Goal: Task Accomplishment & Management: Use online tool/utility

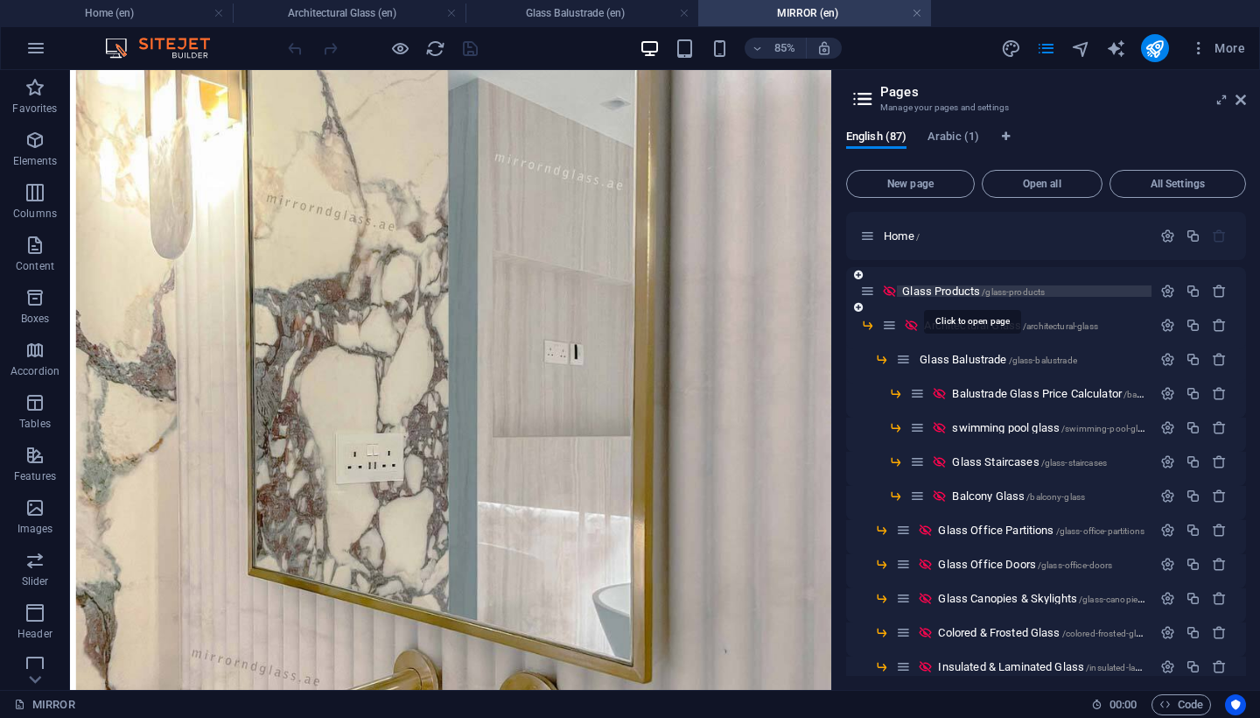
click at [947, 285] on span "Glass Products /glass-products" at bounding box center [973, 290] width 143 height 13
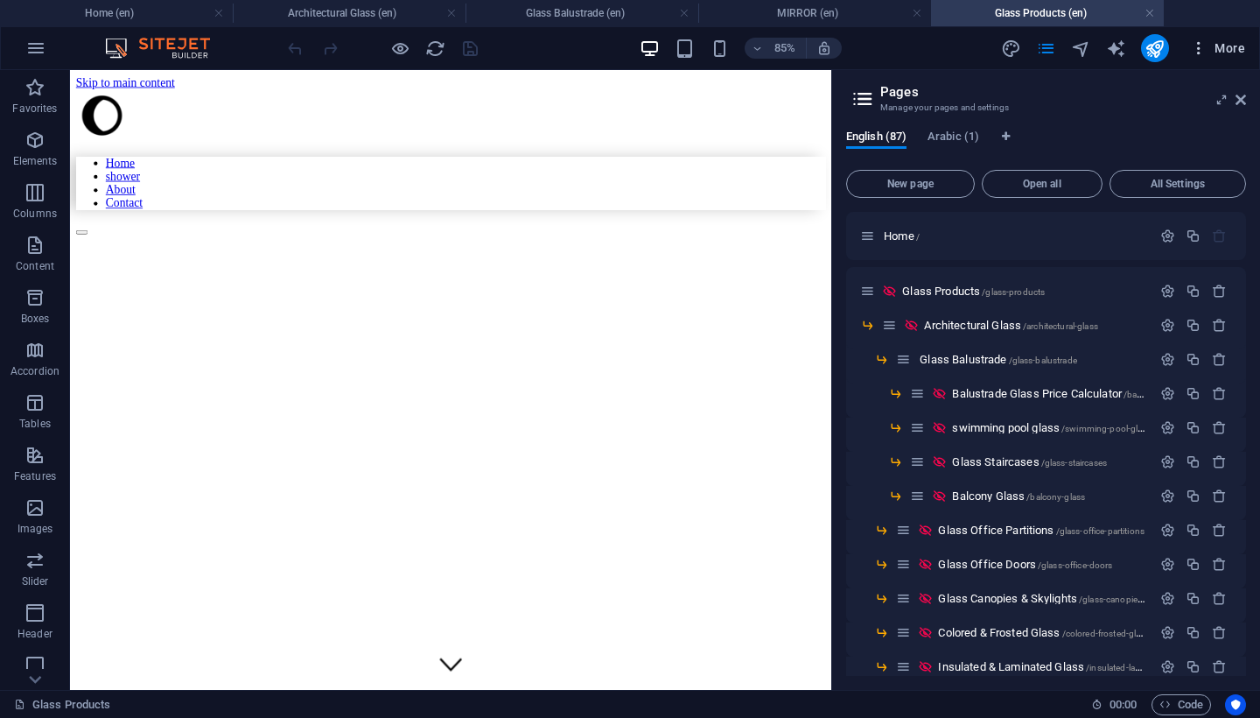
click at [1218, 51] on span "More" at bounding box center [1217, 48] width 55 height 18
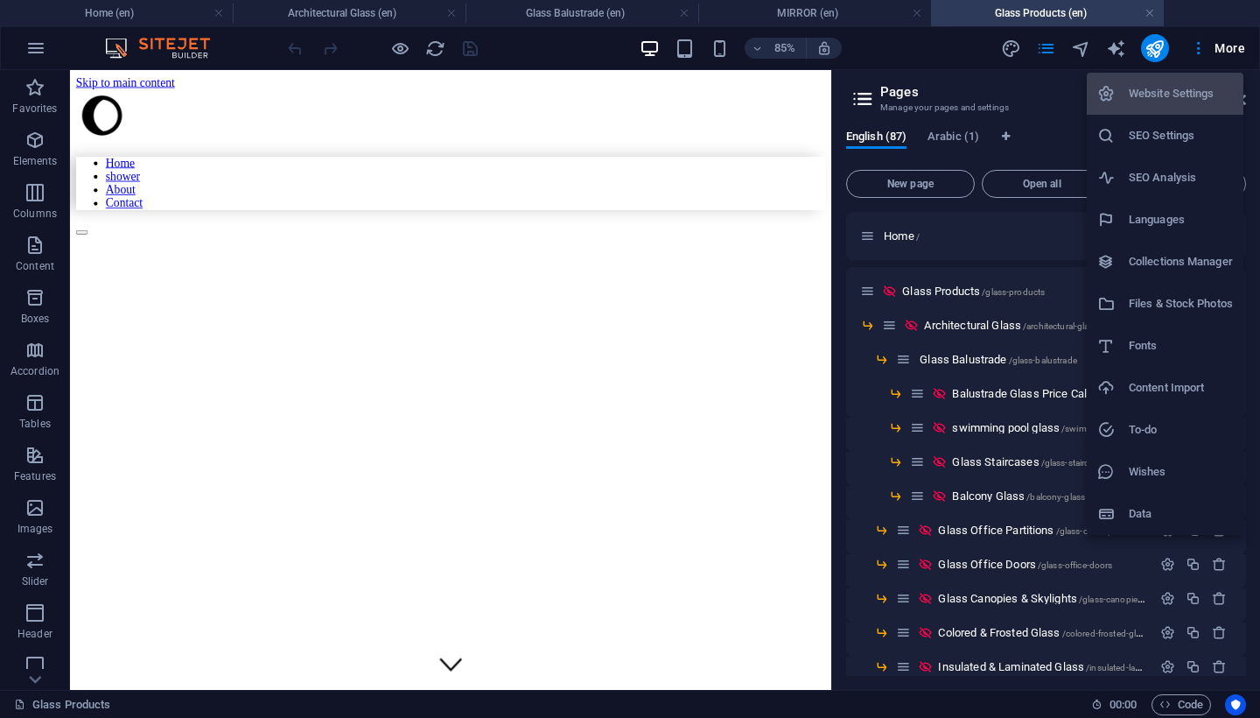
click at [1218, 52] on div at bounding box center [630, 359] width 1260 height 718
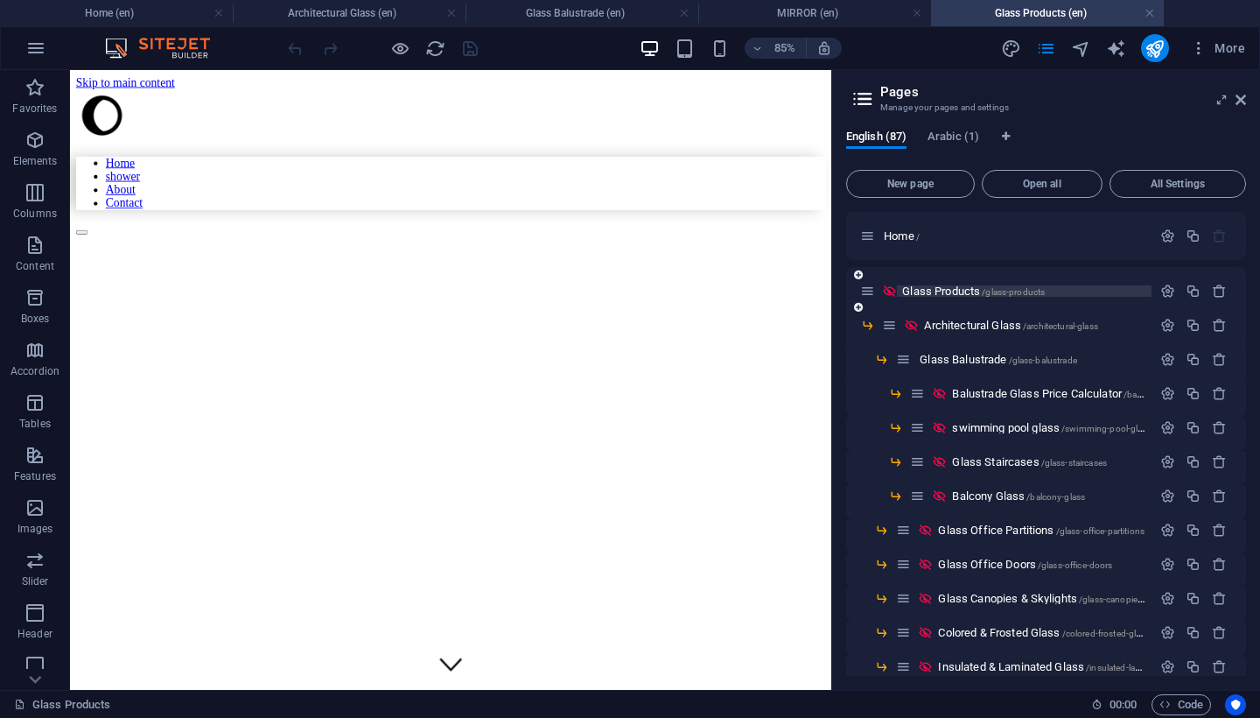
click at [937, 294] on span "Glass Products /glass-products" at bounding box center [973, 290] width 143 height 13
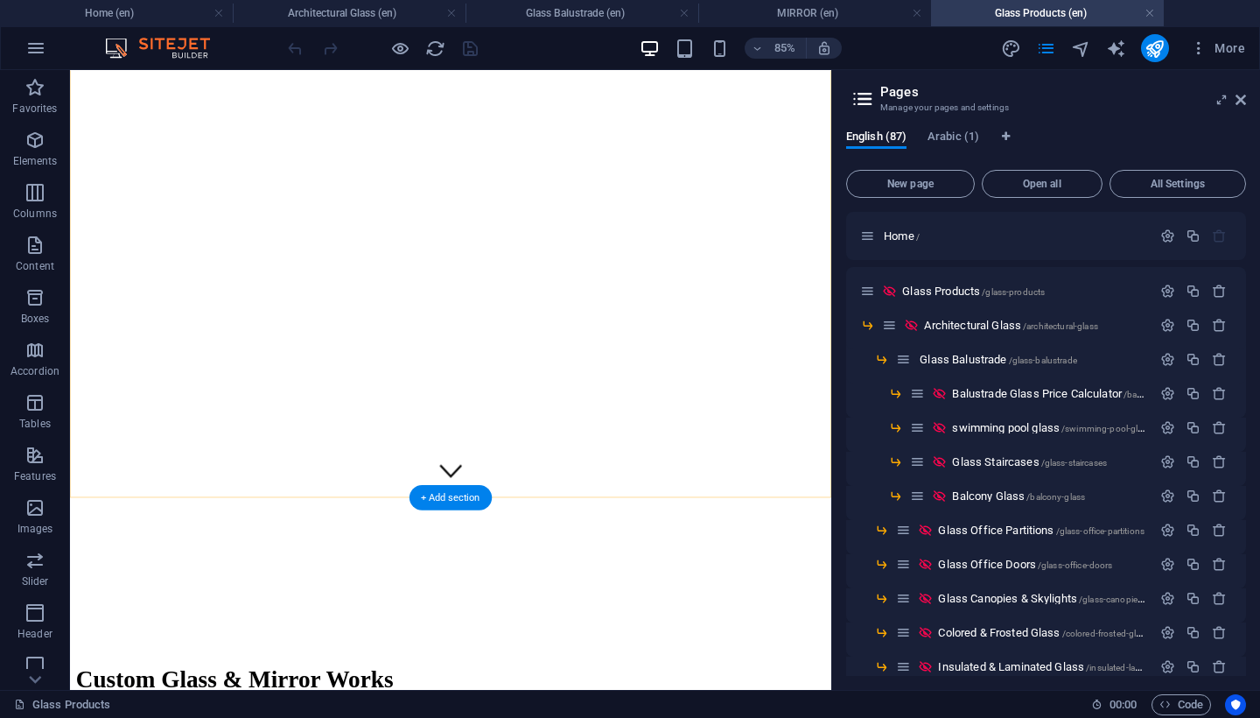
scroll to position [230, 0]
click at [964, 363] on span "Glass Balustrade /glass-balustrade" at bounding box center [999, 359] width 158 height 13
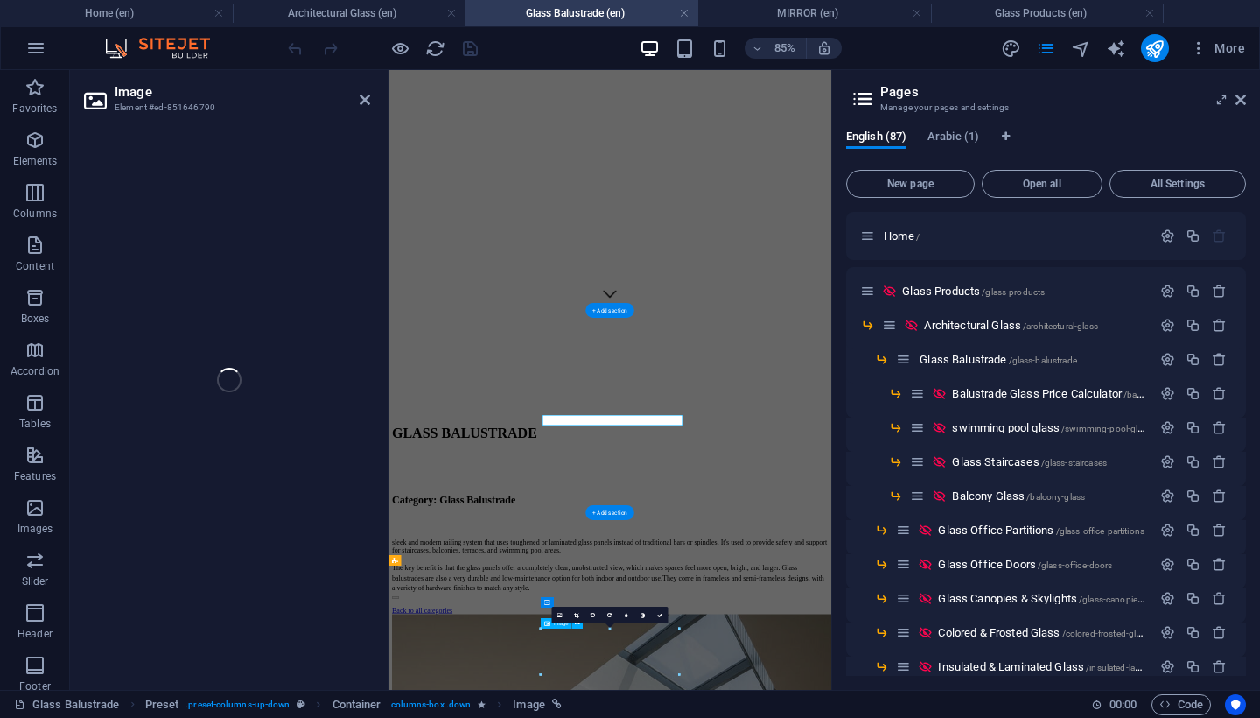
scroll to position [502, 0]
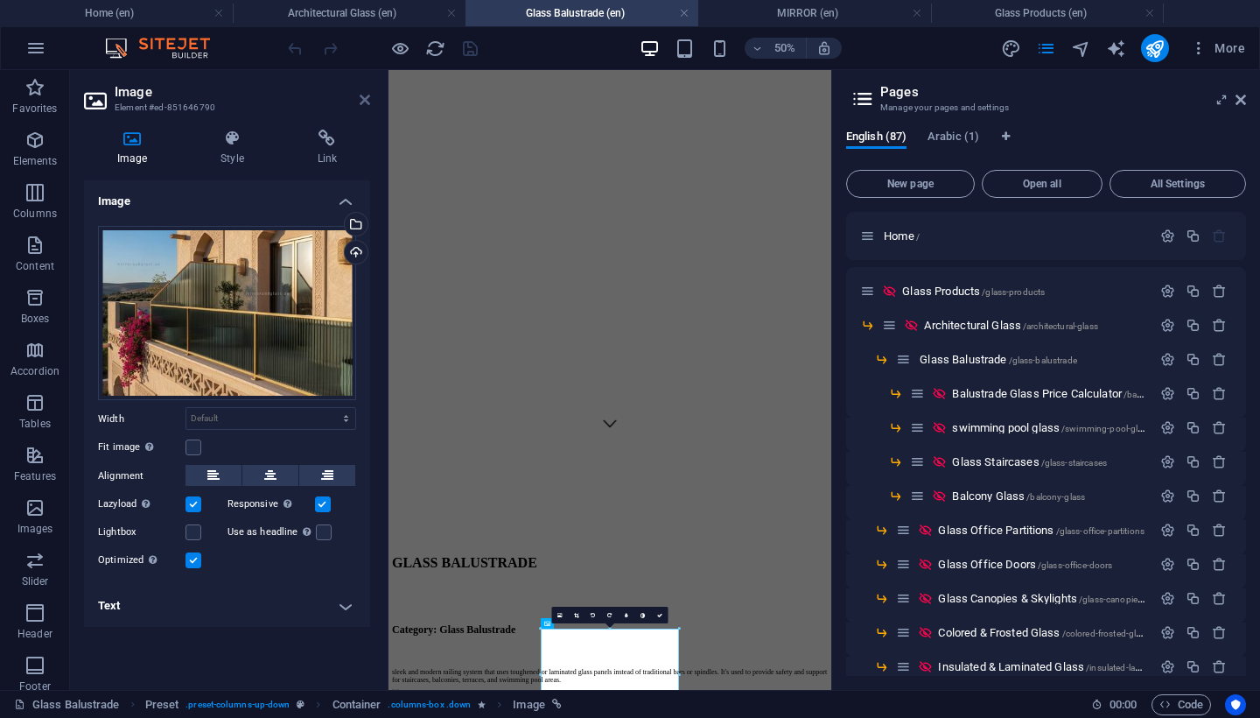
click at [360, 101] on icon at bounding box center [365, 100] width 11 height 14
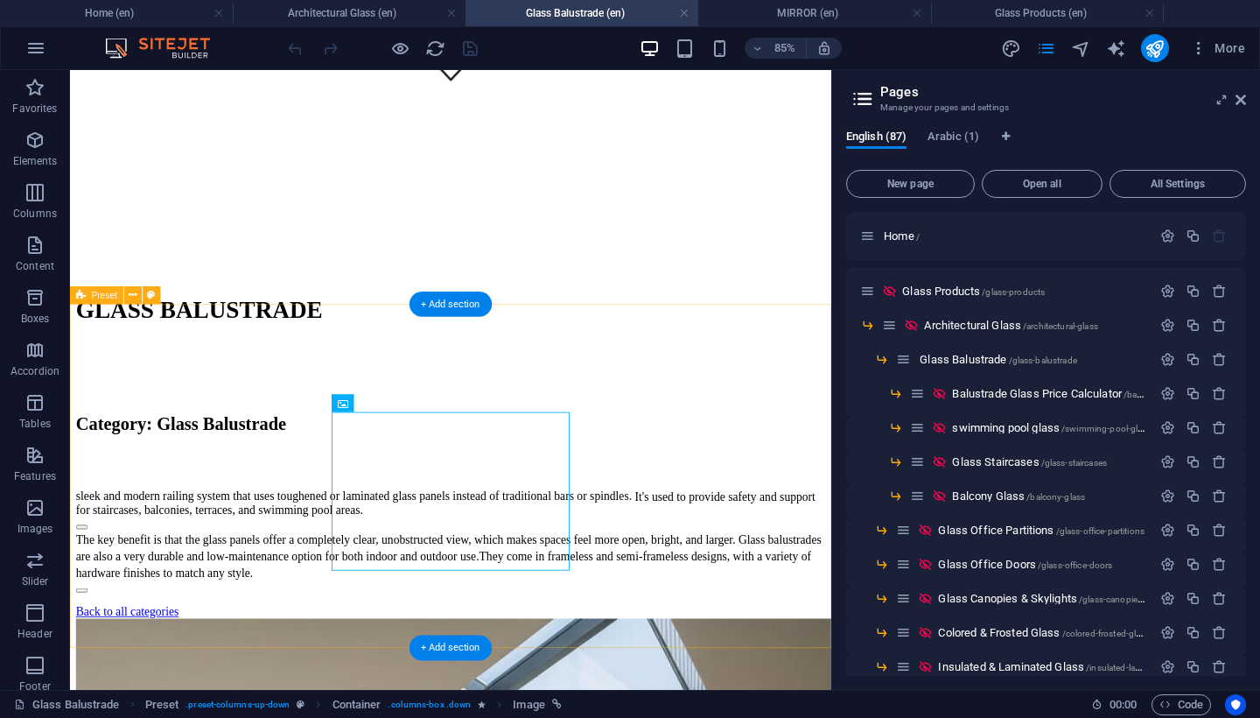
scroll to position [721, 0]
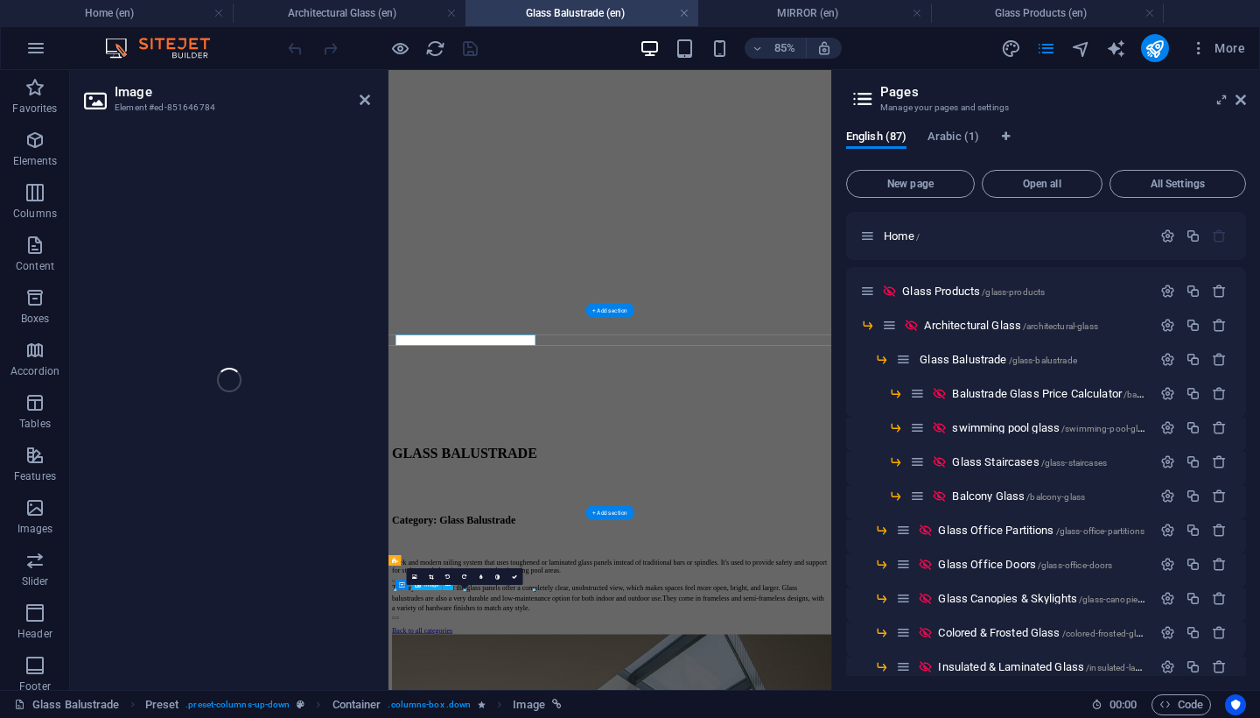
scroll to position [502, 0]
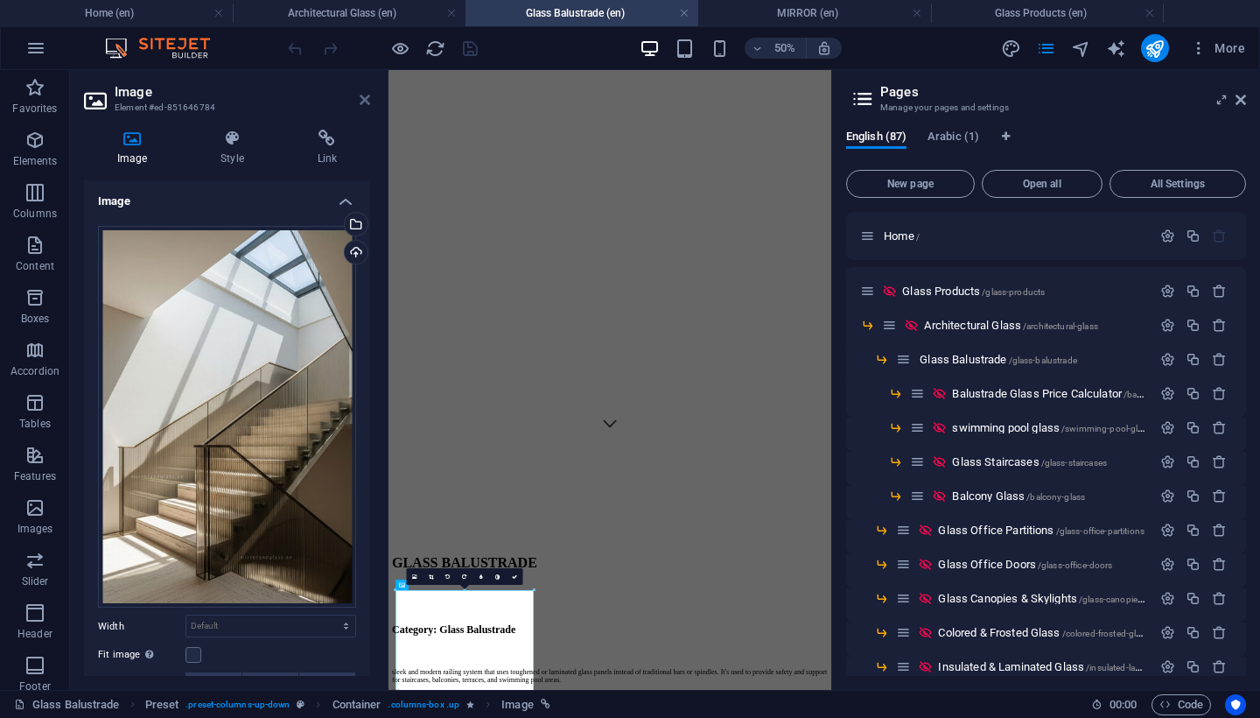
click at [362, 98] on icon at bounding box center [365, 100] width 11 height 14
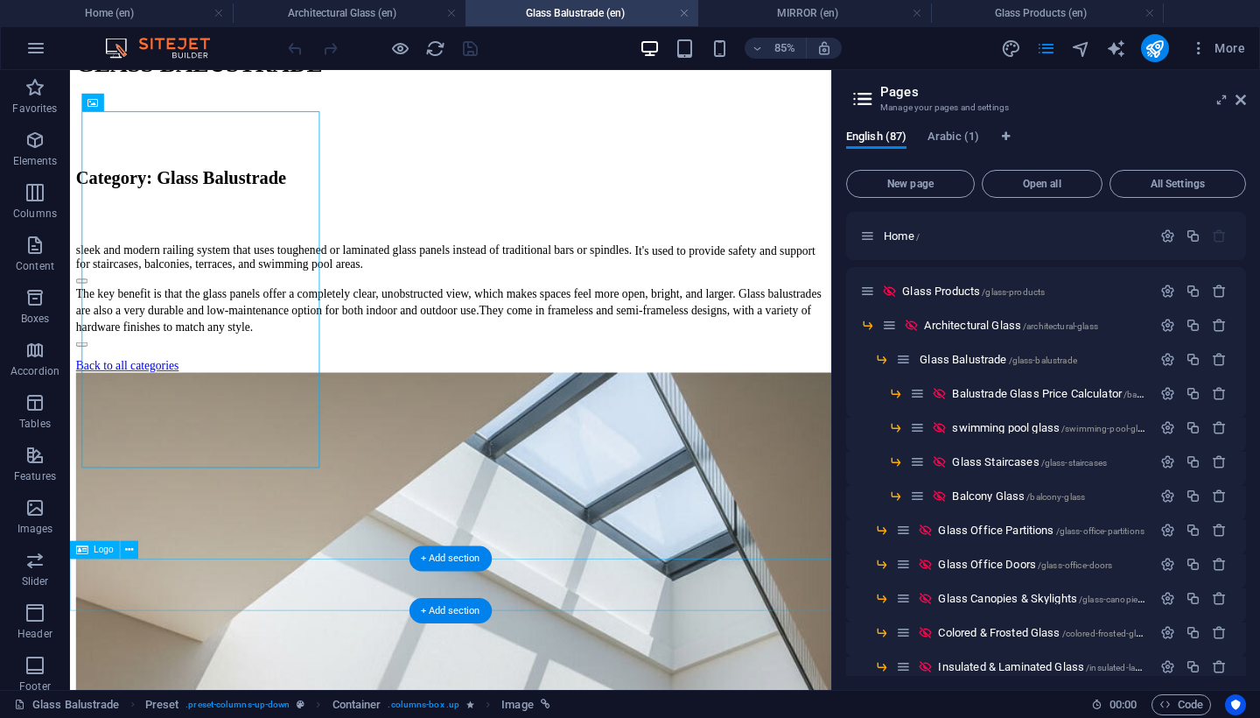
scroll to position [985, 0]
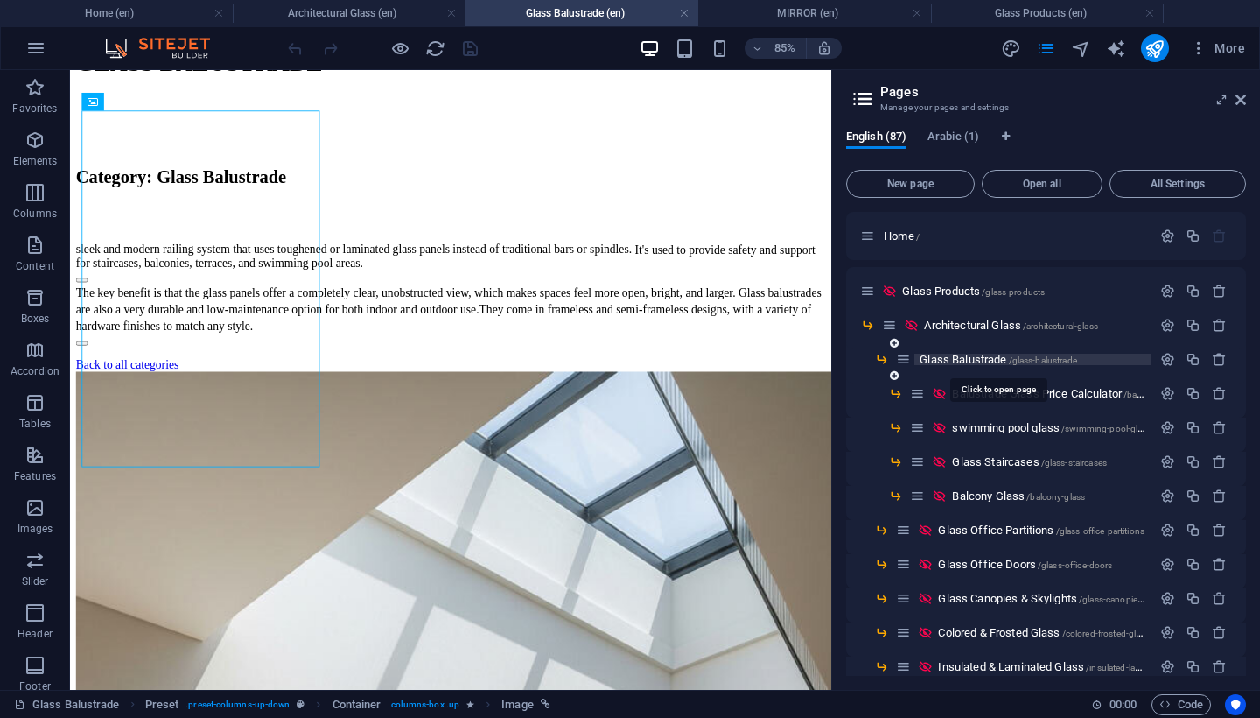
click at [985, 361] on span "Glass Balustrade /glass-balustrade" at bounding box center [999, 359] width 158 height 13
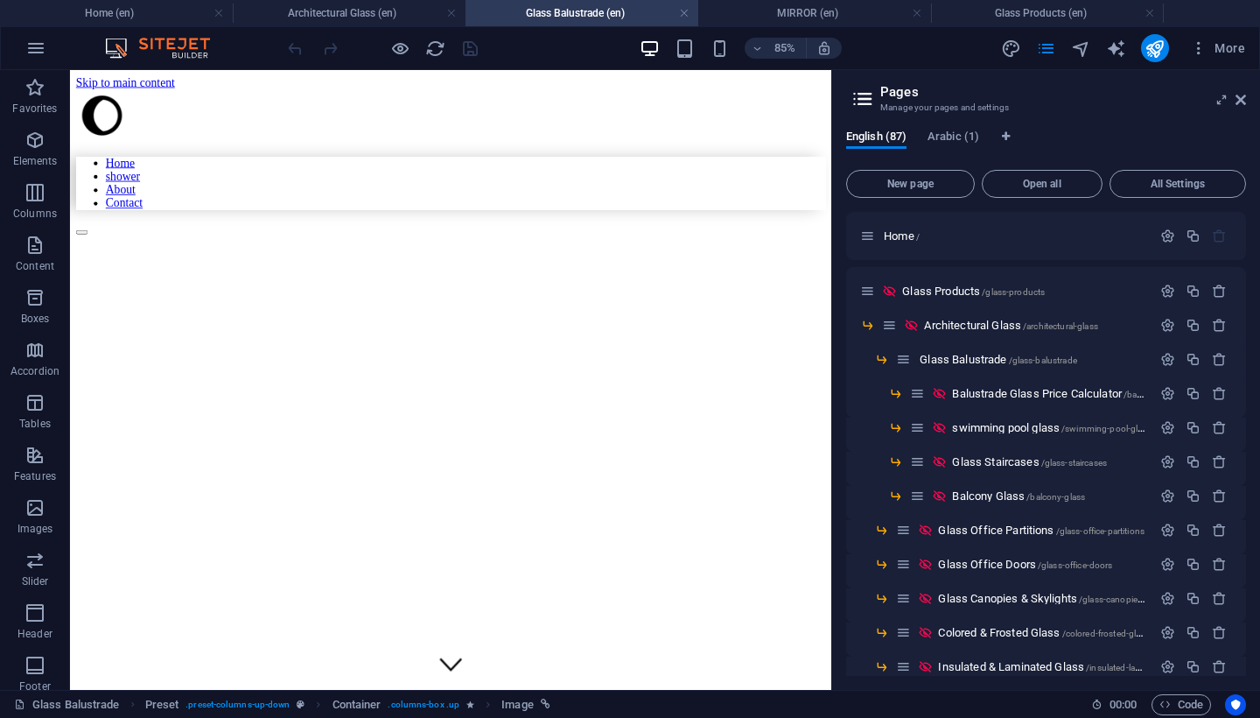
scroll to position [0, 0]
click at [977, 364] on span "Glass Balustrade /glass-balustrade" at bounding box center [999, 359] width 158 height 13
click at [1162, 355] on icon "button" at bounding box center [1168, 359] width 15 height 15
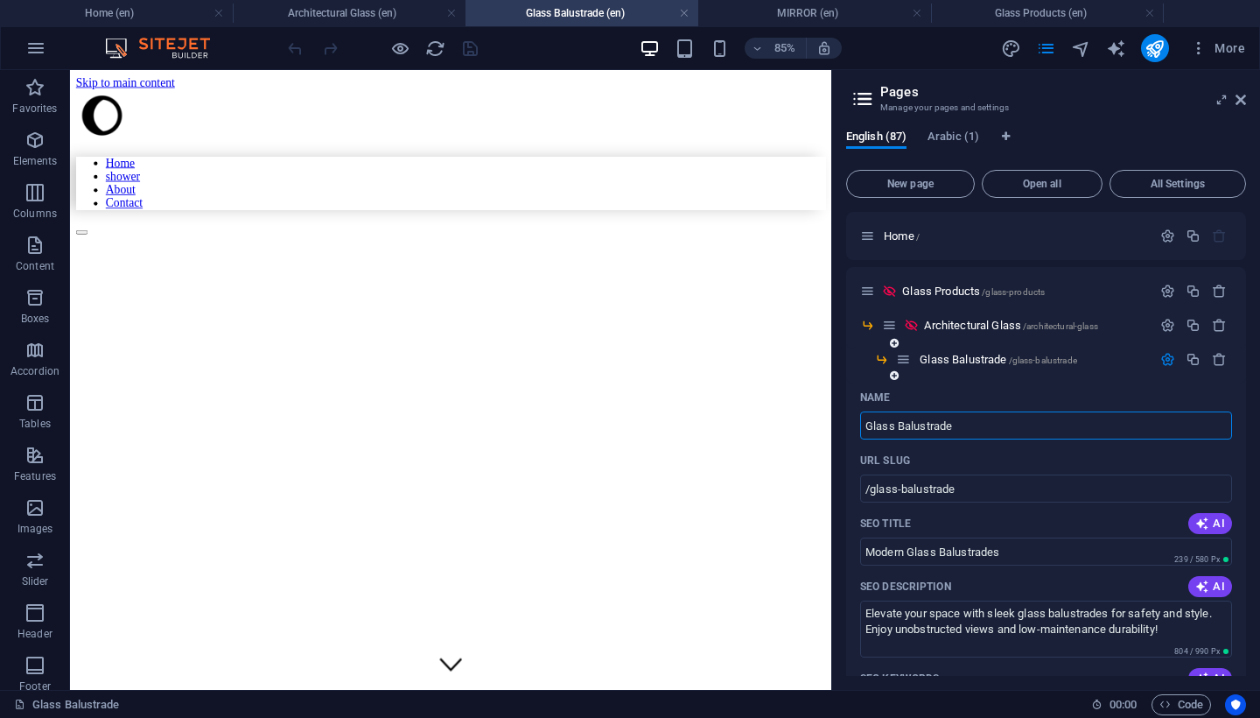
drag, startPoint x: 1020, startPoint y: 419, endPoint x: 899, endPoint y: 426, distance: 121.0
click at [899, 426] on input "Glass Balustrade" at bounding box center [1046, 425] width 372 height 28
type input "Glass"
type input "/glass"
click at [1133, 458] on div "URL SLUG" at bounding box center [1046, 460] width 372 height 28
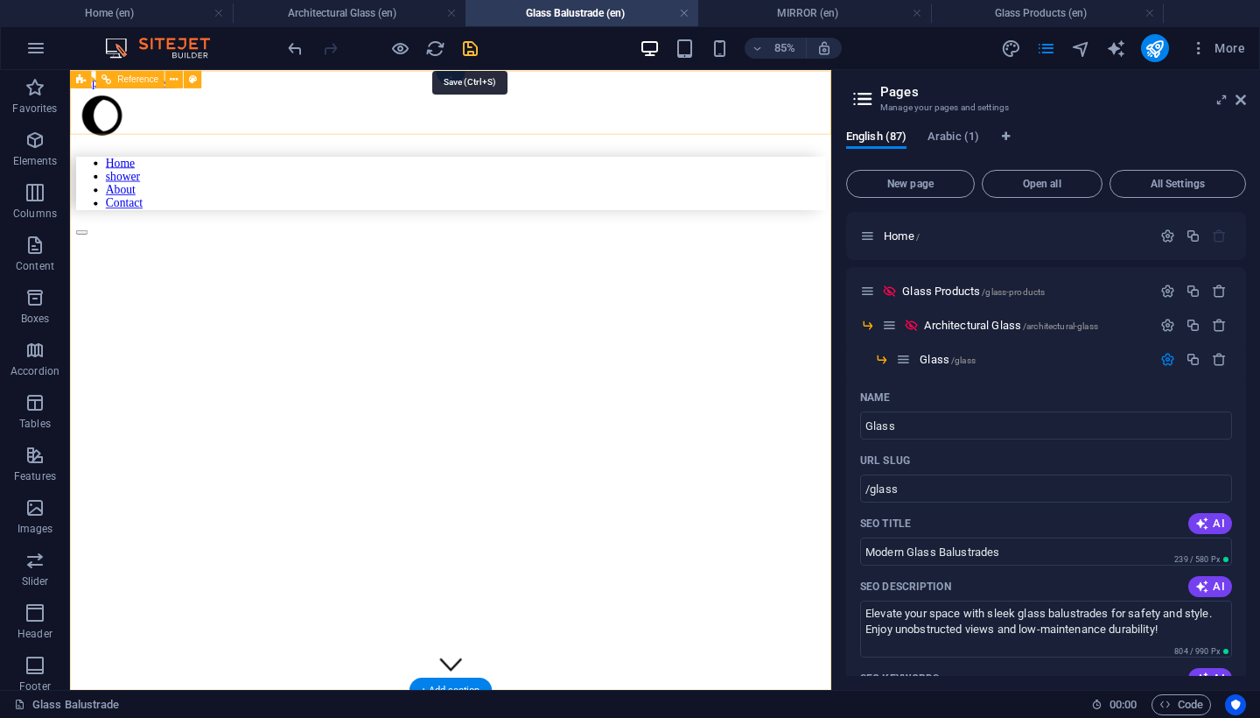
click at [475, 45] on icon "save" at bounding box center [470, 49] width 20 height 20
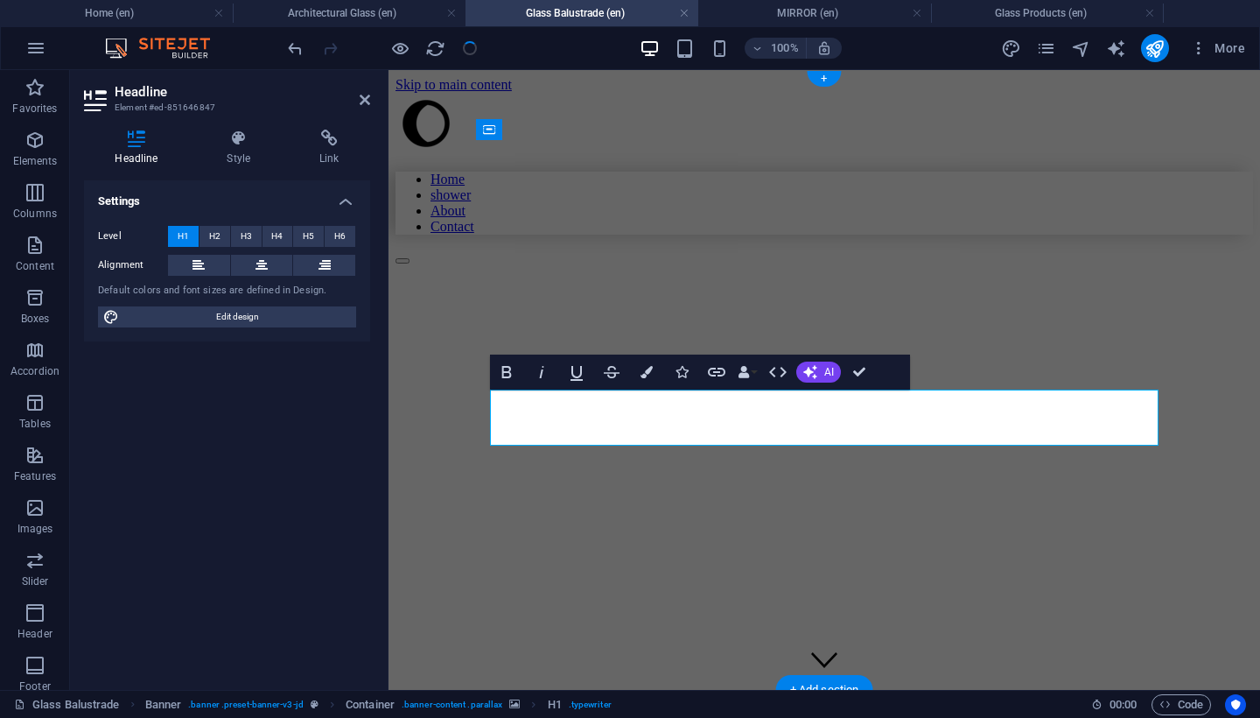
drag, startPoint x: 783, startPoint y: 432, endPoint x: 965, endPoint y: 432, distance: 182.1
click at [1203, 301] on div "Home shower About Contact GLASS" at bounding box center [825, 568] width 858 height 950
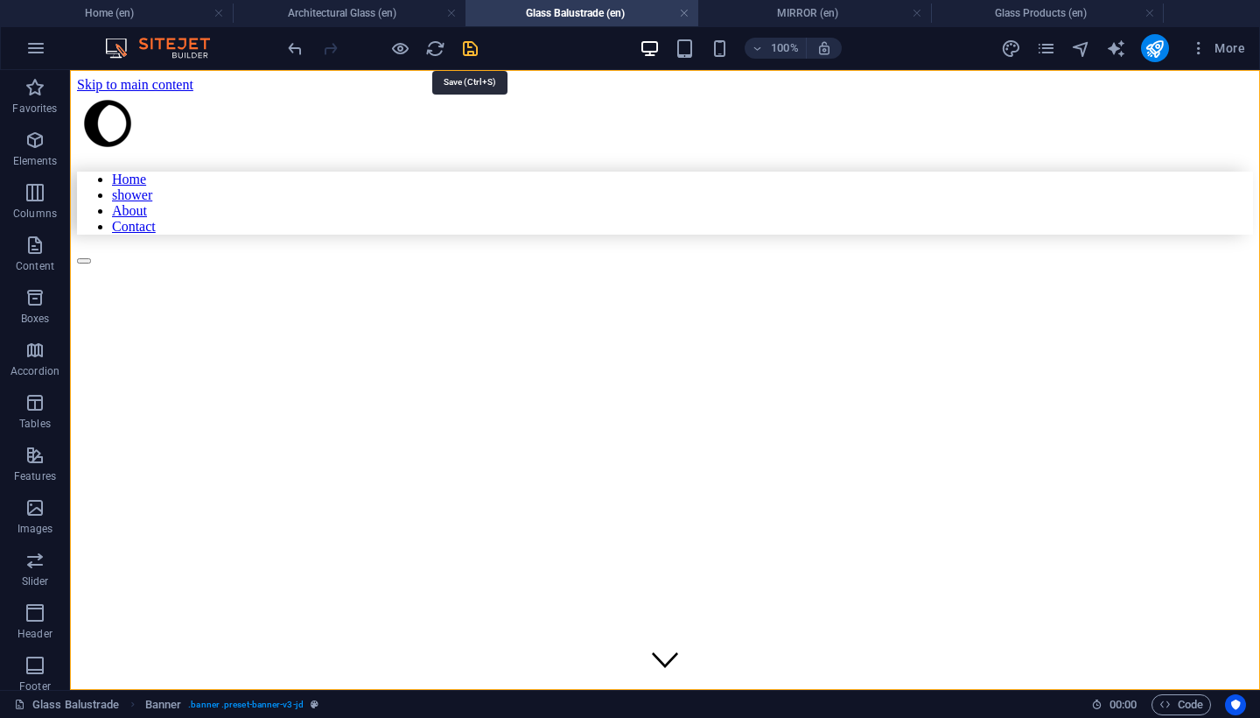
click at [467, 46] on icon "save" at bounding box center [470, 49] width 20 height 20
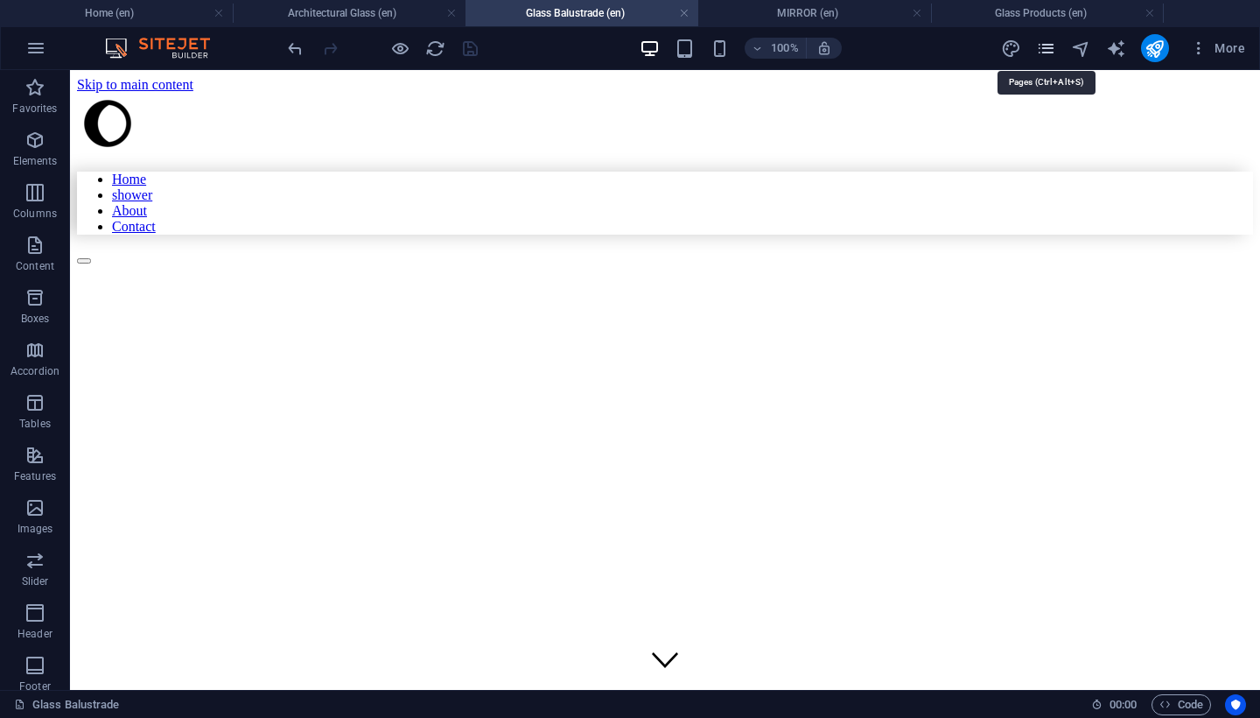
click at [1040, 53] on icon "pages" at bounding box center [1046, 49] width 20 height 20
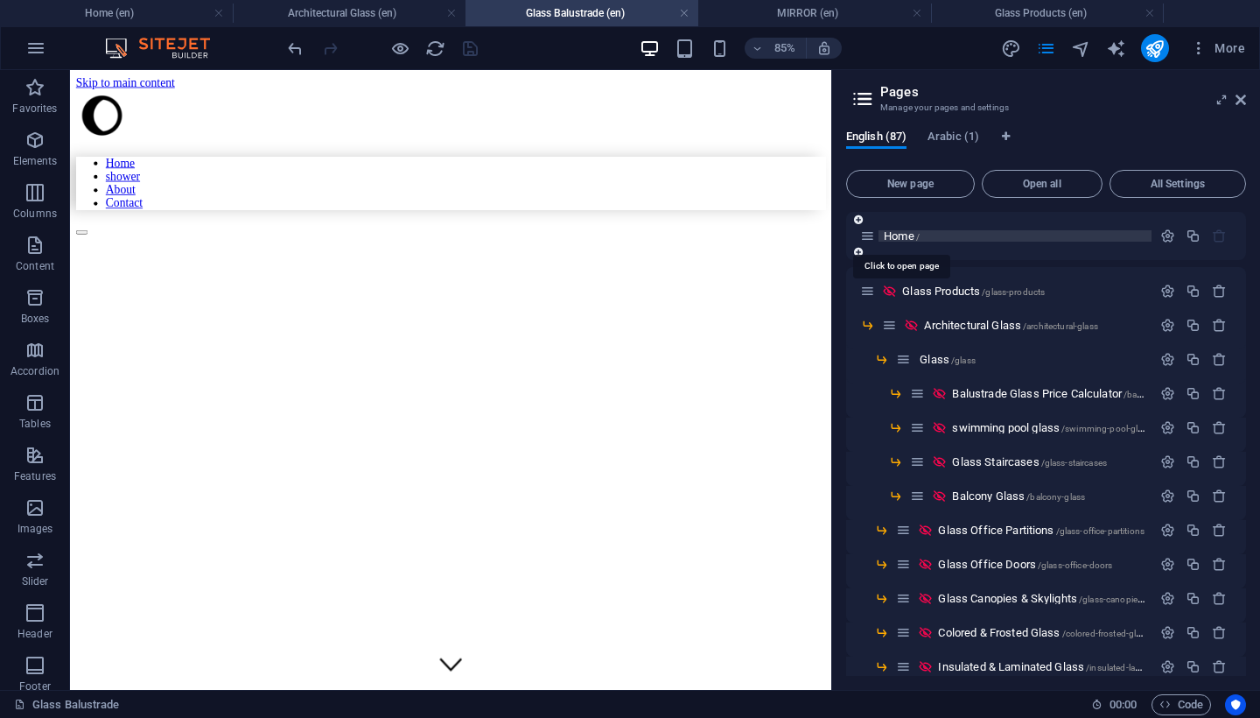
click at [895, 234] on span "Home /" at bounding box center [902, 235] width 36 height 13
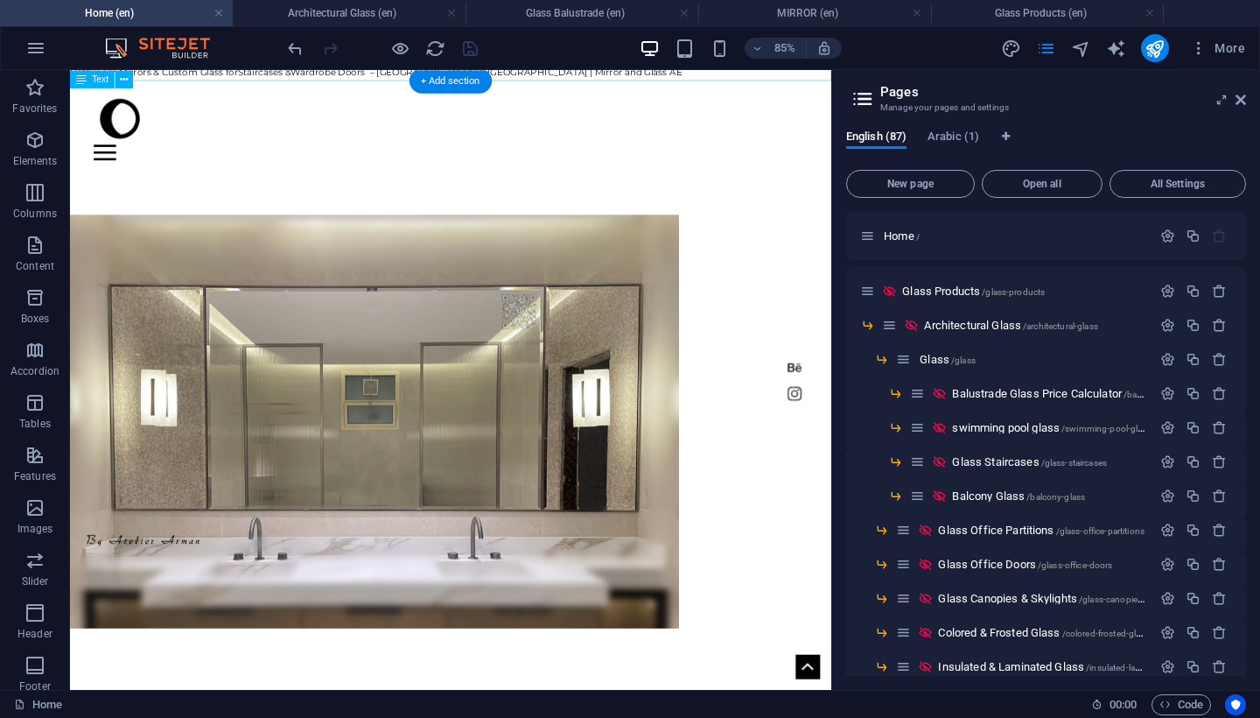
click at [618, 75] on div "Bathroom Mirrors & Custom Glass for Staircases & Wardrobe Doors – [GEOGRAPHIC_D…" at bounding box center [518, 68] width 896 height 28
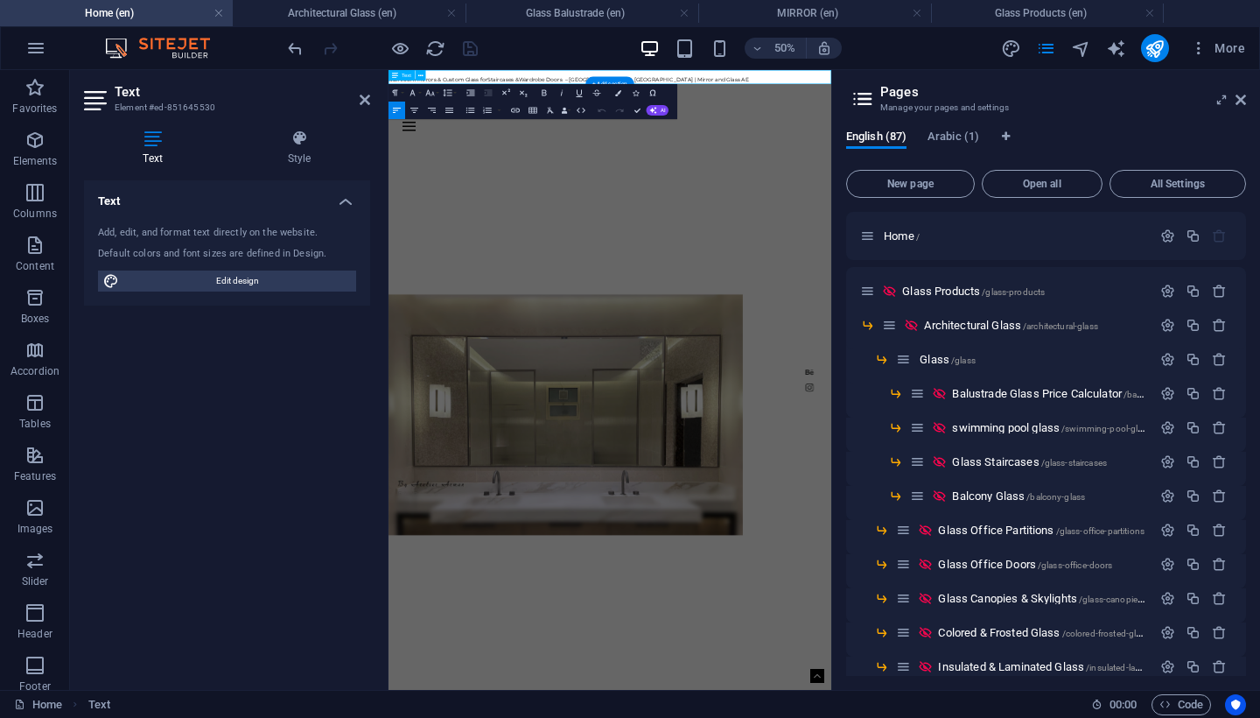
click at [705, 84] on span "Wardrobe Doors – [GEOGRAPHIC_DATA] & [GEOGRAPHIC_DATA] | Mirror and Glass AE" at bounding box center [879, 87] width 460 height 13
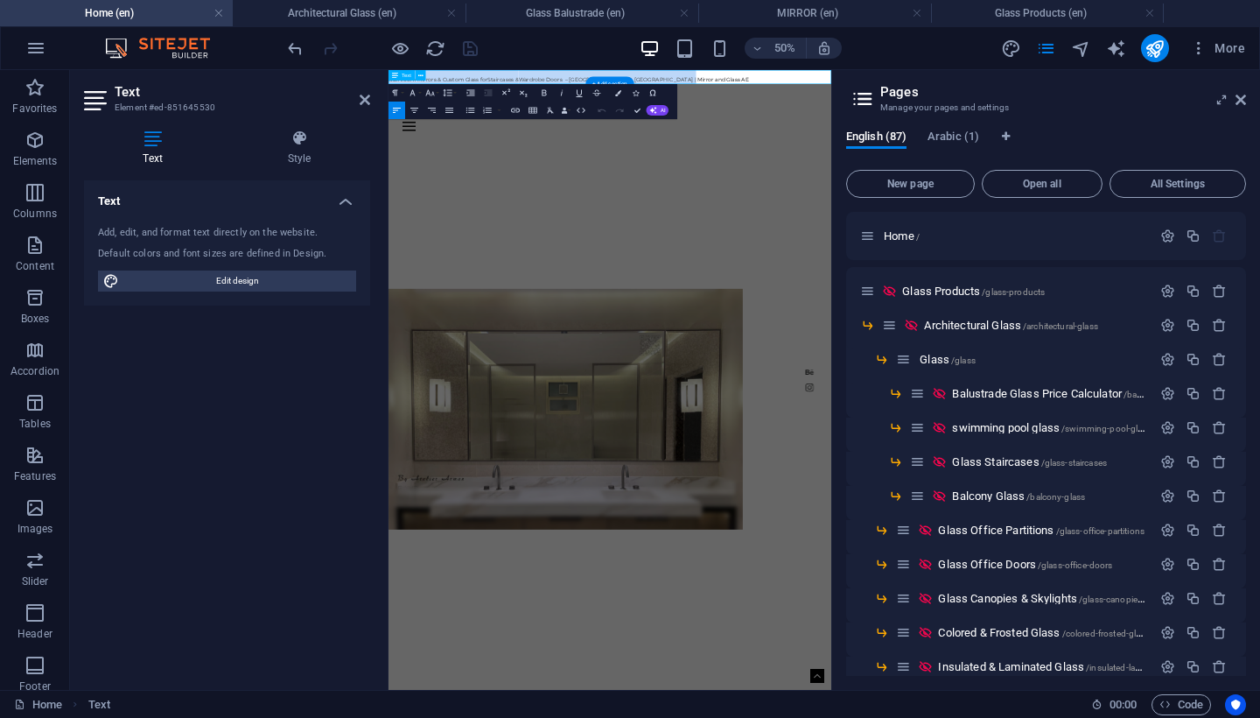
copy h1 "Bathroom Mirrors & Custom Glass for Staircases & Wardrobe Doors – [GEOGRAPHIC_D…"
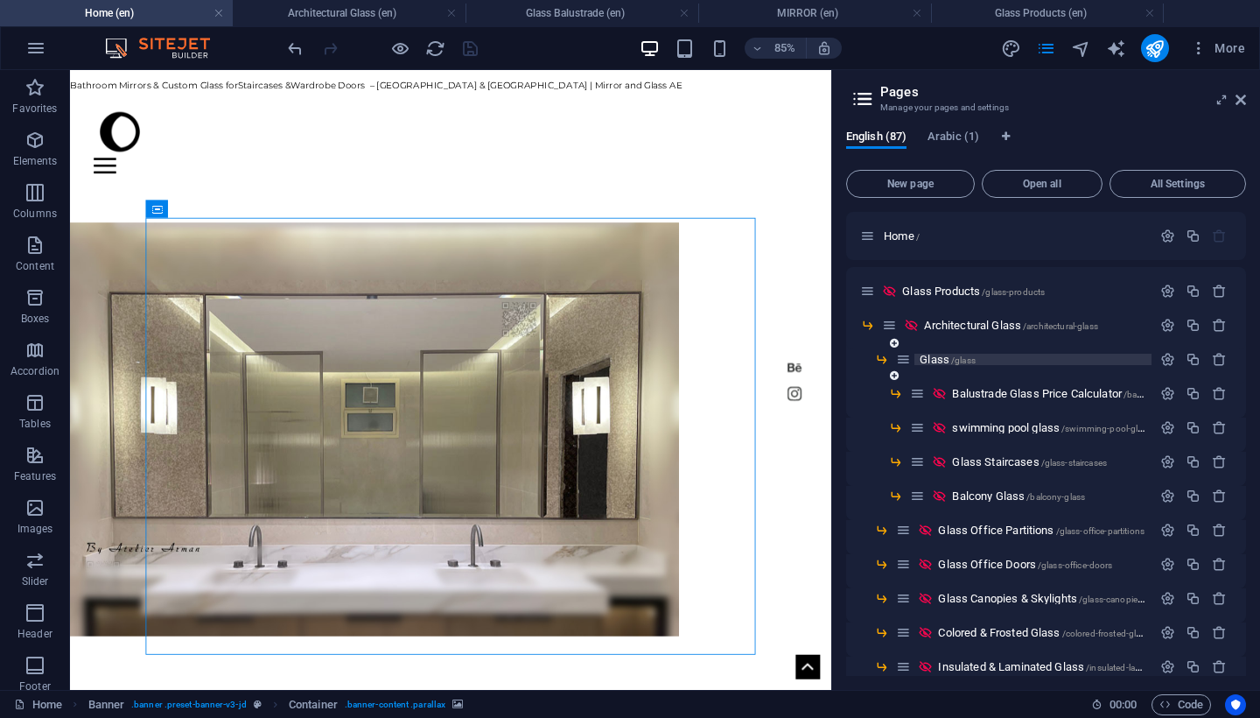
click at [932, 362] on span "Glass /glass" at bounding box center [948, 359] width 56 height 13
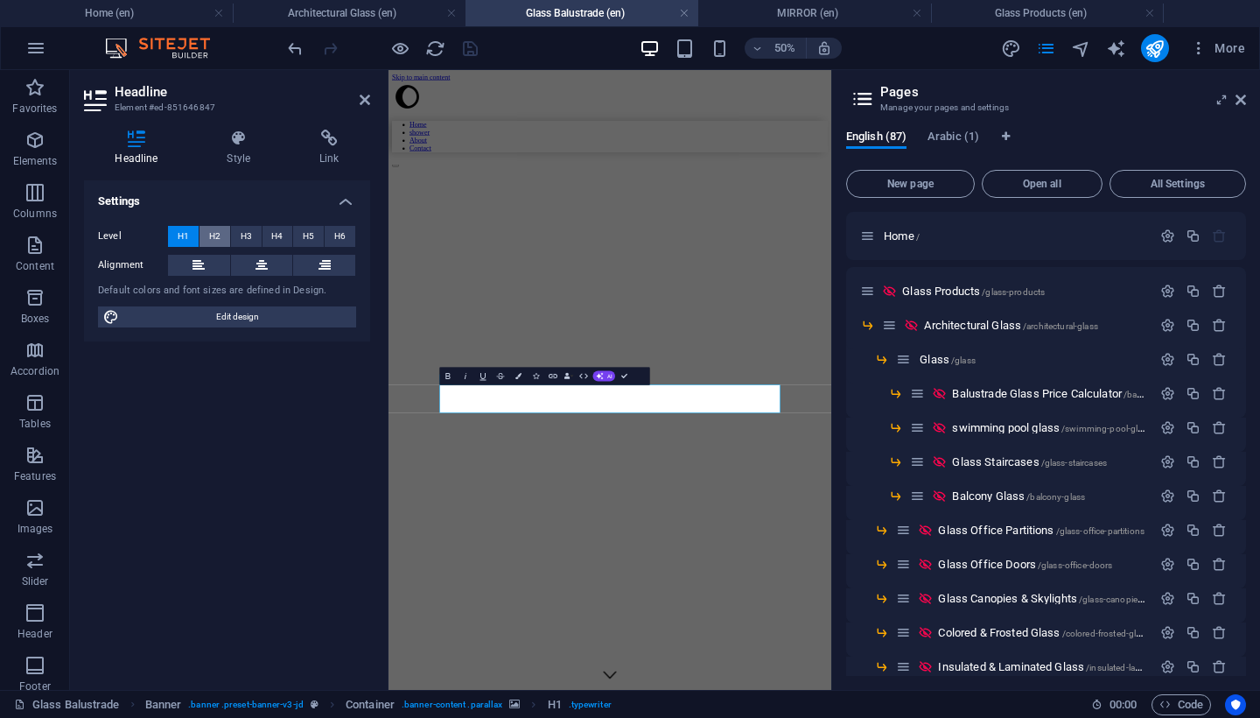
click at [215, 239] on span "H2" at bounding box center [214, 236] width 11 height 21
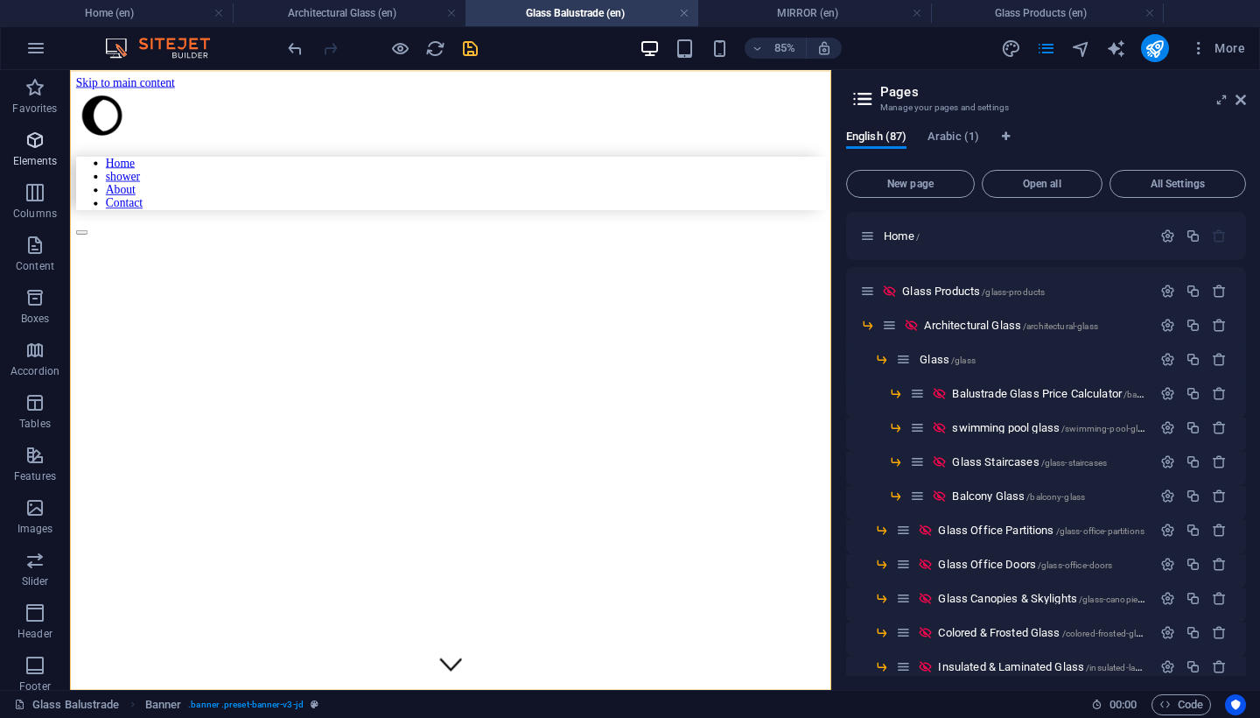
click at [35, 141] on icon "button" at bounding box center [35, 140] width 21 height 21
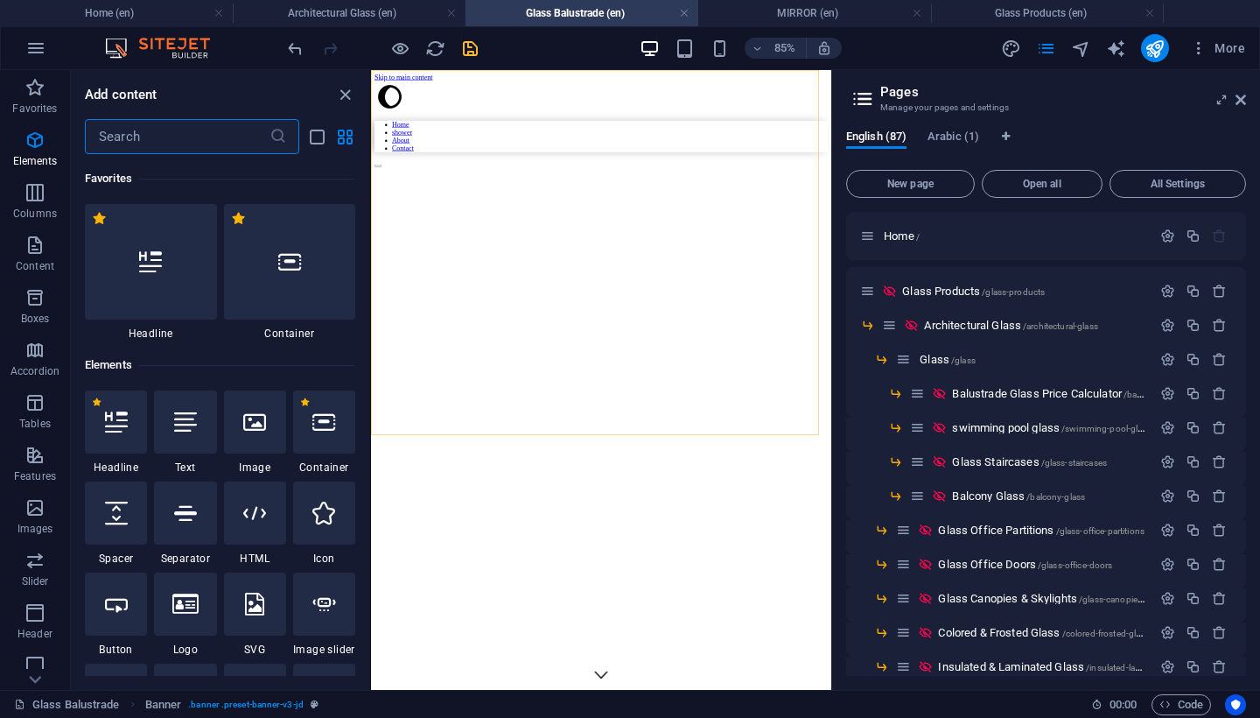
scroll to position [186, 0]
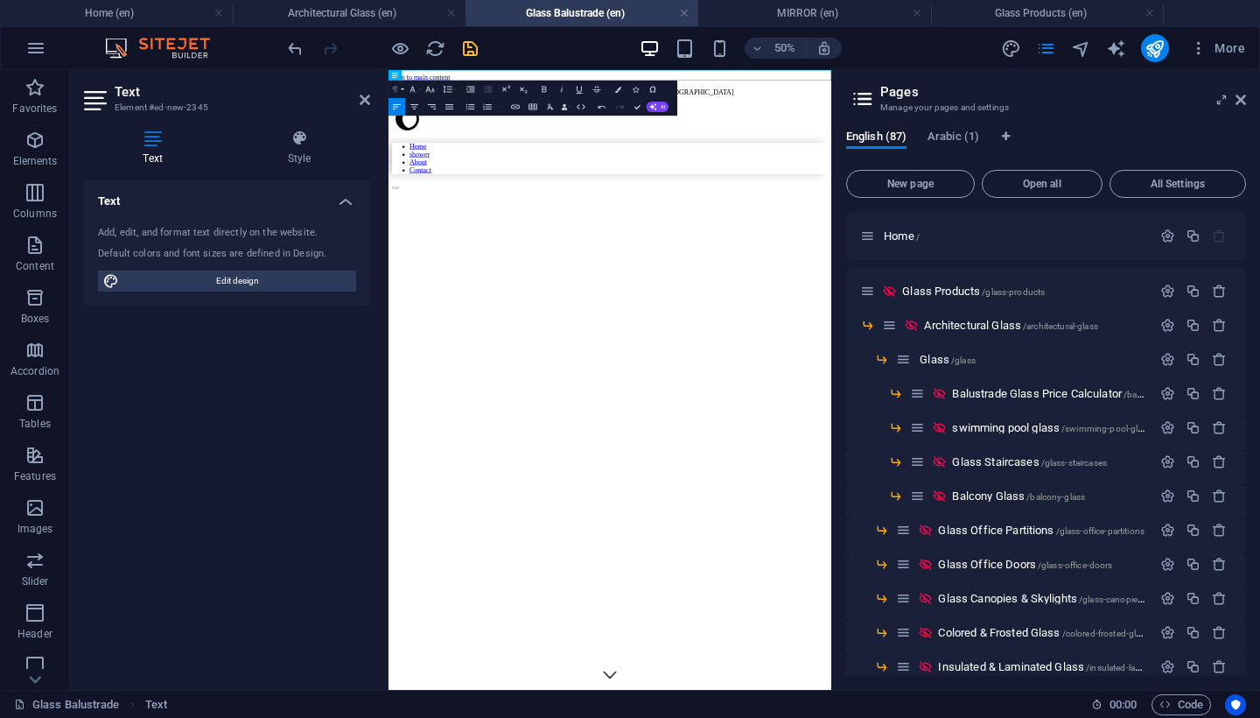
click at [396, 88] on icon "button" at bounding box center [395, 89] width 11 height 11
click at [410, 119] on link "Heading 1" at bounding box center [428, 120] width 78 height 26
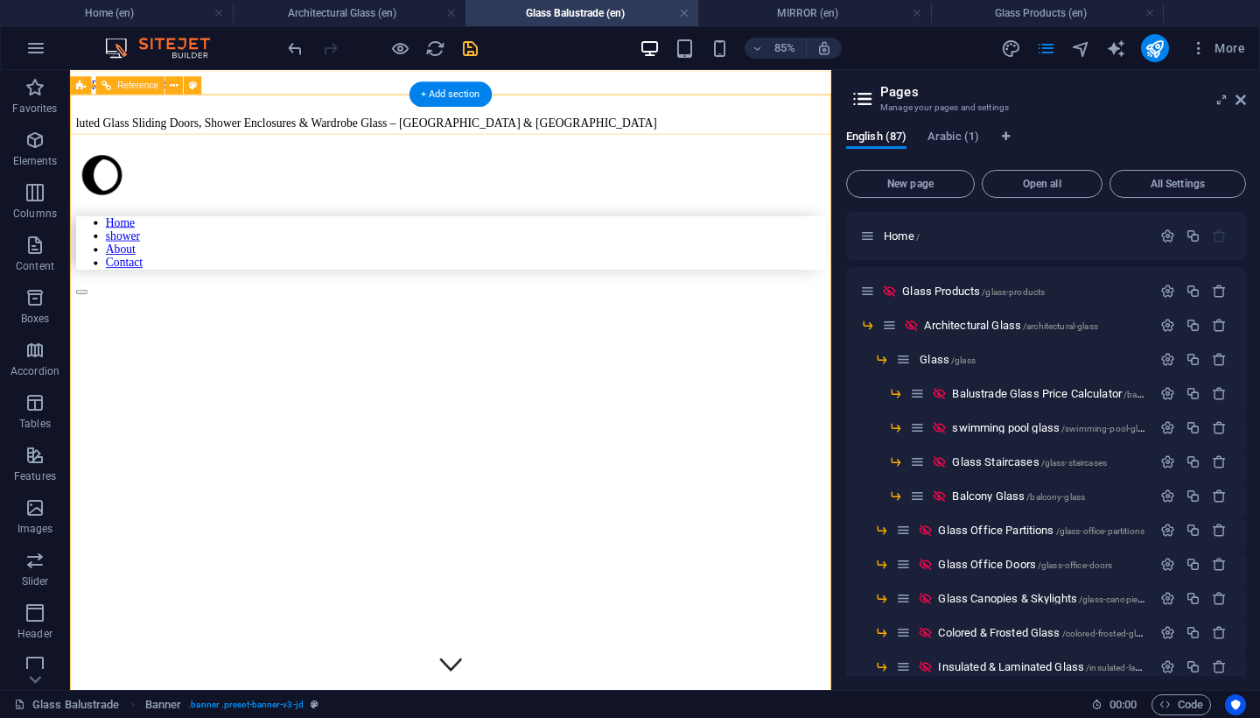
click at [439, 163] on div "Home shower About Contact" at bounding box center [518, 249] width 882 height 172
click at [118, 218] on div "Home shower About Contact GLASS" at bounding box center [518, 682] width 882 height 1039
click at [476, 53] on icon "save" at bounding box center [470, 49] width 20 height 20
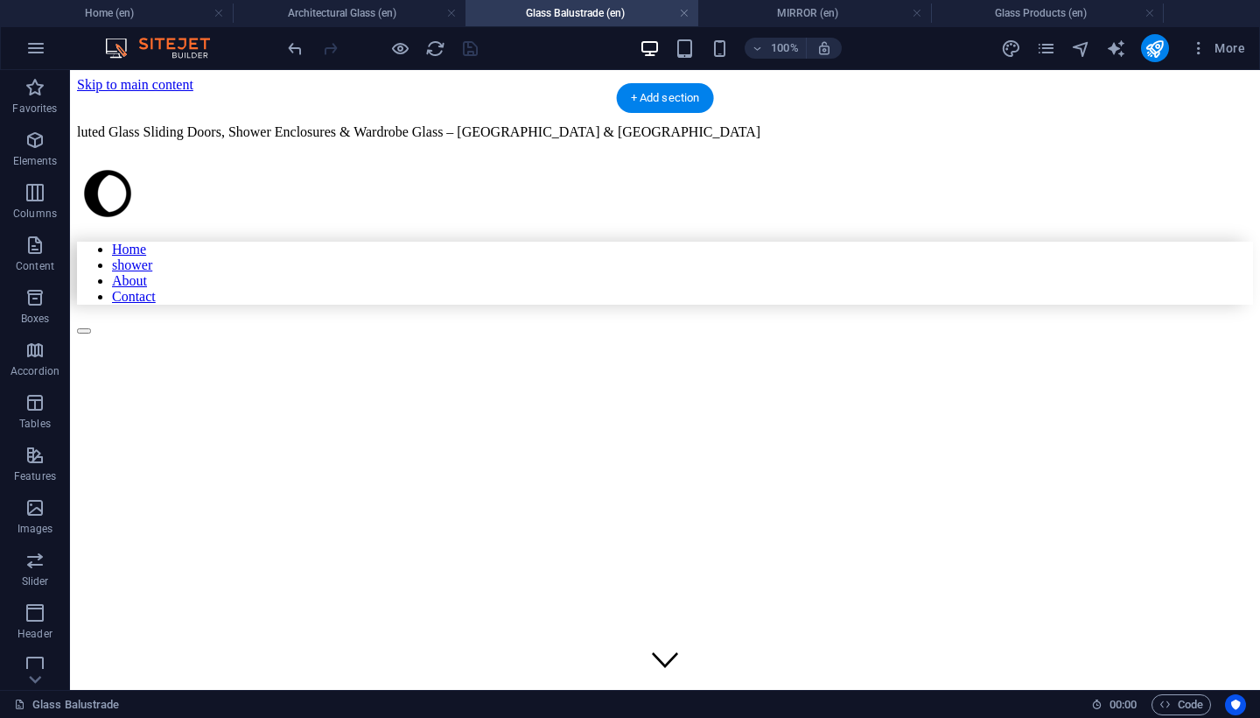
click at [253, 163] on div "Home shower About Contact" at bounding box center [665, 249] width 1176 height 172
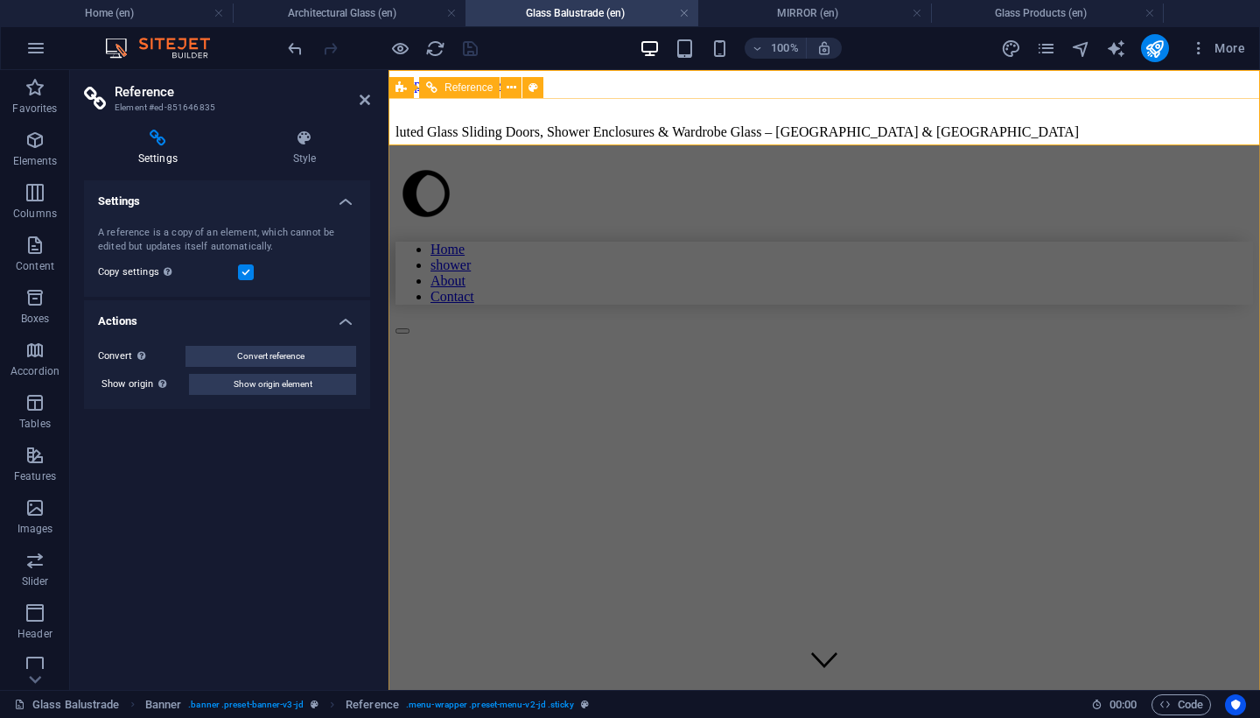
click at [426, 83] on icon at bounding box center [431, 87] width 11 height 21
click at [589, 163] on div "Home shower About Contact" at bounding box center [825, 249] width 858 height 172
click at [588, 163] on div "Home shower About Contact" at bounding box center [825, 249] width 858 height 172
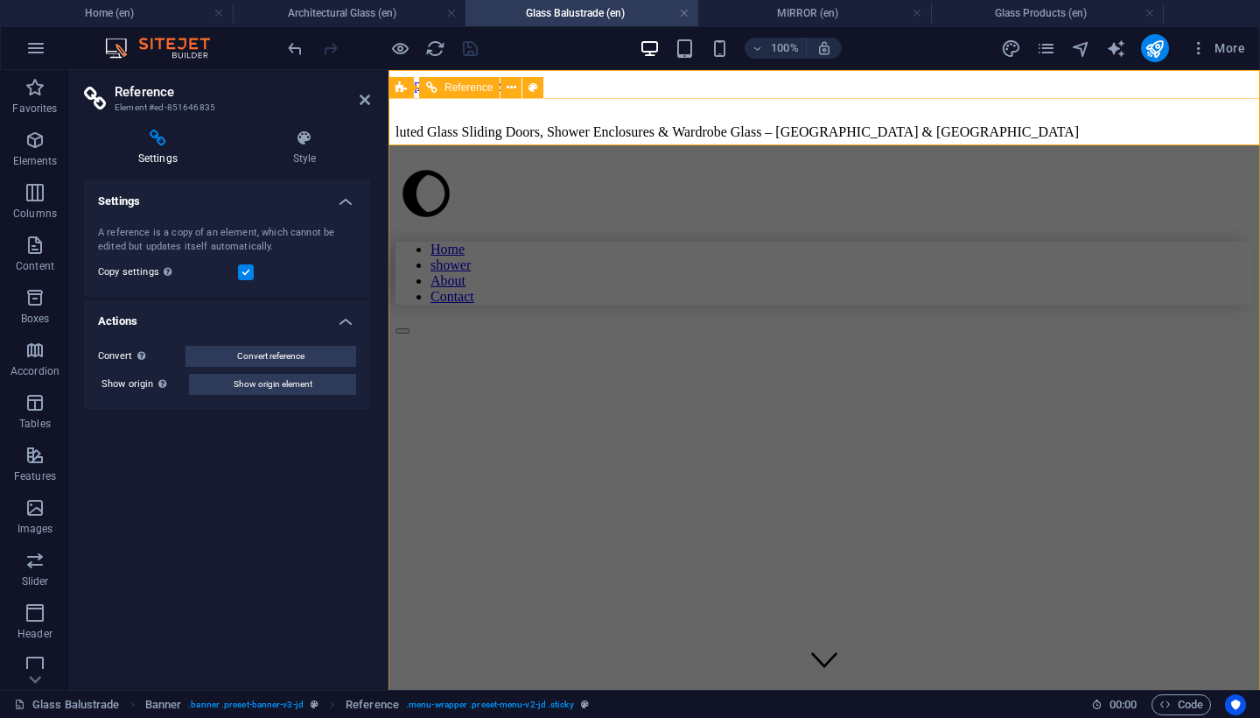
click at [588, 163] on div "Home shower About Contact" at bounding box center [825, 249] width 858 height 172
click at [973, 163] on div "Home shower About Contact" at bounding box center [825, 249] width 858 height 172
click at [971, 319] on div at bounding box center [825, 327] width 858 height 16
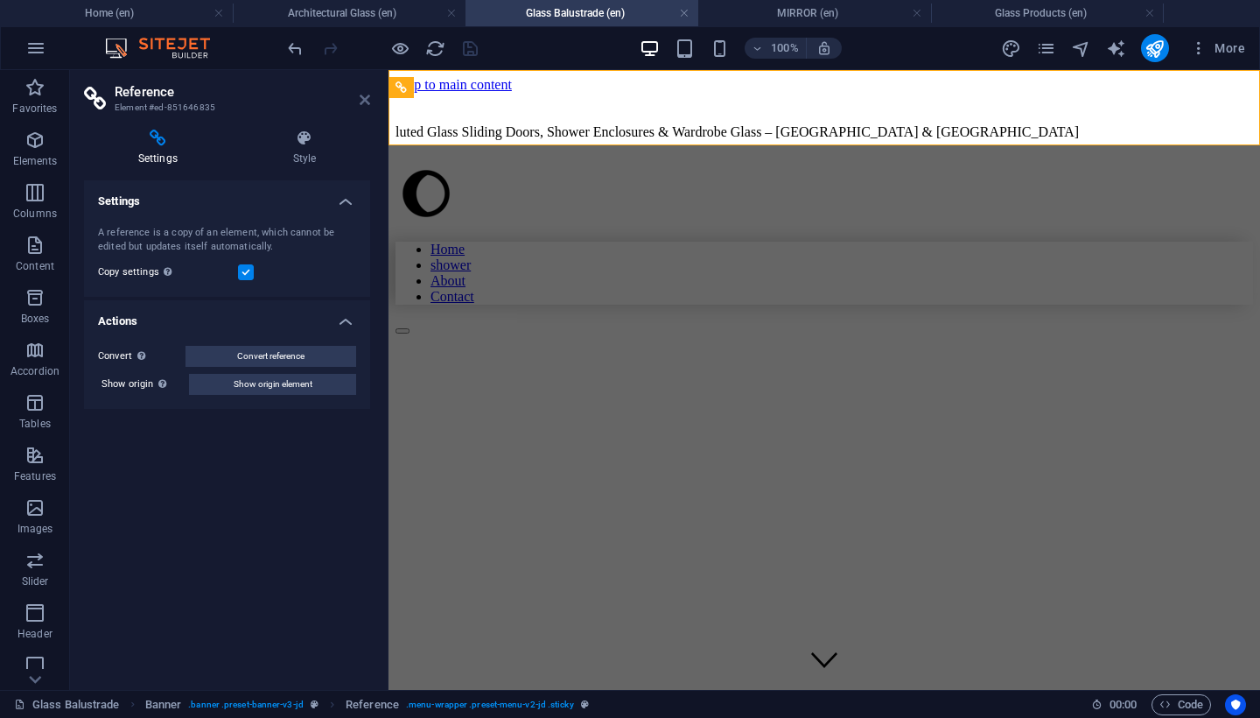
drag, startPoint x: 360, startPoint y: 102, endPoint x: 289, endPoint y: 32, distance: 99.6
click at [360, 102] on icon at bounding box center [365, 100] width 11 height 14
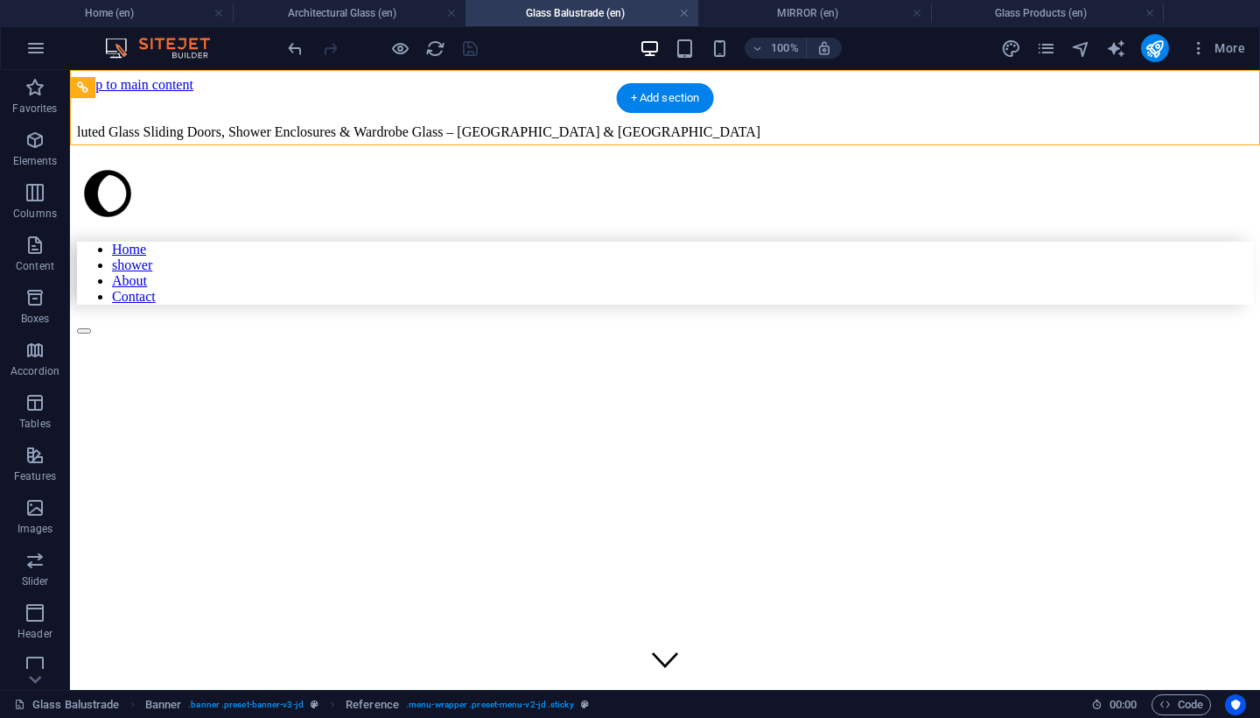
click at [309, 163] on div "Home shower About Contact" at bounding box center [665, 249] width 1176 height 172
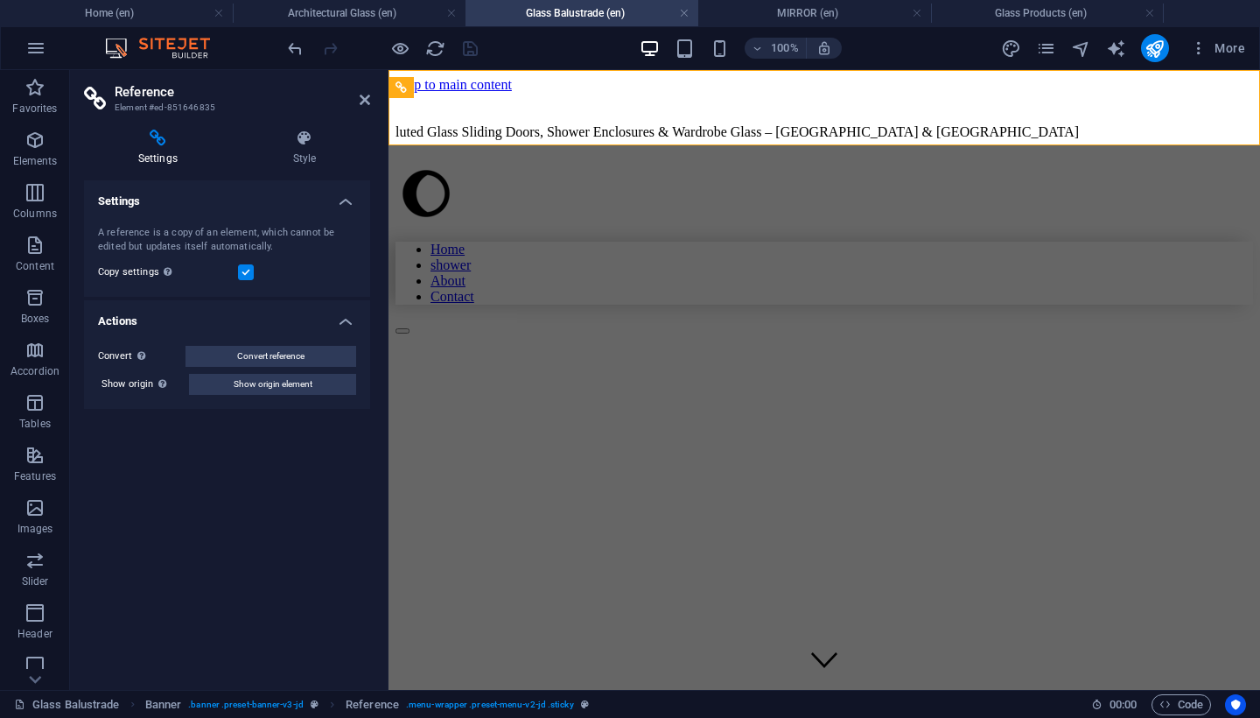
click at [414, 81] on div "Reference" at bounding box center [401, 87] width 25 height 21
drag, startPoint x: 366, startPoint y: 102, endPoint x: 346, endPoint y: 54, distance: 52.2
click at [366, 102] on icon at bounding box center [365, 100] width 11 height 14
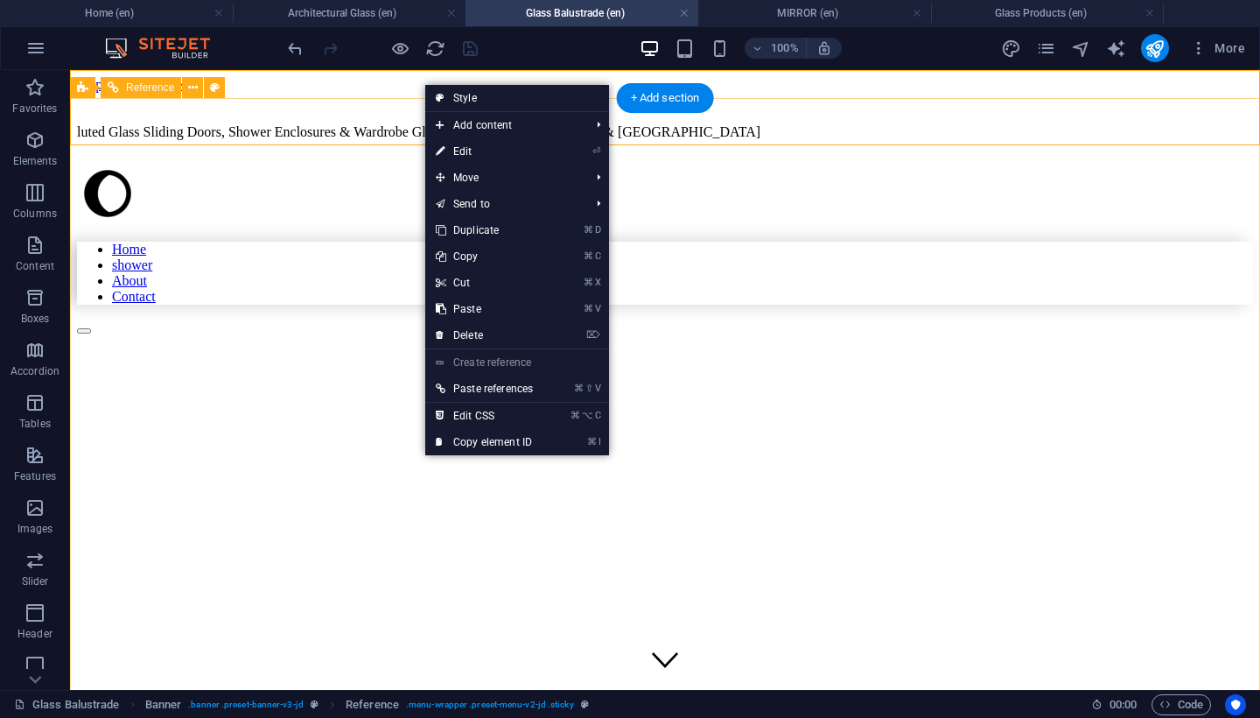
click at [388, 163] on div "Home shower About Contact" at bounding box center [665, 249] width 1176 height 172
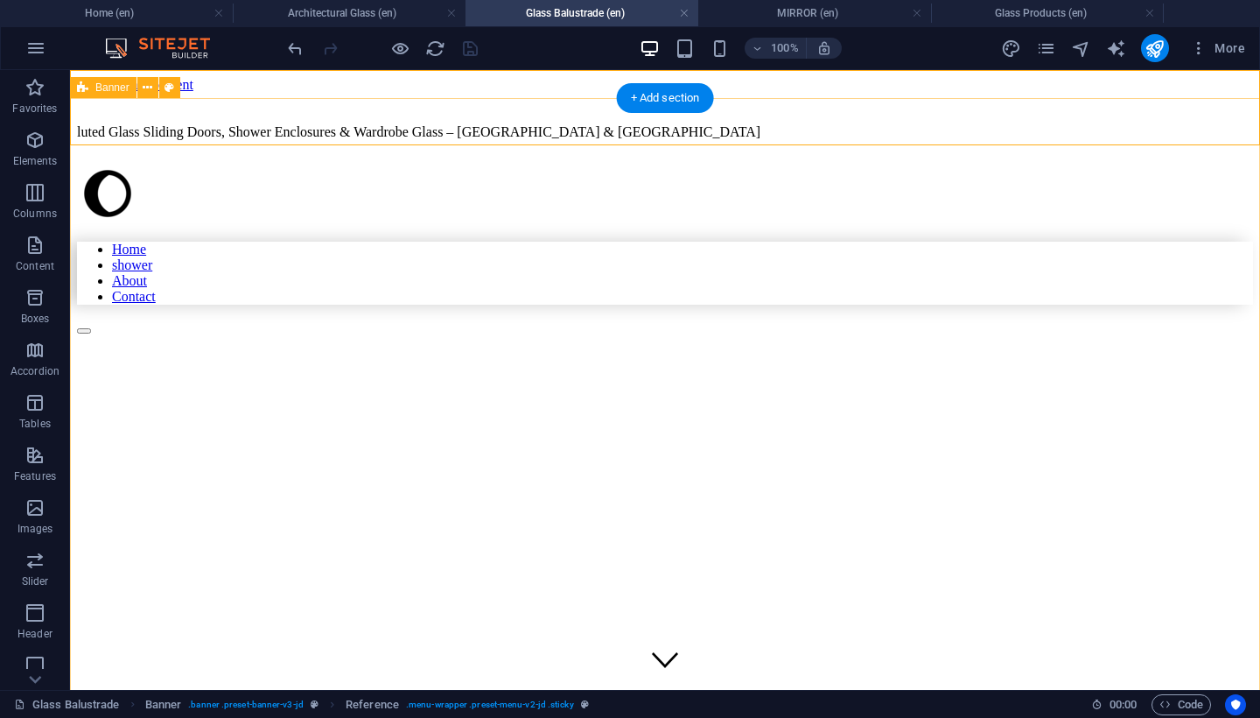
click at [110, 242] on div "Home shower About Contact GLASS" at bounding box center [665, 628] width 1176 height 930
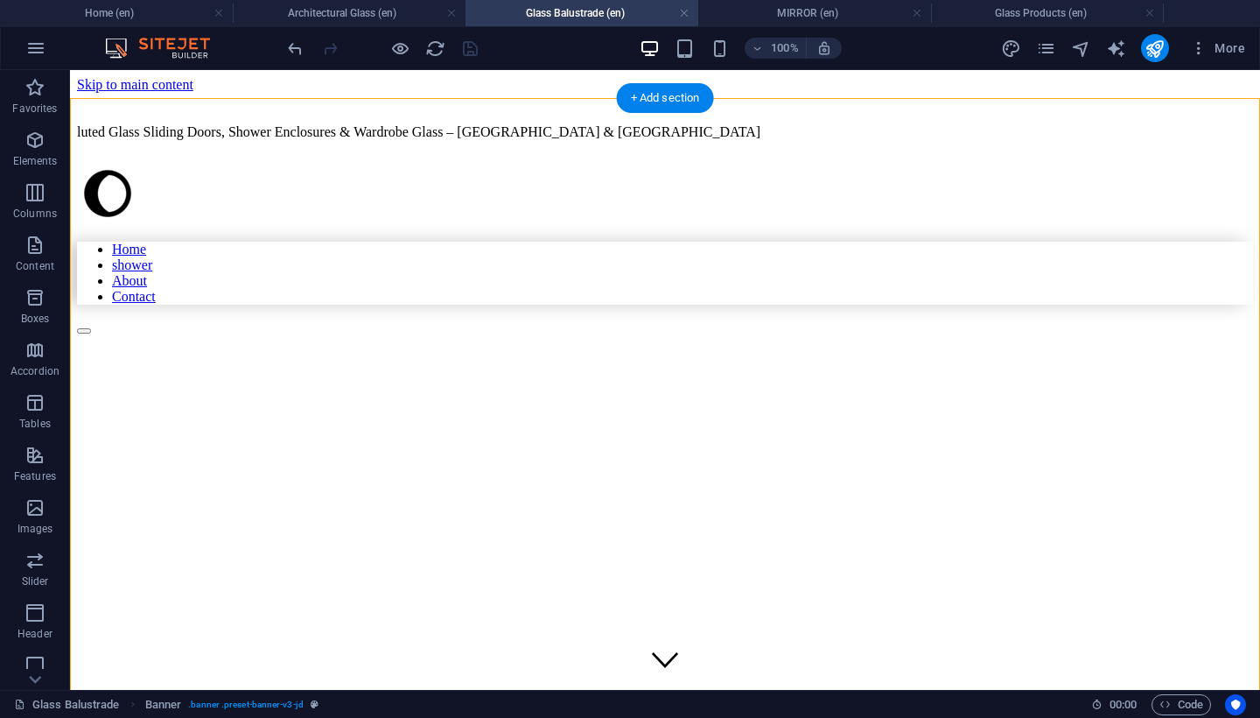
click at [104, 163] on div at bounding box center [665, 195] width 1176 height 65
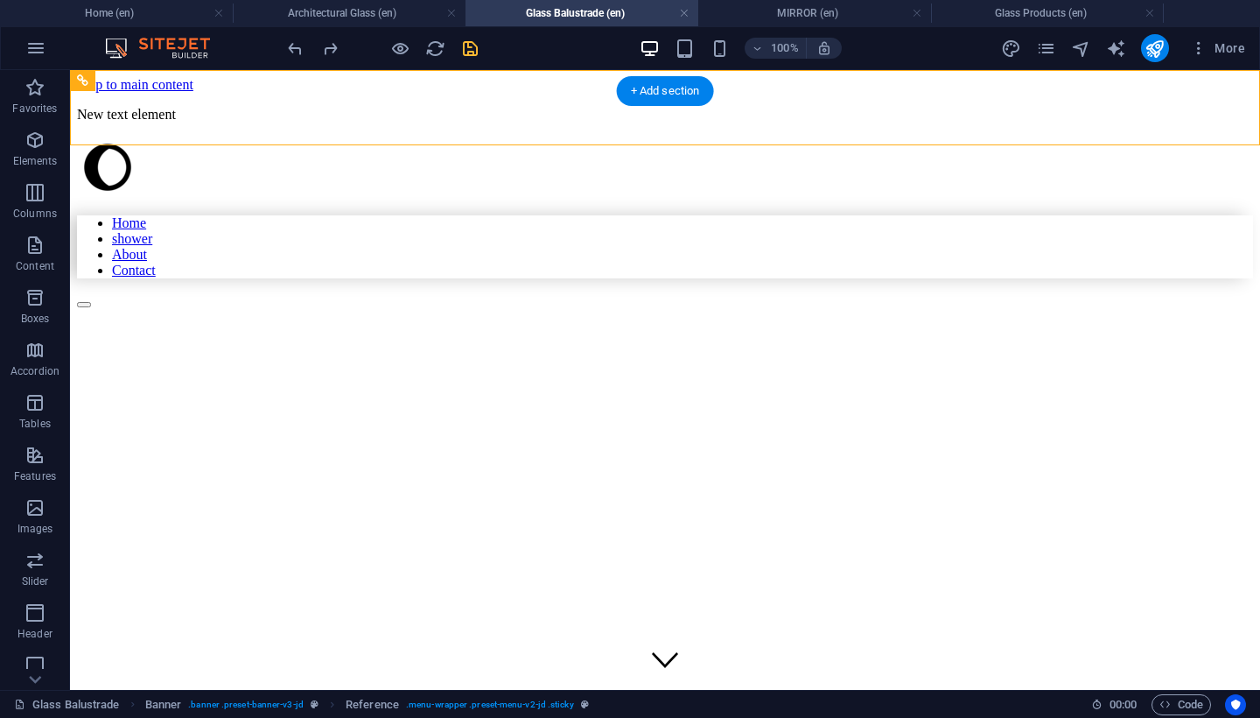
click at [179, 137] on div "Home shower About Contact" at bounding box center [665, 223] width 1176 height 172
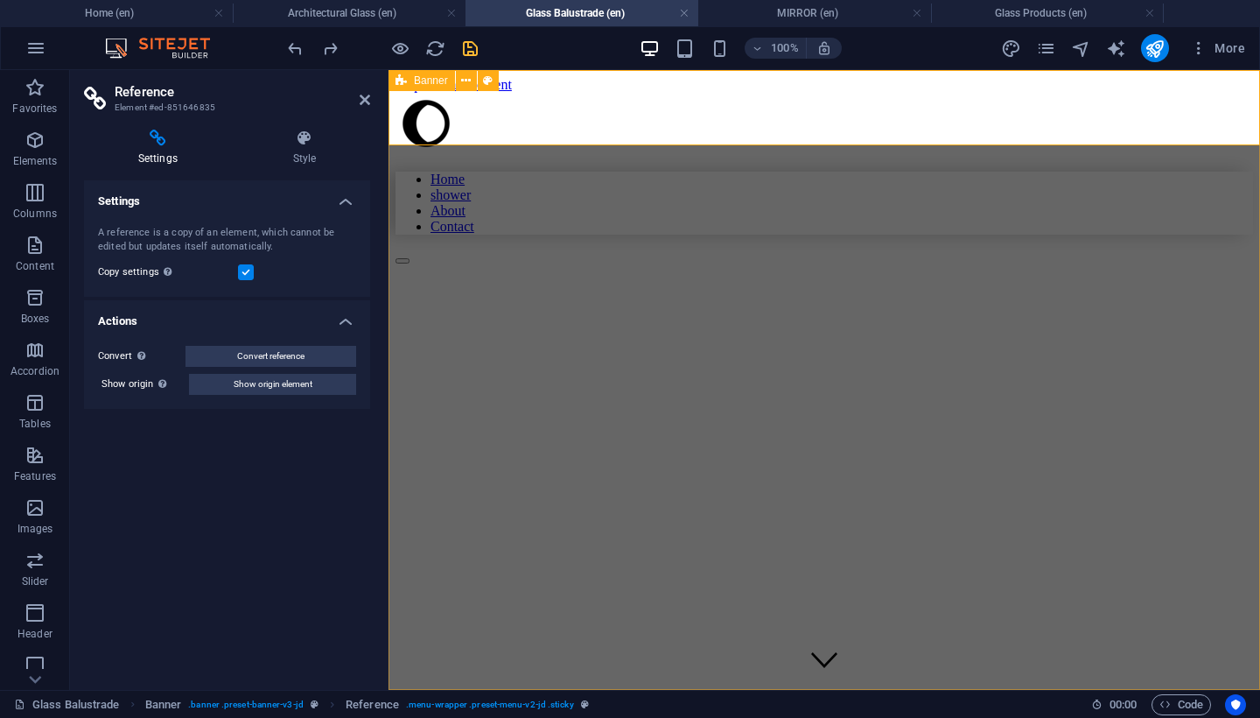
click at [442, 200] on div "Home shower About Contact GLASS" at bounding box center [825, 558] width 858 height 930
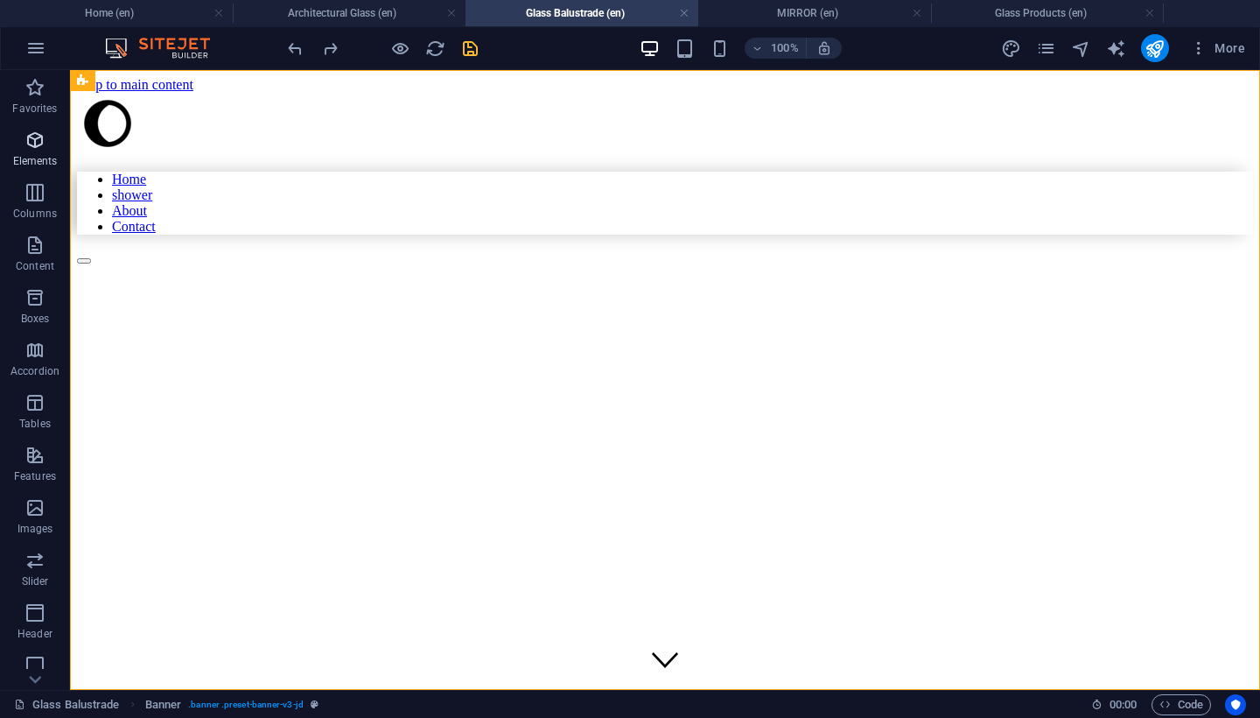
click at [46, 145] on span "Elements" at bounding box center [35, 151] width 70 height 42
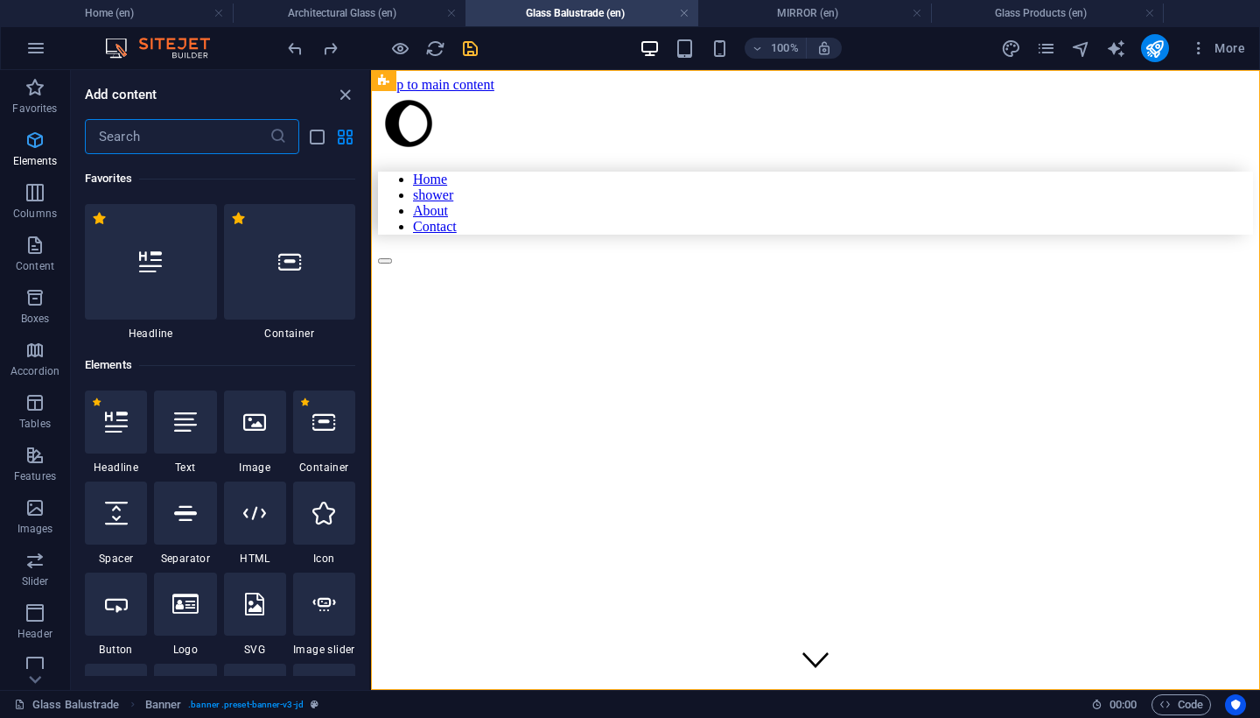
scroll to position [186, 0]
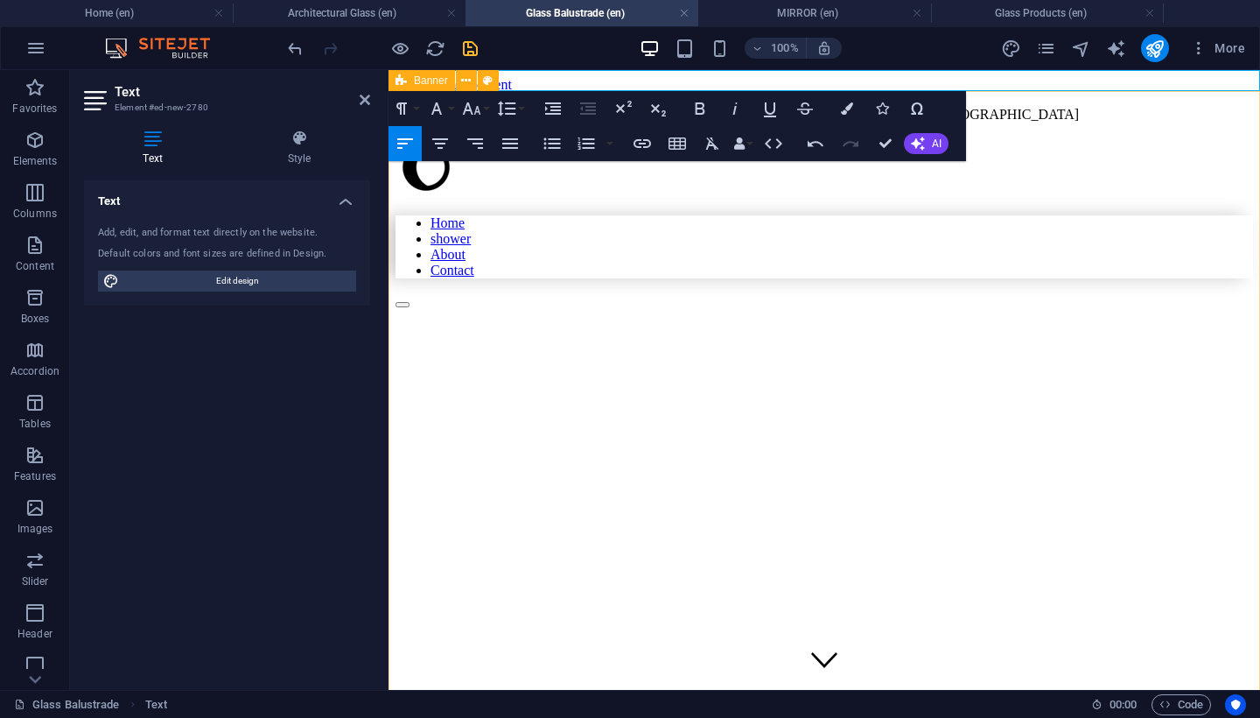
click at [417, 351] on div "Home shower About Contact GLASS" at bounding box center [825, 602] width 858 height 930
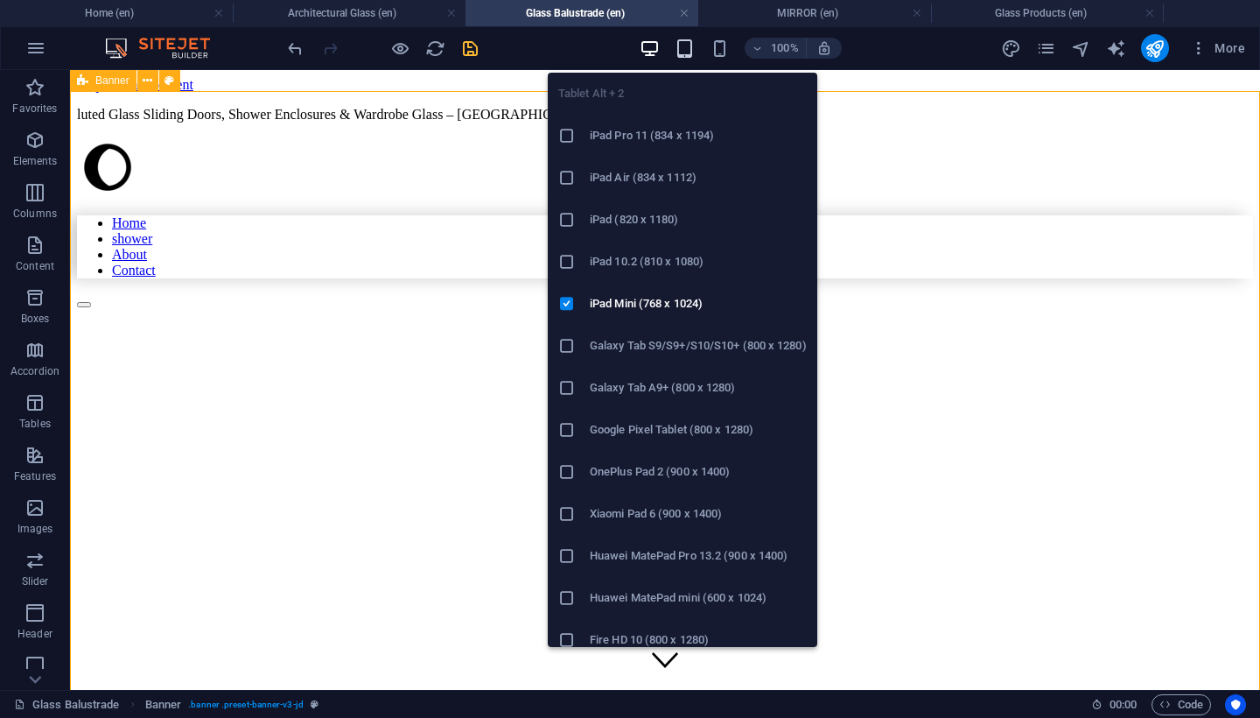
click at [688, 54] on icon "button" at bounding box center [685, 49] width 20 height 20
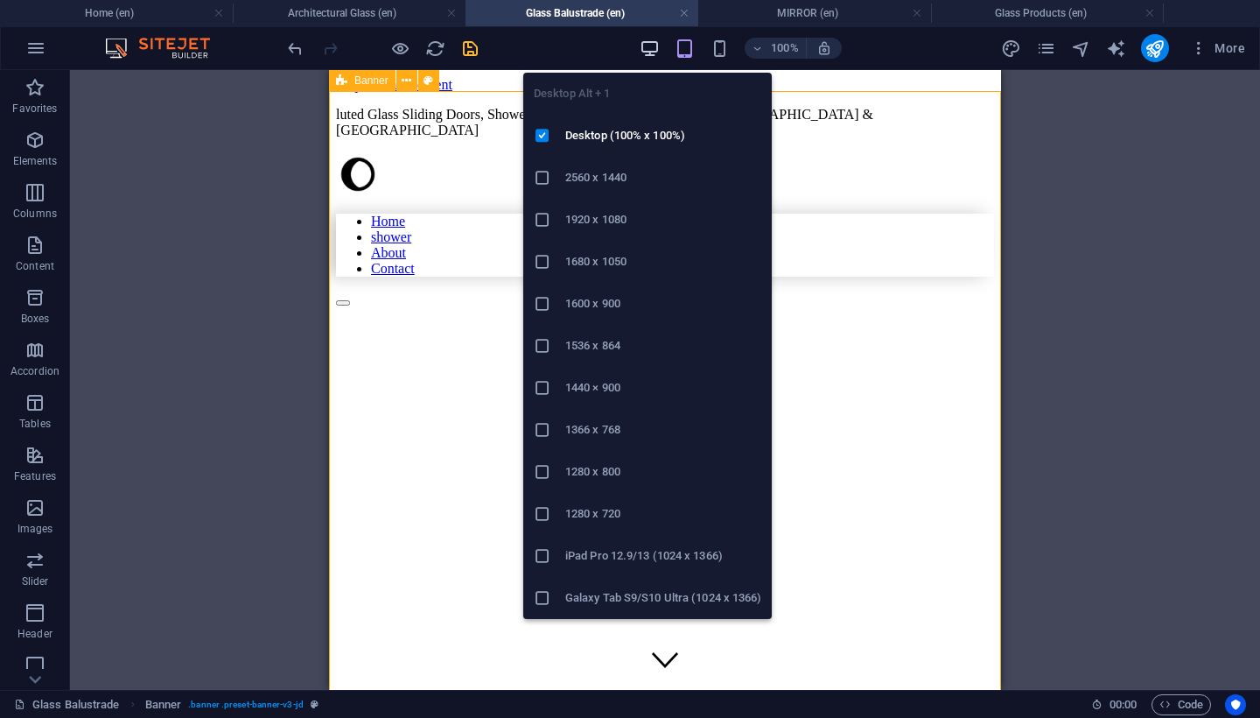
click at [647, 49] on icon "button" at bounding box center [650, 49] width 20 height 20
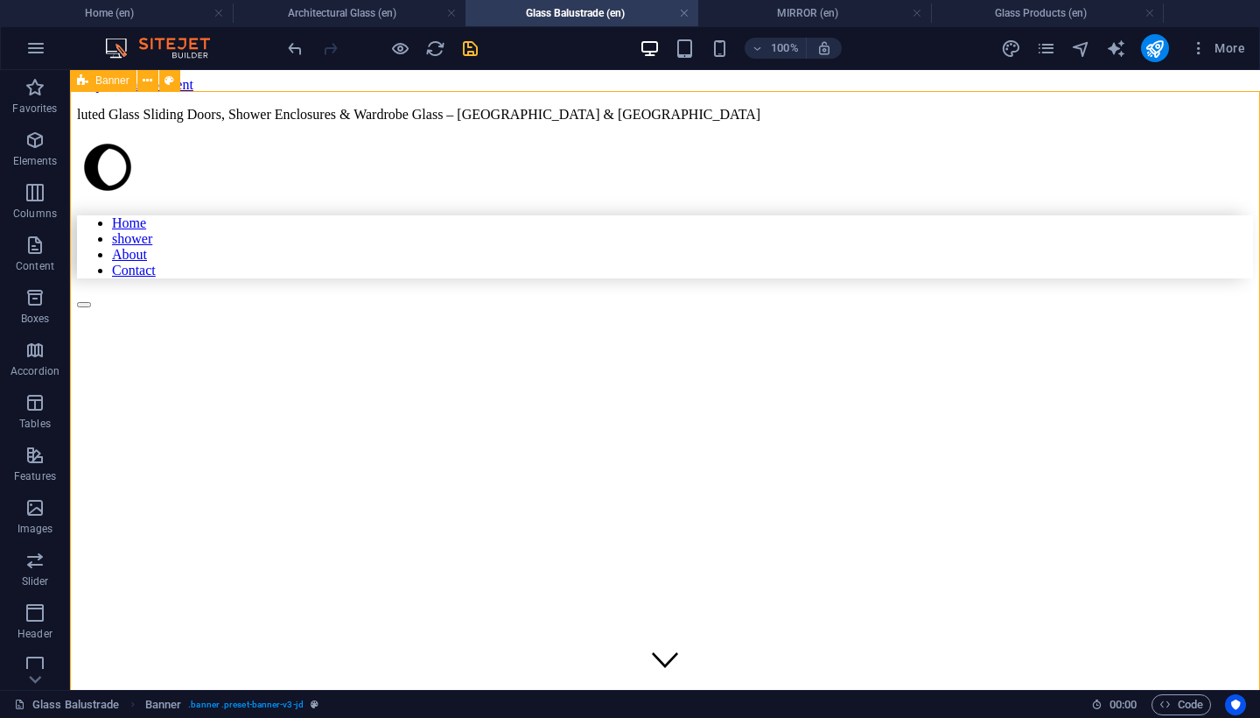
click at [479, 44] on icon "save" at bounding box center [470, 49] width 20 height 20
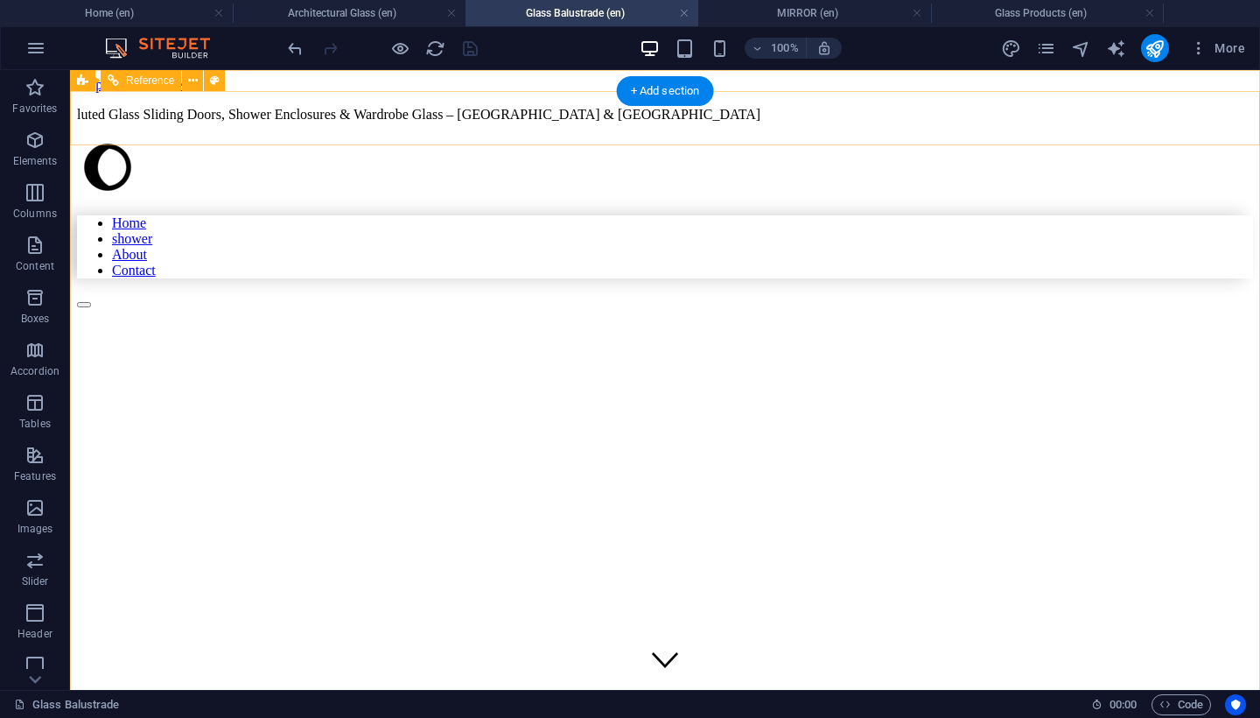
click at [512, 137] on div "Home shower About Contact" at bounding box center [665, 223] width 1176 height 172
click at [566, 137] on div "Home shower About Contact" at bounding box center [665, 223] width 1176 height 172
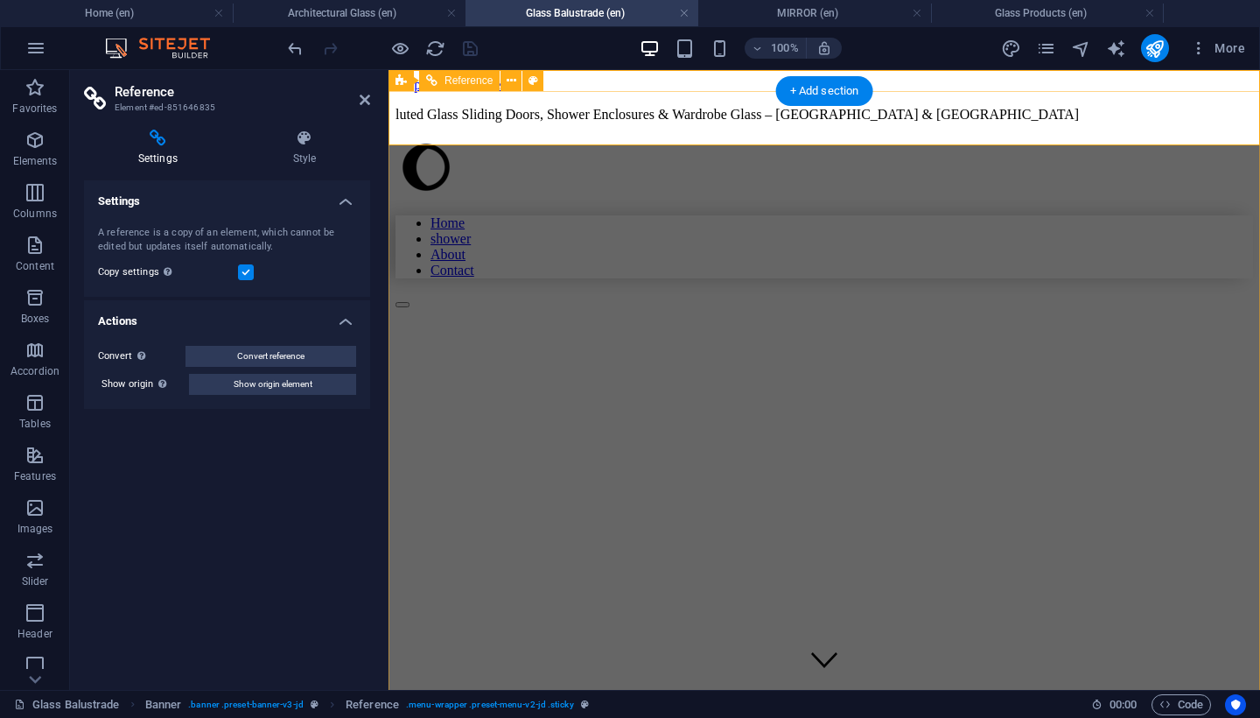
click at [594, 137] on div "Home shower About Contact" at bounding box center [825, 223] width 858 height 172
drag, startPoint x: 594, startPoint y: 74, endPoint x: 785, endPoint y: 146, distance: 204.2
click at [594, 137] on div "Home shower About Contact" at bounding box center [825, 223] width 858 height 172
click at [362, 99] on icon at bounding box center [365, 100] width 11 height 14
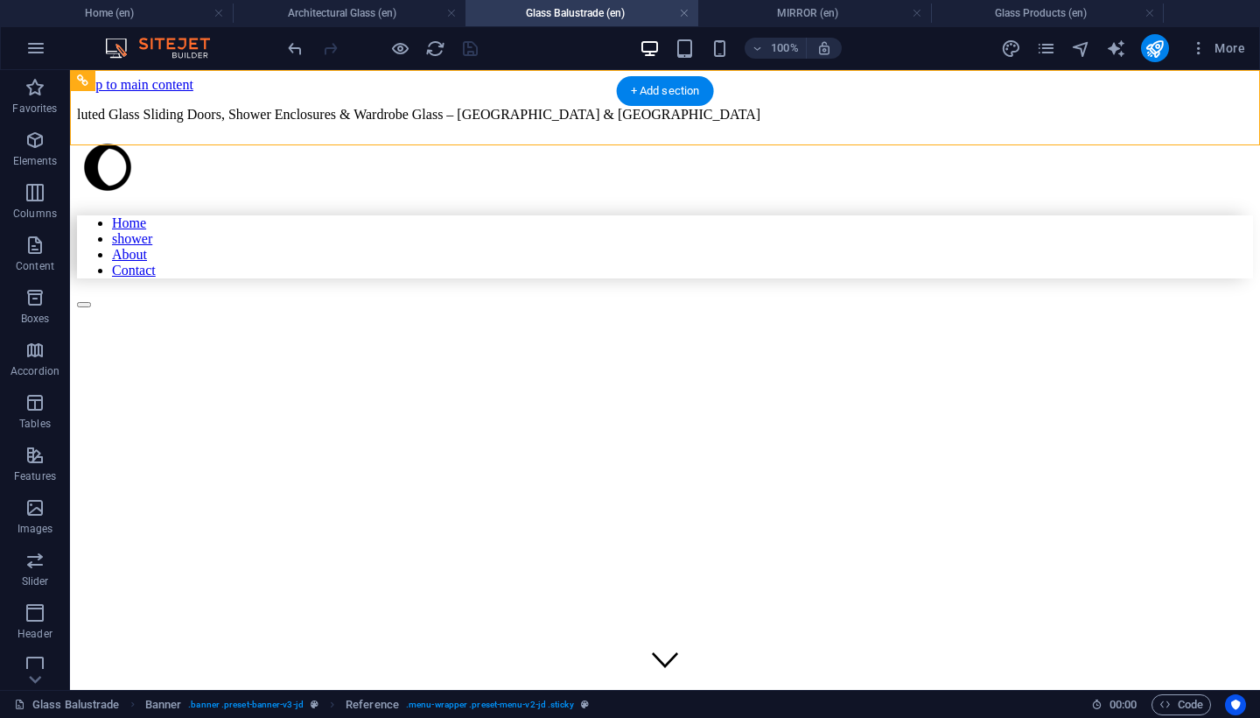
click at [228, 137] on div "Home shower About Contact" at bounding box center [665, 223] width 1176 height 172
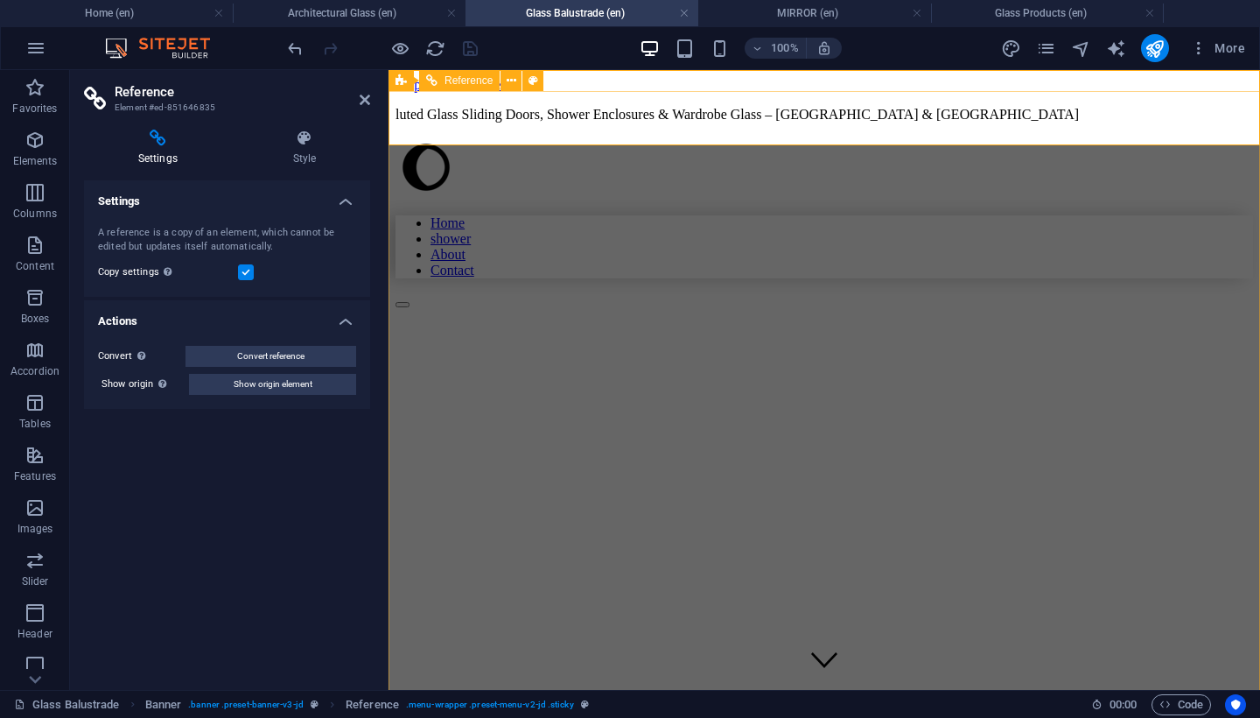
click at [610, 137] on div "Home shower About Contact" at bounding box center [825, 223] width 858 height 172
click at [365, 97] on icon at bounding box center [365, 100] width 11 height 14
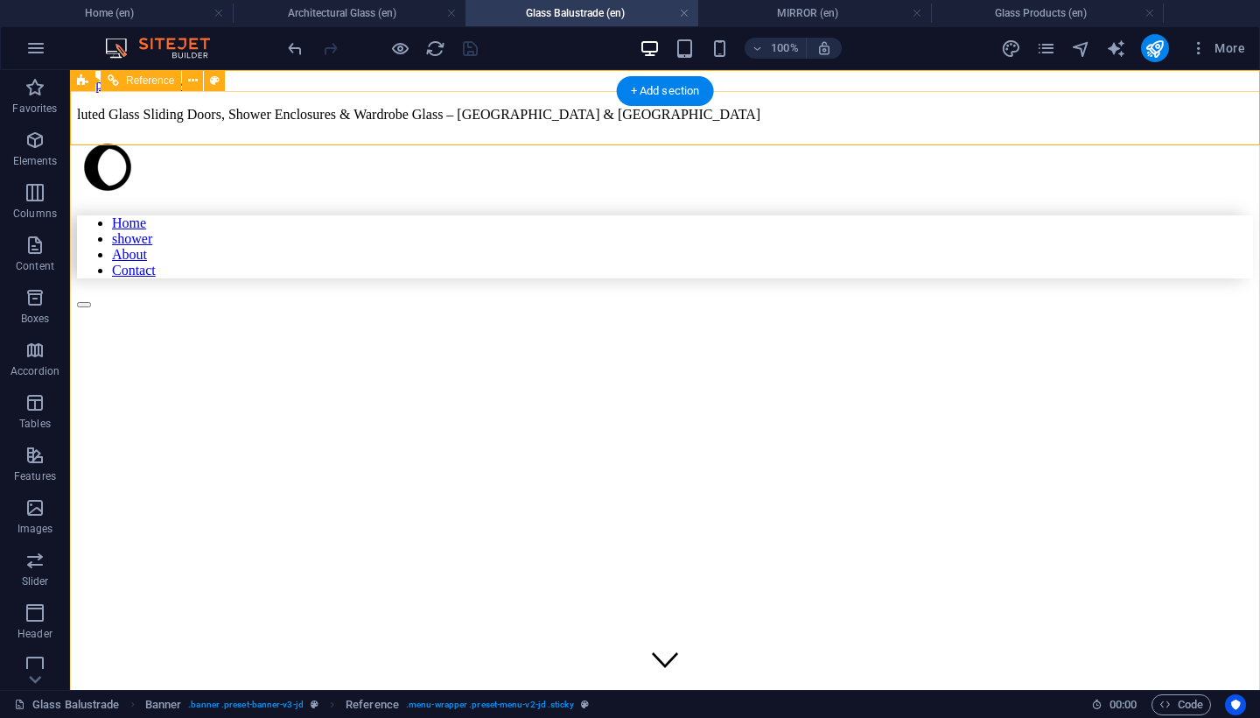
click at [759, 137] on div "Home shower About Contact" at bounding box center [665, 223] width 1176 height 172
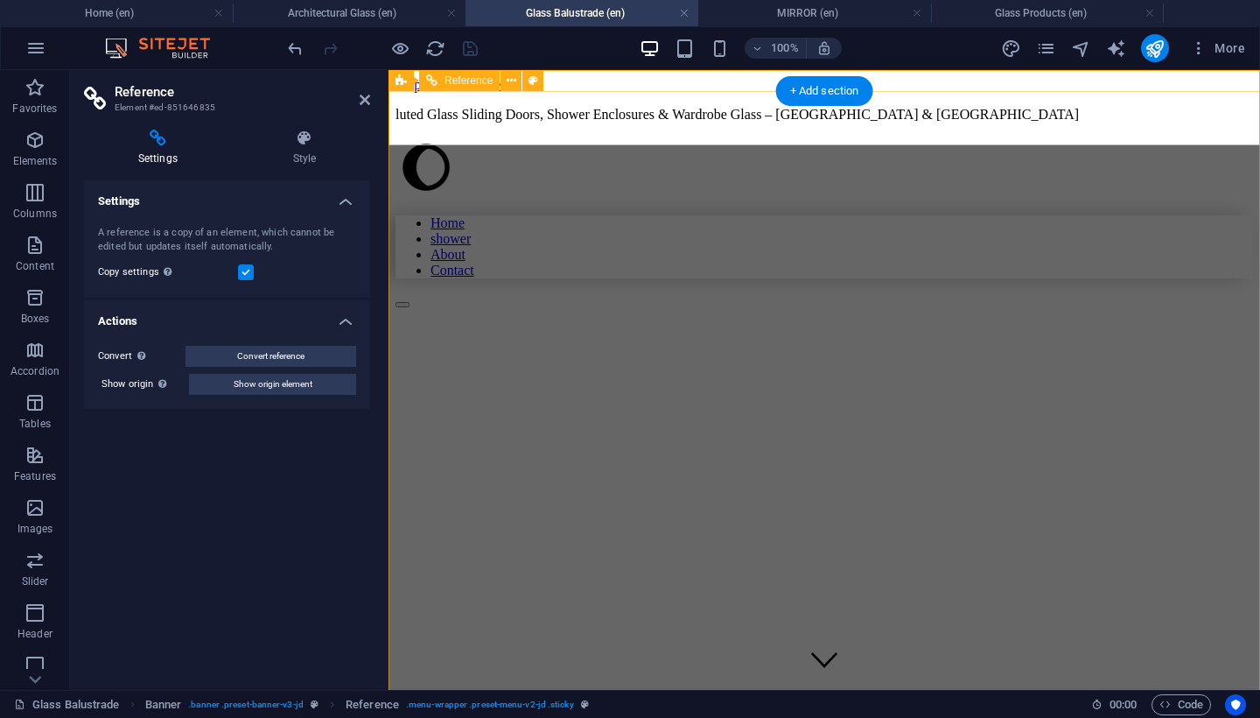
click at [701, 137] on div "Home shower About Contact" at bounding box center [825, 223] width 858 height 172
click at [366, 97] on icon at bounding box center [365, 100] width 11 height 14
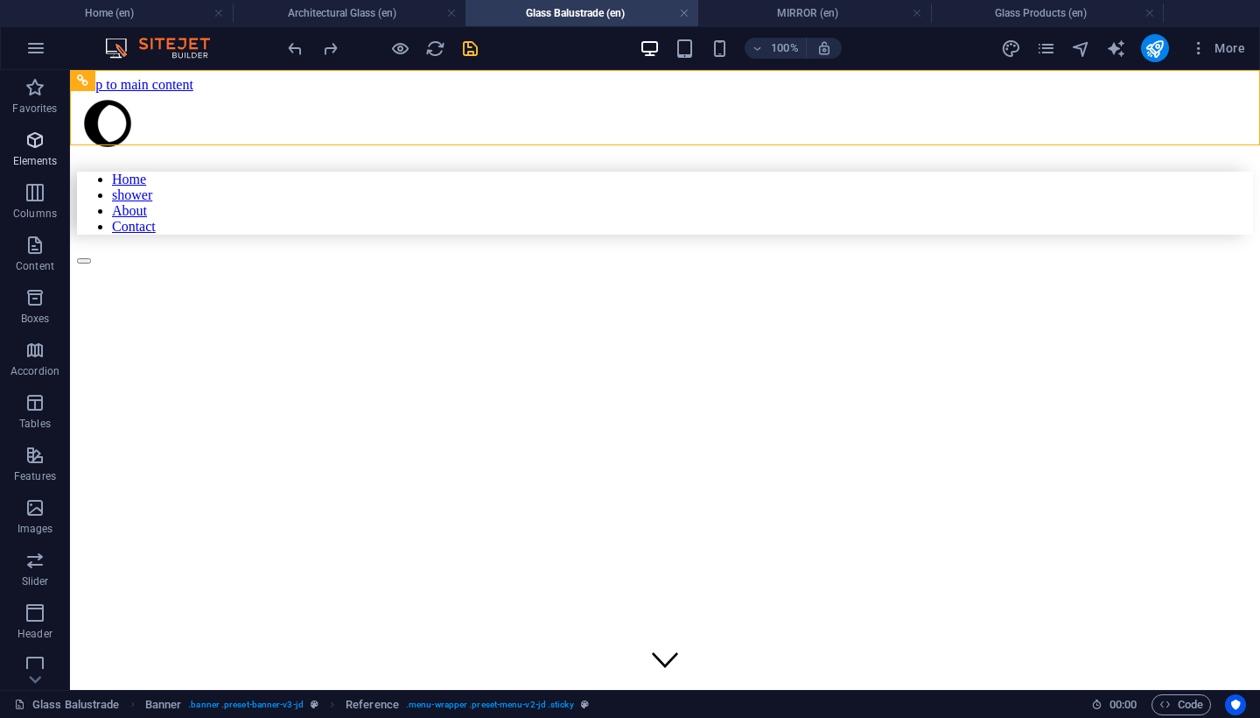
drag, startPoint x: 46, startPoint y: 136, endPoint x: 39, endPoint y: 270, distance: 134.1
click at [46, 136] on icon "button" at bounding box center [35, 140] width 21 height 21
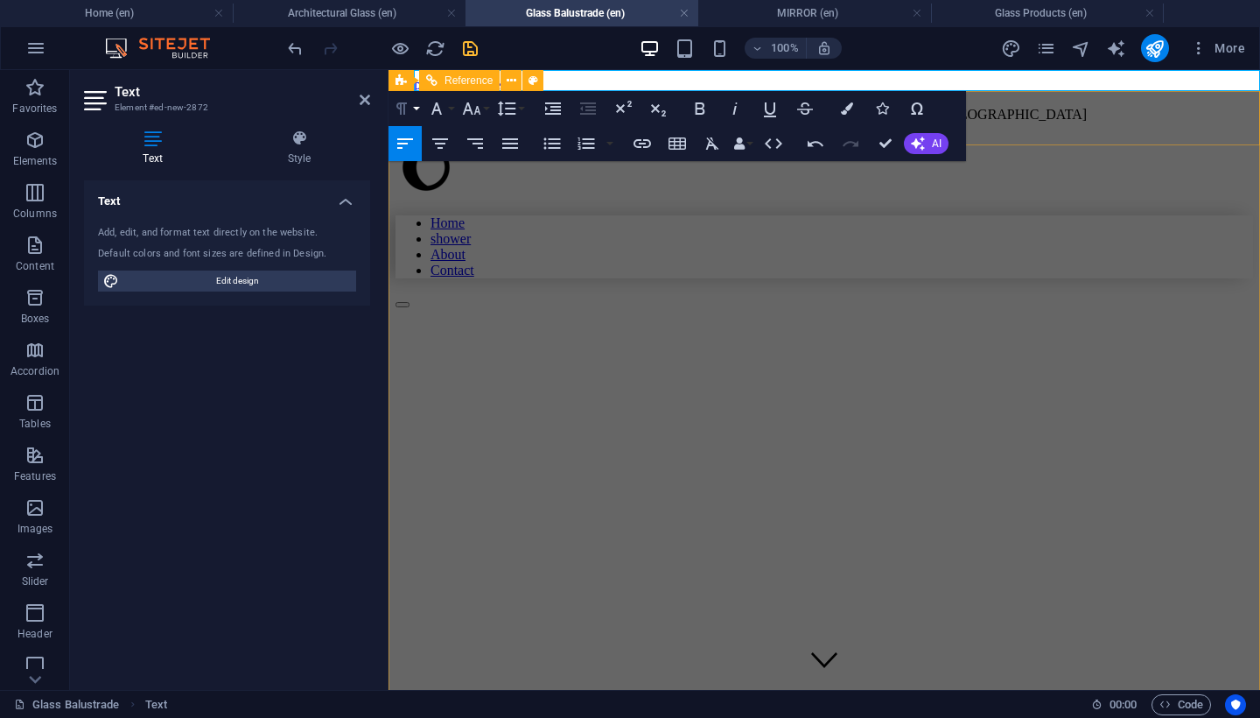
click at [401, 116] on icon "button" at bounding box center [401, 108] width 21 height 21
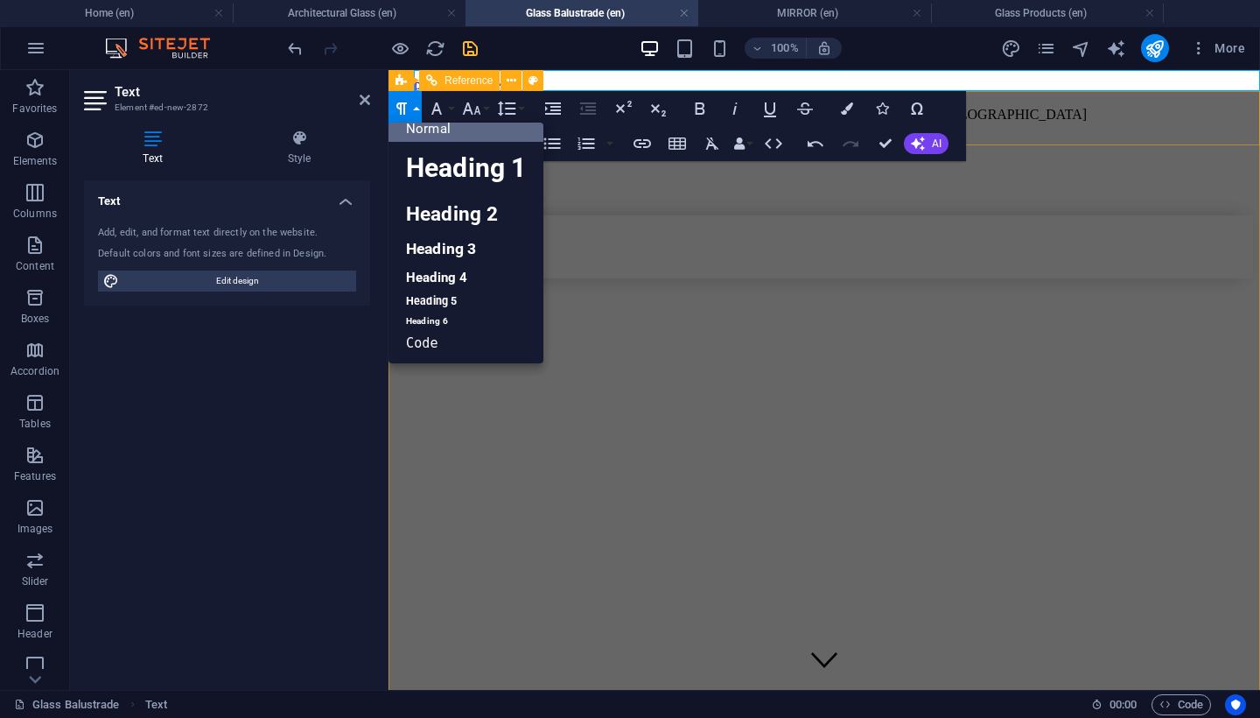
scroll to position [13, 0]
click at [451, 167] on link "Heading 1" at bounding box center [466, 169] width 155 height 53
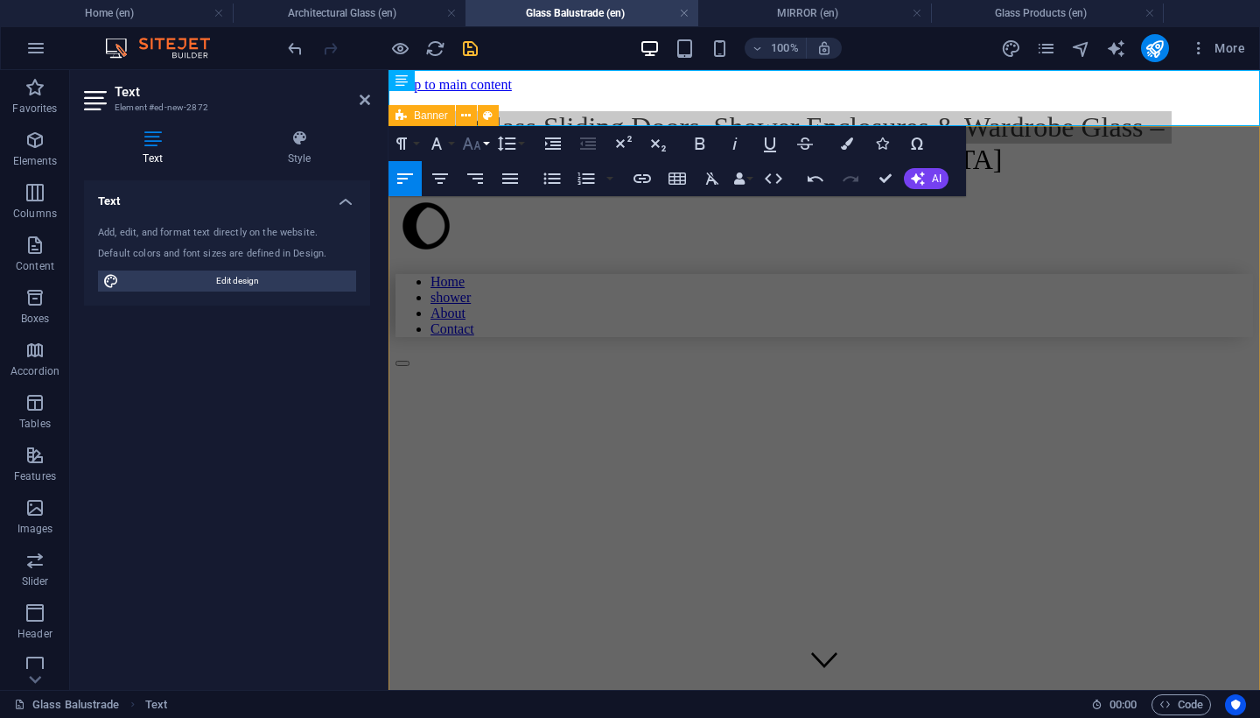
click at [485, 142] on button "Font Size" at bounding box center [475, 143] width 33 height 35
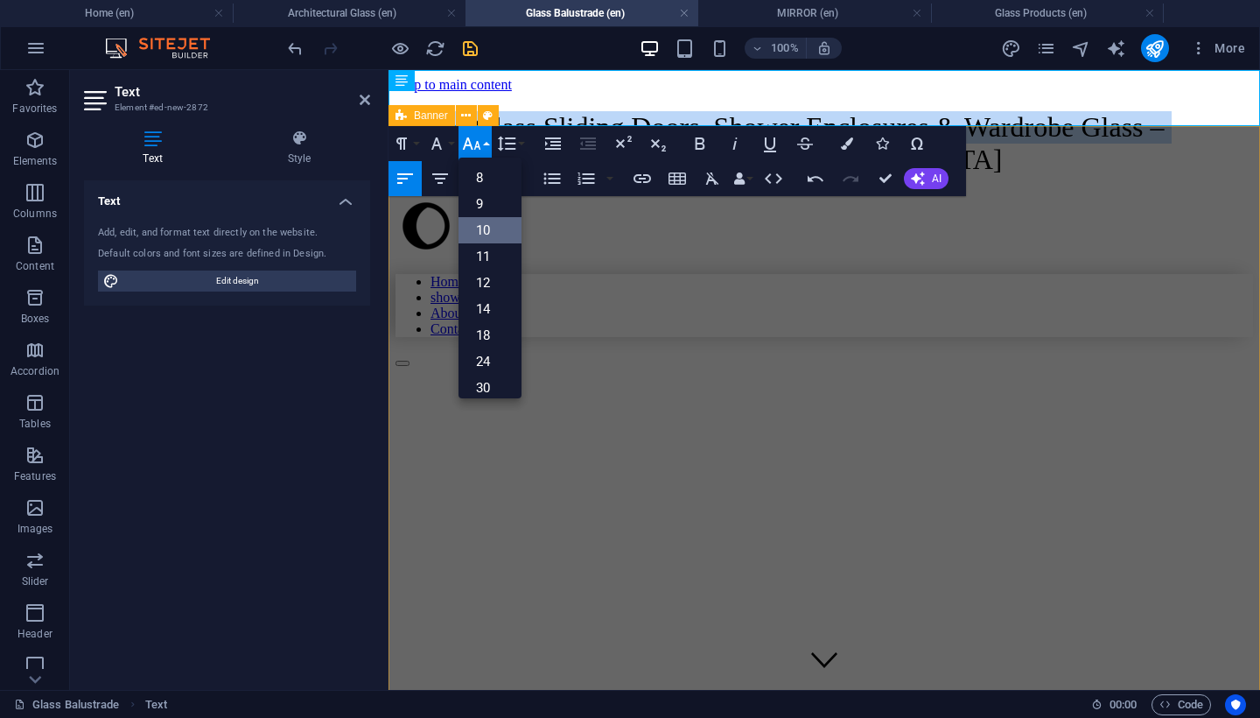
click at [490, 228] on link "10" at bounding box center [490, 230] width 63 height 26
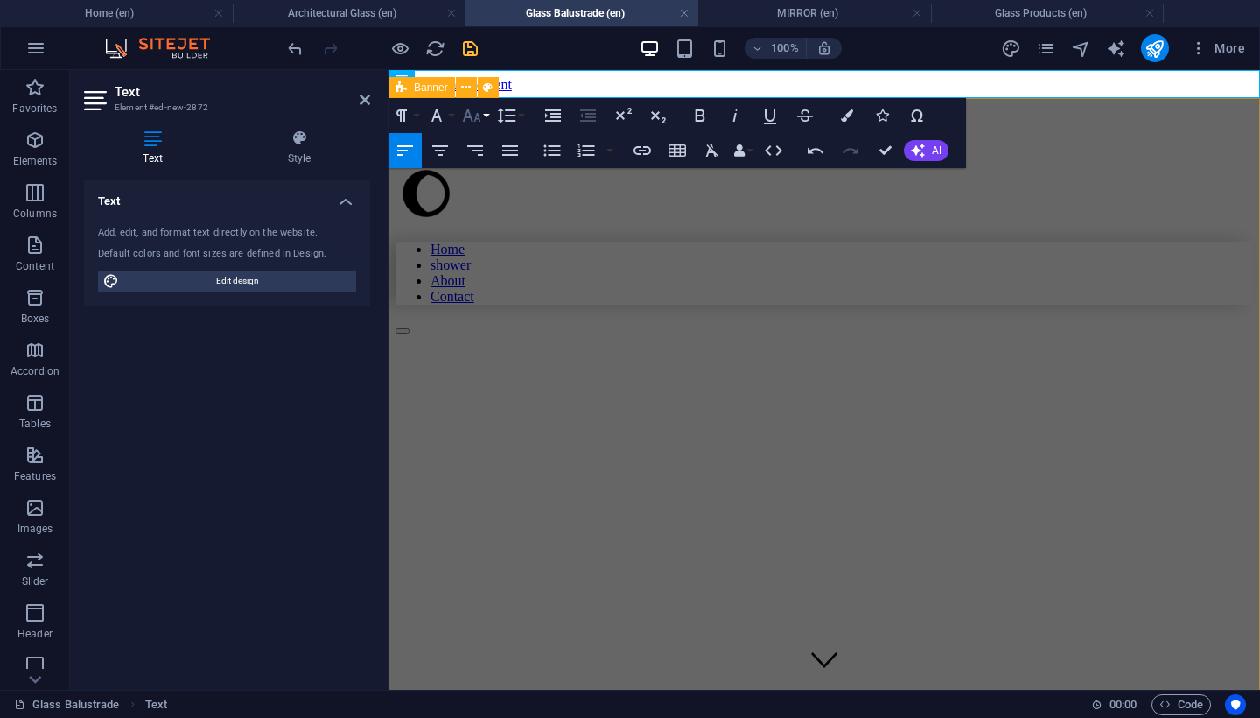
click at [483, 118] on button "Font Size" at bounding box center [475, 115] width 33 height 35
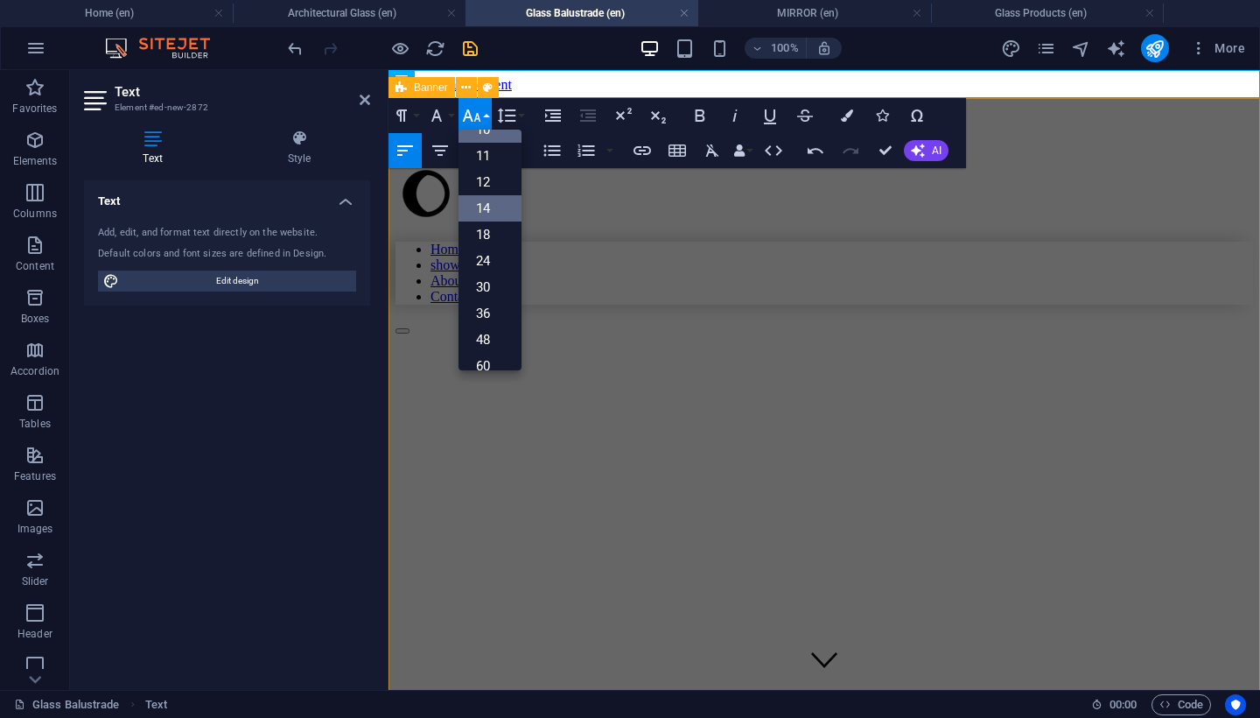
click at [490, 198] on link "14" at bounding box center [490, 208] width 63 height 26
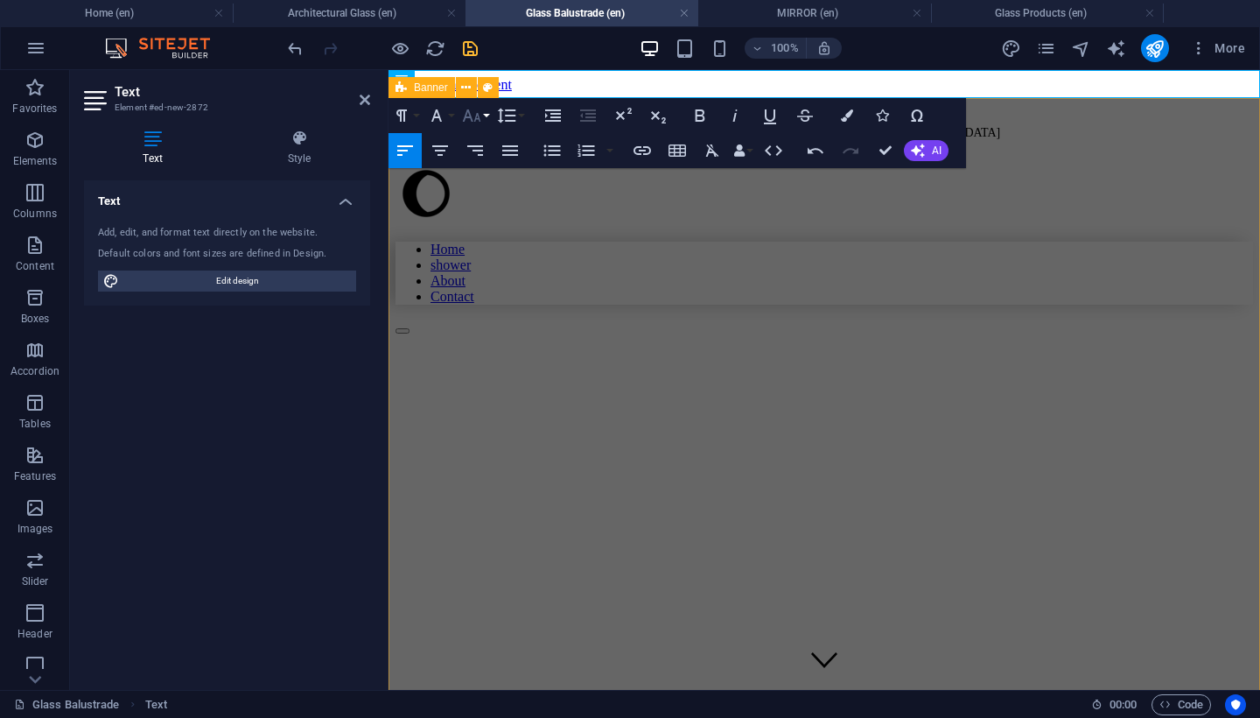
click at [480, 123] on icon "button" at bounding box center [471, 115] width 21 height 21
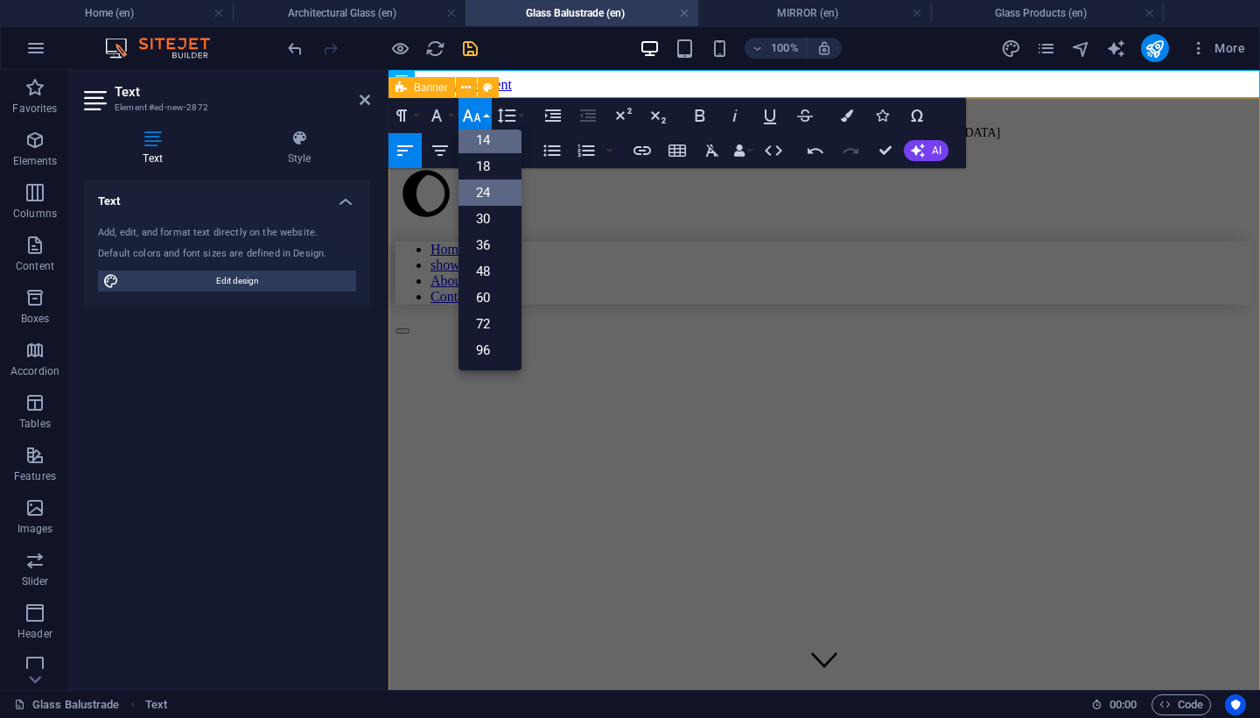
scroll to position [141, 0]
click at [488, 196] on link "24" at bounding box center [490, 192] width 63 height 26
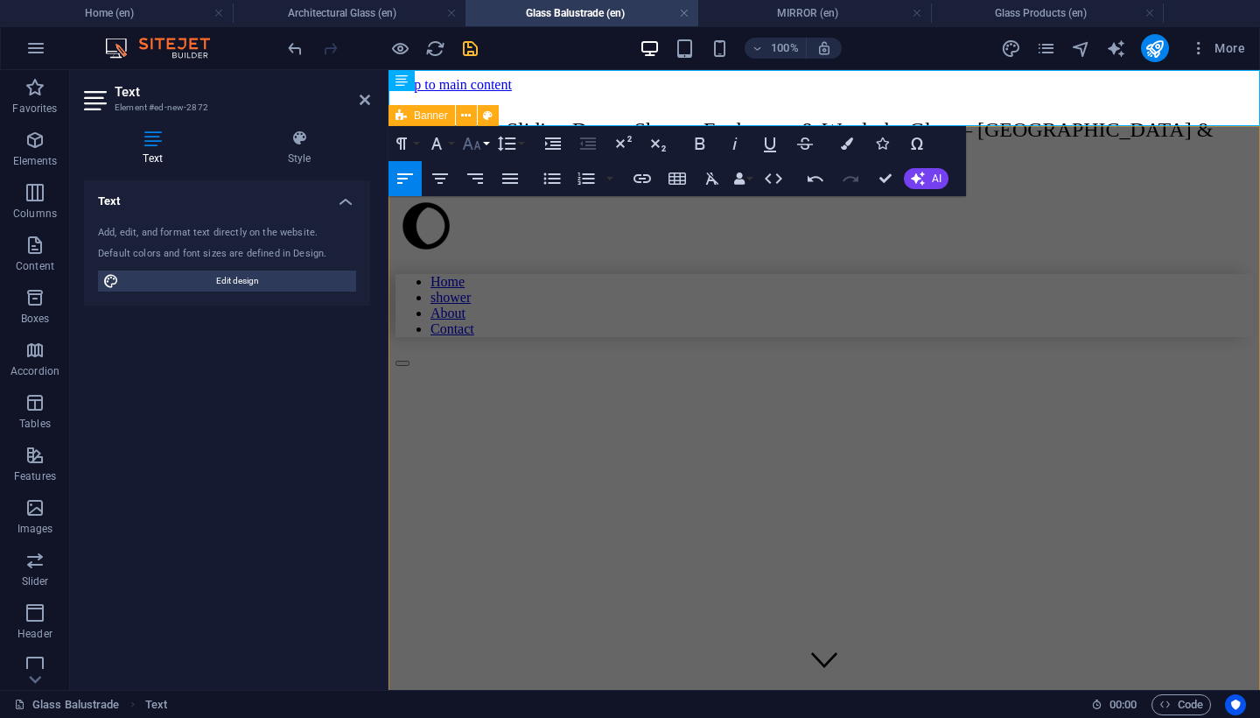
click at [487, 145] on button "Font Size" at bounding box center [475, 143] width 33 height 35
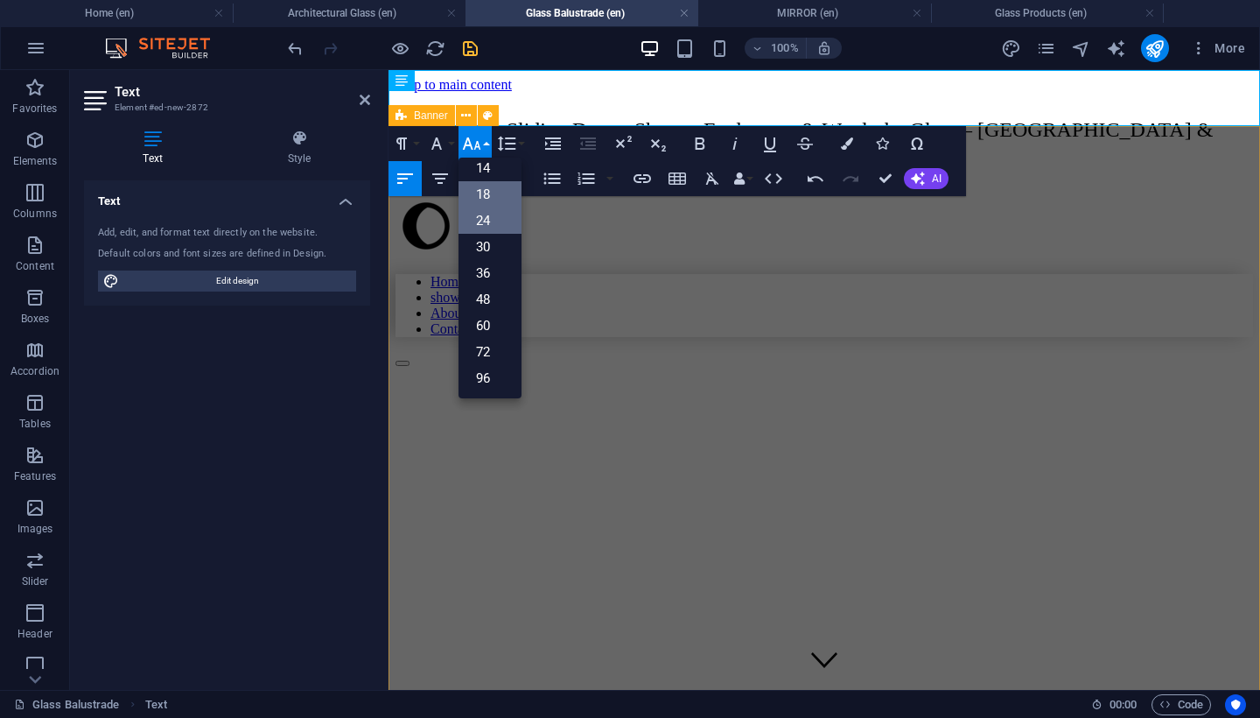
click at [490, 187] on link "18" at bounding box center [490, 194] width 63 height 26
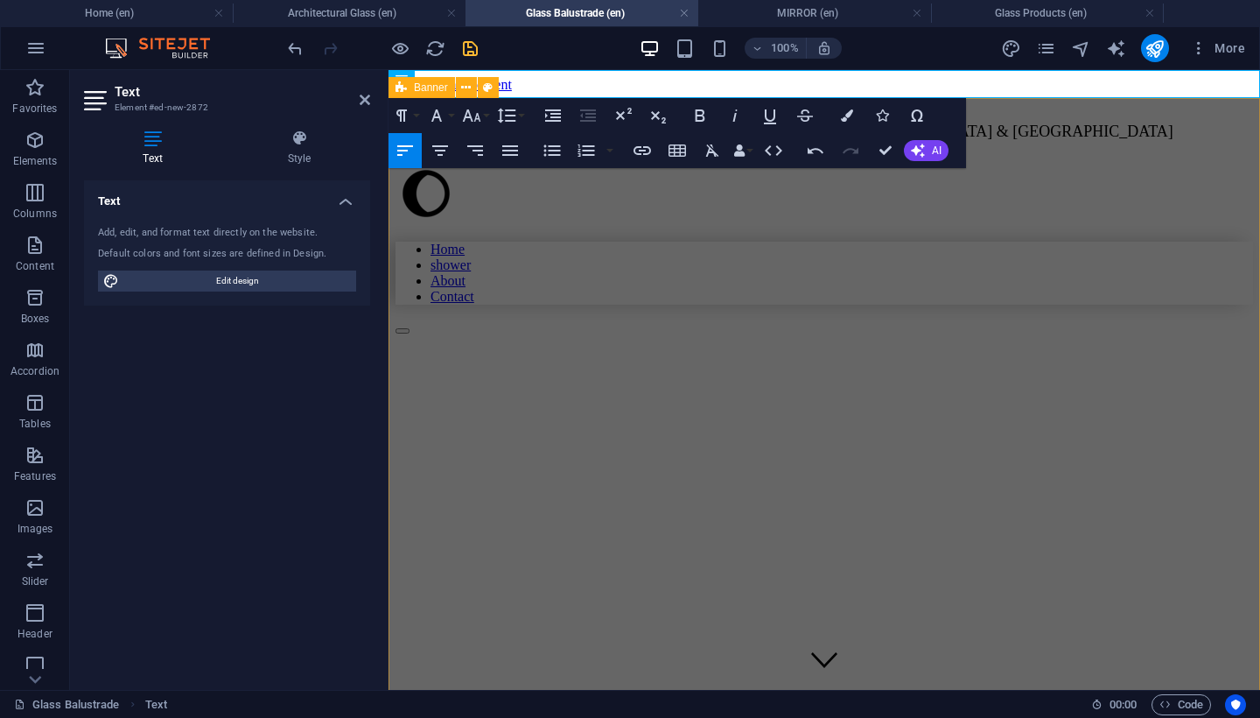
click at [438, 264] on div "Home shower About Contact GLASS" at bounding box center [825, 628] width 858 height 930
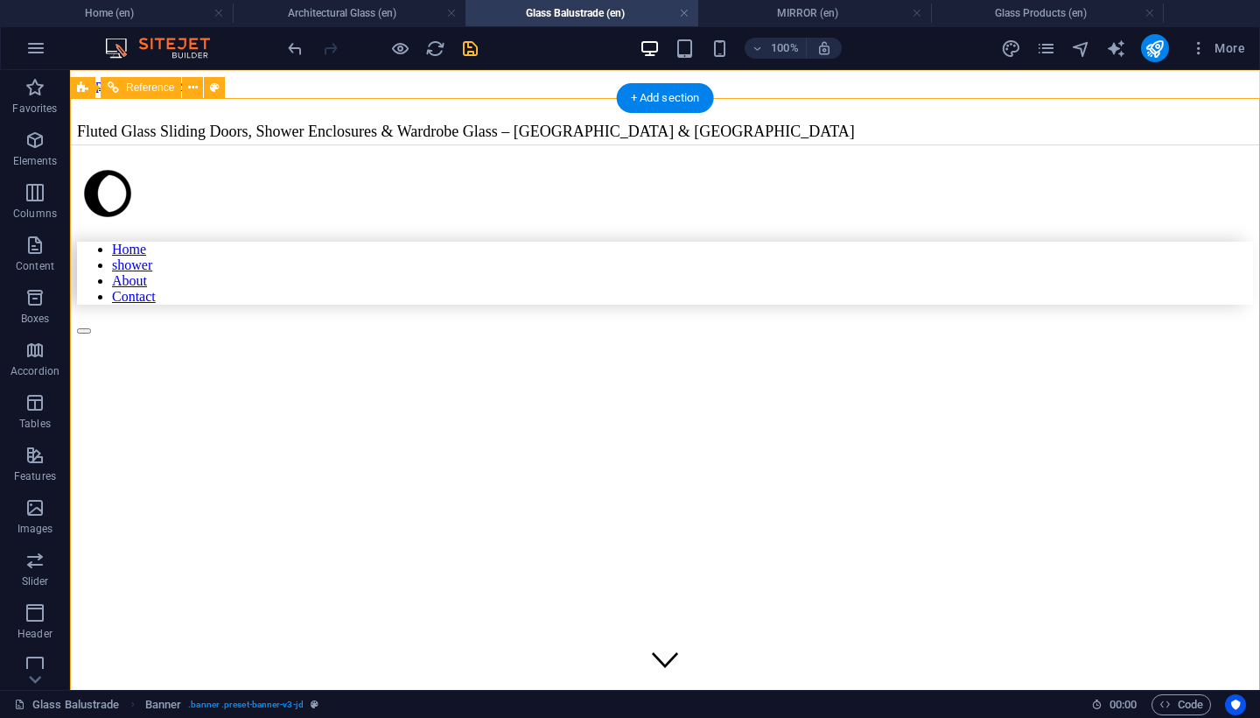
click at [578, 163] on div "Home shower About Contact" at bounding box center [665, 249] width 1176 height 172
click at [136, 228] on div "Home shower About Contact GLASS" at bounding box center [665, 628] width 1176 height 930
click at [499, 163] on div "Home shower About Contact" at bounding box center [665, 249] width 1176 height 172
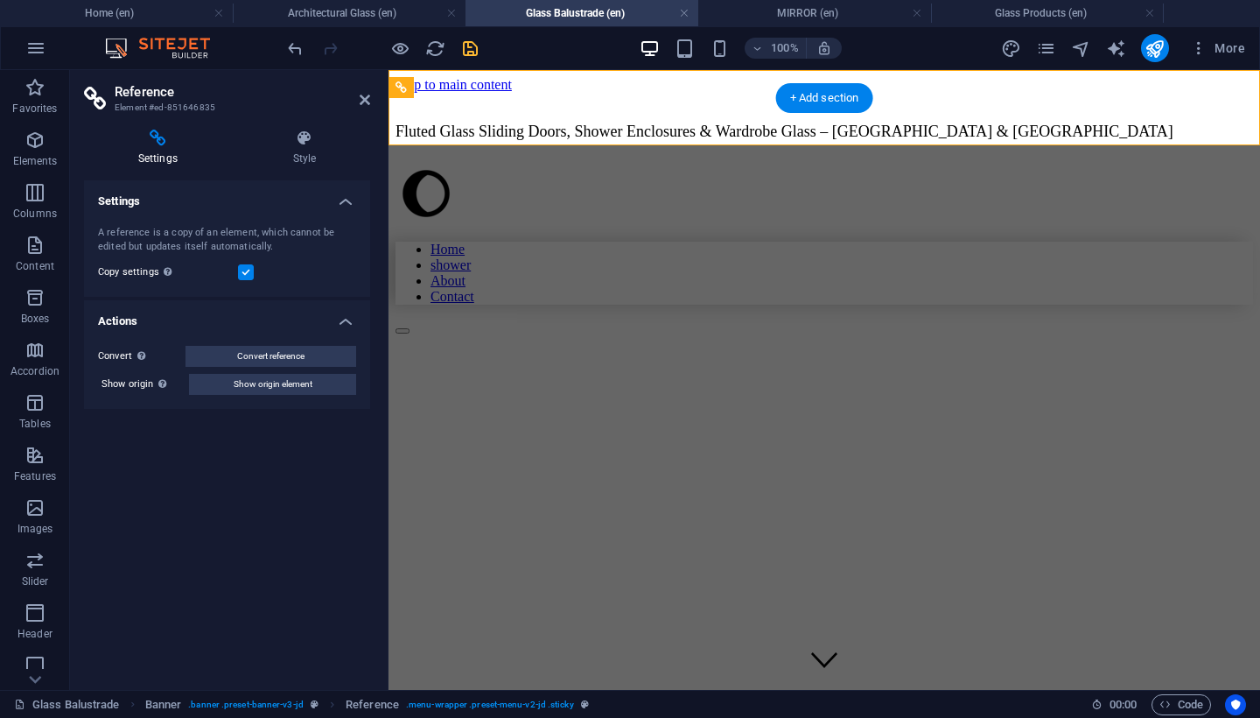
click at [691, 163] on div "Home shower About Contact" at bounding box center [825, 249] width 858 height 172
click at [935, 163] on div "Home shower About Contact" at bounding box center [825, 249] width 858 height 172
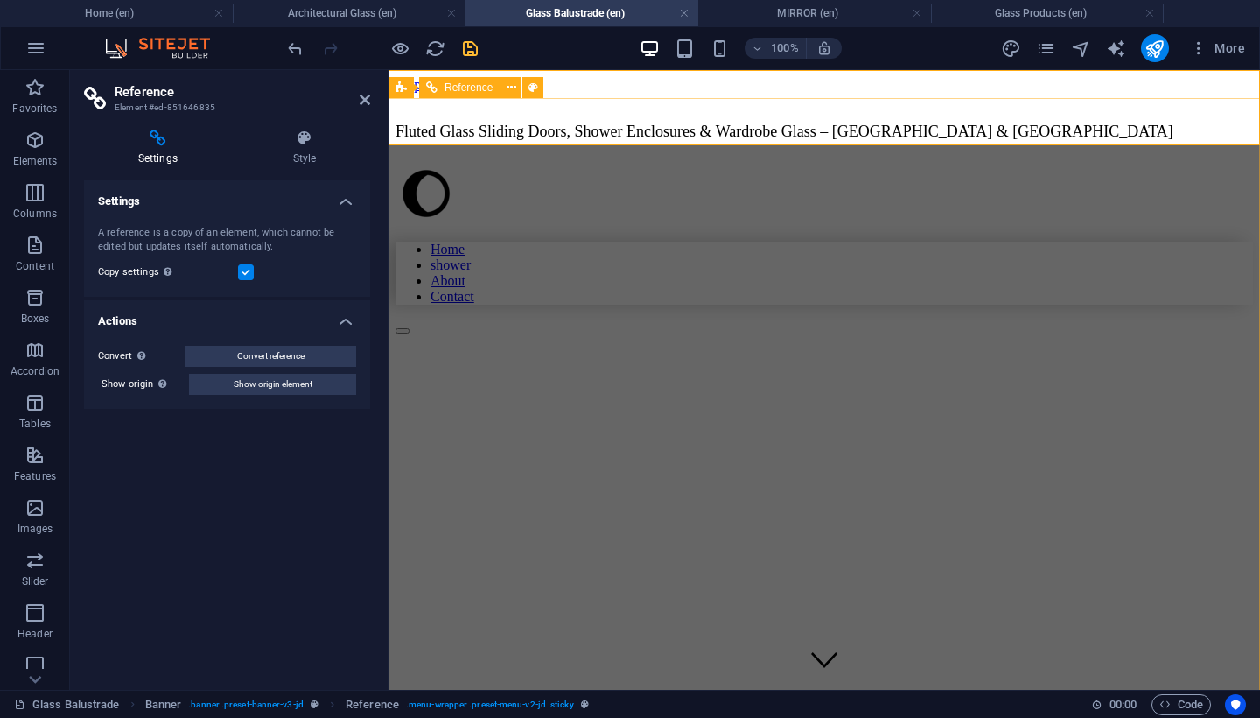
click at [935, 163] on div "Home shower About Contact" at bounding box center [825, 249] width 858 height 172
click at [305, 153] on h4 "Style" at bounding box center [304, 148] width 131 height 37
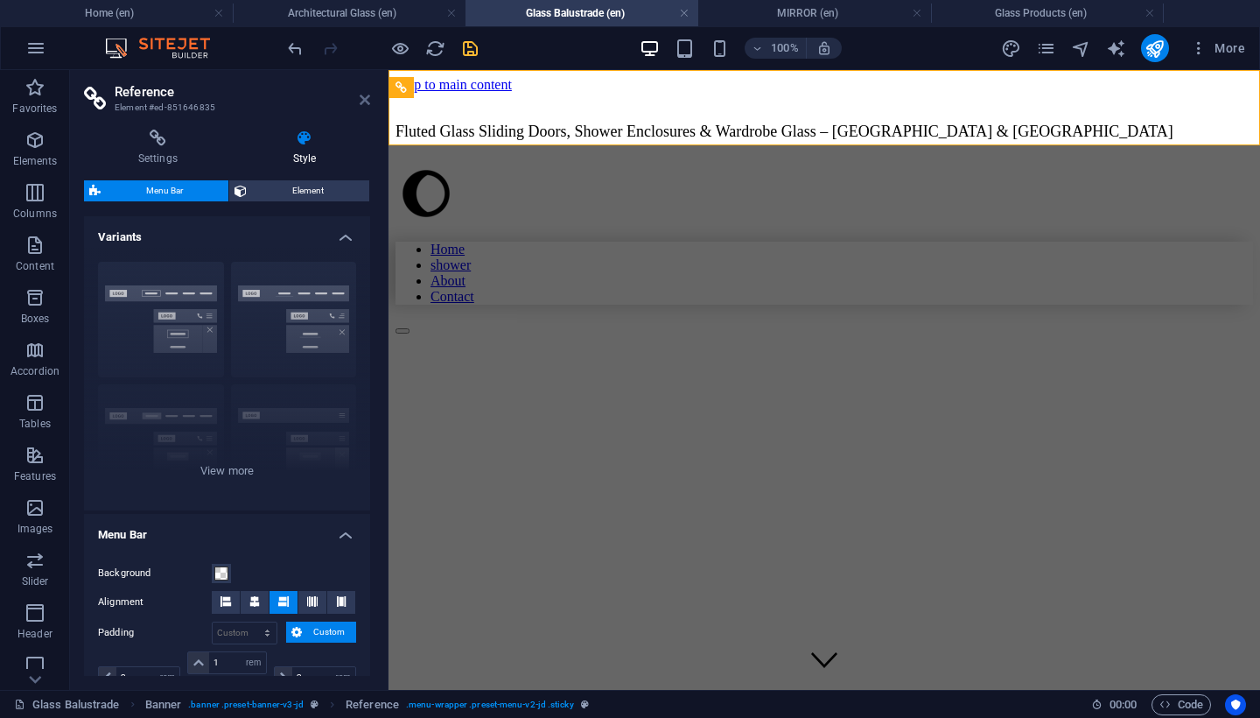
click at [366, 95] on icon at bounding box center [365, 100] width 11 height 14
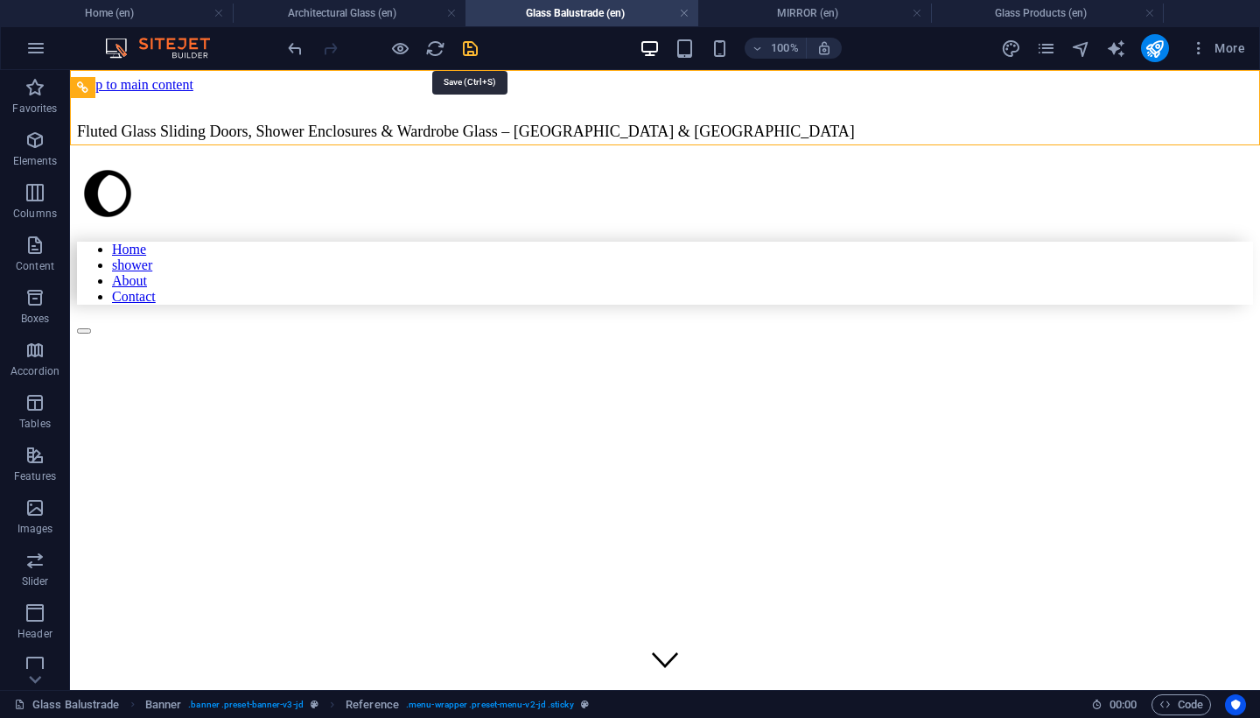
click at [476, 51] on icon "save" at bounding box center [470, 49] width 20 height 20
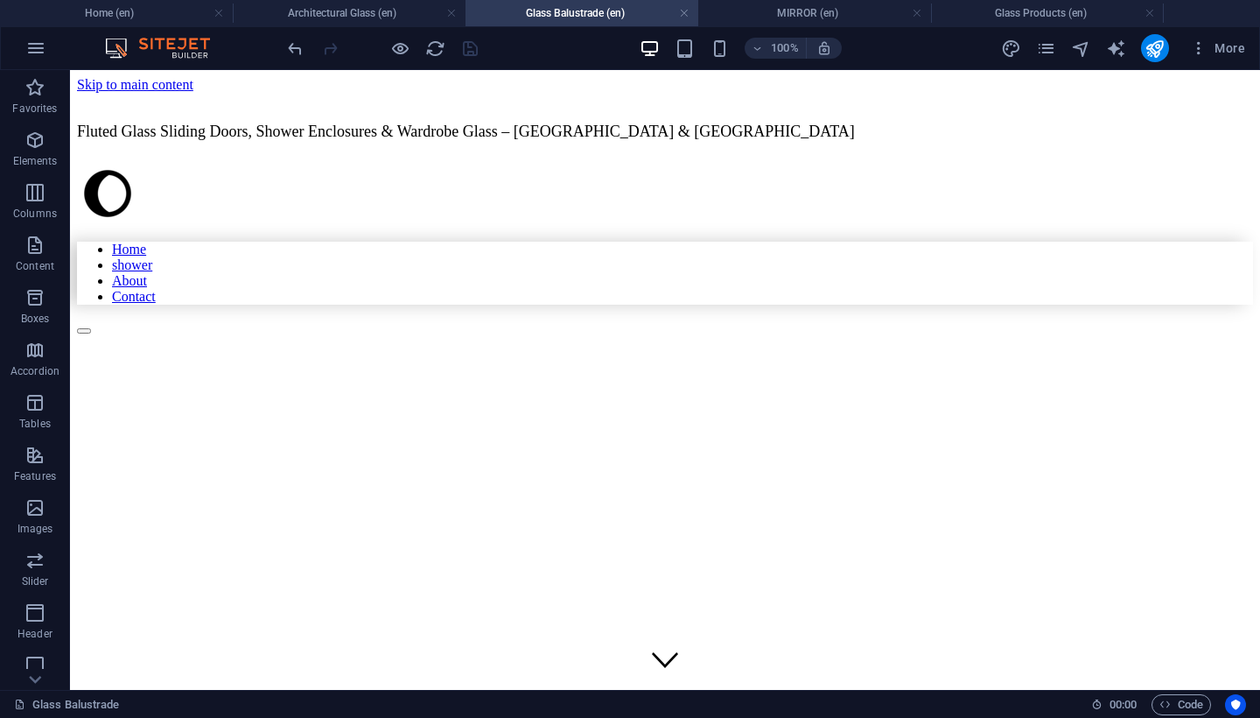
scroll to position [0, 0]
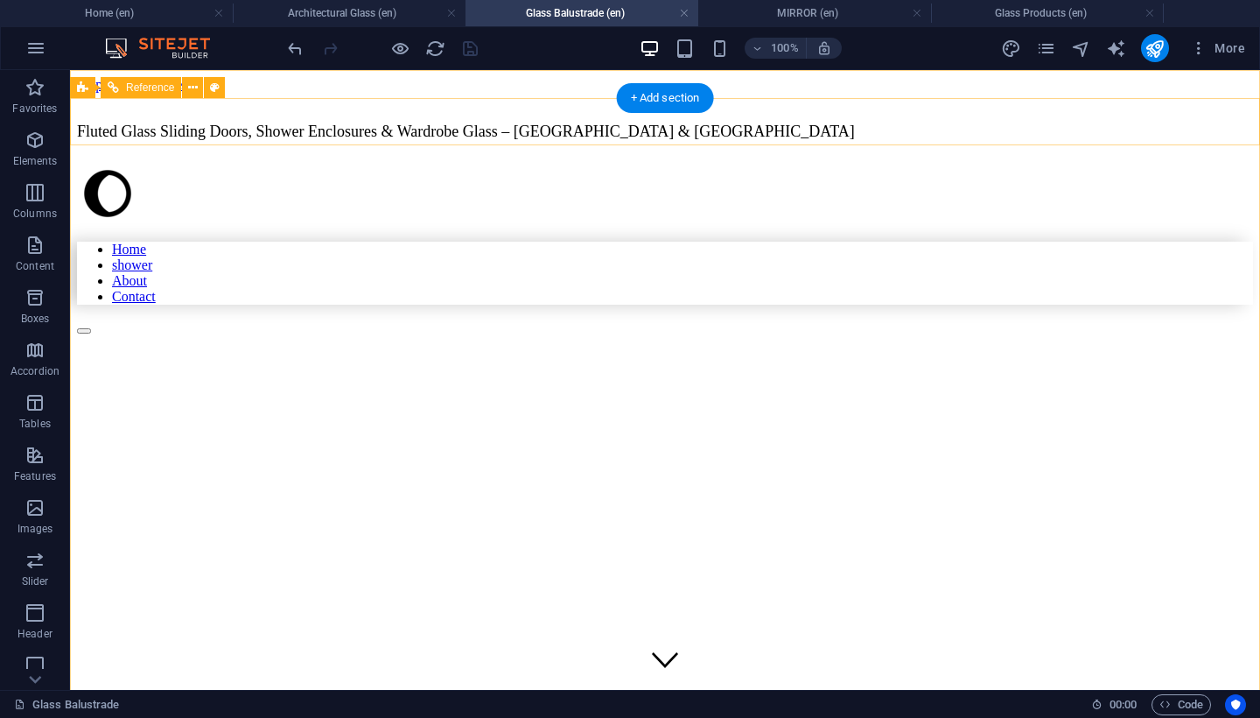
click at [729, 163] on div "Home shower About Contact" at bounding box center [665, 249] width 1176 height 172
select select "rem"
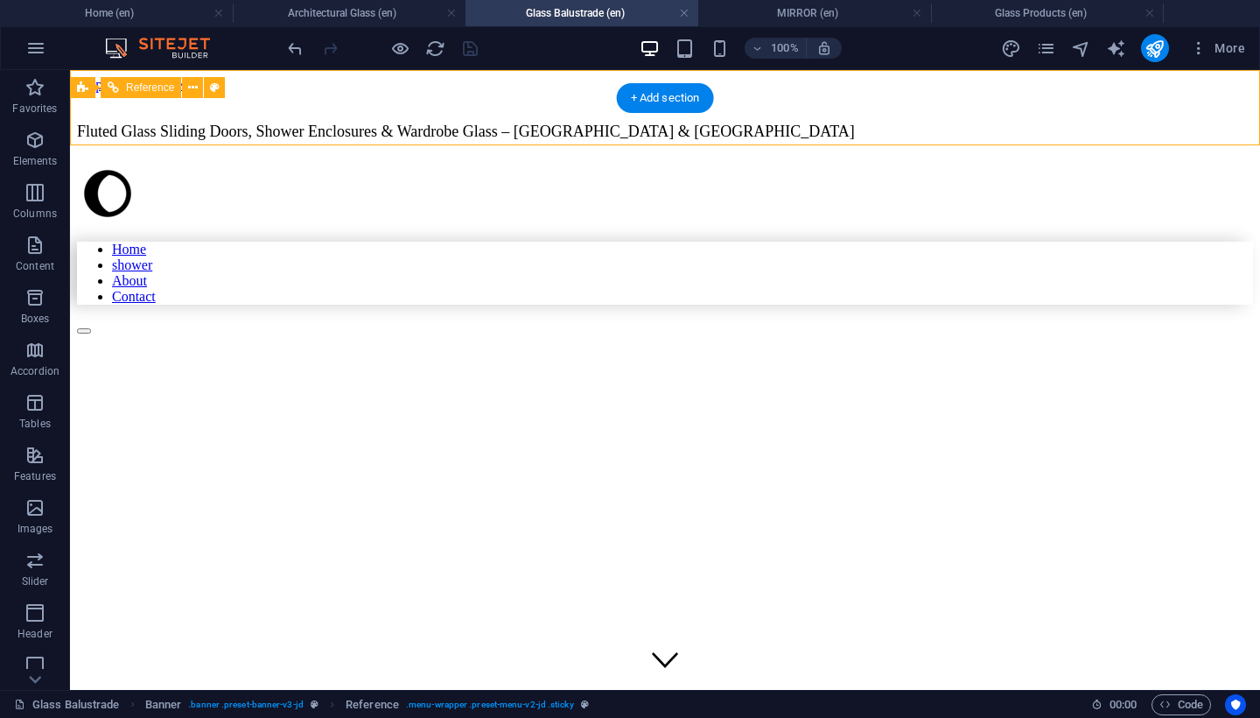
select select "rem"
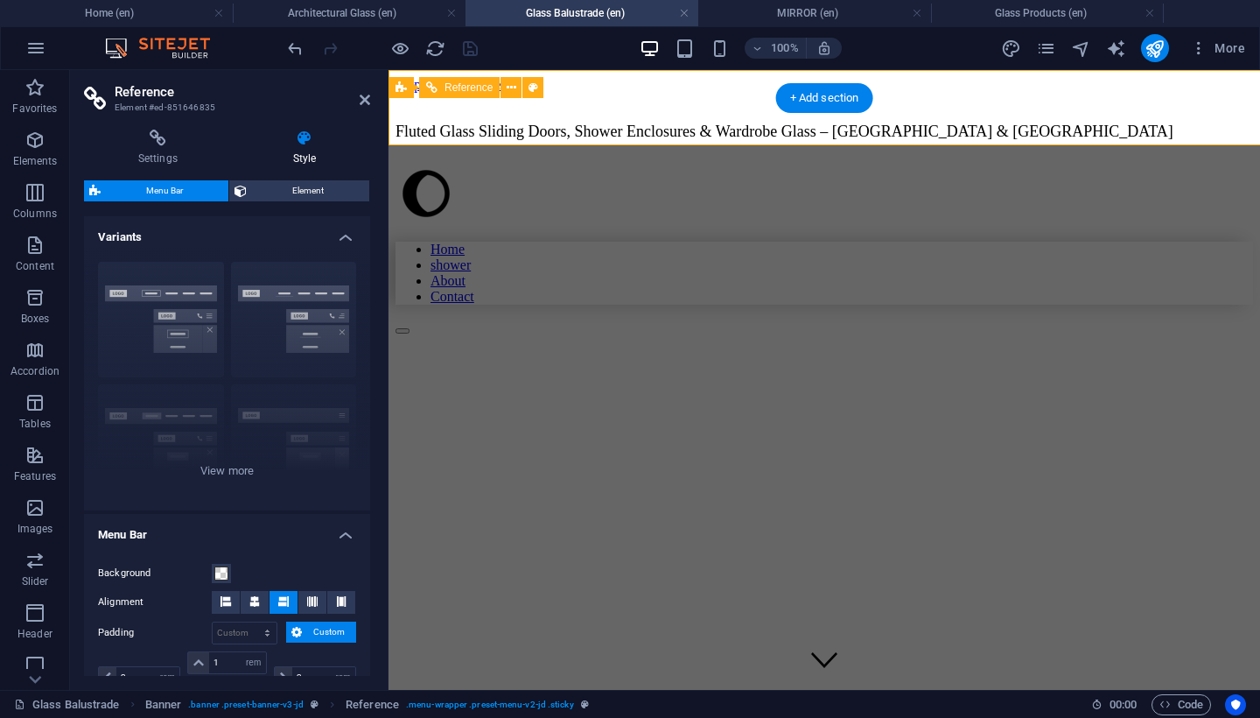
click at [729, 163] on div "Home shower About Contact" at bounding box center [825, 249] width 858 height 172
click at [751, 163] on div "Home shower About Contact GLASS" at bounding box center [825, 628] width 858 height 930
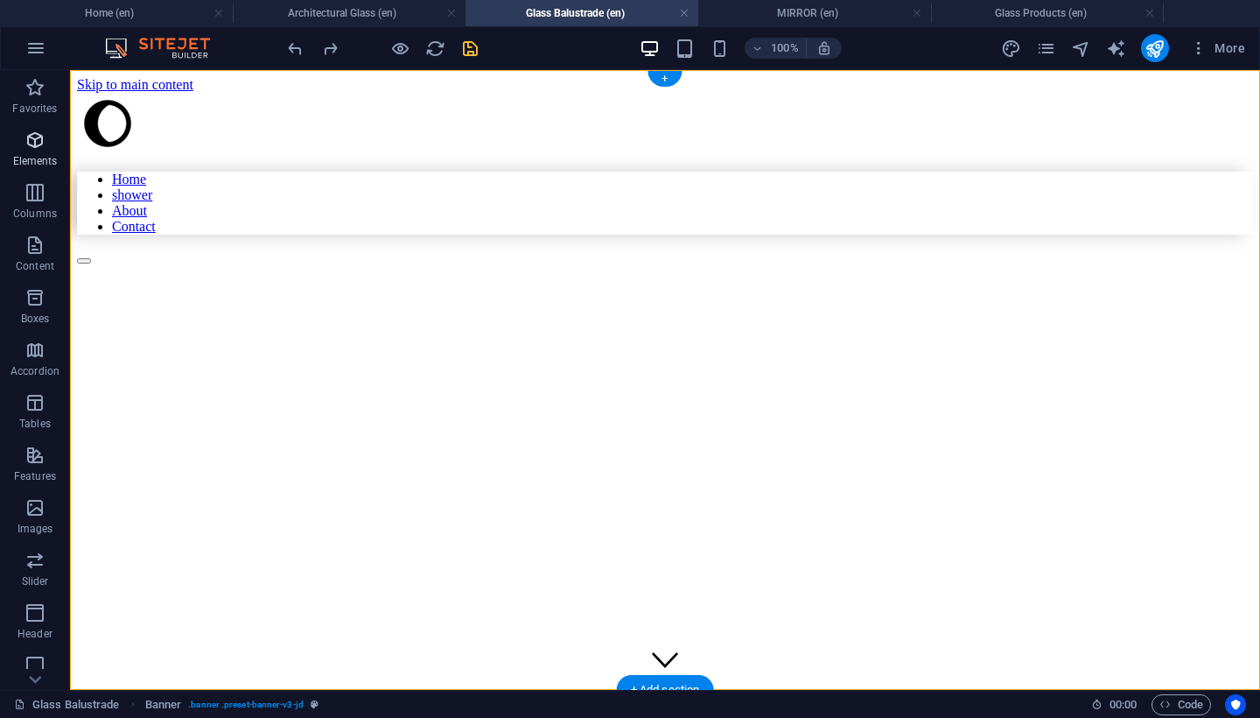
click at [49, 152] on span "Elements" at bounding box center [35, 151] width 70 height 42
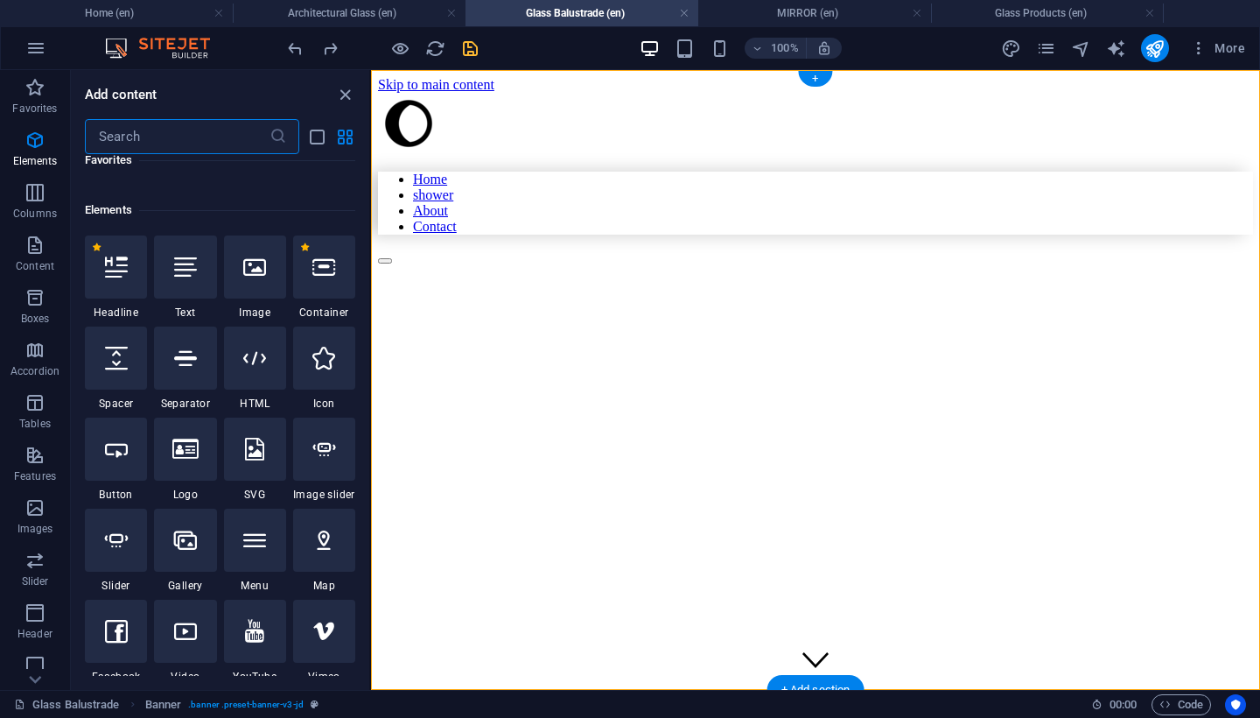
scroll to position [186, 0]
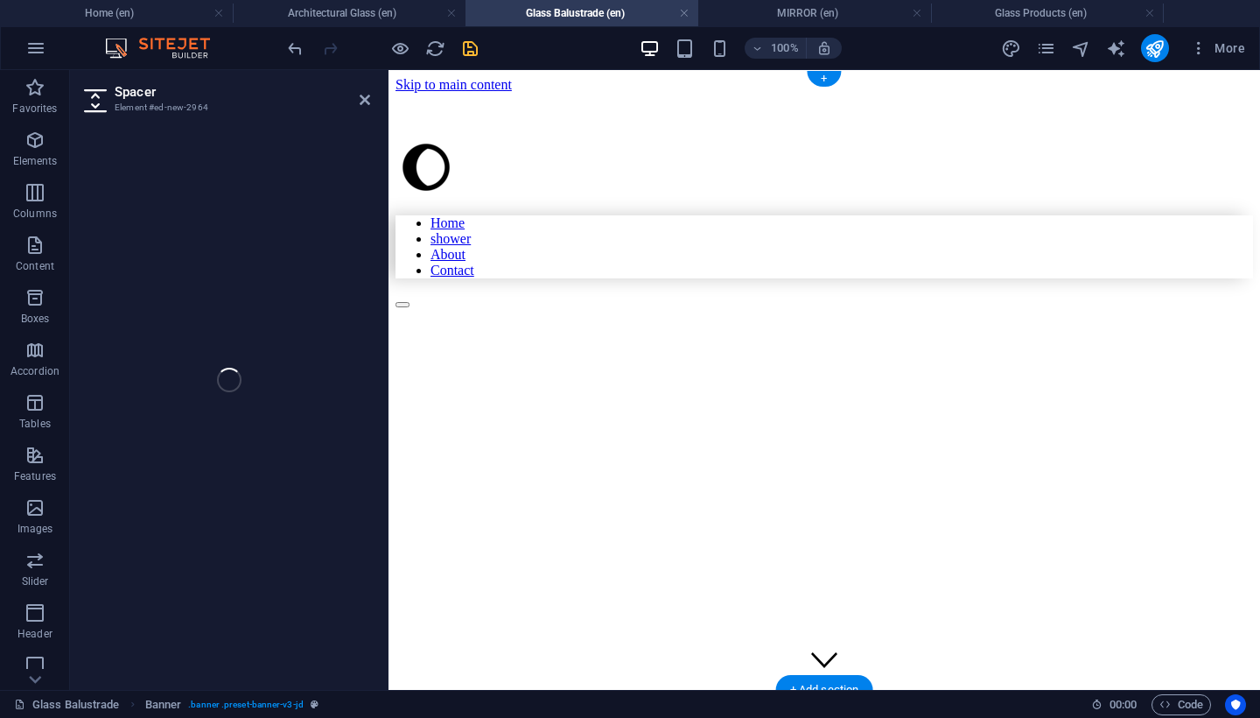
select select "px"
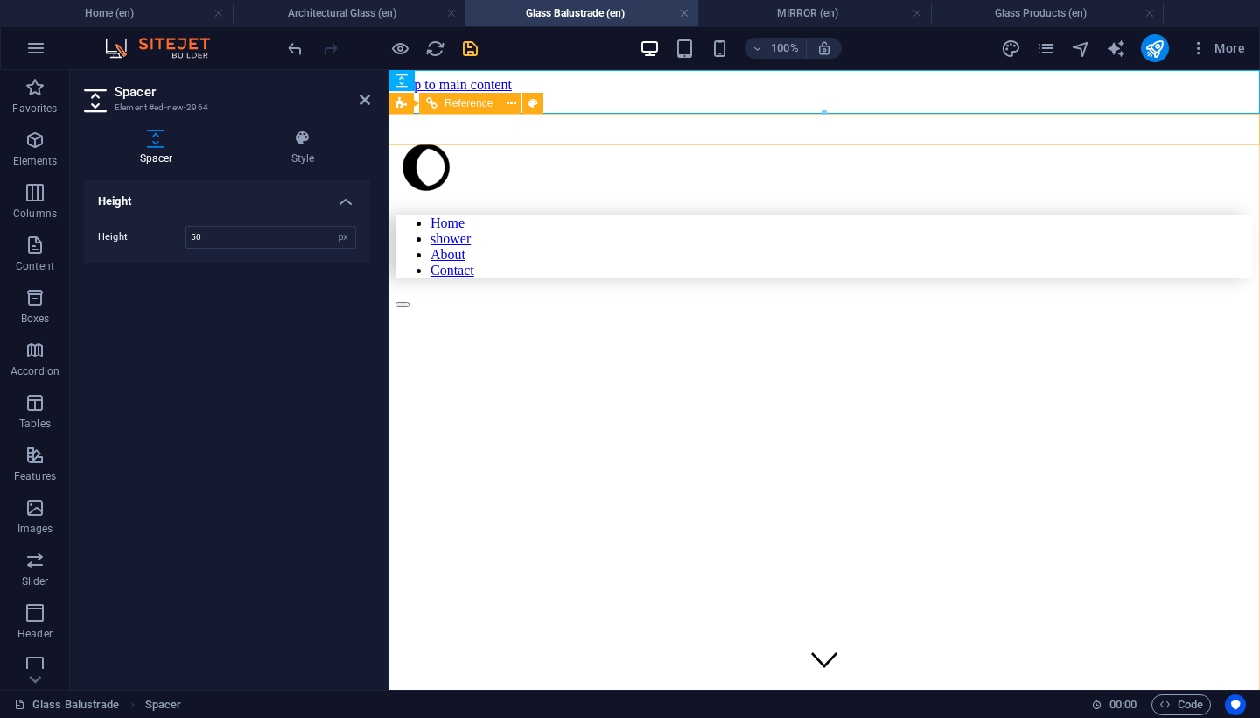
click at [754, 137] on div "Home shower About Contact" at bounding box center [825, 223] width 858 height 172
select select "rem"
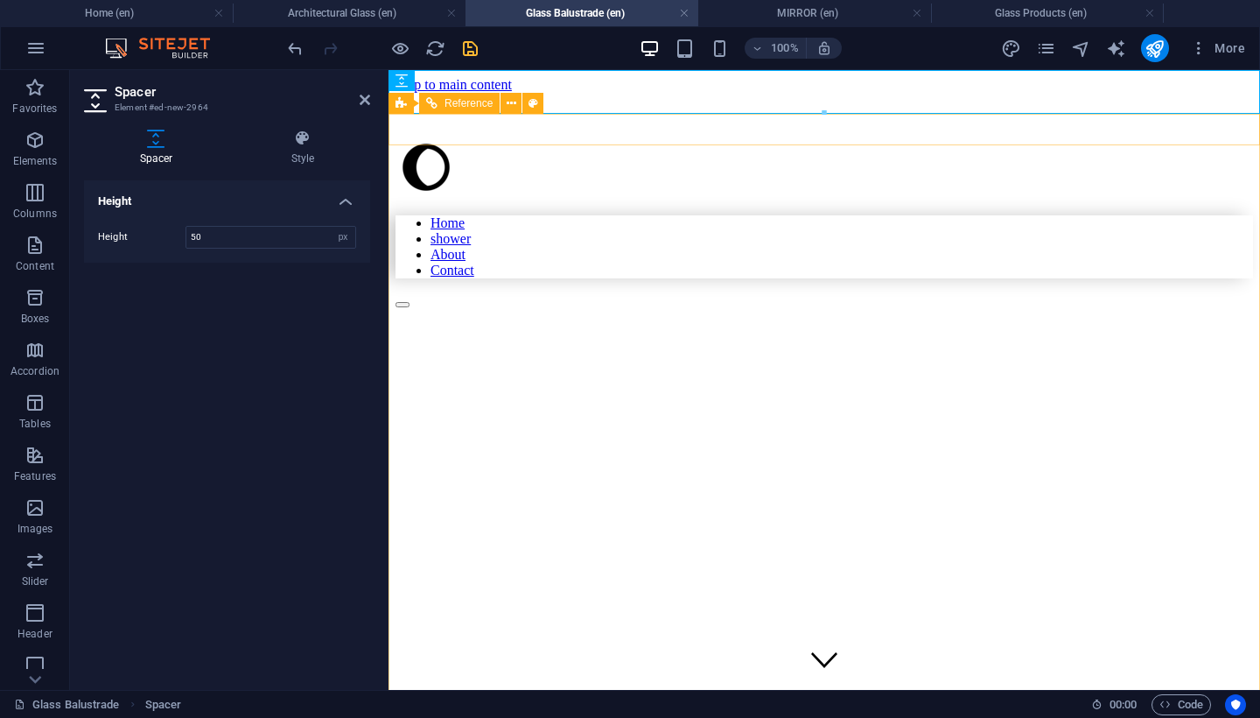
select select "rem"
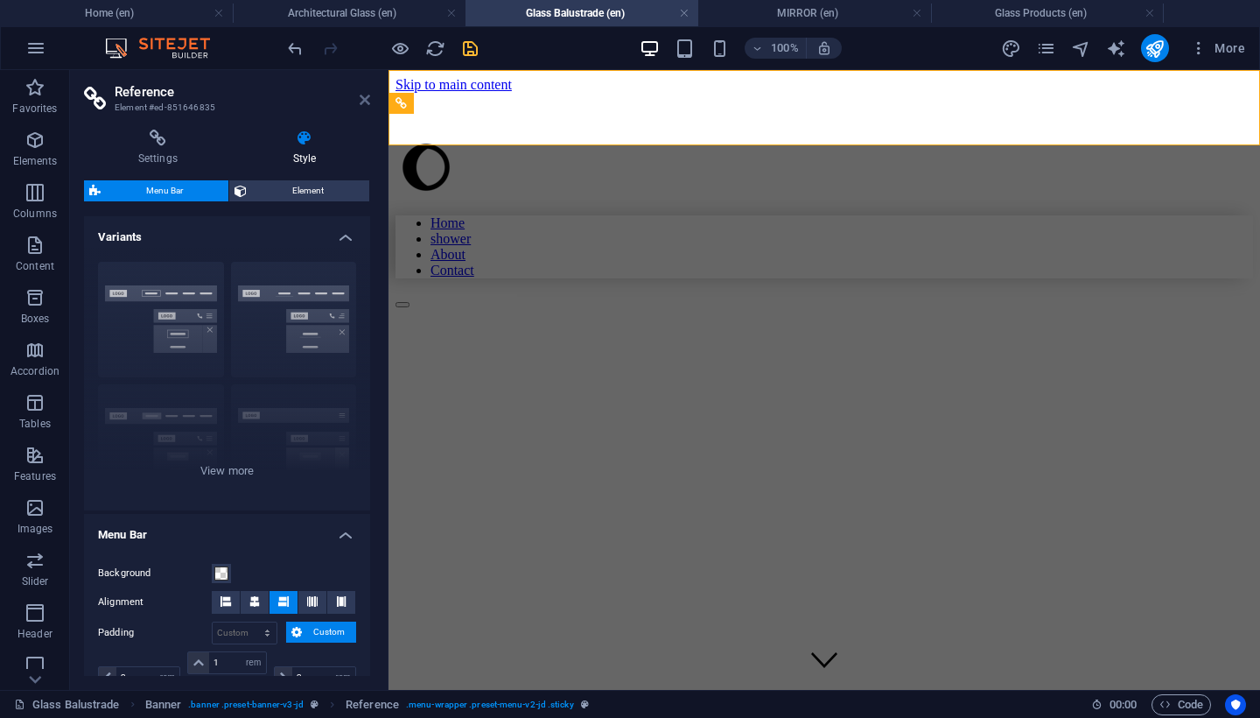
click at [366, 100] on icon at bounding box center [365, 100] width 11 height 14
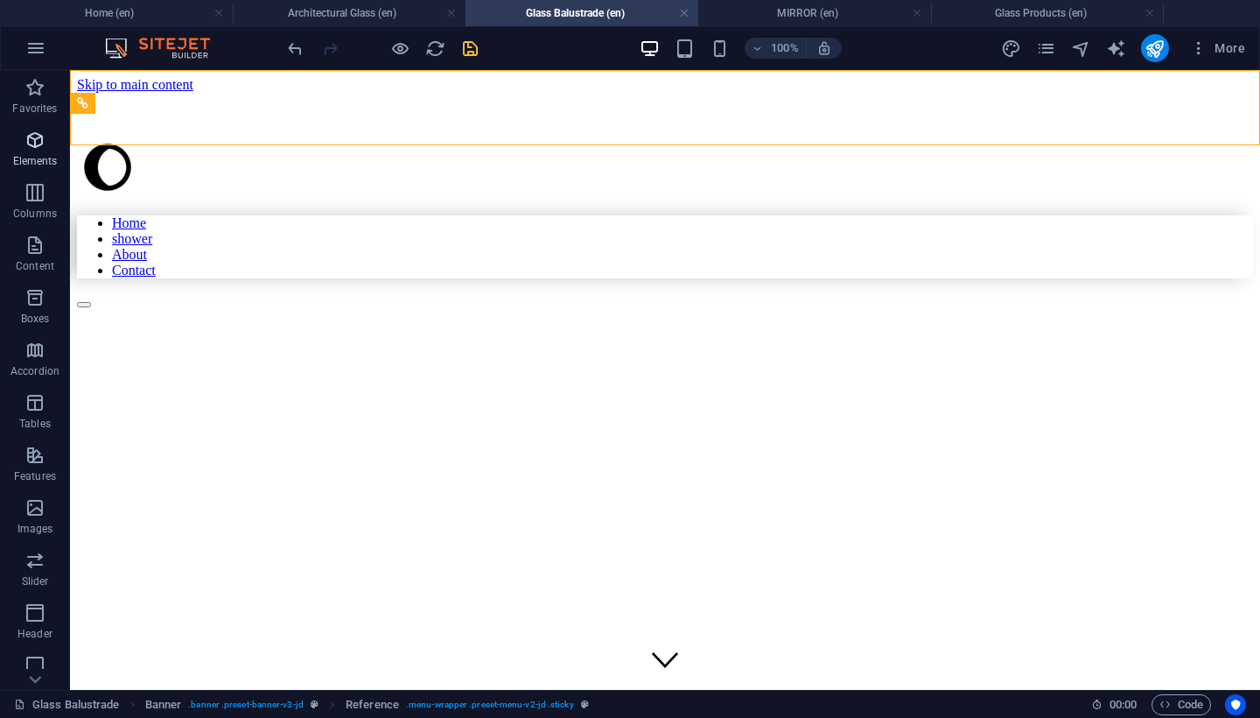
click at [27, 152] on span "Elements" at bounding box center [35, 151] width 70 height 42
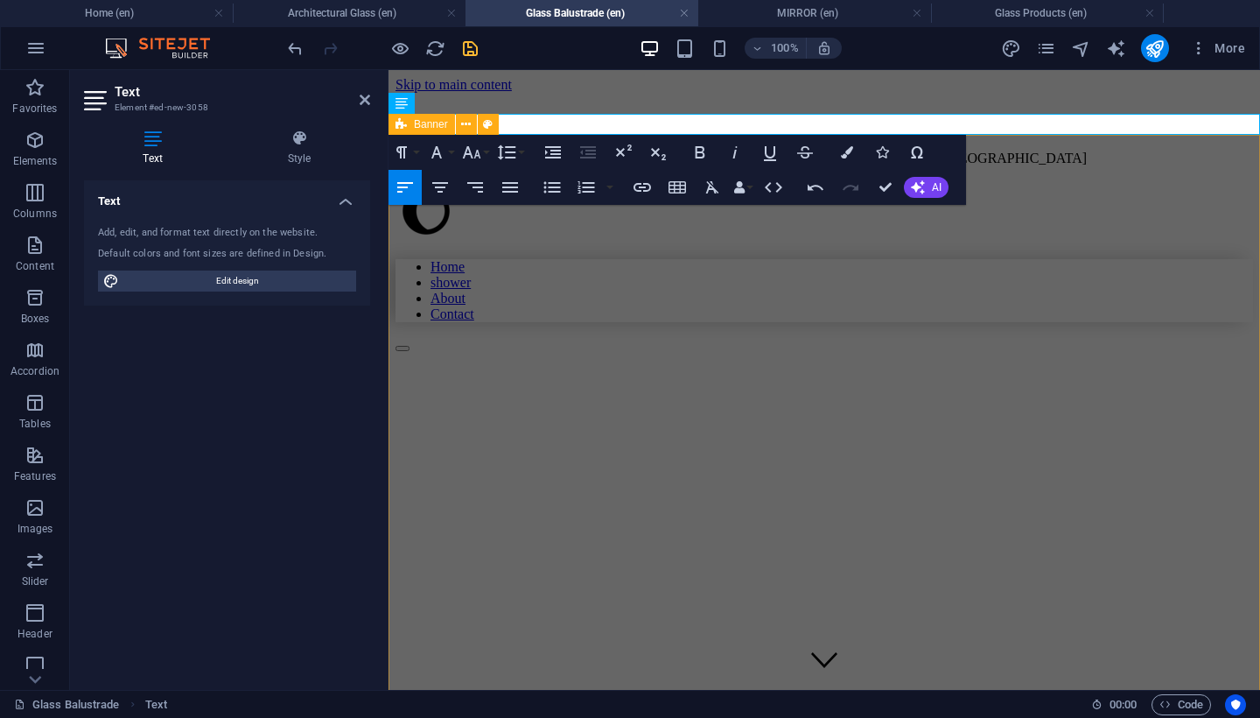
click at [441, 297] on div "Home shower About Contact GLASS" at bounding box center [825, 645] width 858 height 930
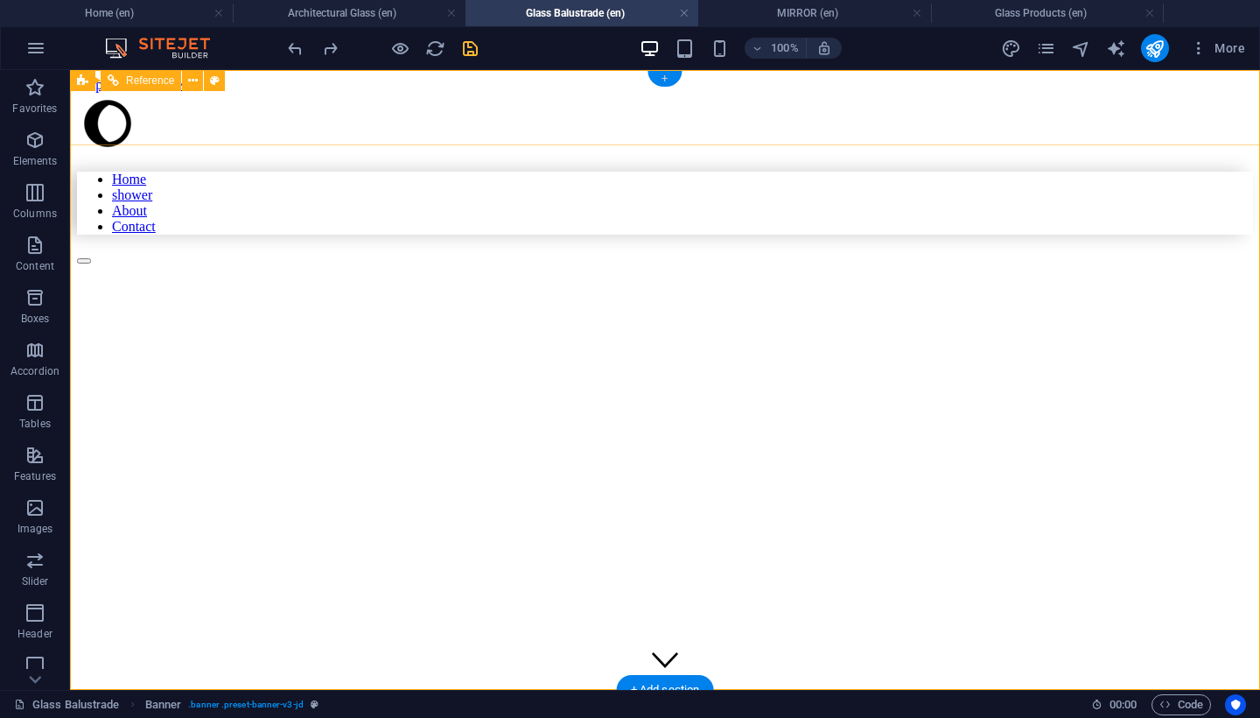
drag, startPoint x: 666, startPoint y: 83, endPoint x: 429, endPoint y: 43, distance: 240.6
click at [666, 83] on div "+" at bounding box center [665, 79] width 34 height 16
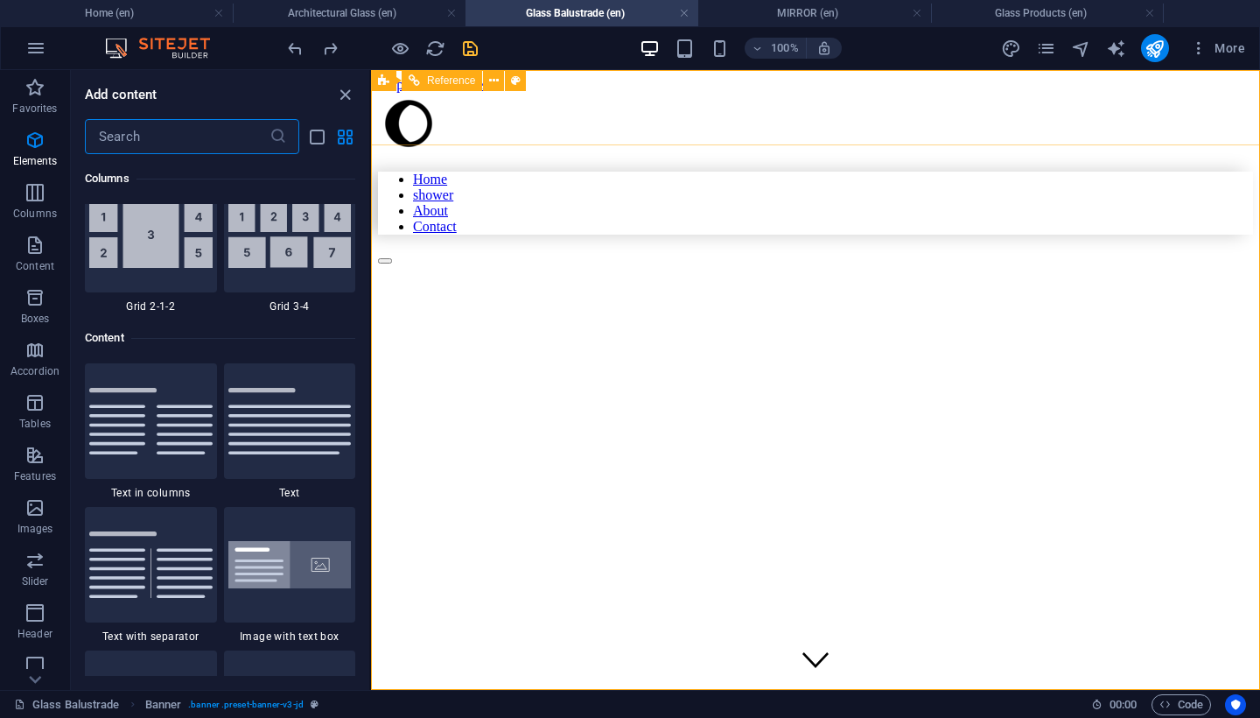
scroll to position [3063, 0]
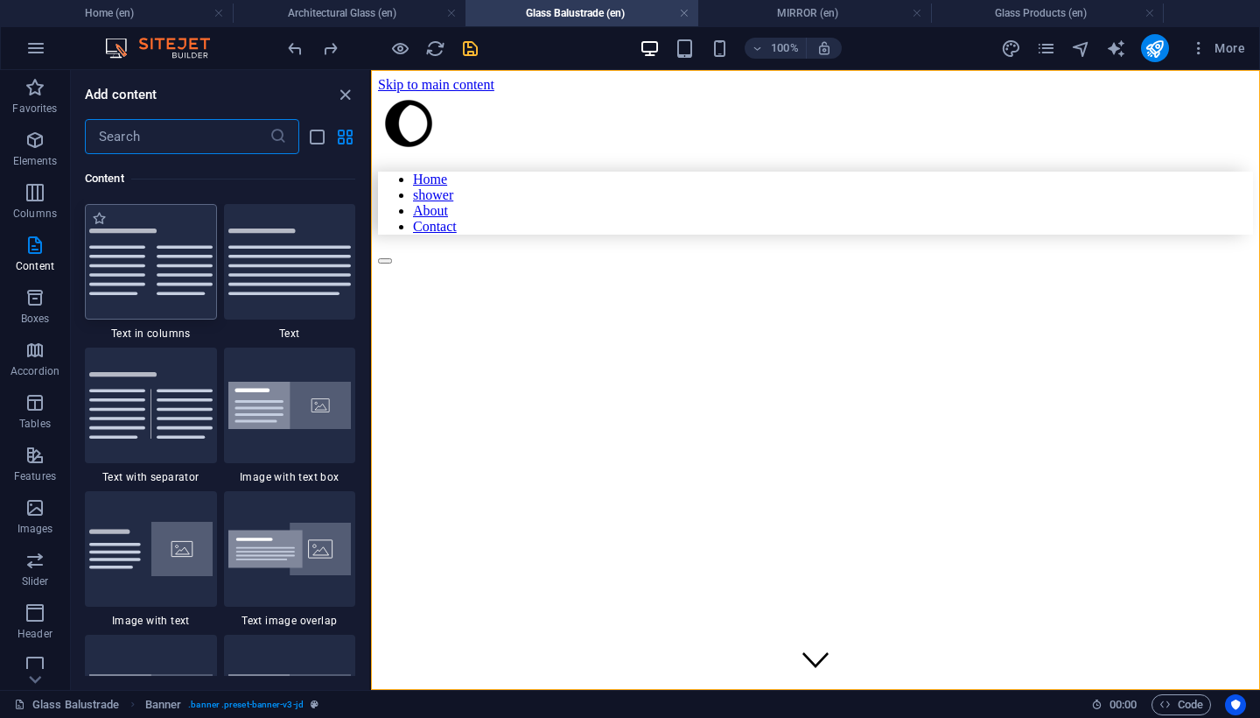
click at [159, 284] on img at bounding box center [150, 261] width 123 height 66
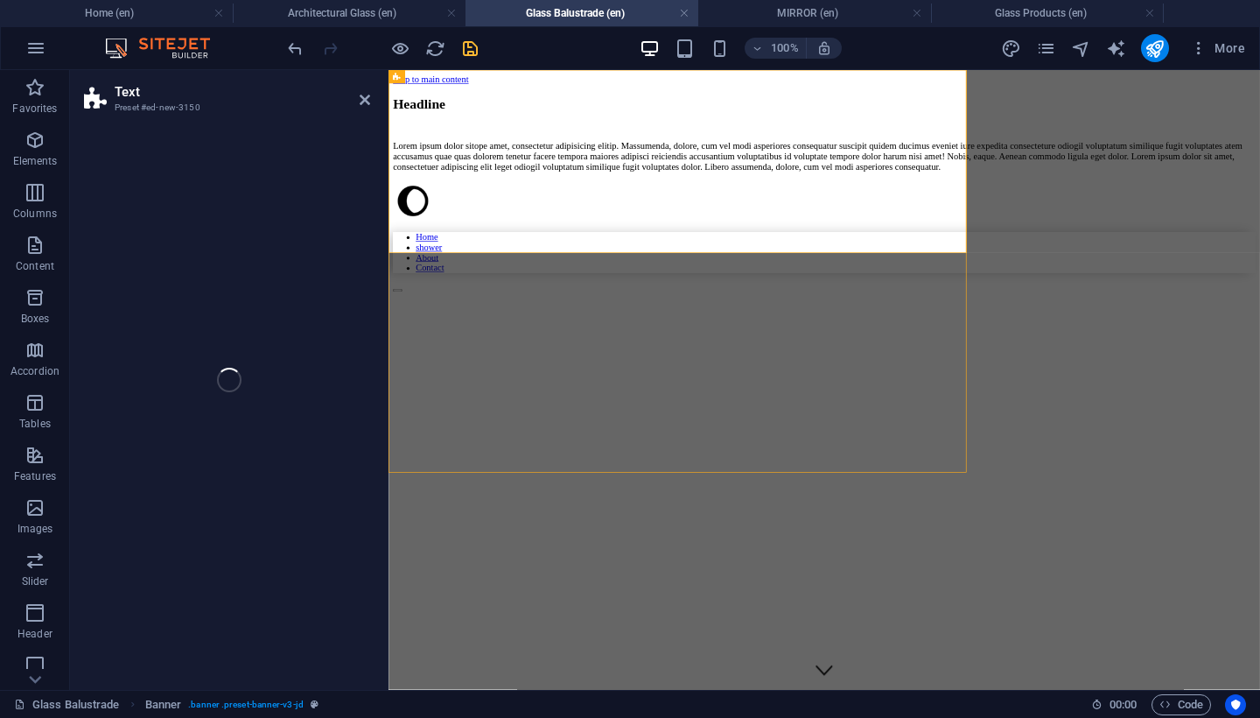
select select "rem"
select select "preset-text-v2-columns"
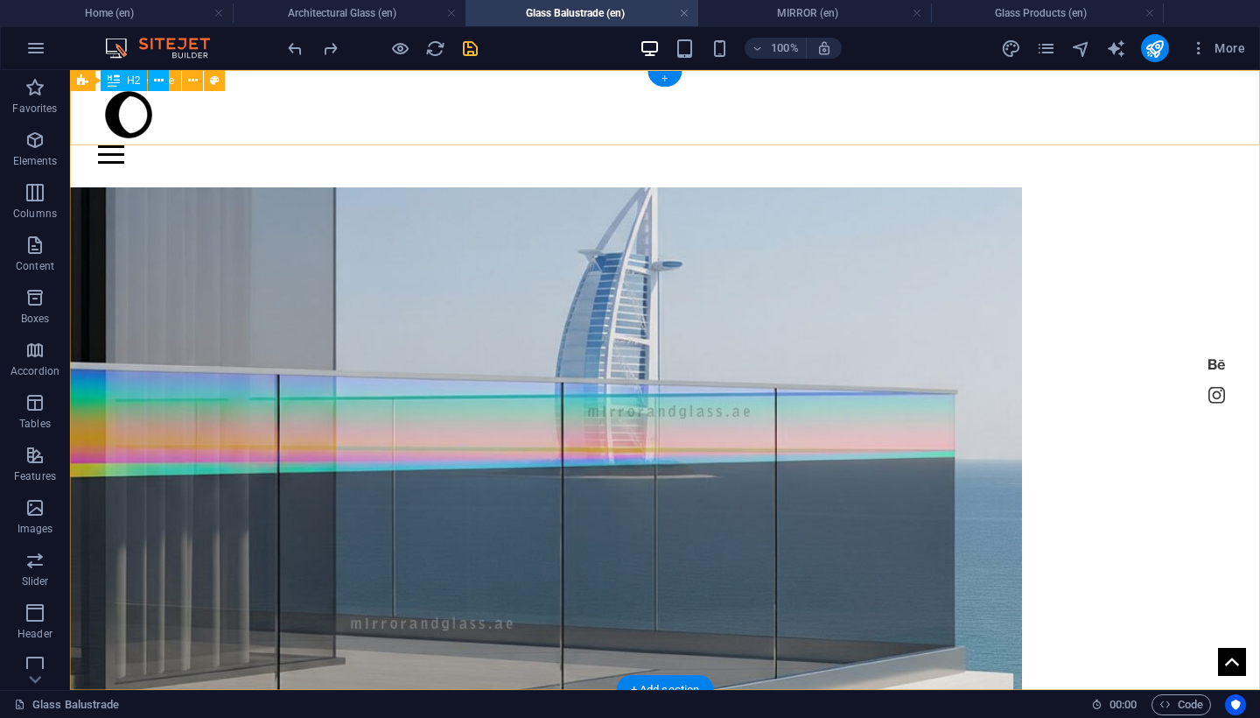
drag, startPoint x: 666, startPoint y: 76, endPoint x: 221, endPoint y: 91, distance: 445.8
click at [666, 76] on div "+" at bounding box center [665, 79] width 34 height 16
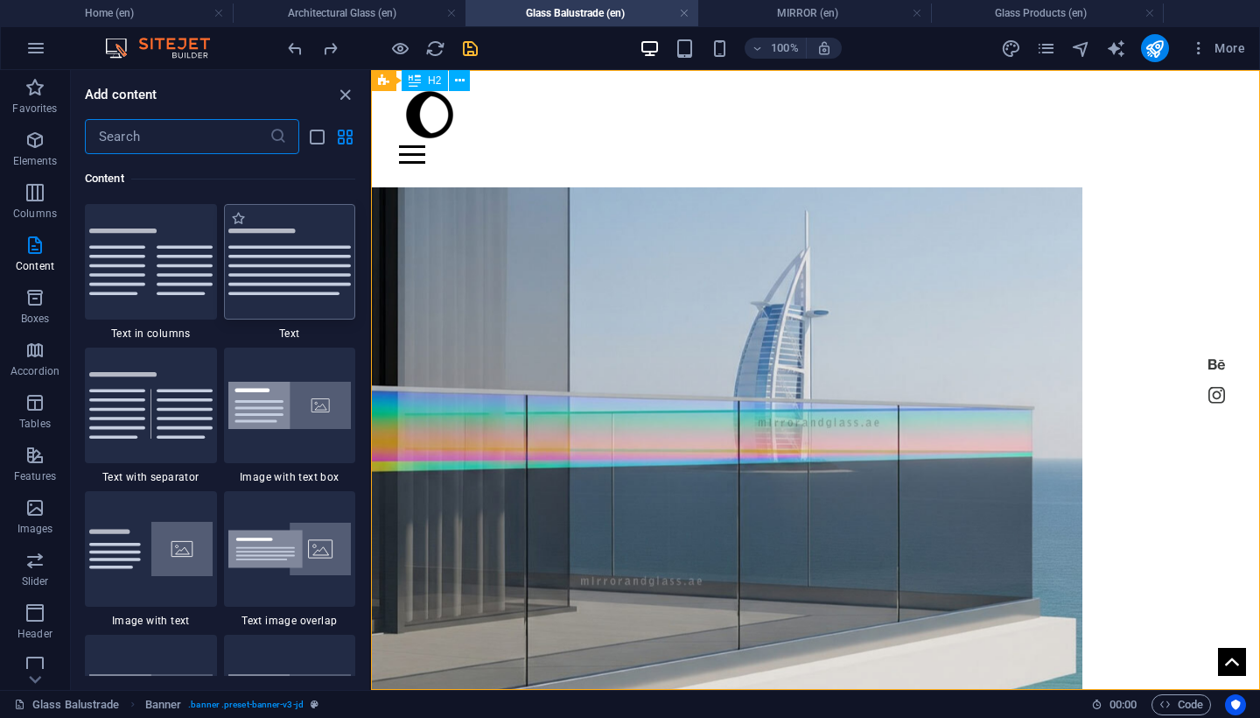
click at [334, 243] on img at bounding box center [289, 261] width 123 height 66
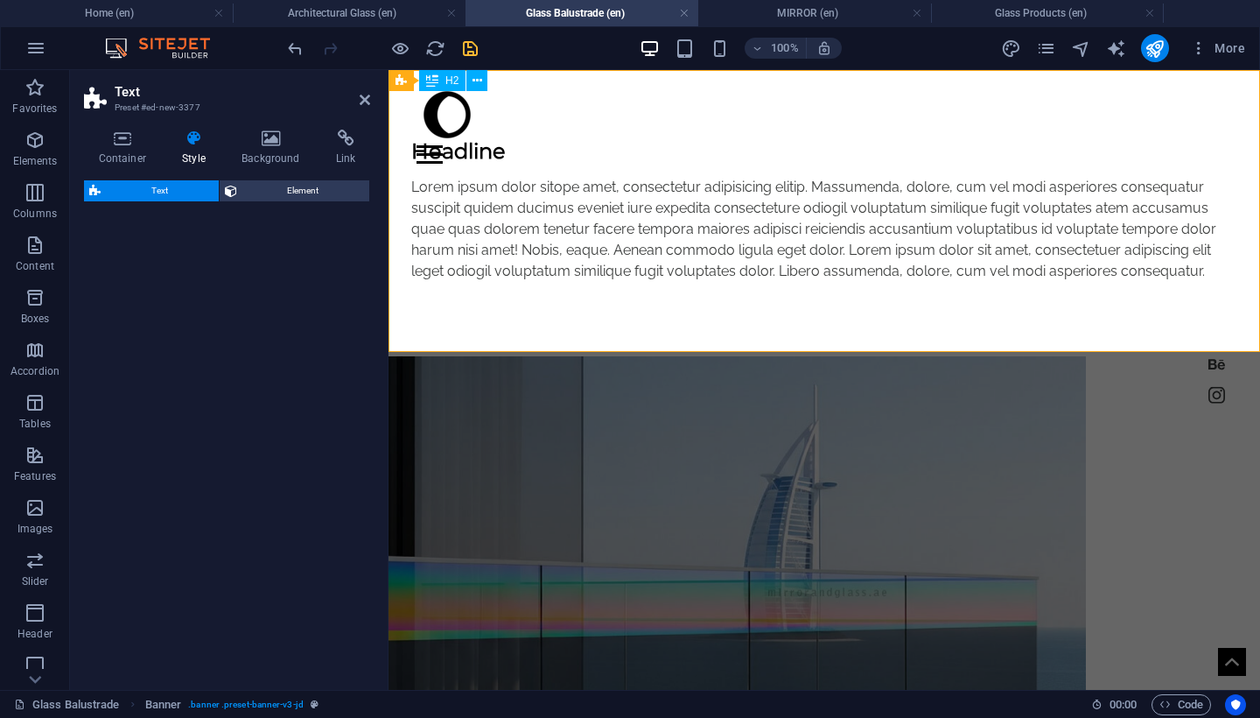
click at [334, 243] on div "Text Element" at bounding box center [227, 427] width 286 height 495
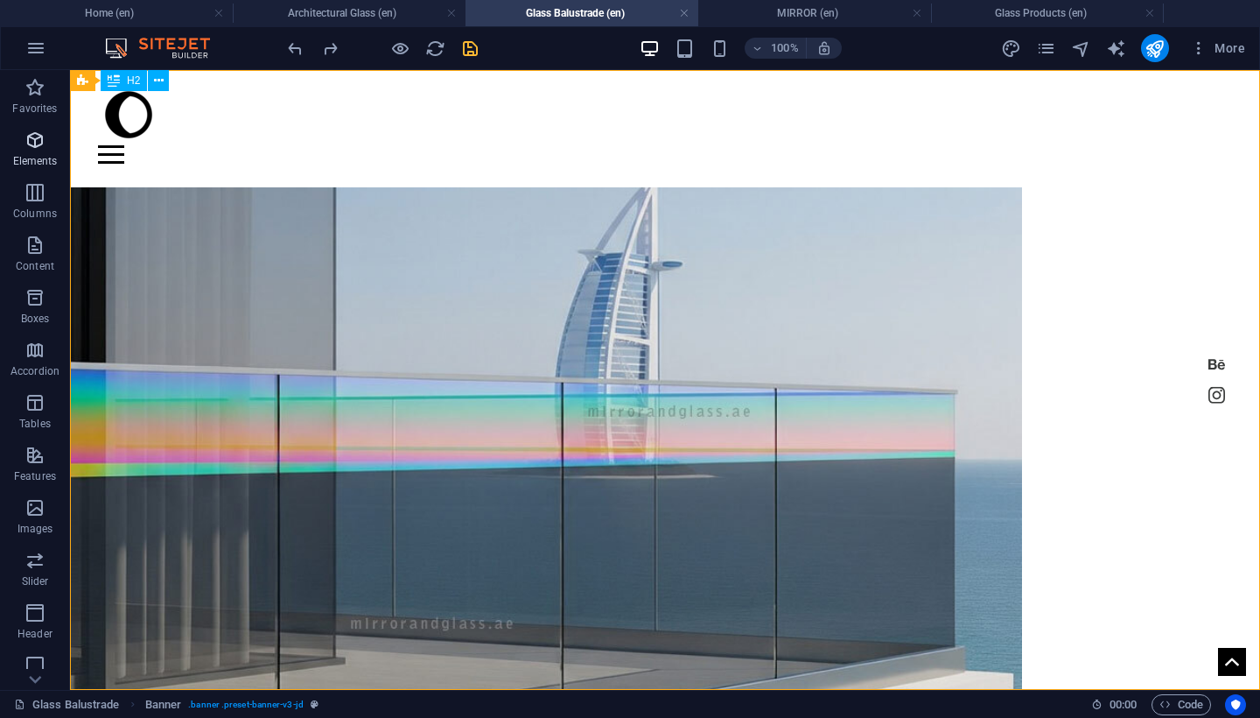
click at [37, 151] on span "Elements" at bounding box center [35, 151] width 70 height 42
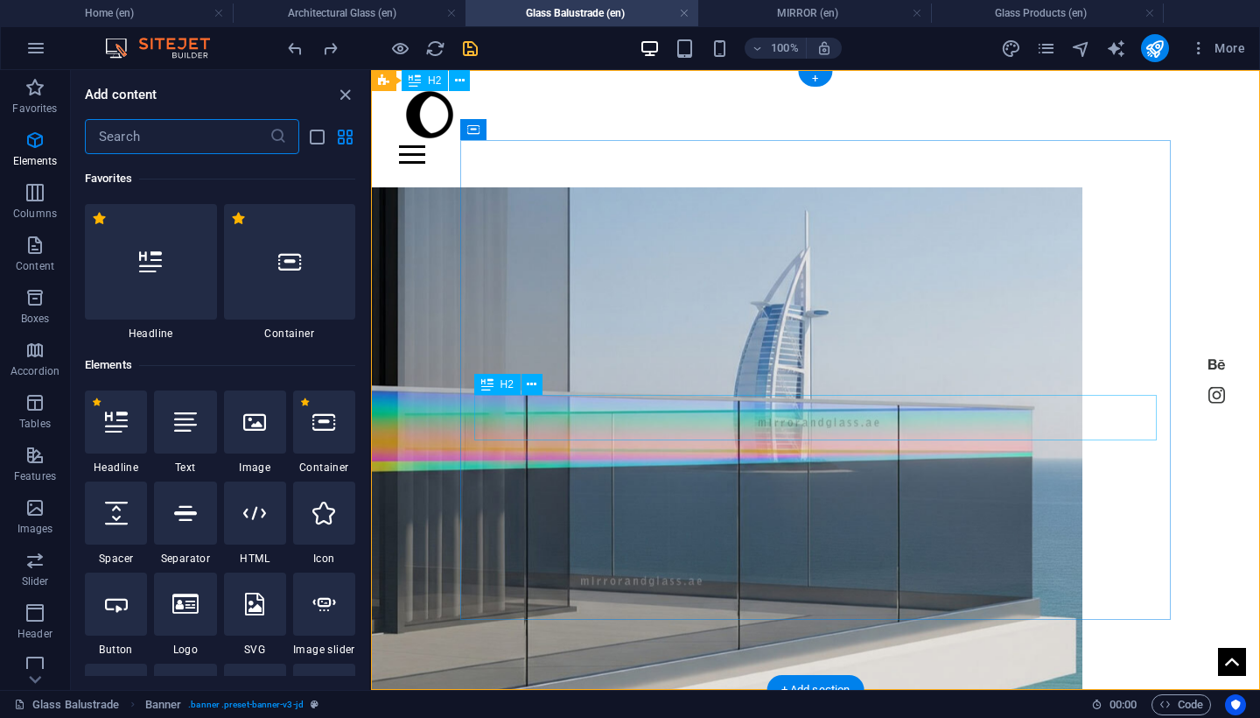
scroll to position [186, 0]
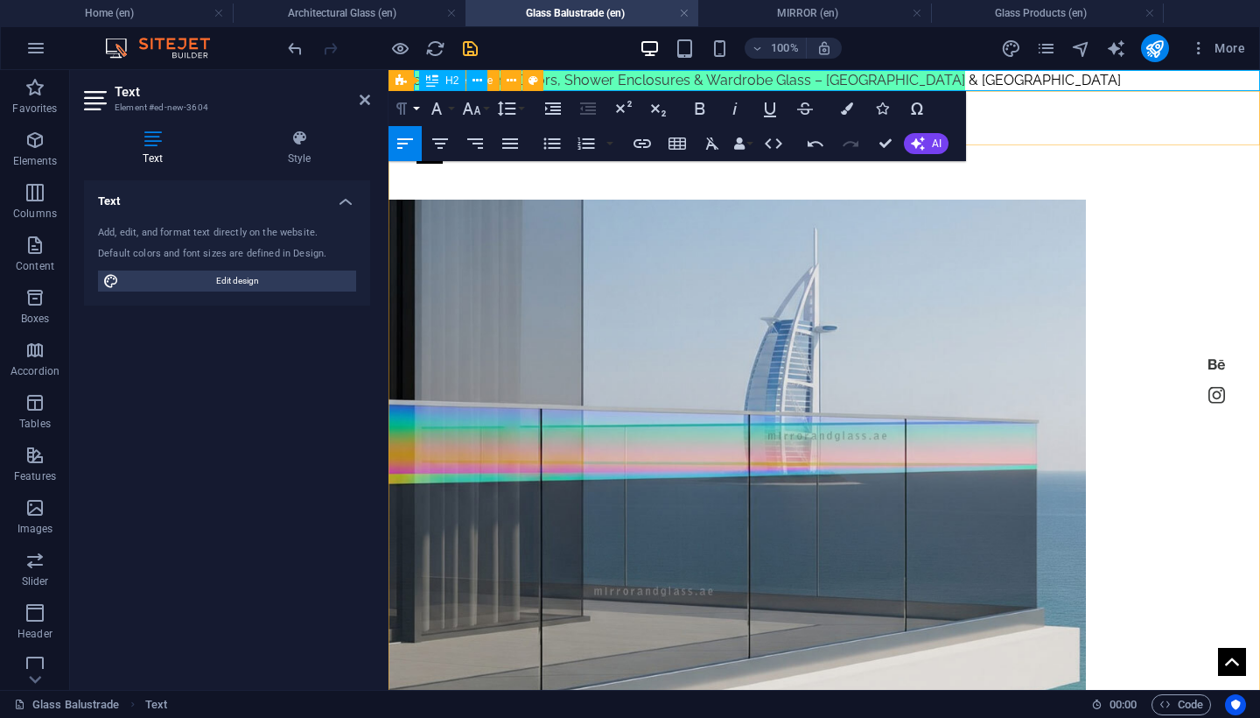
click at [414, 109] on button "Paragraph Format" at bounding box center [405, 108] width 33 height 35
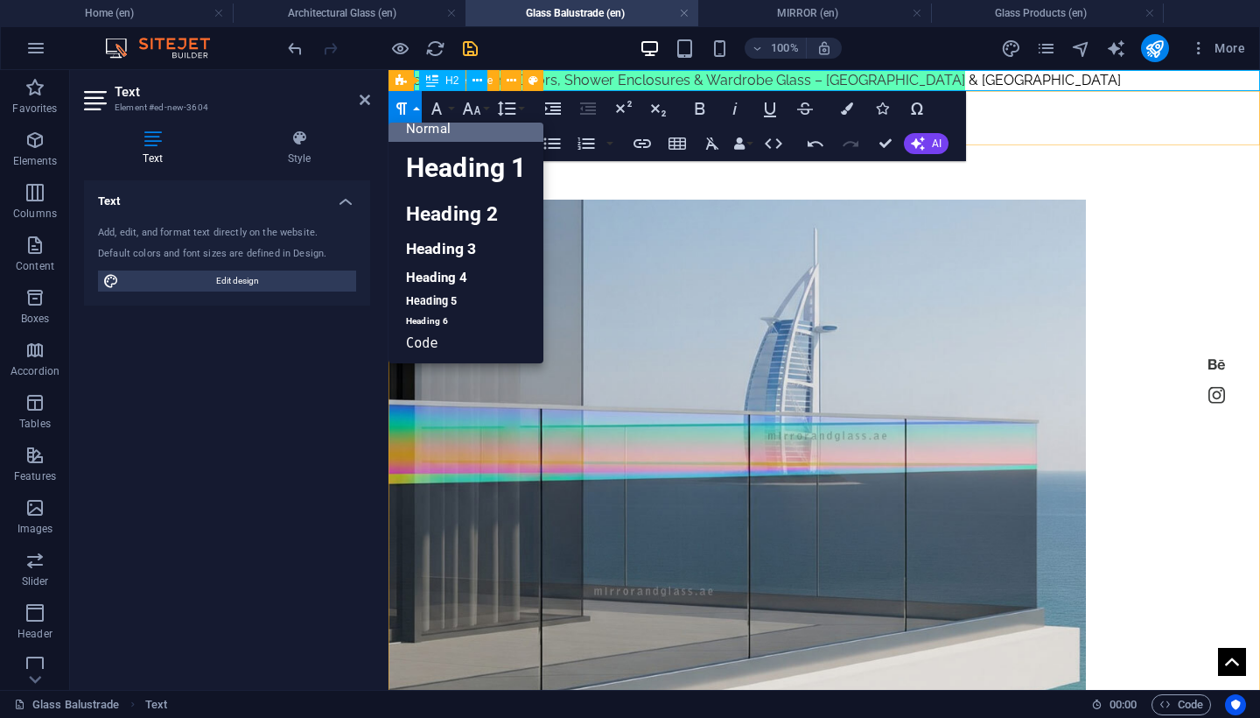
scroll to position [13, 0]
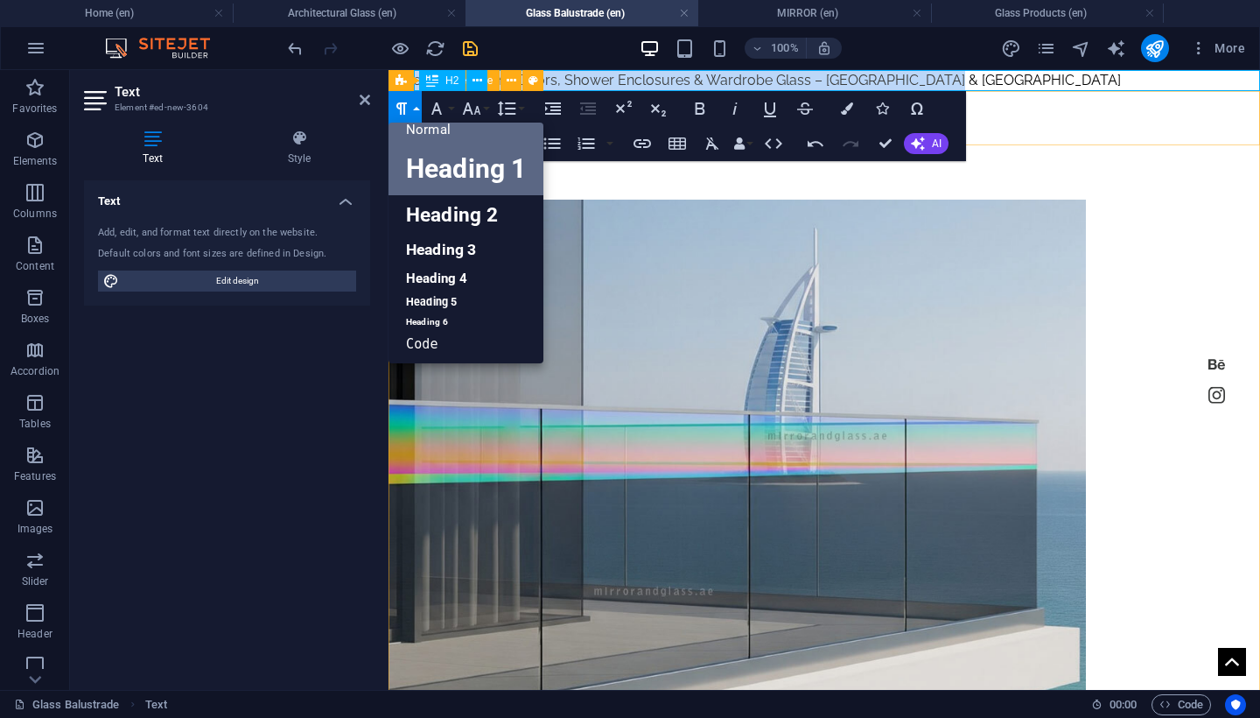
click at [460, 172] on link "Heading 1" at bounding box center [466, 169] width 155 height 53
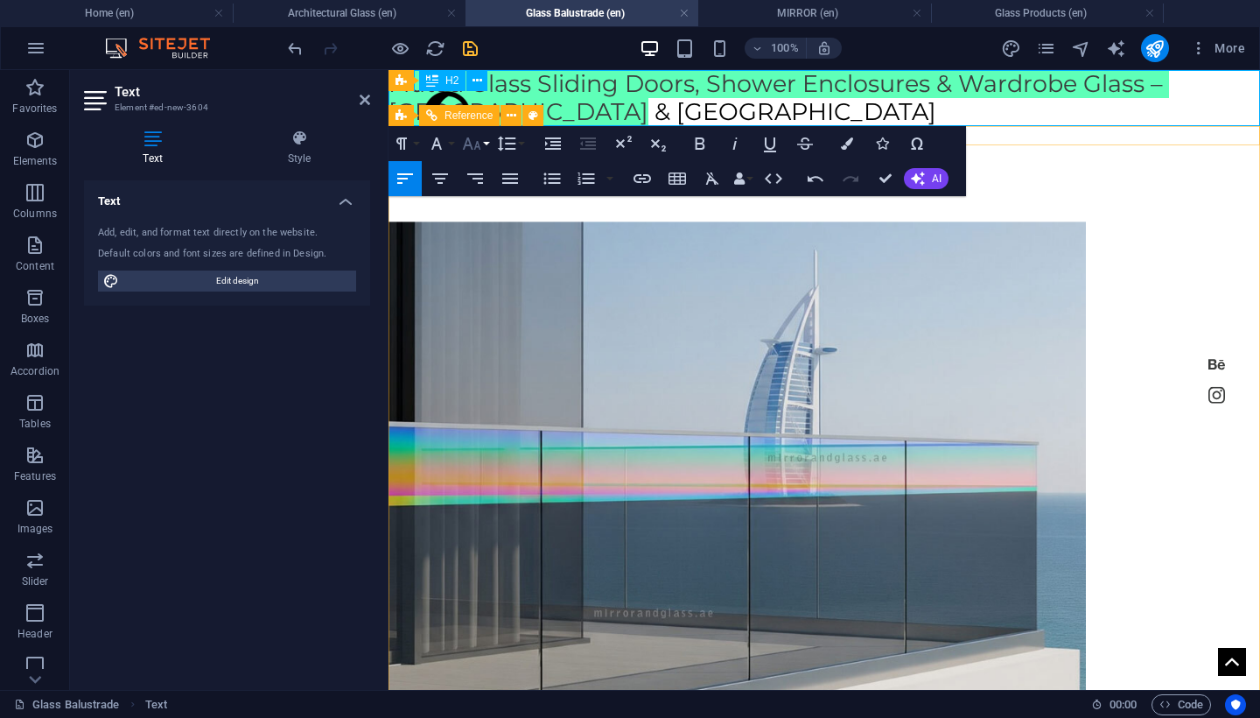
click at [488, 139] on button "Font Size" at bounding box center [475, 143] width 33 height 35
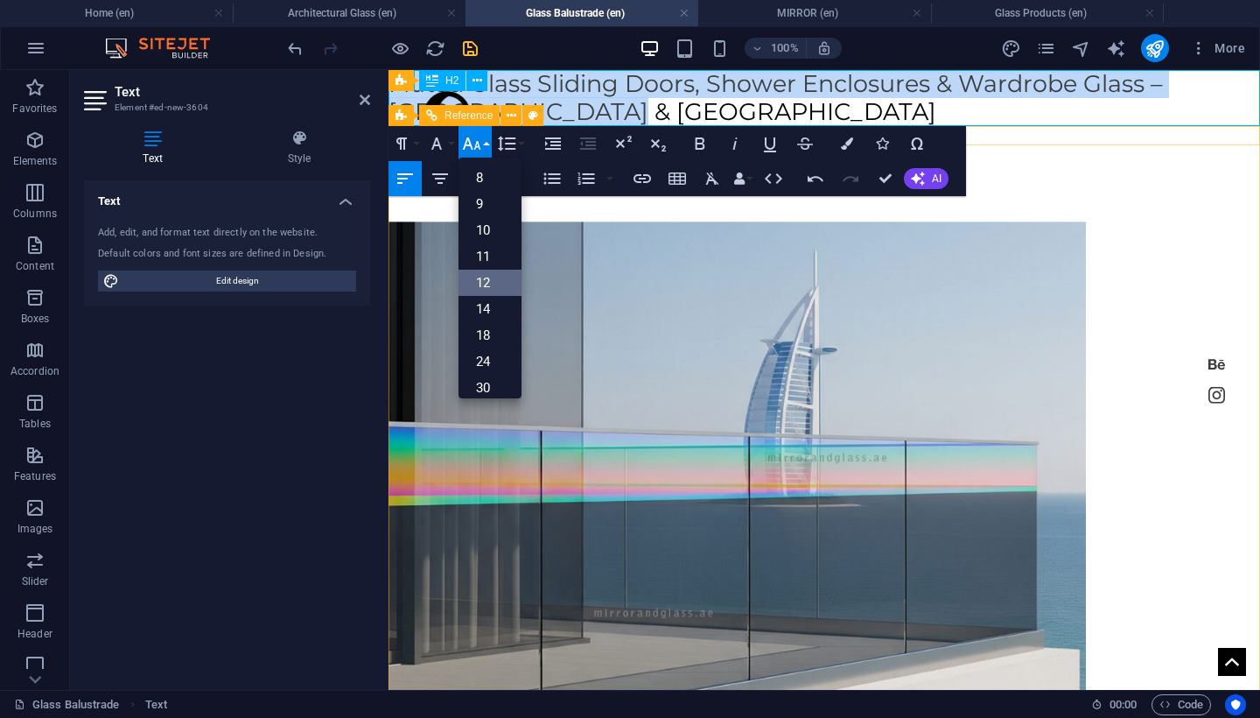
click at [507, 277] on link "12" at bounding box center [490, 283] width 63 height 26
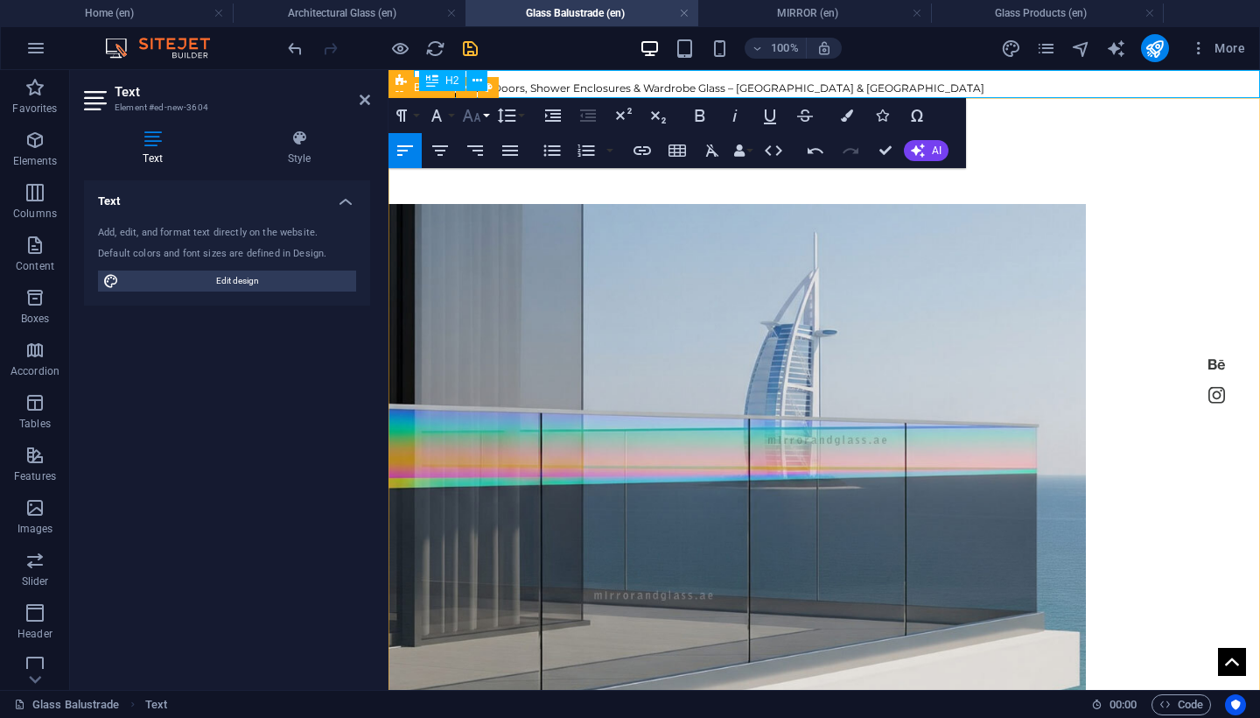
click at [477, 114] on icon "button" at bounding box center [472, 115] width 18 height 12
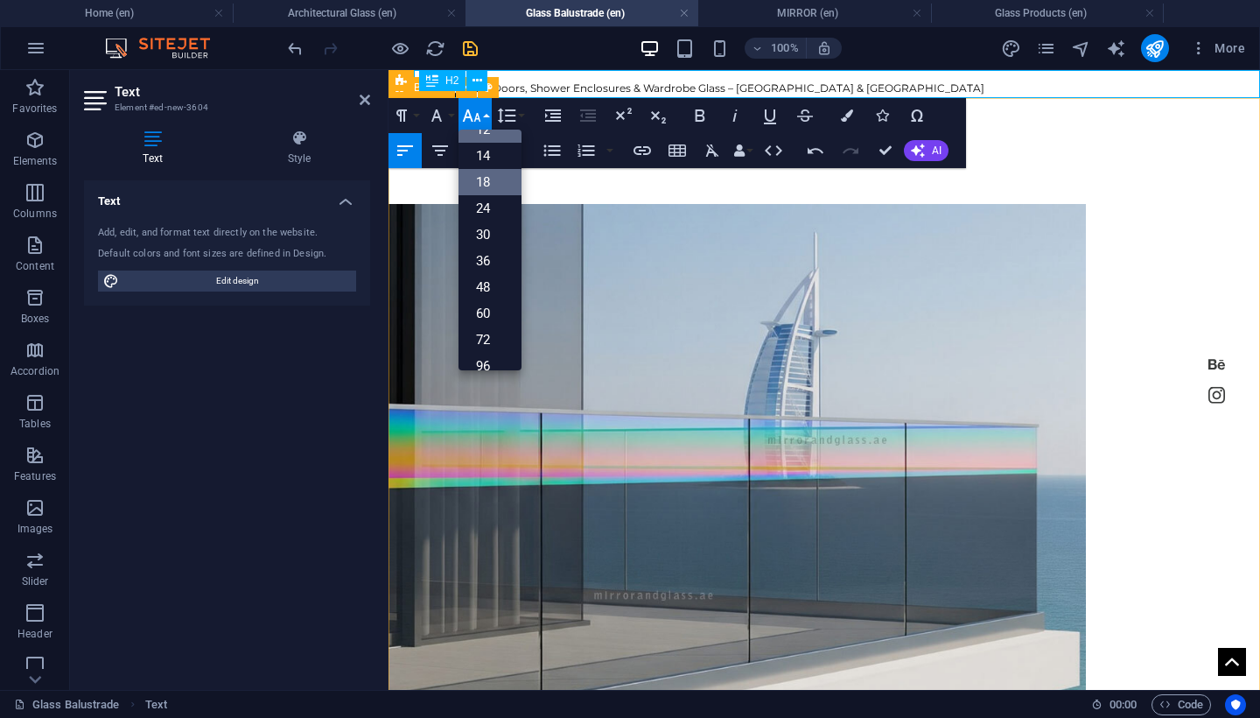
click at [478, 184] on link "18" at bounding box center [490, 182] width 63 height 26
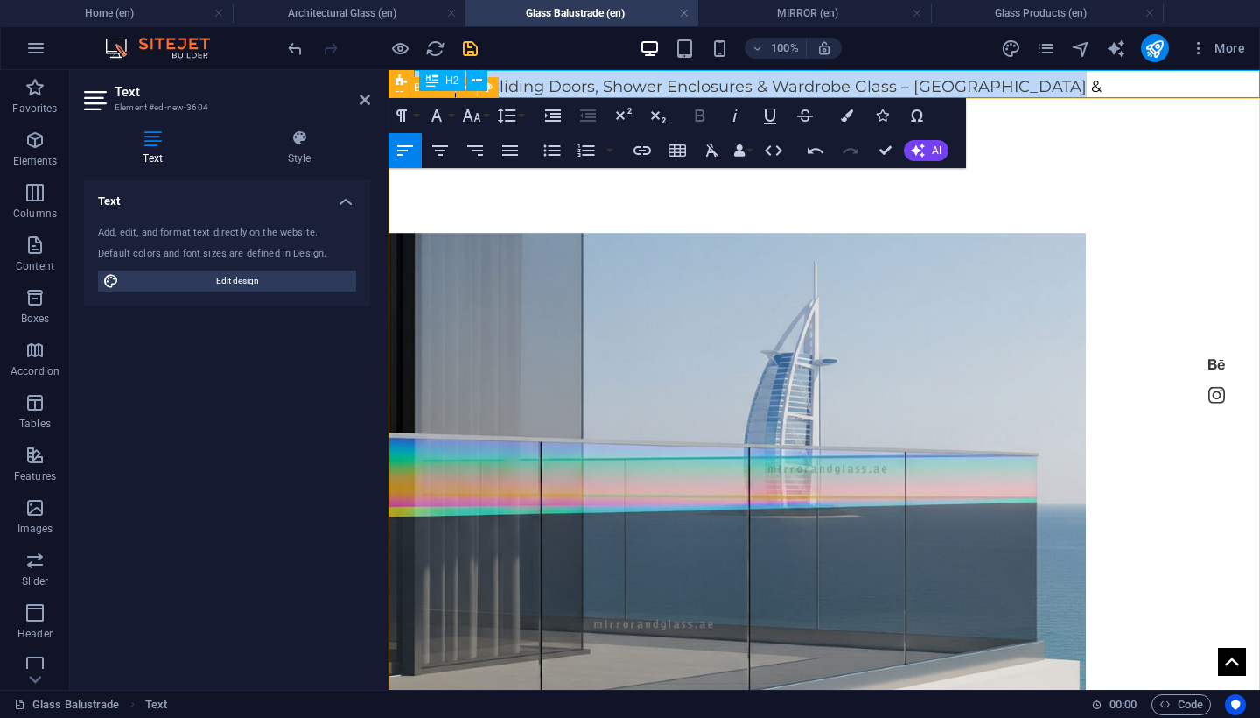
click at [701, 120] on icon "button" at bounding box center [701, 115] width 10 height 12
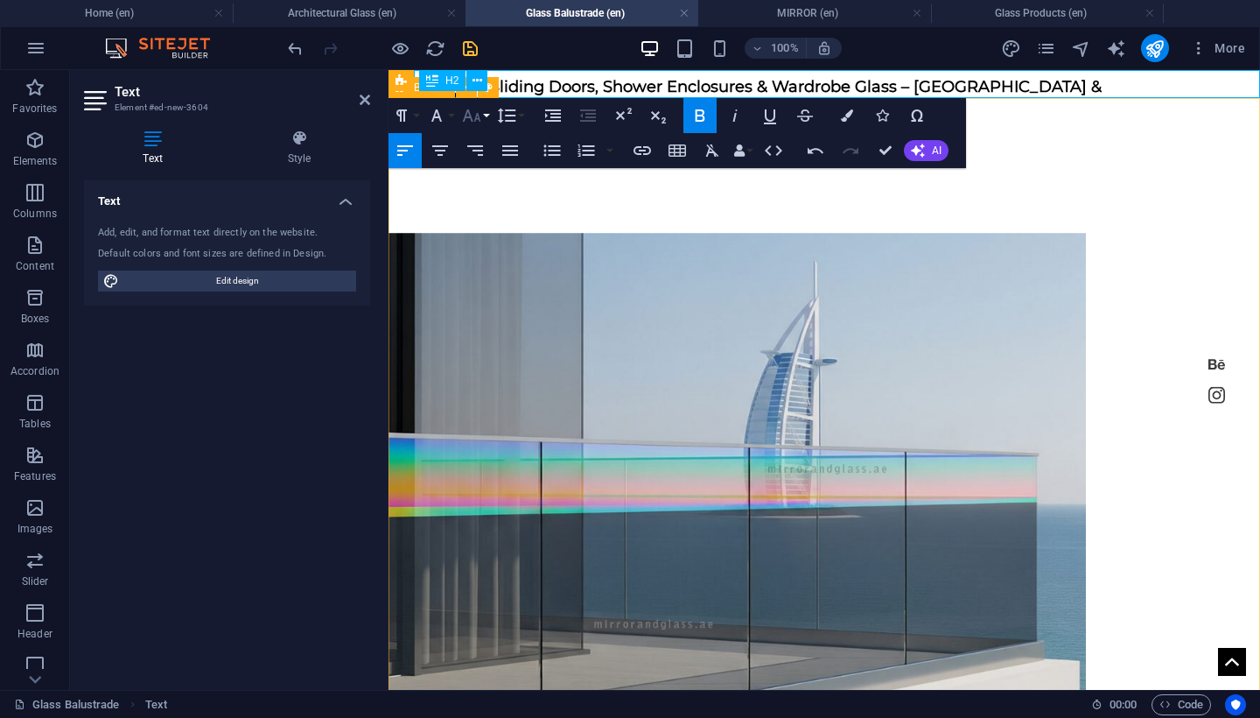
click at [486, 122] on button "Font Size" at bounding box center [475, 115] width 33 height 35
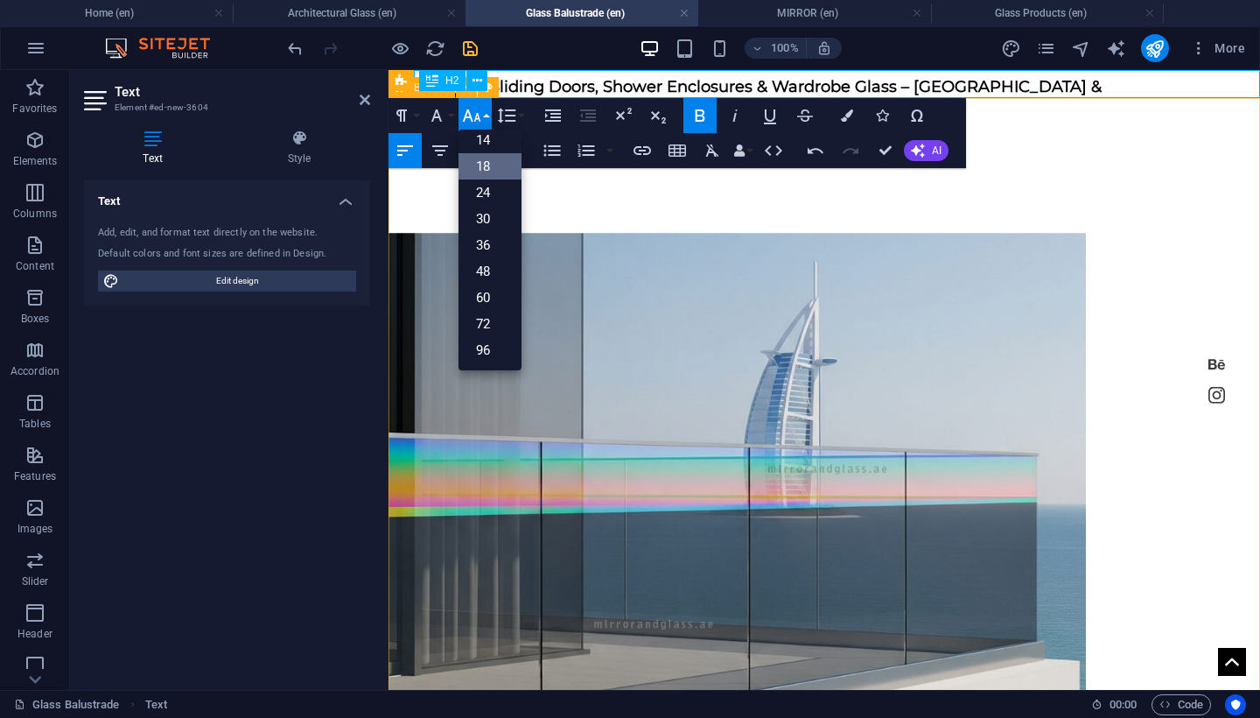
scroll to position [141, 0]
click at [491, 139] on link "14" at bounding box center [490, 140] width 63 height 26
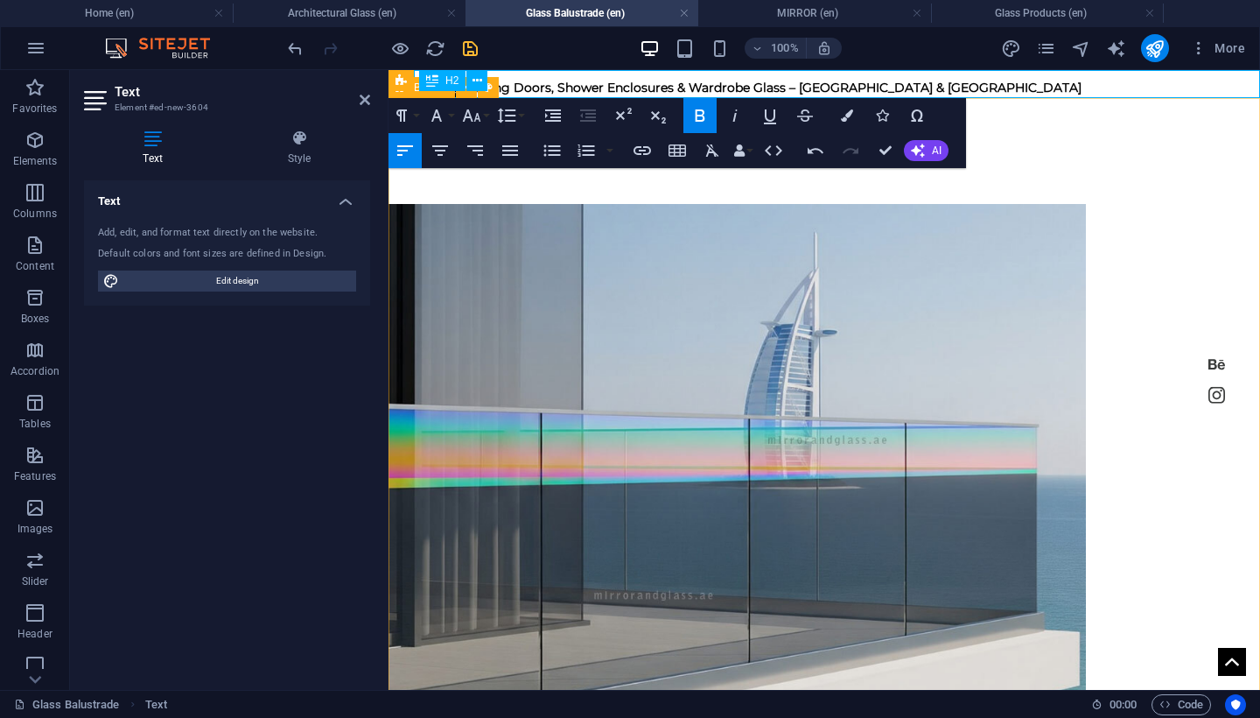
click at [414, 265] on div "Home shower About Contact GLASS" at bounding box center [825, 566] width 872 height 937
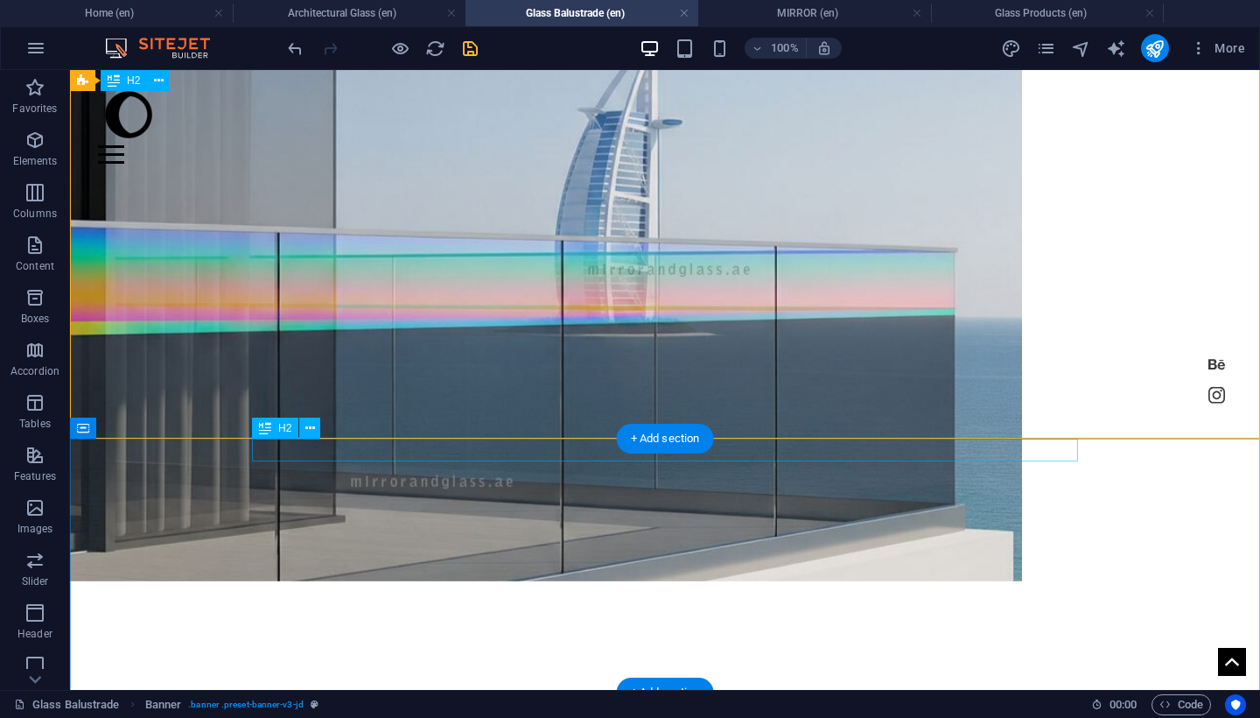
scroll to position [272, 0]
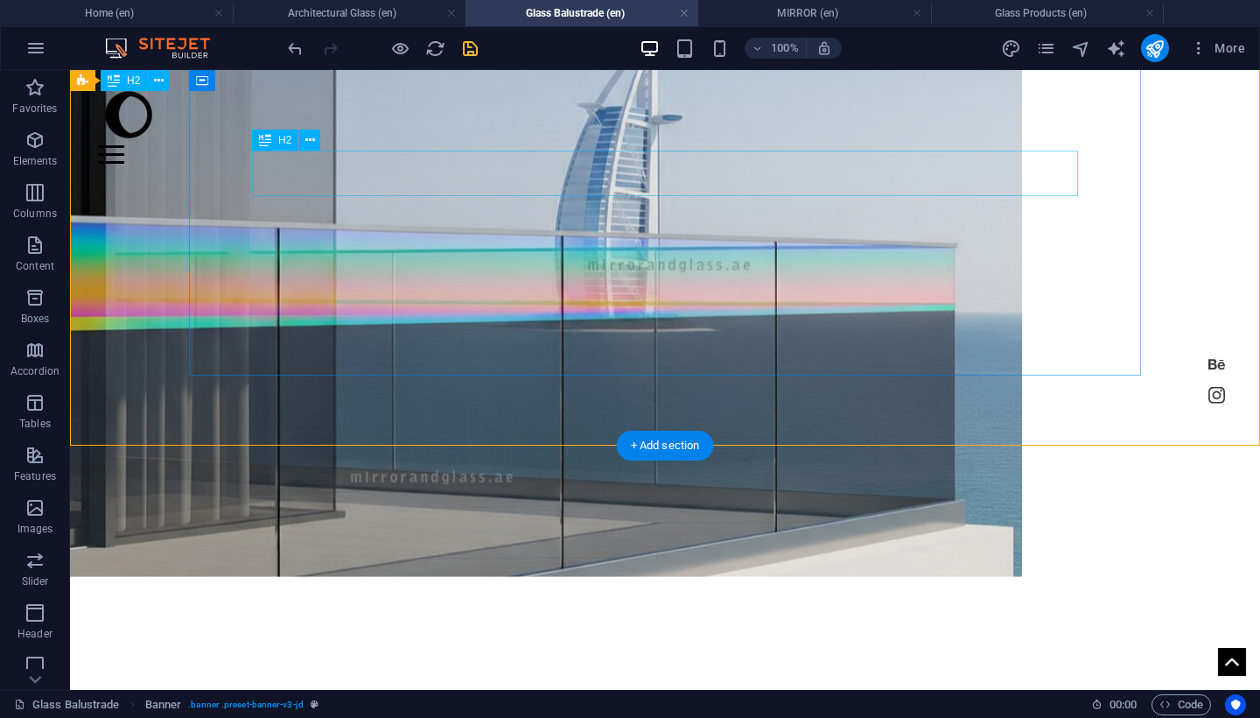
click at [685, 577] on div "GLASS" at bounding box center [546, 600] width 826 height 46
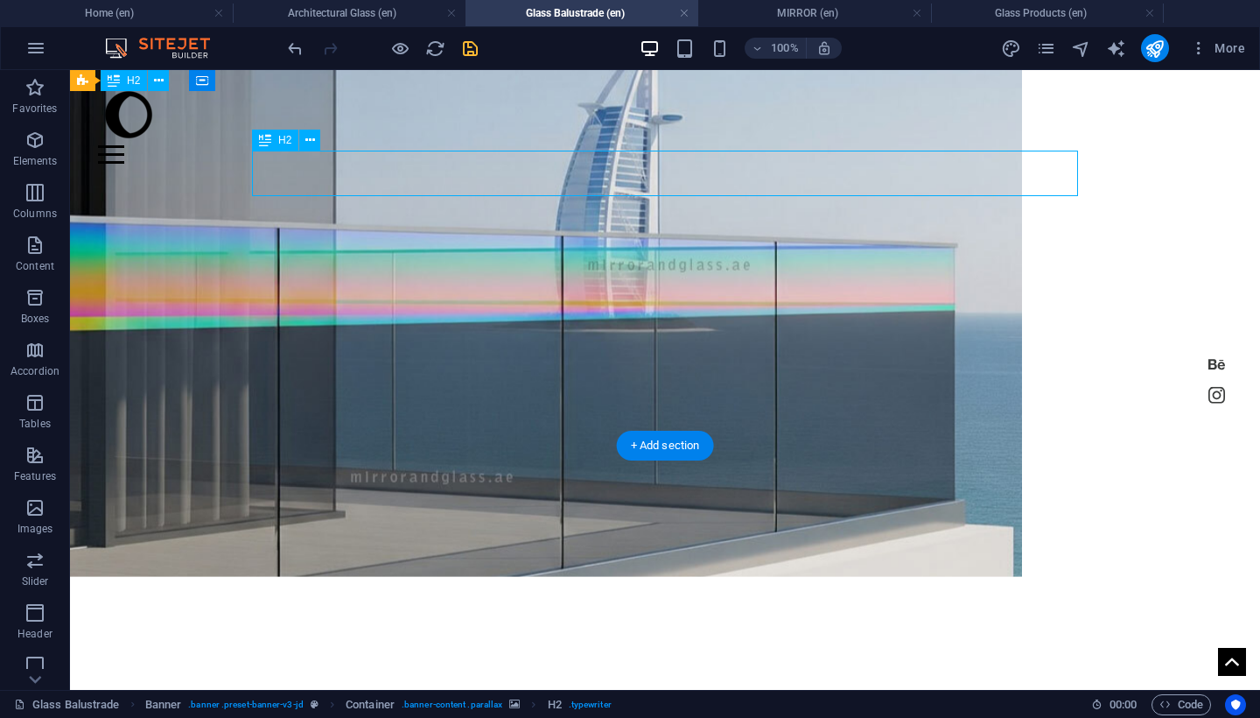
click at [685, 577] on div "GLASS" at bounding box center [546, 600] width 826 height 46
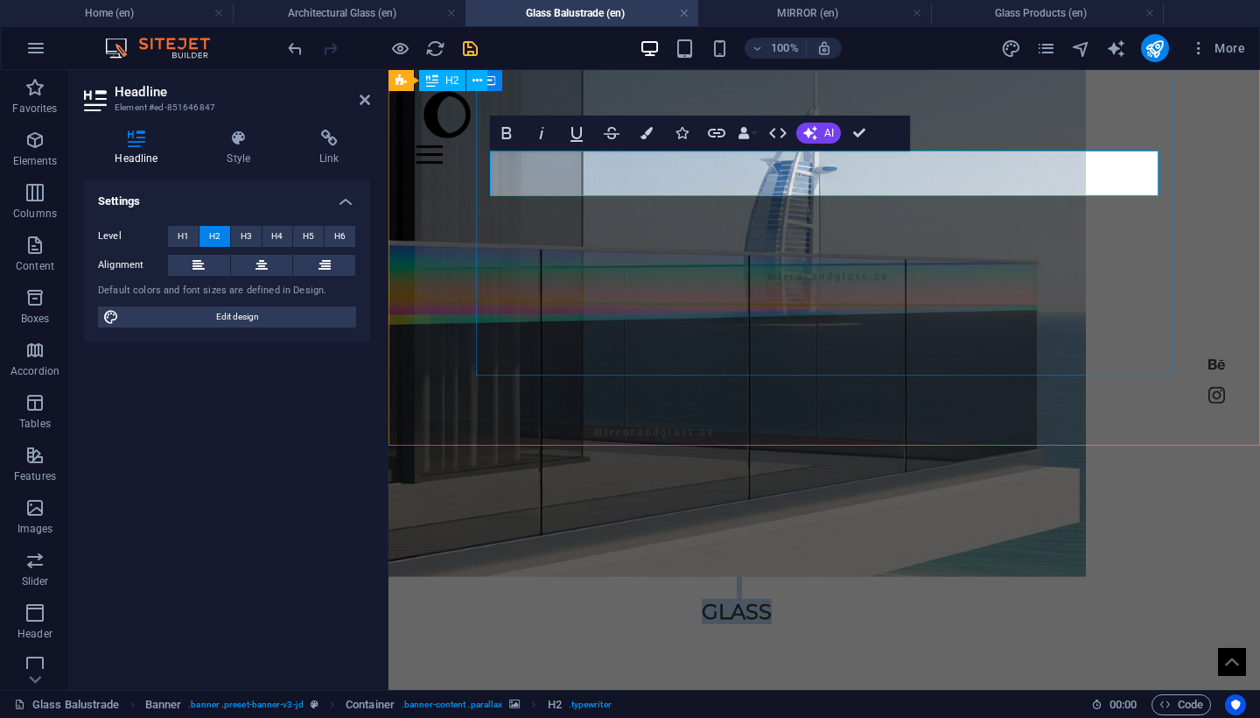
click at [867, 577] on h2 "GLASS" at bounding box center [738, 600] width 670 height 46
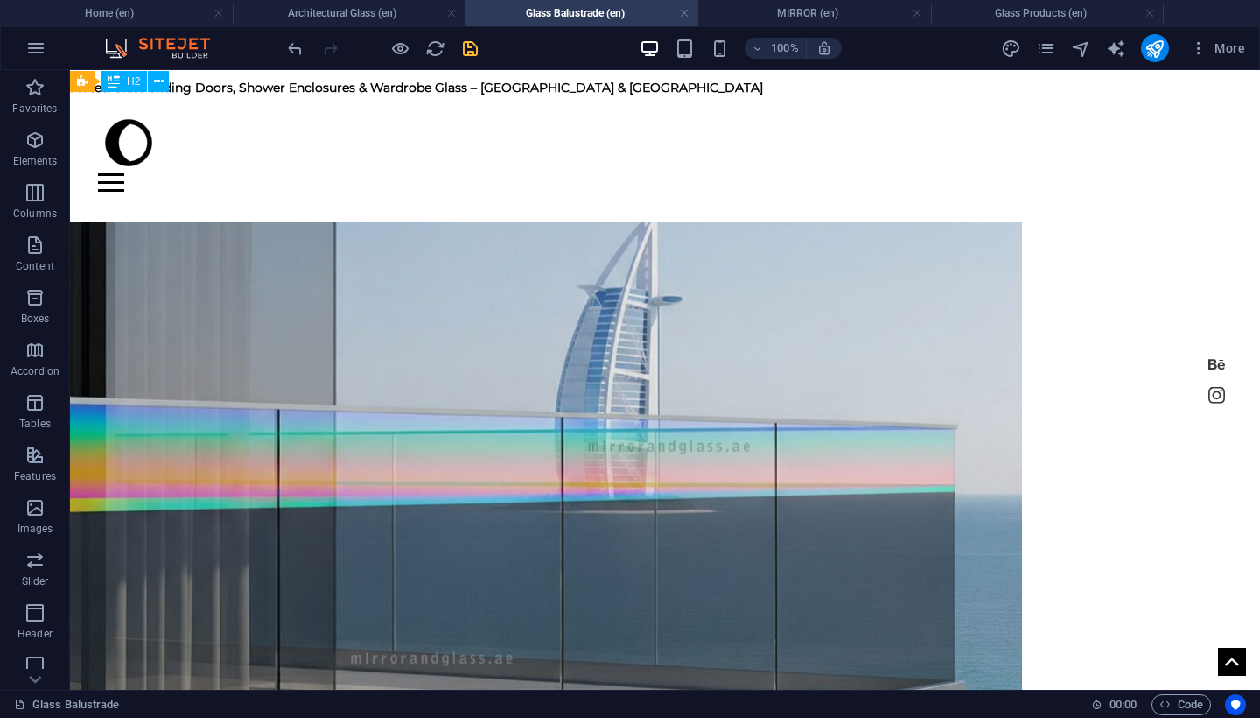
scroll to position [0, 0]
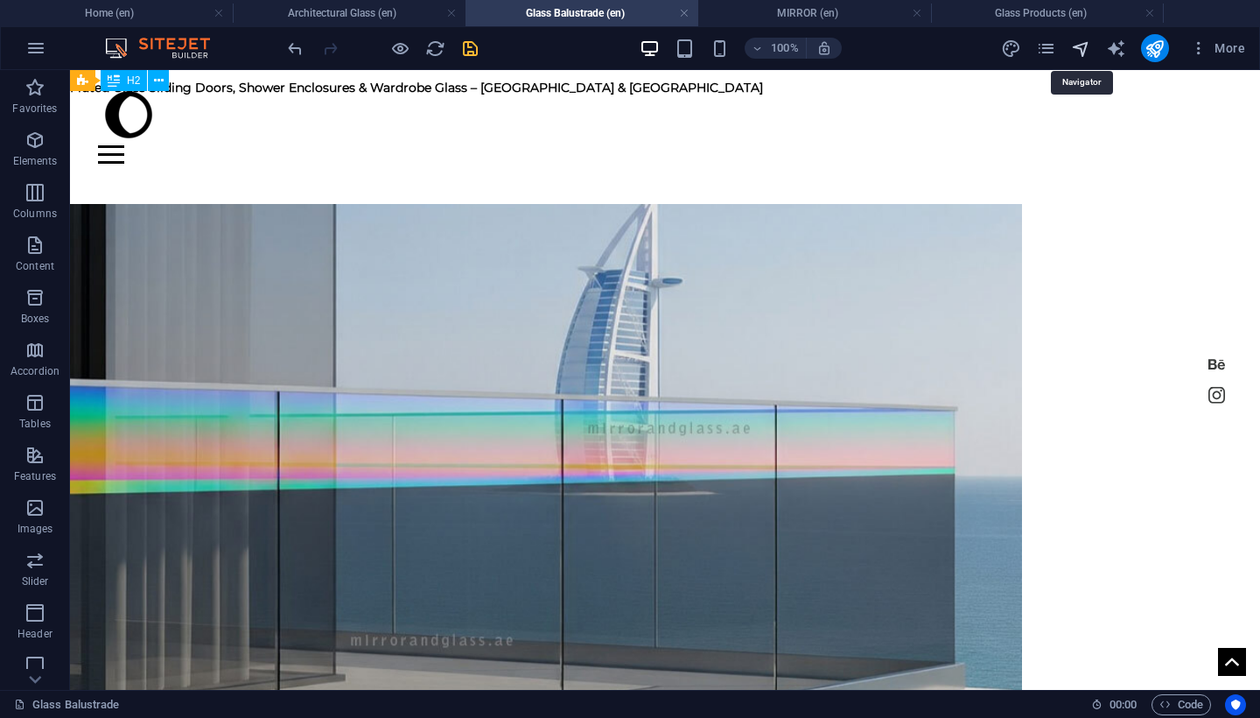
click at [1078, 45] on icon "navigator" at bounding box center [1081, 49] width 20 height 20
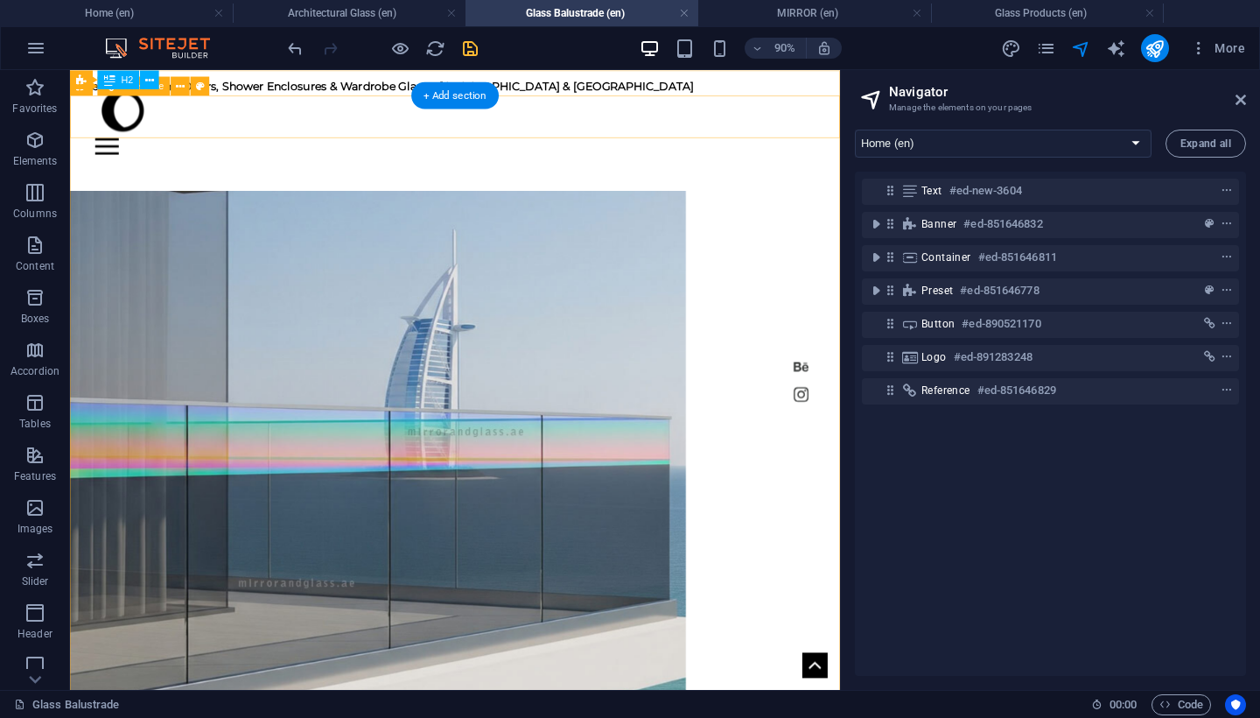
click at [645, 85] on div "Home shower About Contact" at bounding box center [498, 117] width 856 height 94
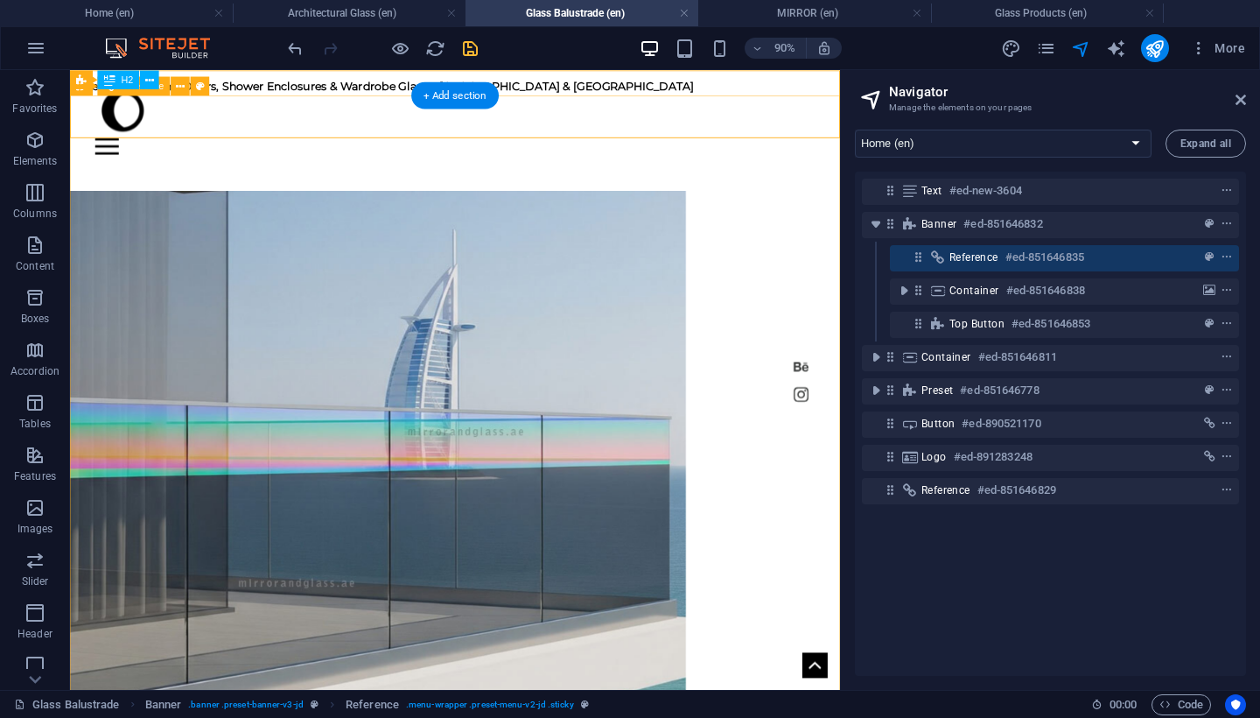
click at [618, 85] on div "Home shower About Contact" at bounding box center [498, 117] width 856 height 94
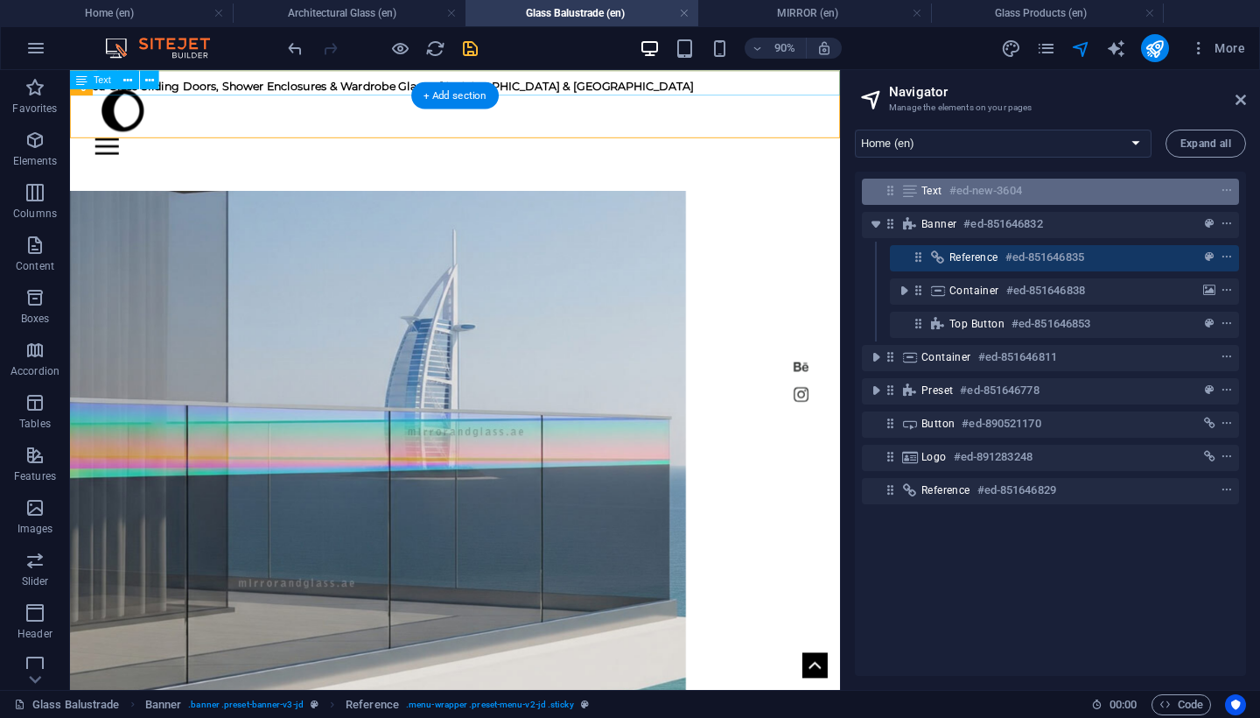
click at [982, 196] on h6 "#ed-new-3604" at bounding box center [986, 190] width 73 height 21
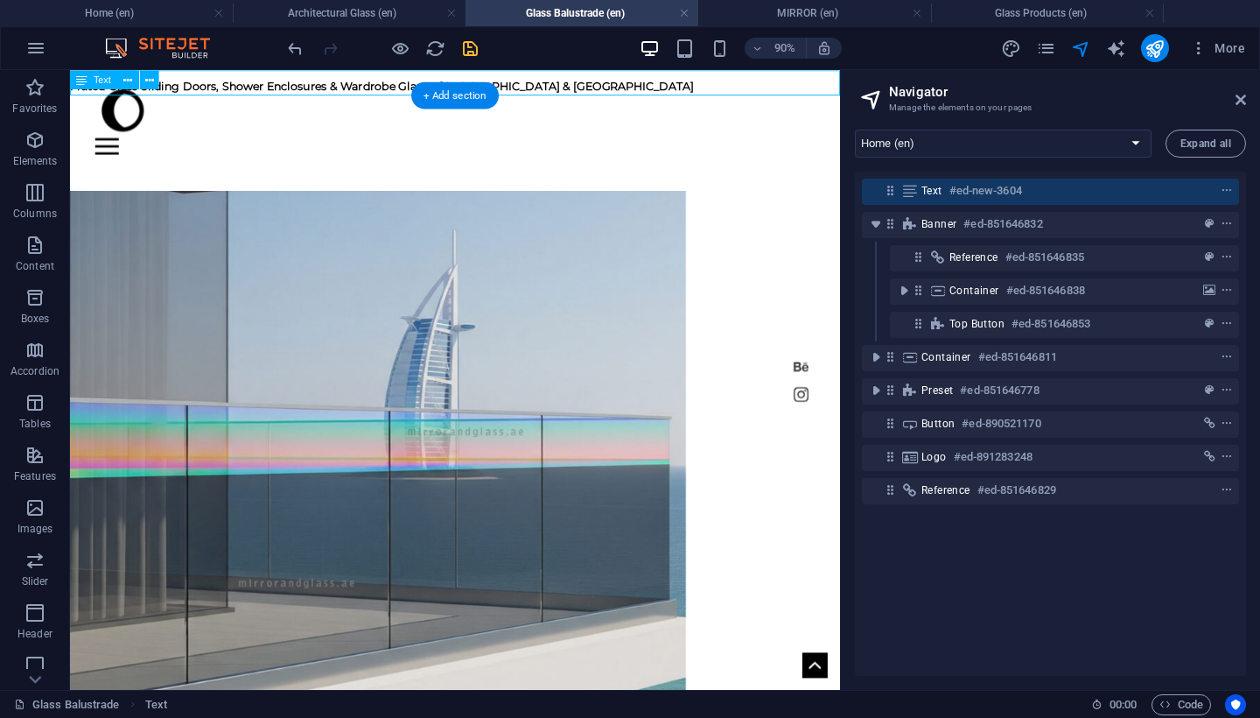
click at [908, 190] on icon at bounding box center [910, 191] width 19 height 14
click at [1224, 185] on icon "context-menu" at bounding box center [1227, 191] width 12 height 12
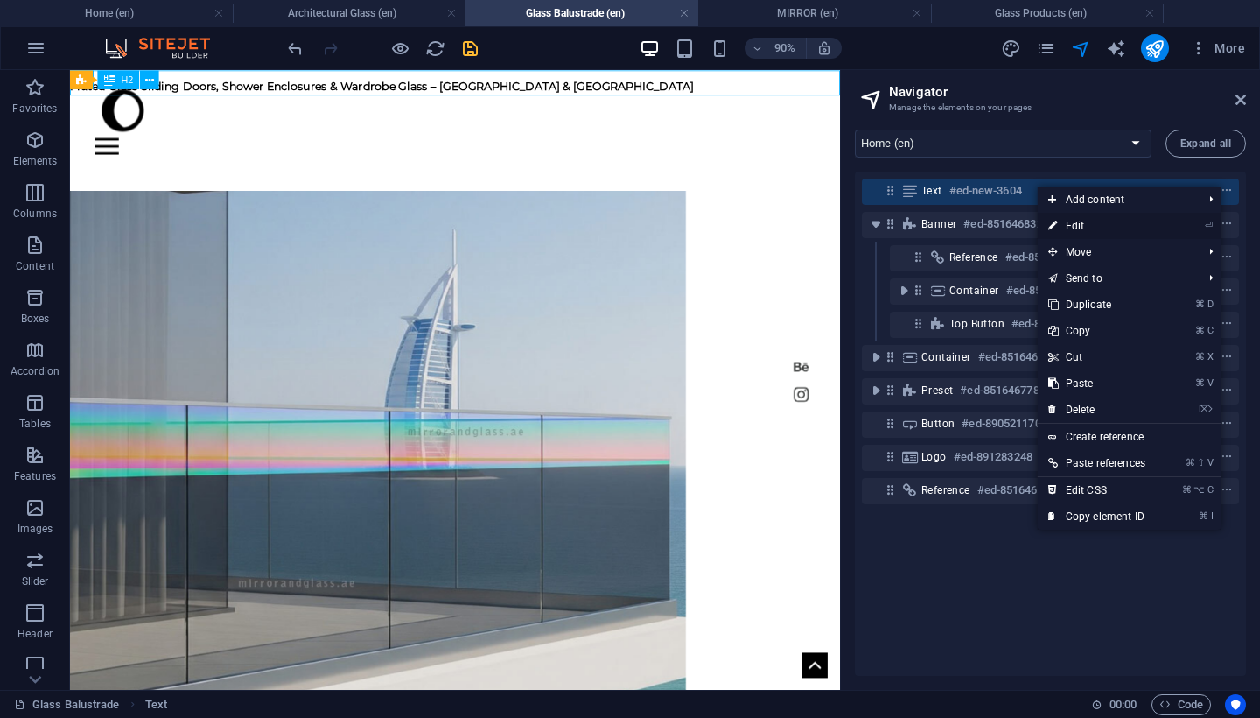
click at [1180, 219] on li "⏎ Edit" at bounding box center [1130, 226] width 184 height 26
click at [1153, 234] on link "⏎ Edit" at bounding box center [1097, 226] width 118 height 26
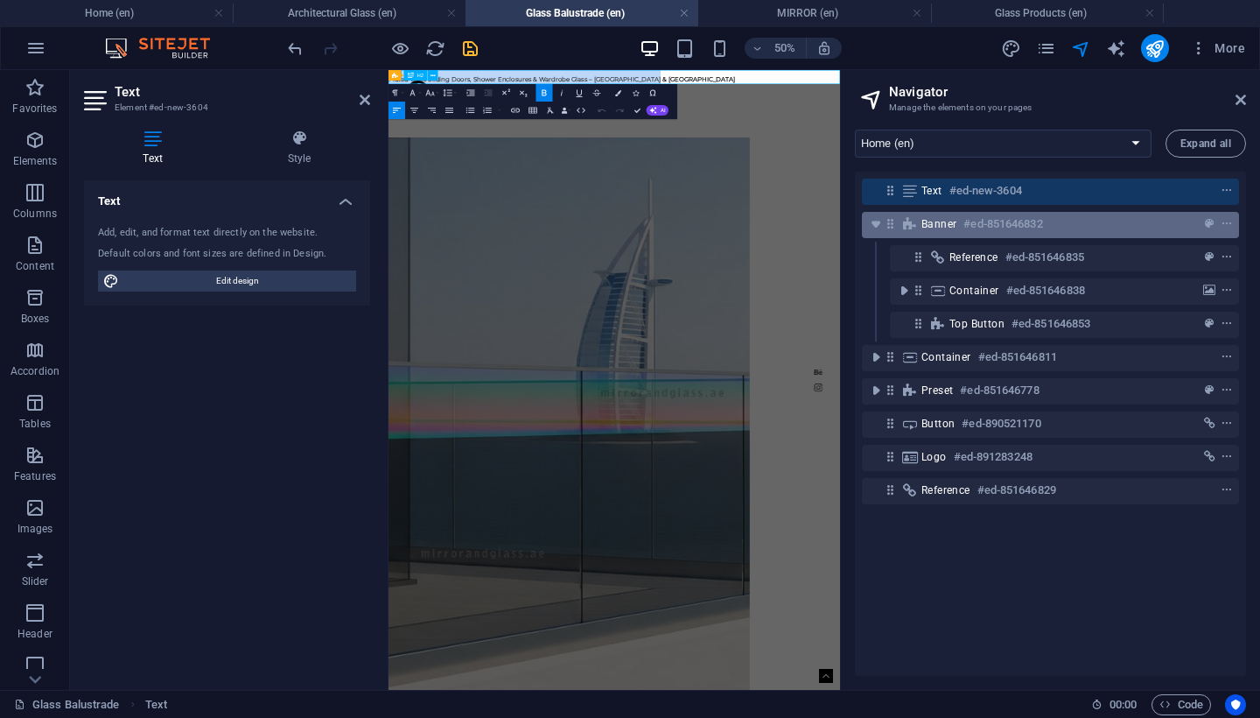
copy strong "Fluted Glass Sliding Doors, Shower Enclosures & Wardrobe Glass – [GEOGRAPHIC_DA…"
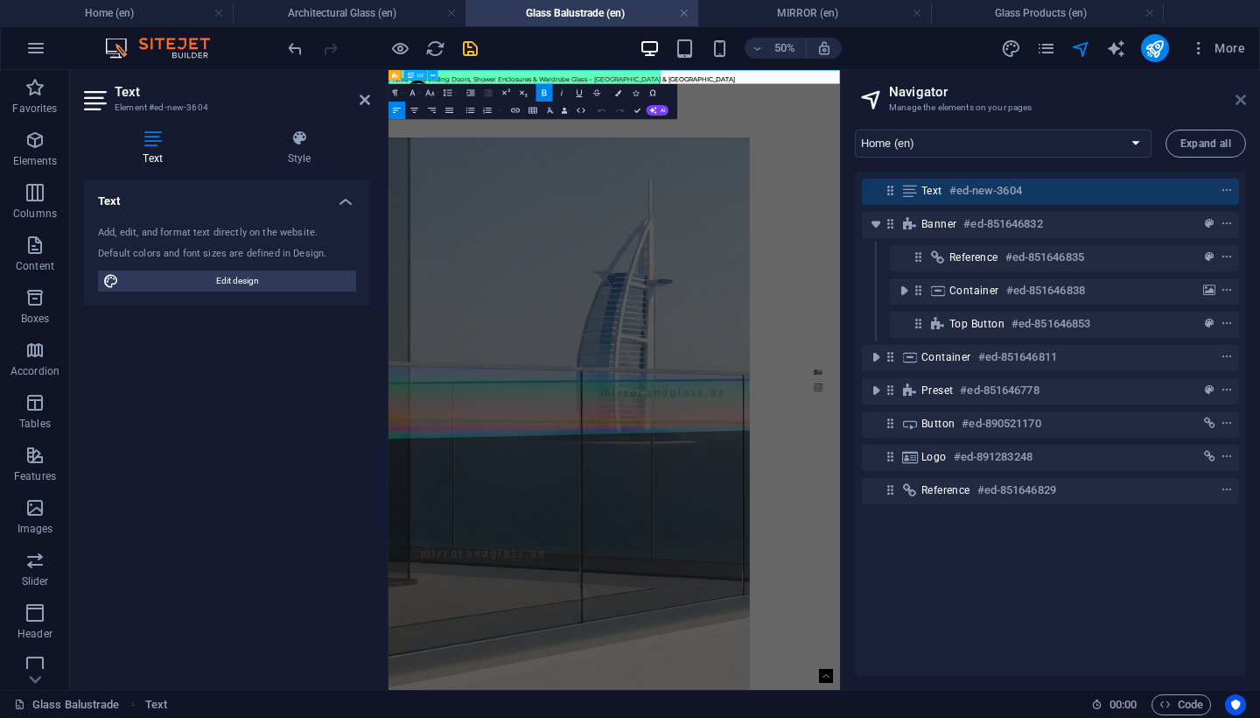
click at [1245, 96] on icon at bounding box center [1241, 100] width 11 height 14
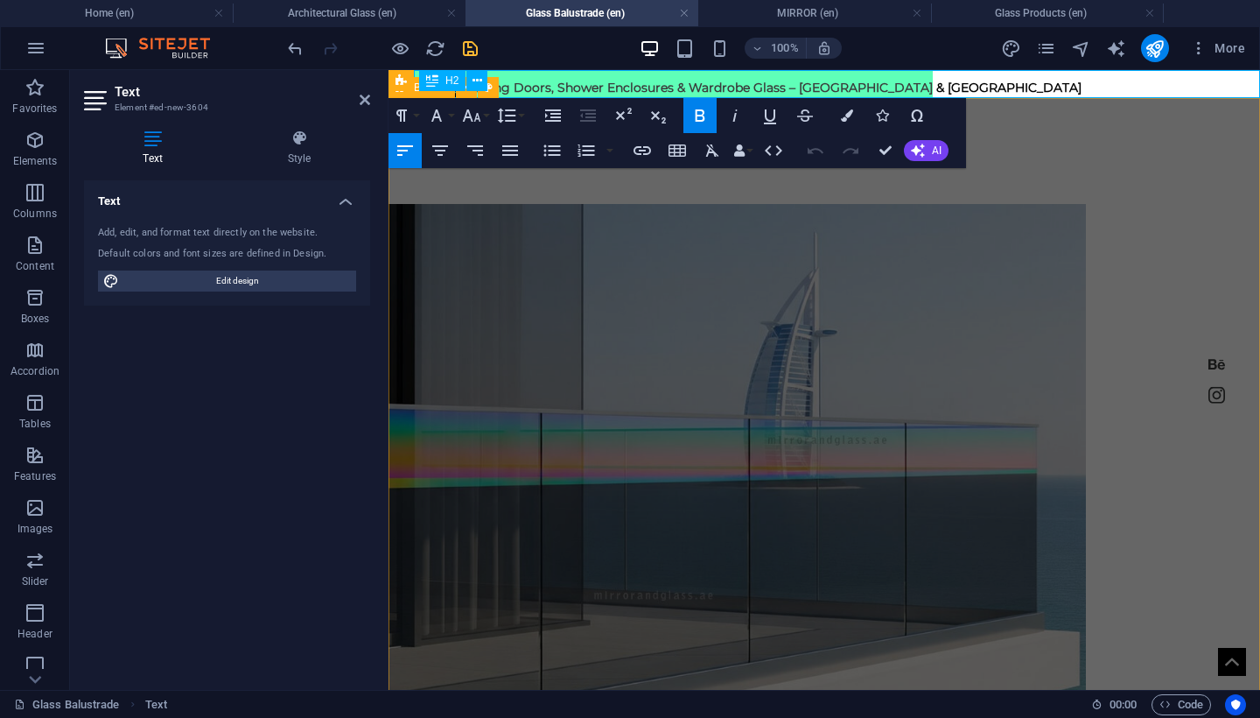
click at [429, 327] on div "Home shower About Contact GLASS" at bounding box center [825, 566] width 872 height 937
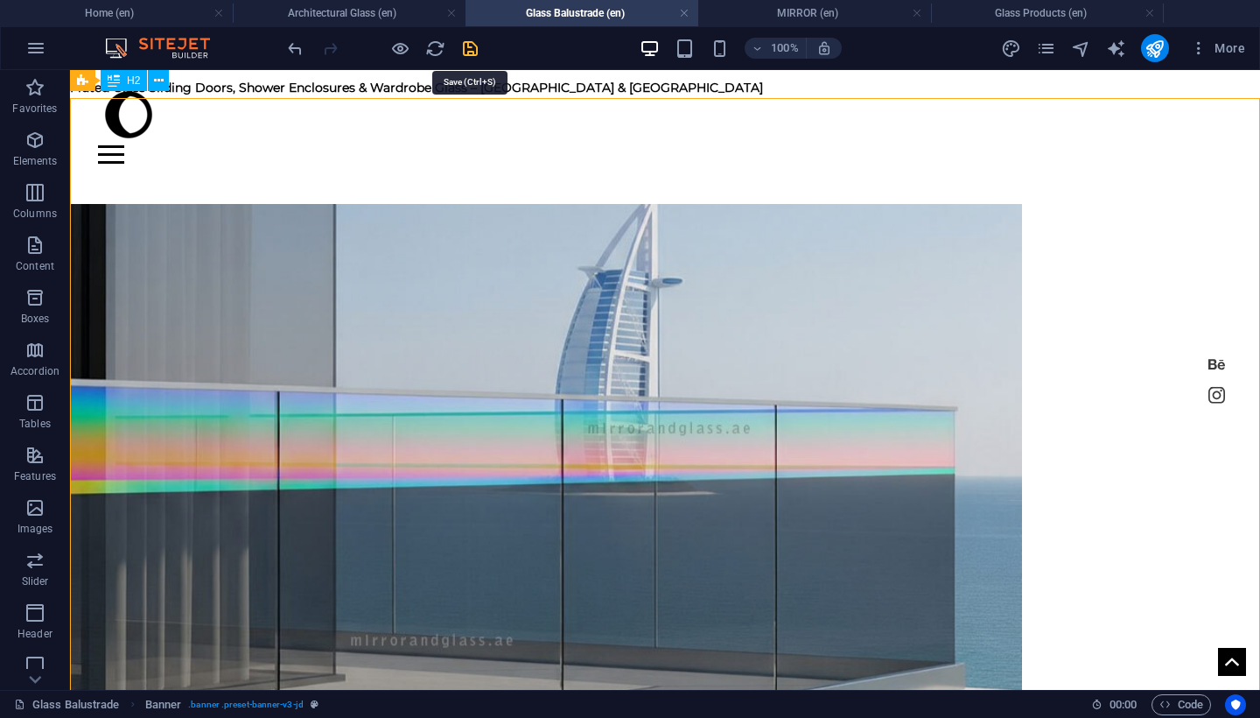
click at [466, 50] on icon "save" at bounding box center [470, 49] width 20 height 20
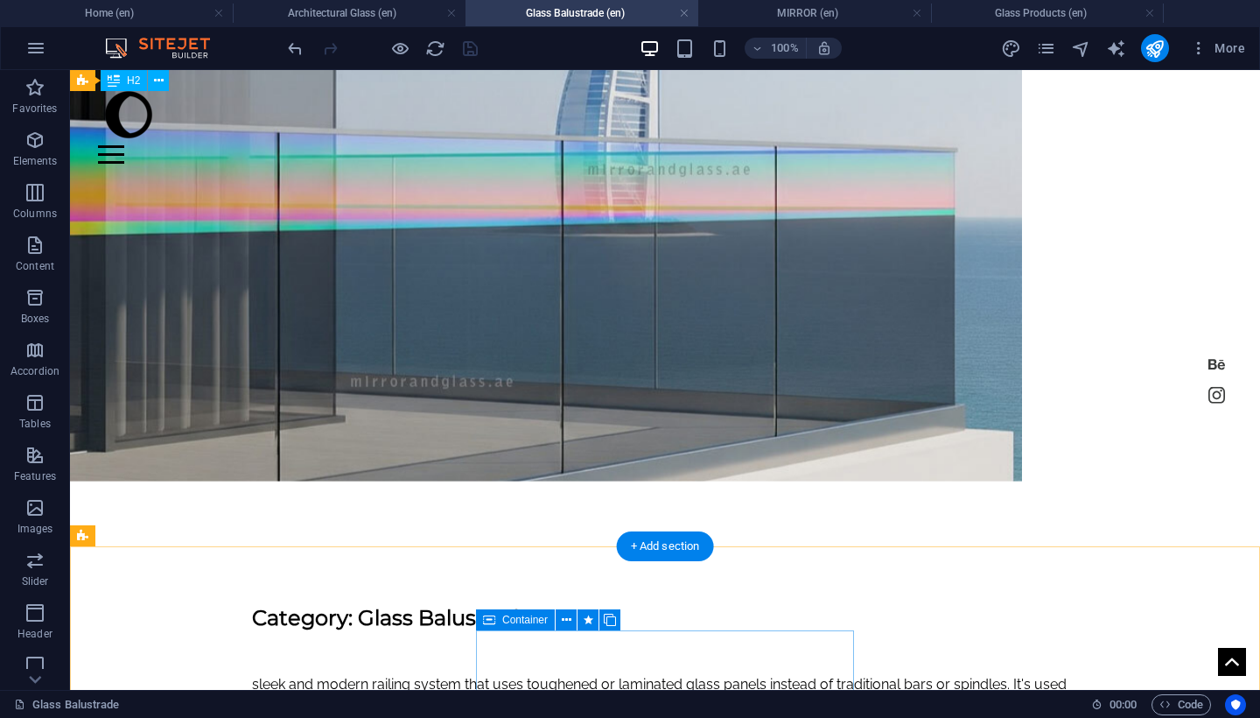
scroll to position [431, 0]
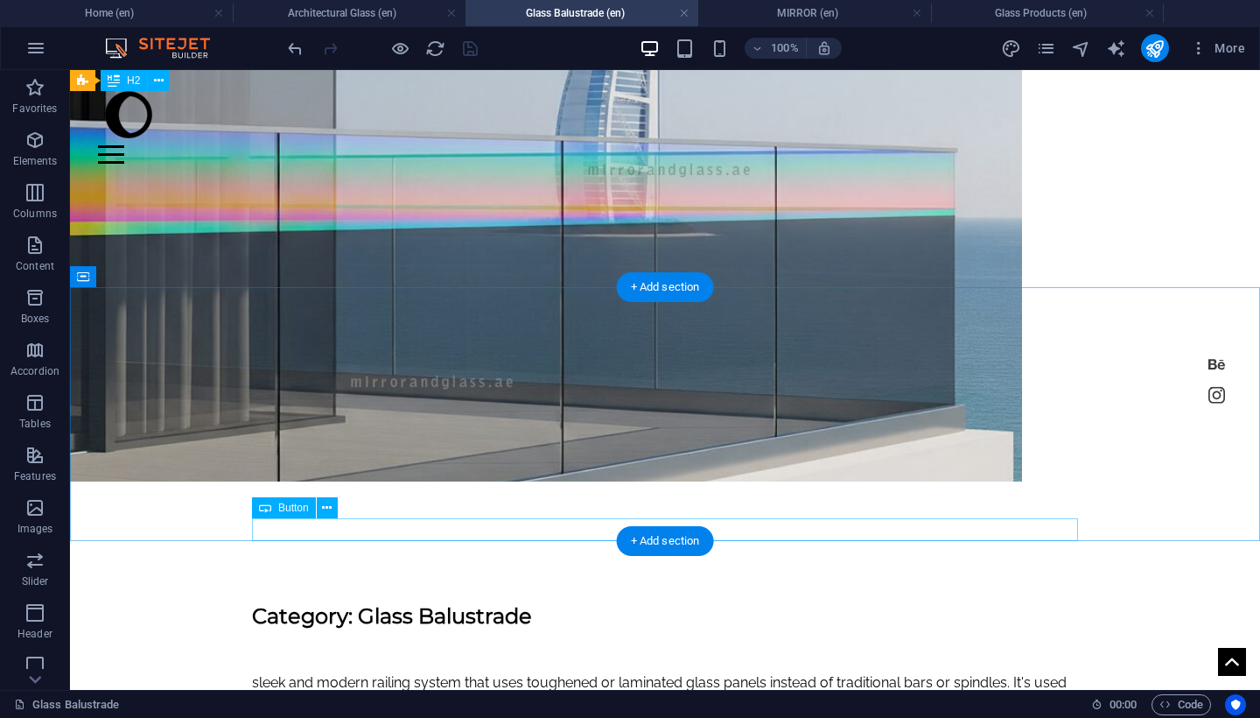
click at [297, 516] on div "Button" at bounding box center [284, 507] width 64 height 21
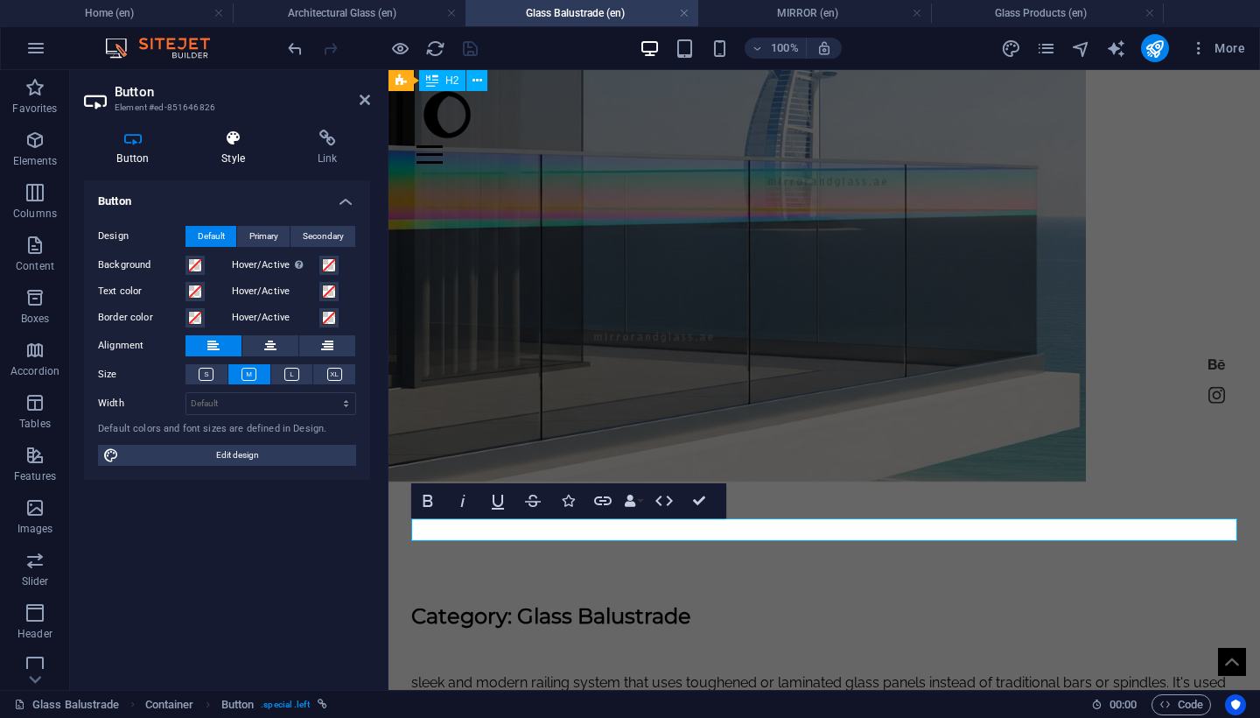
click at [226, 146] on icon at bounding box center [233, 139] width 89 height 18
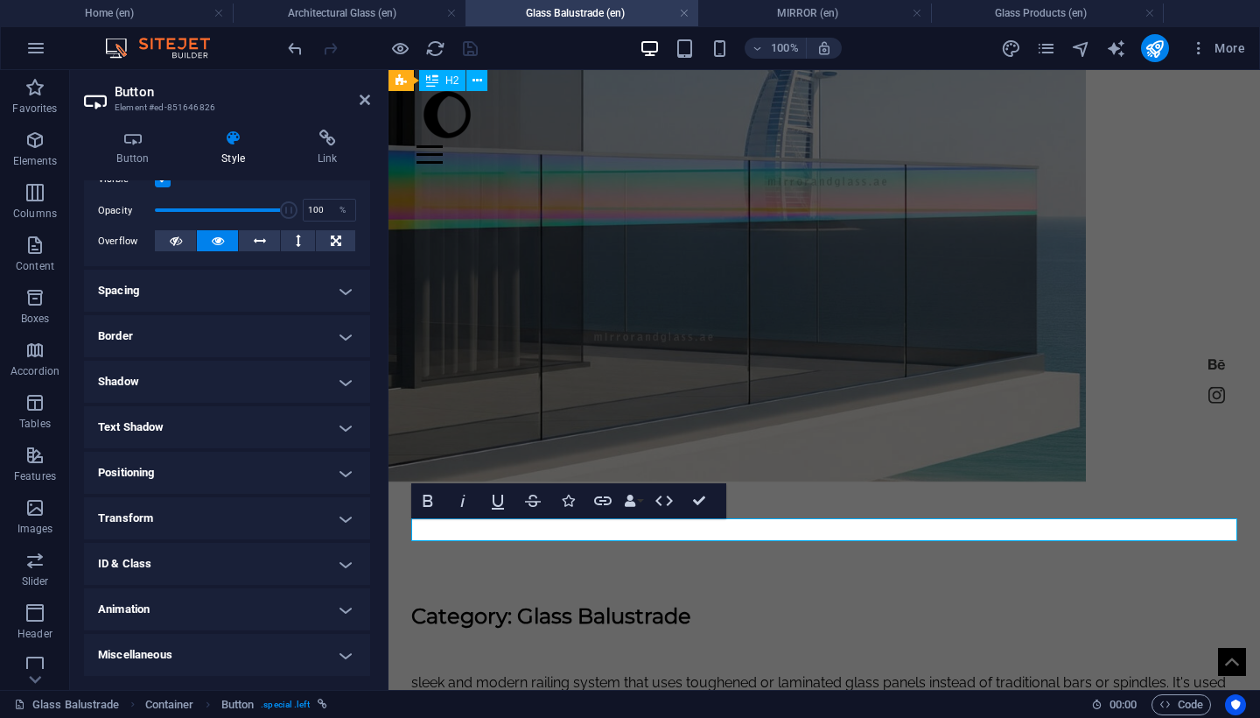
scroll to position [243, 0]
click at [231, 557] on h4 "ID & Class" at bounding box center [227, 565] width 286 height 42
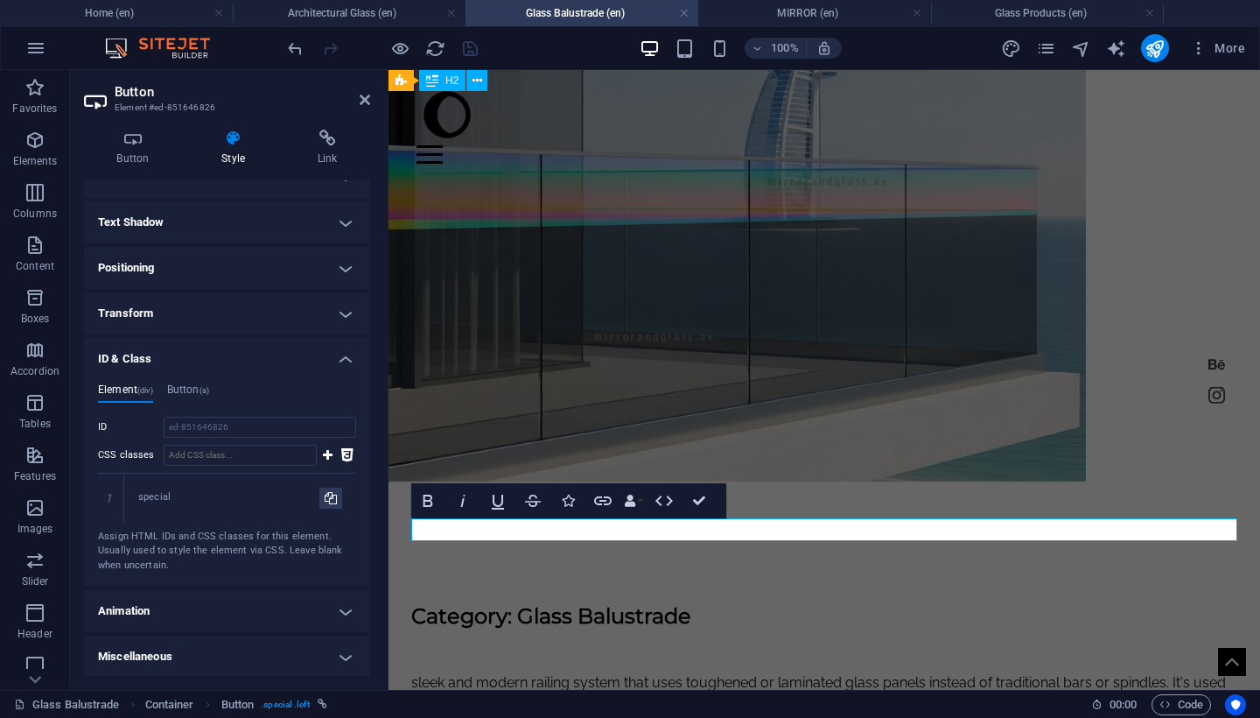
scroll to position [448, 0]
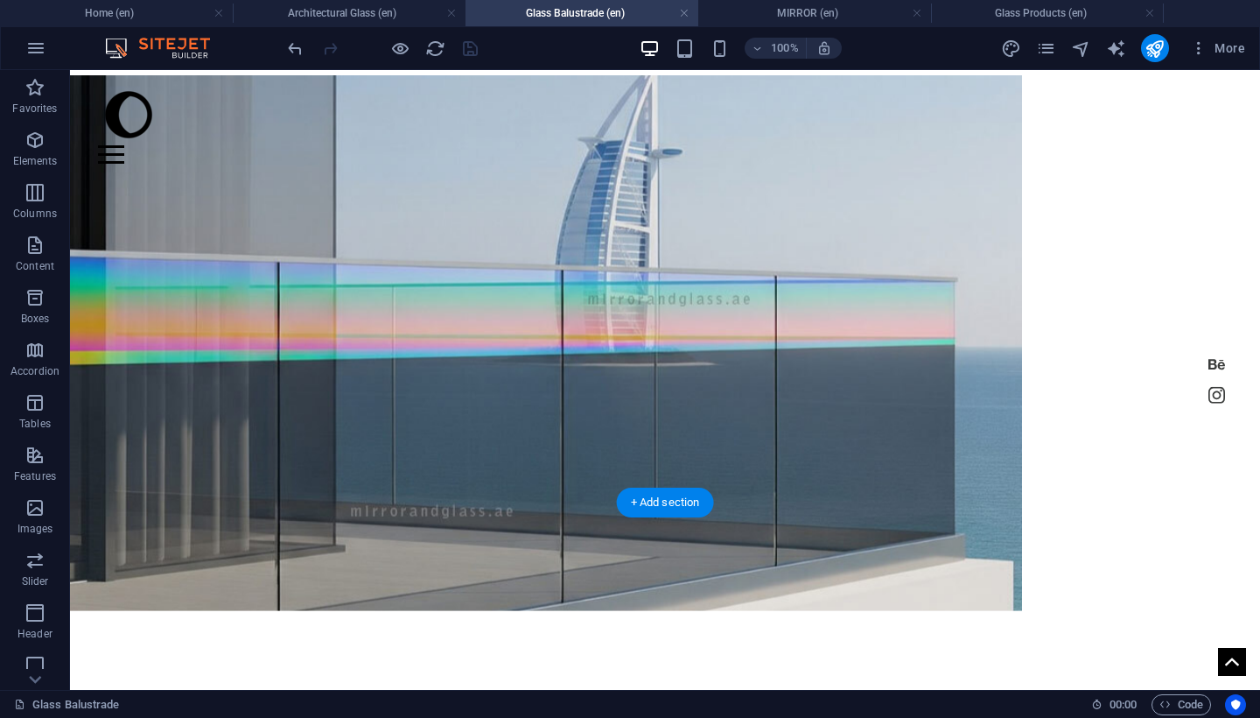
scroll to position [217, 0]
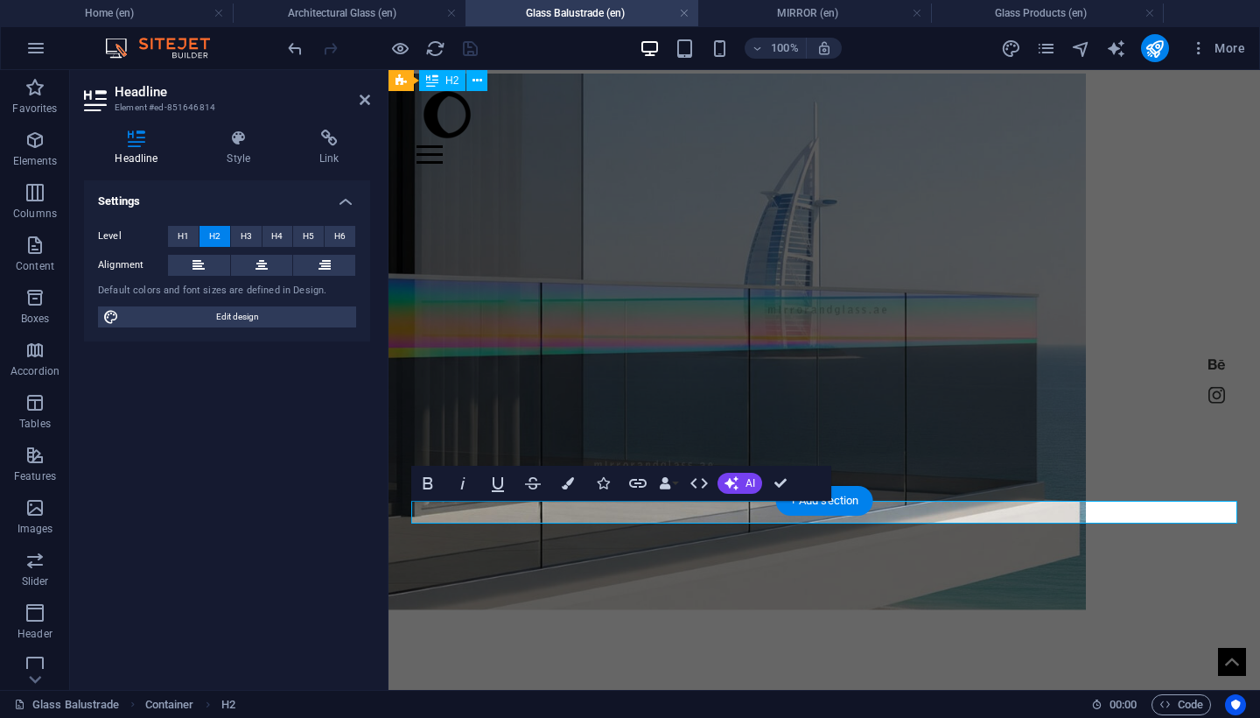
drag, startPoint x: 593, startPoint y: 516, endPoint x: 756, endPoint y: 518, distance: 162.8
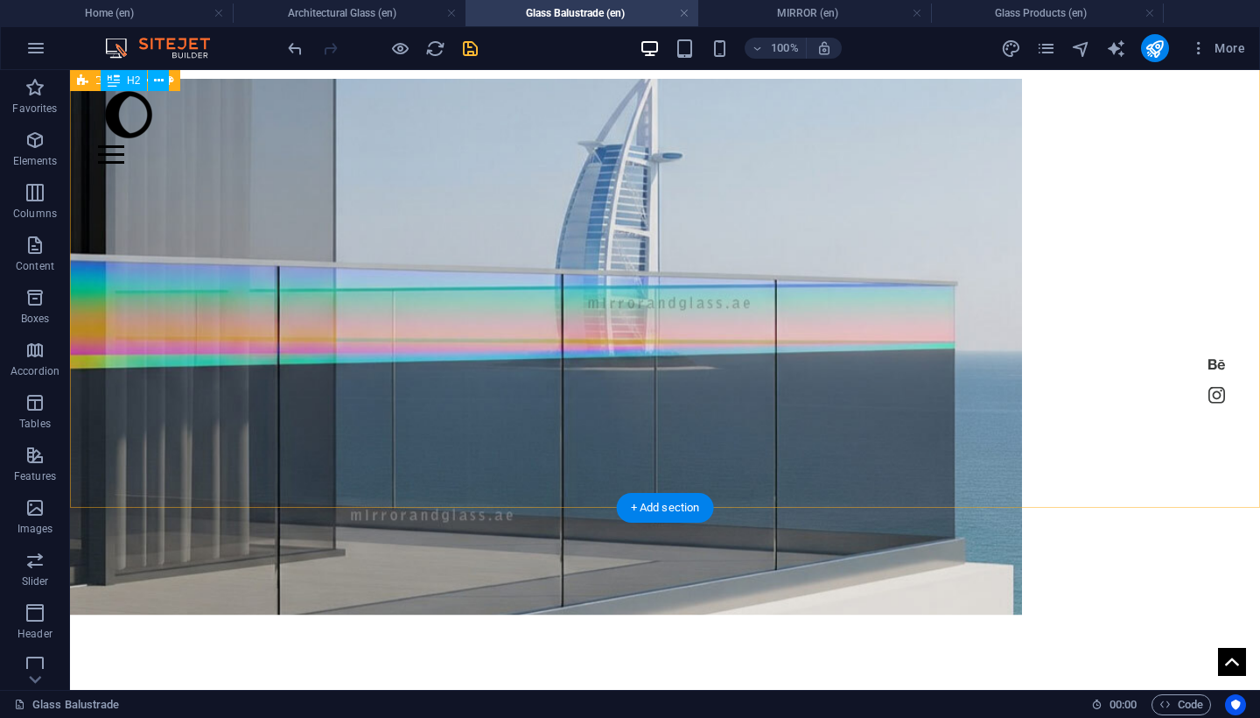
scroll to position [210, 0]
click at [473, 53] on icon "save" at bounding box center [470, 49] width 20 height 20
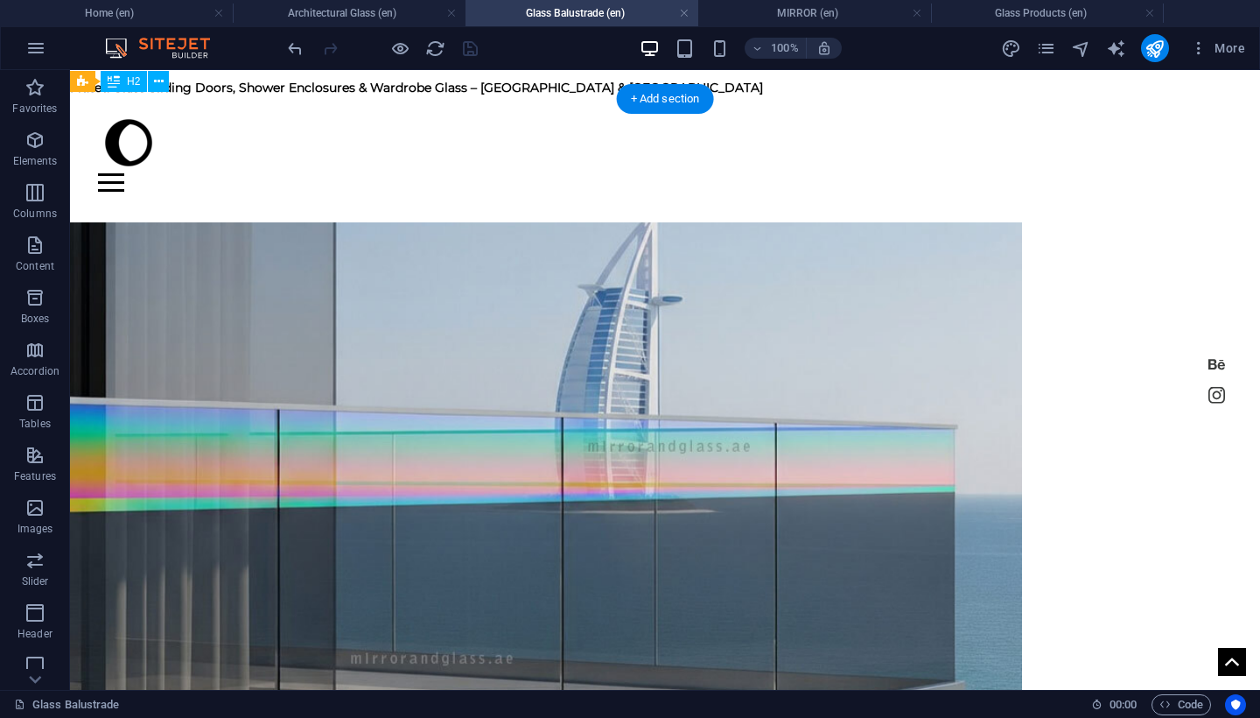
scroll to position [0, 0]
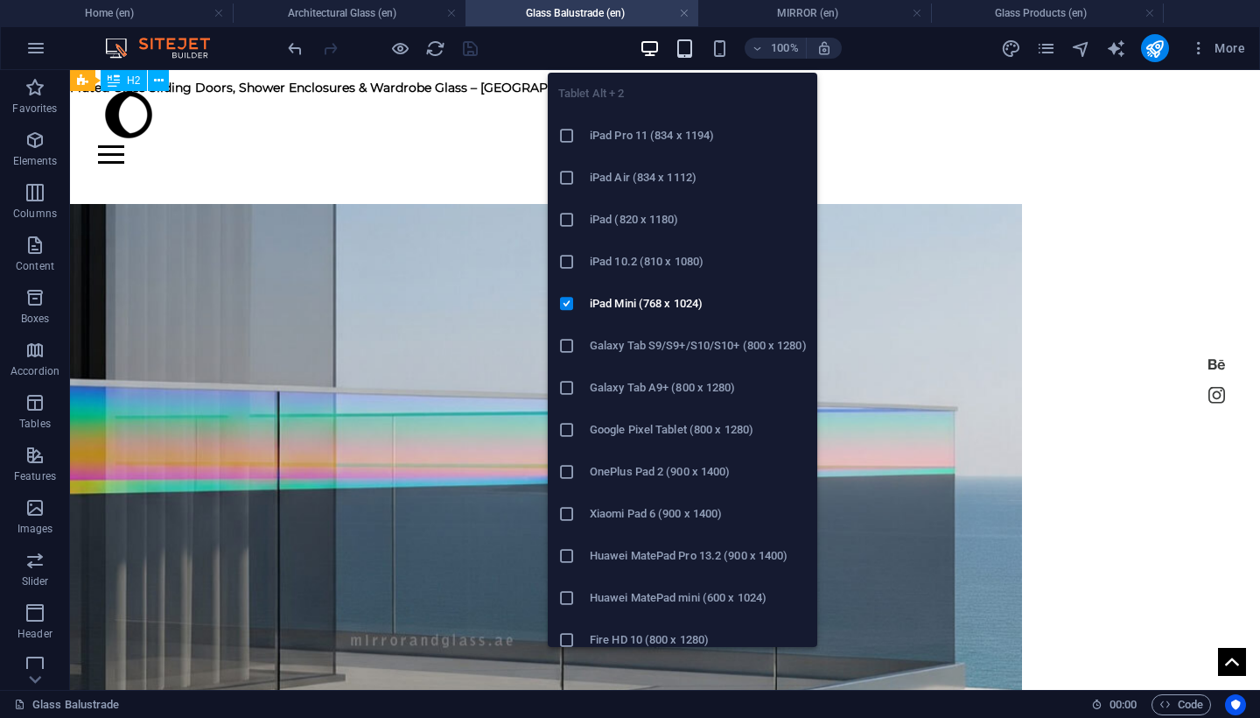
click at [684, 51] on icon "button" at bounding box center [685, 49] width 20 height 20
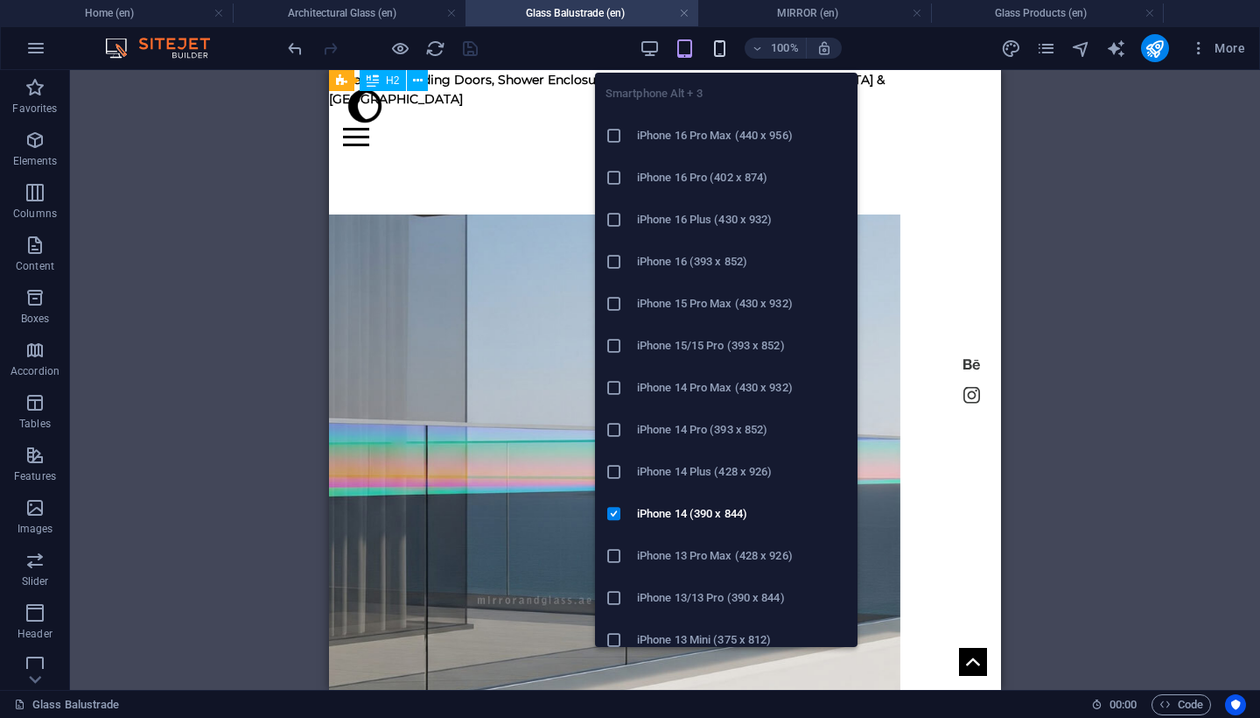
click at [727, 44] on icon "button" at bounding box center [720, 49] width 20 height 20
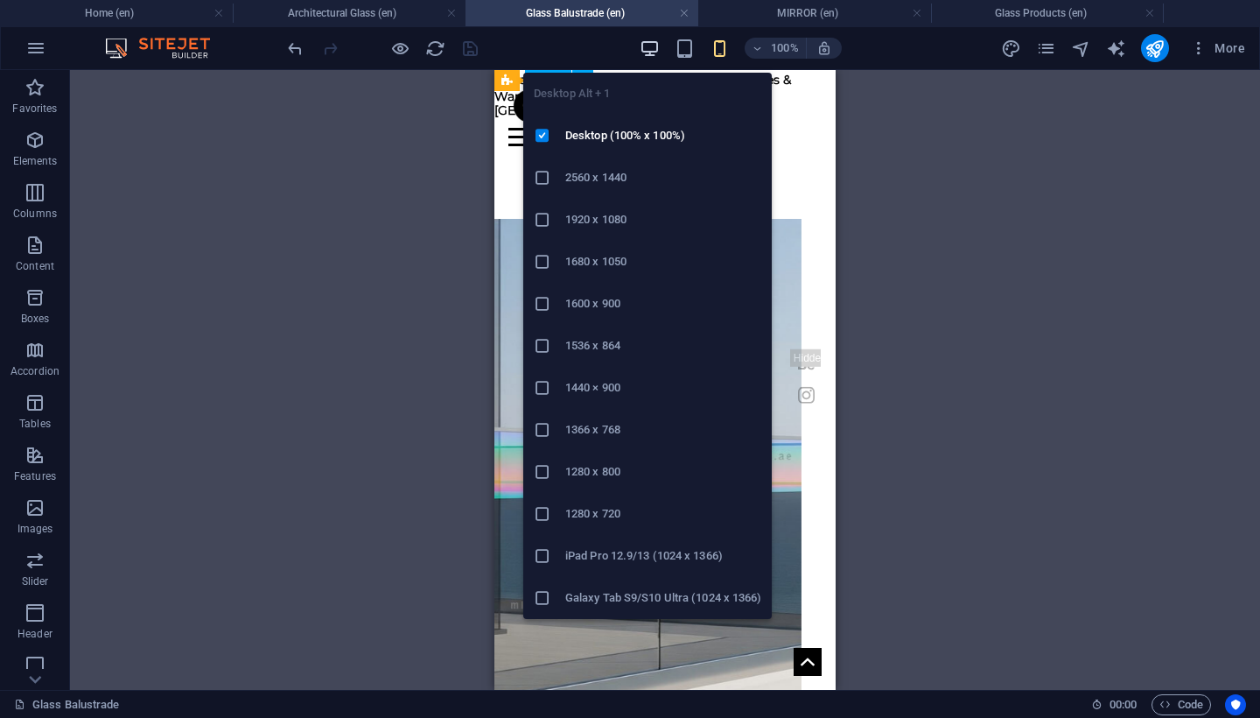
click at [652, 52] on icon "button" at bounding box center [650, 49] width 20 height 20
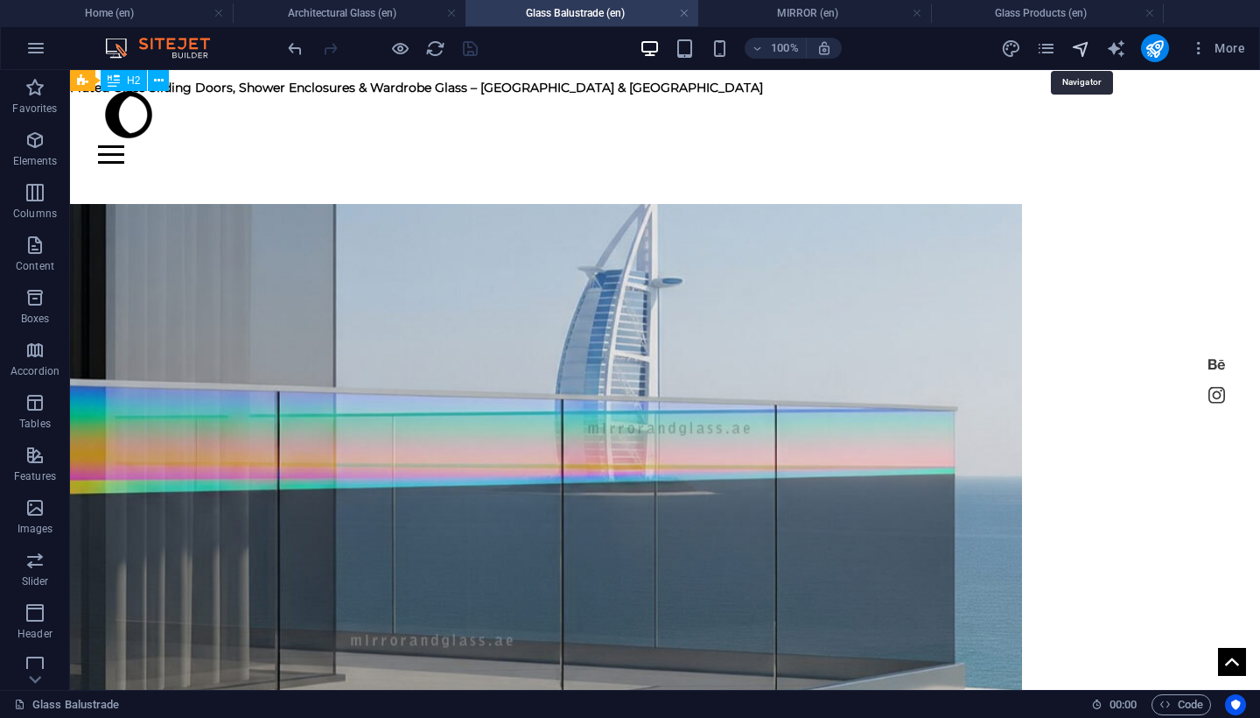
click at [1084, 46] on icon "navigator" at bounding box center [1081, 49] width 20 height 20
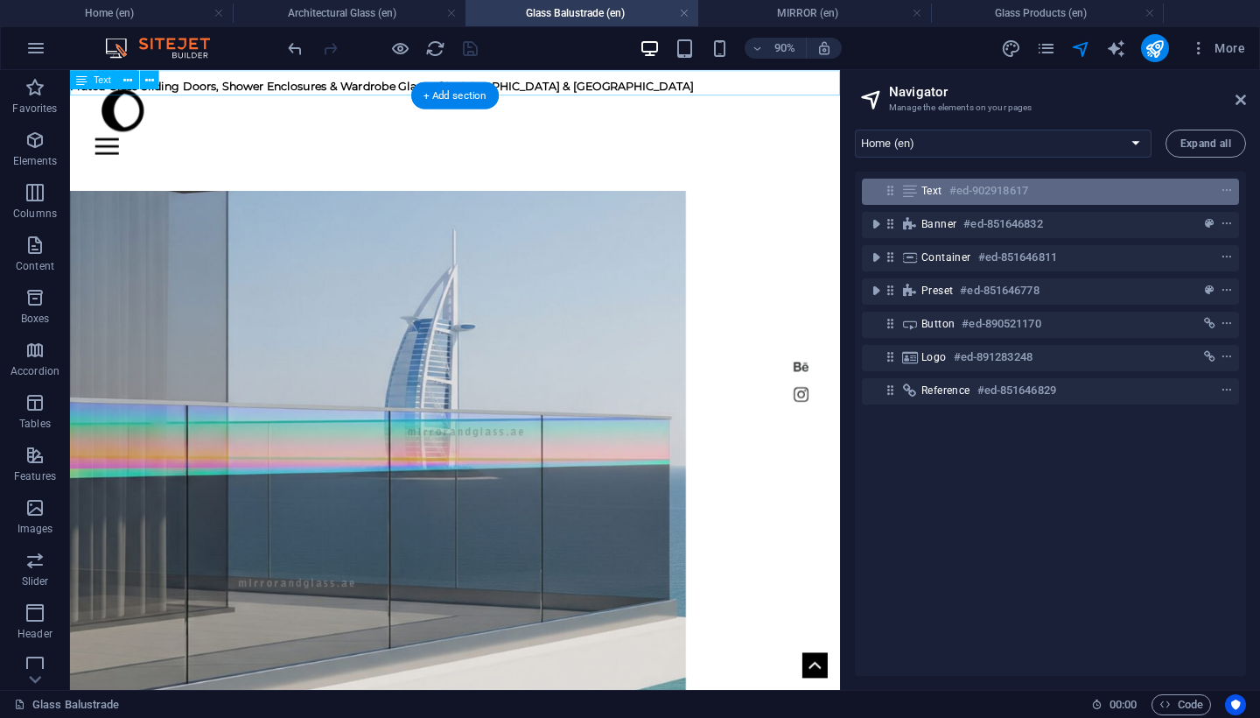
click at [1045, 198] on div "Text #ed-902918617" at bounding box center [1037, 190] width 230 height 21
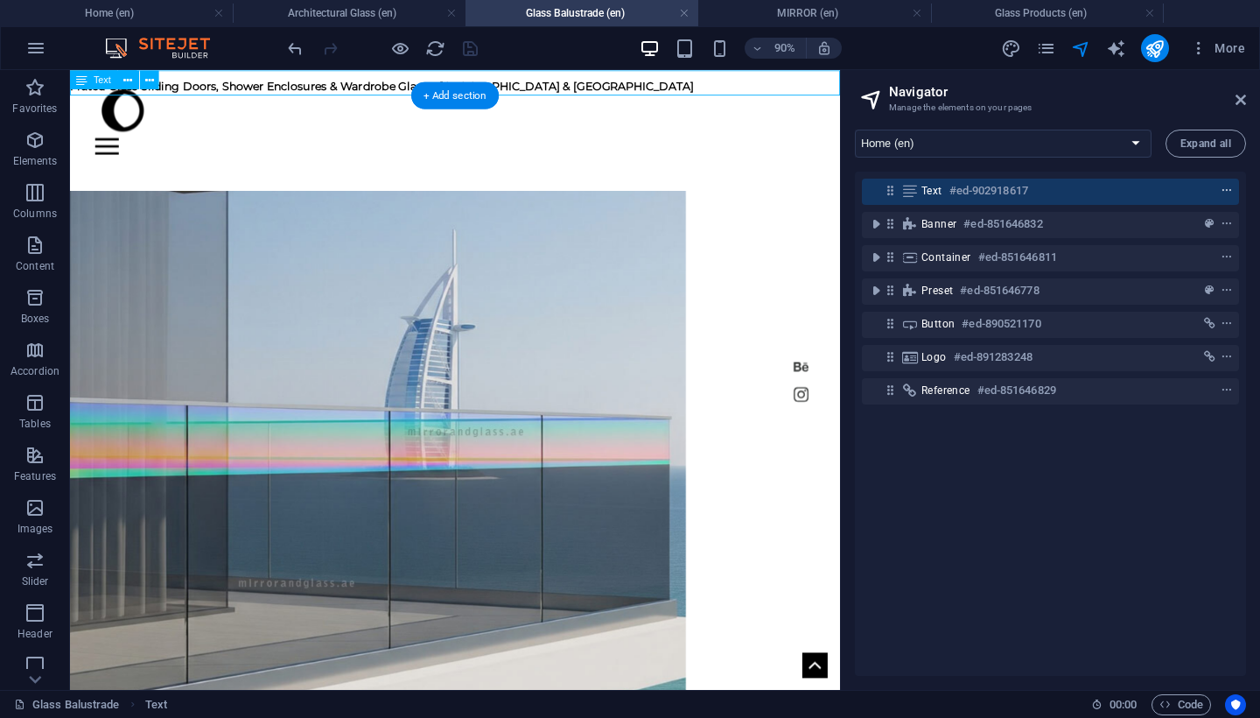
click at [1226, 192] on icon "context-menu" at bounding box center [1227, 191] width 12 height 12
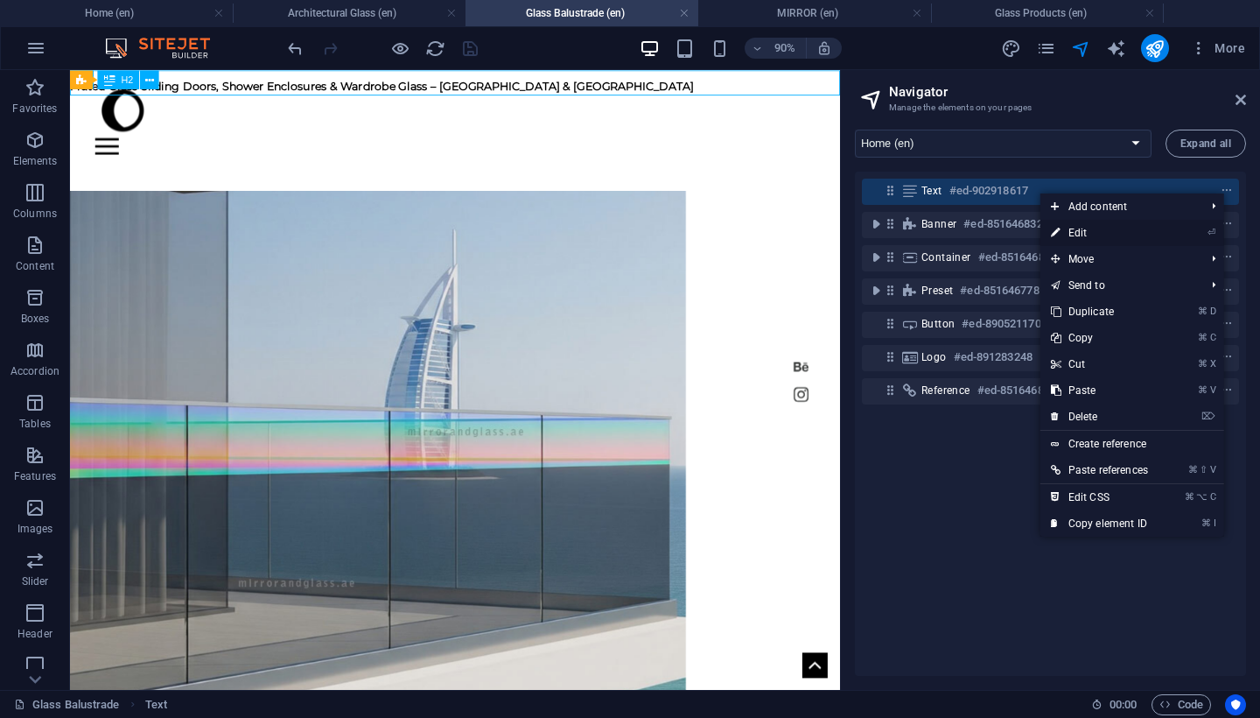
click at [1175, 234] on li "⏎ Edit" at bounding box center [1133, 233] width 184 height 26
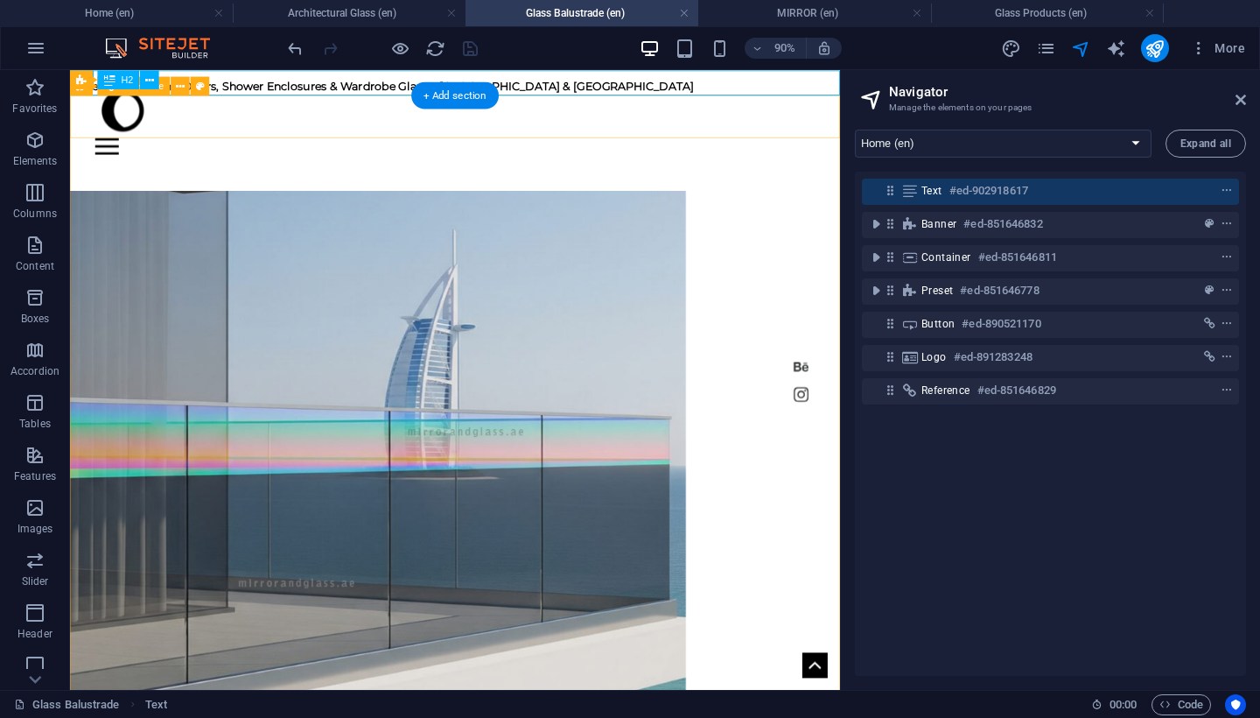
click at [811, 145] on div at bounding box center [498, 154] width 800 height 18
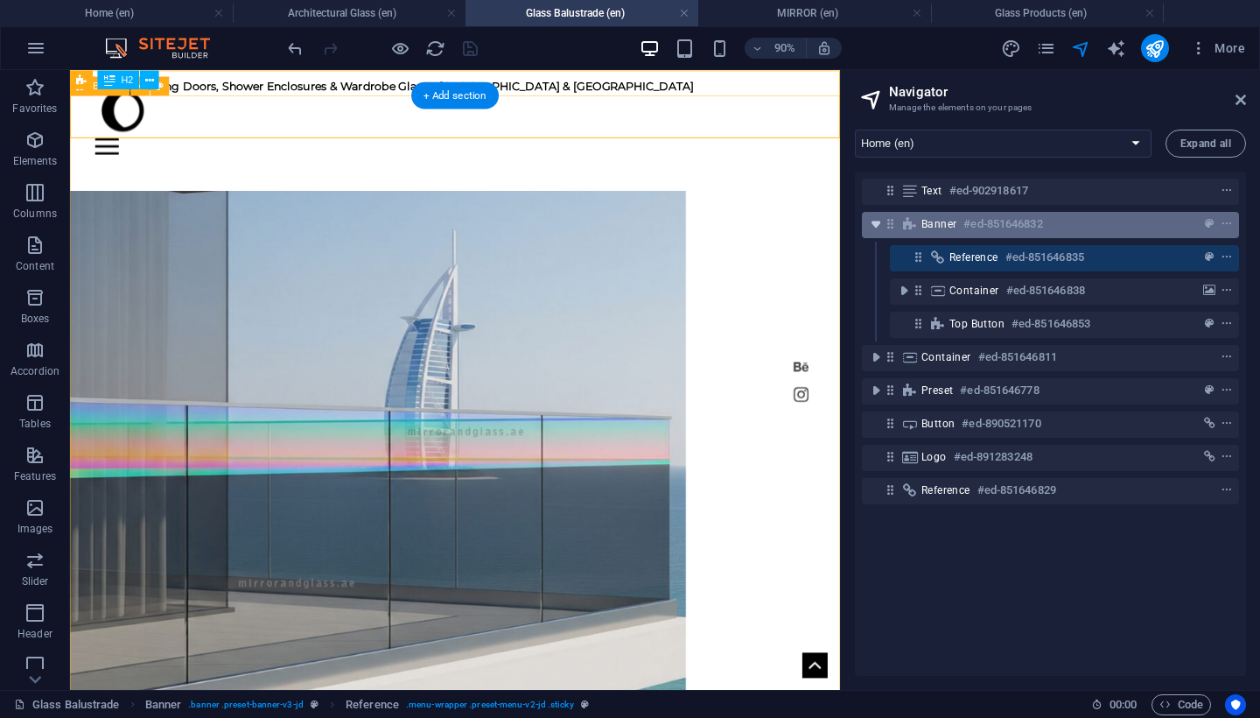
click at [877, 228] on icon "toggle-expand" at bounding box center [876, 224] width 18 height 18
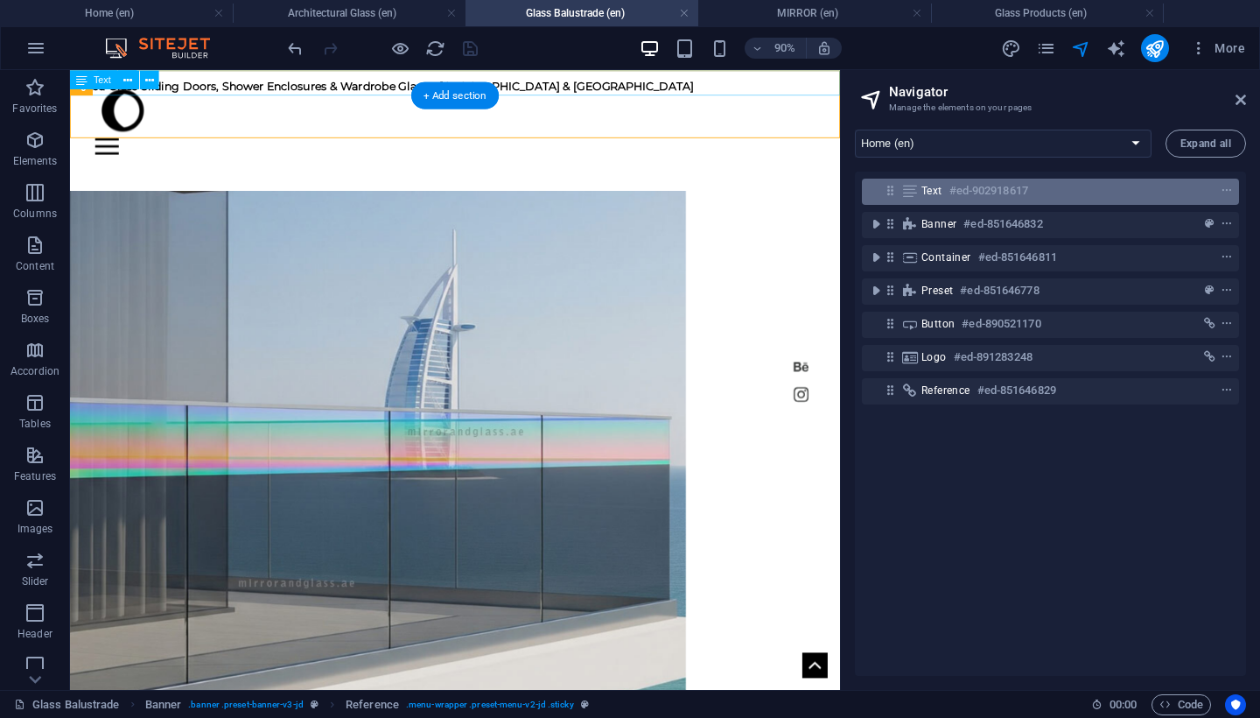
click at [974, 196] on h6 "#ed-902918617" at bounding box center [989, 190] width 79 height 21
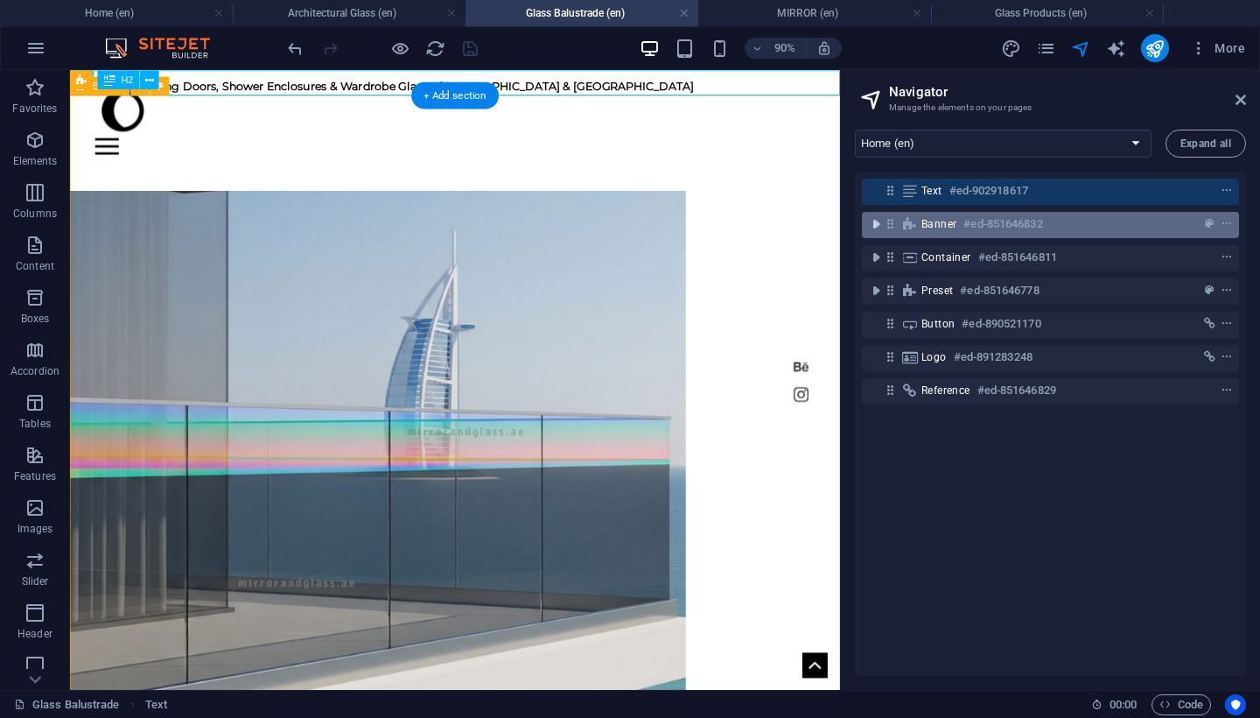
click at [880, 226] on icon "toggle-expand" at bounding box center [876, 224] width 18 height 18
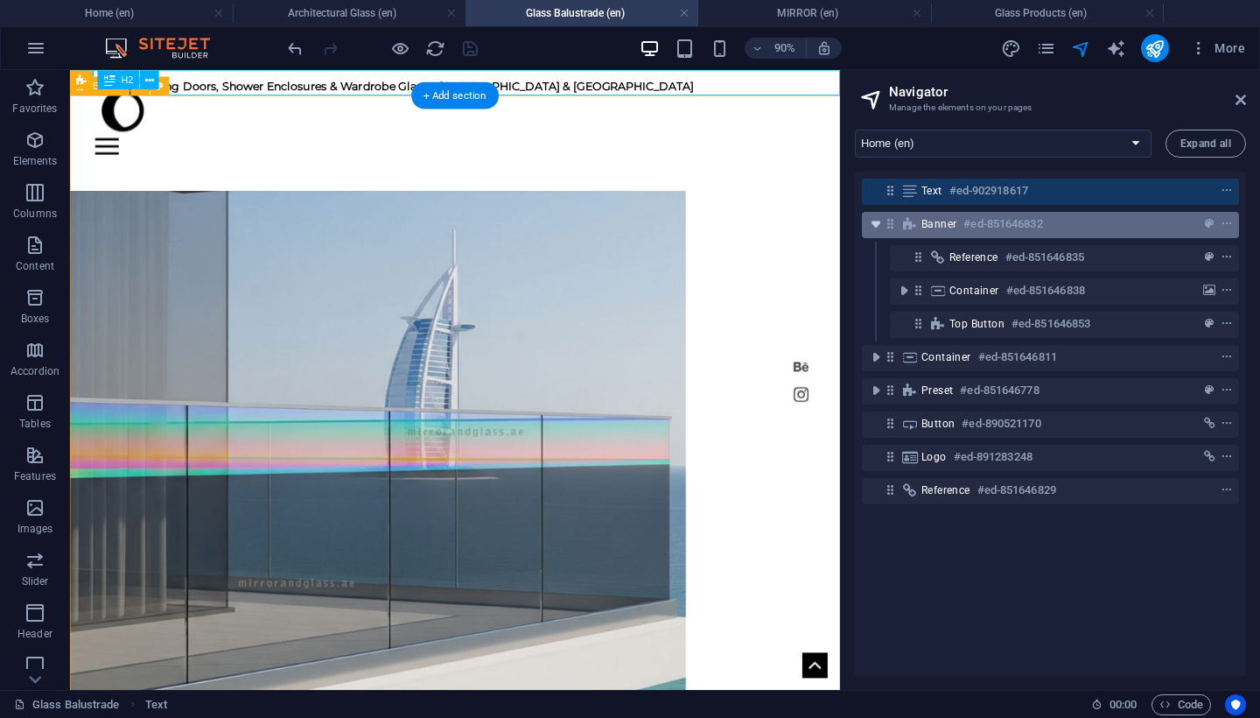
click at [880, 226] on icon "toggle-expand" at bounding box center [876, 224] width 18 height 18
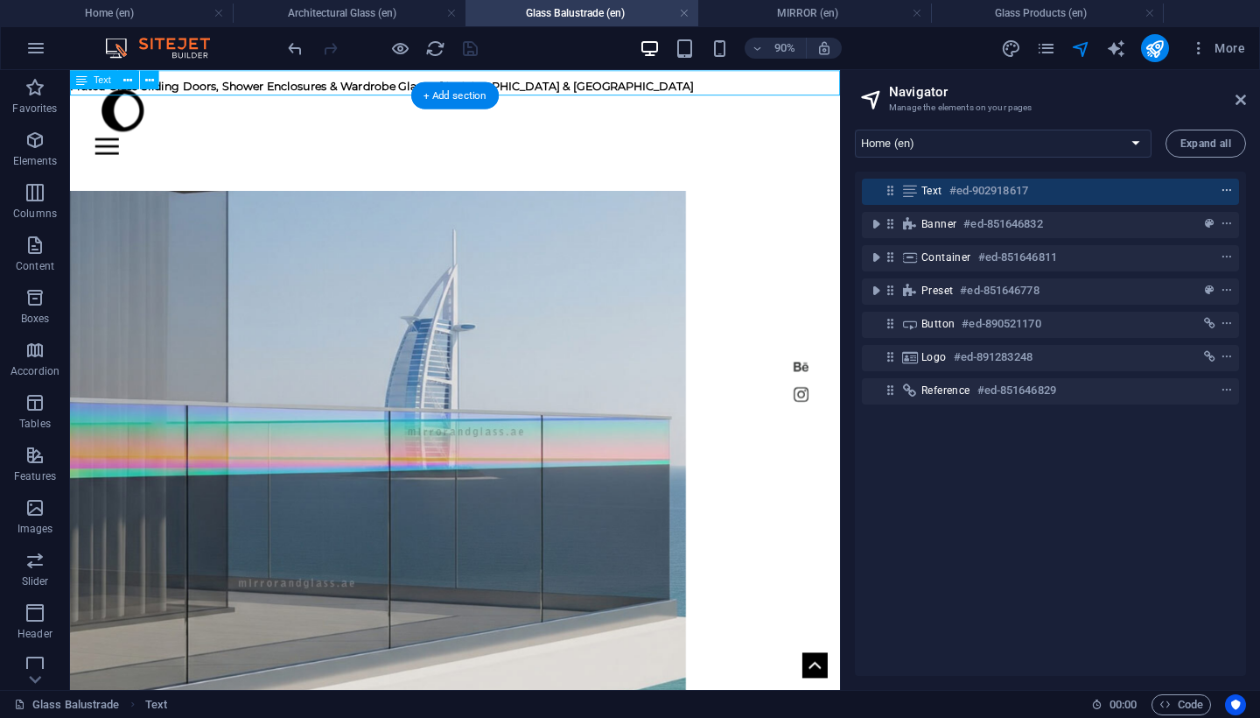
click at [1225, 189] on icon "context-menu" at bounding box center [1227, 191] width 12 height 12
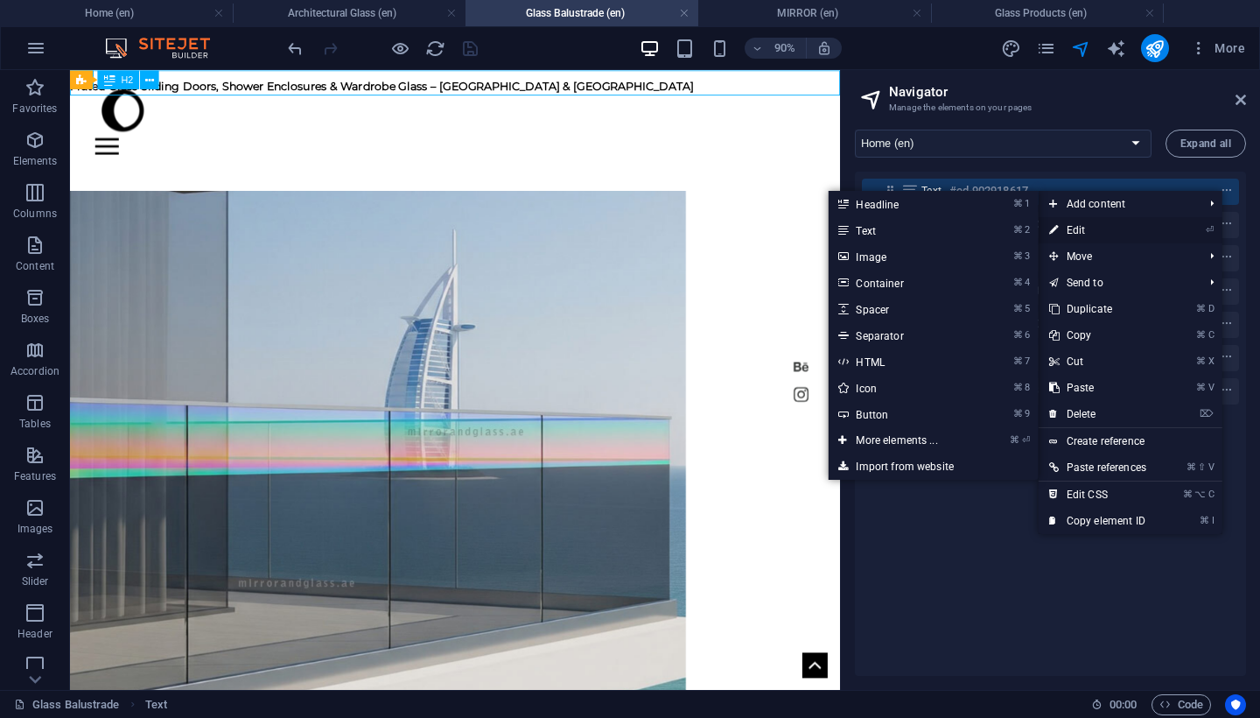
click at [1165, 234] on li "⏎ Edit" at bounding box center [1131, 230] width 184 height 26
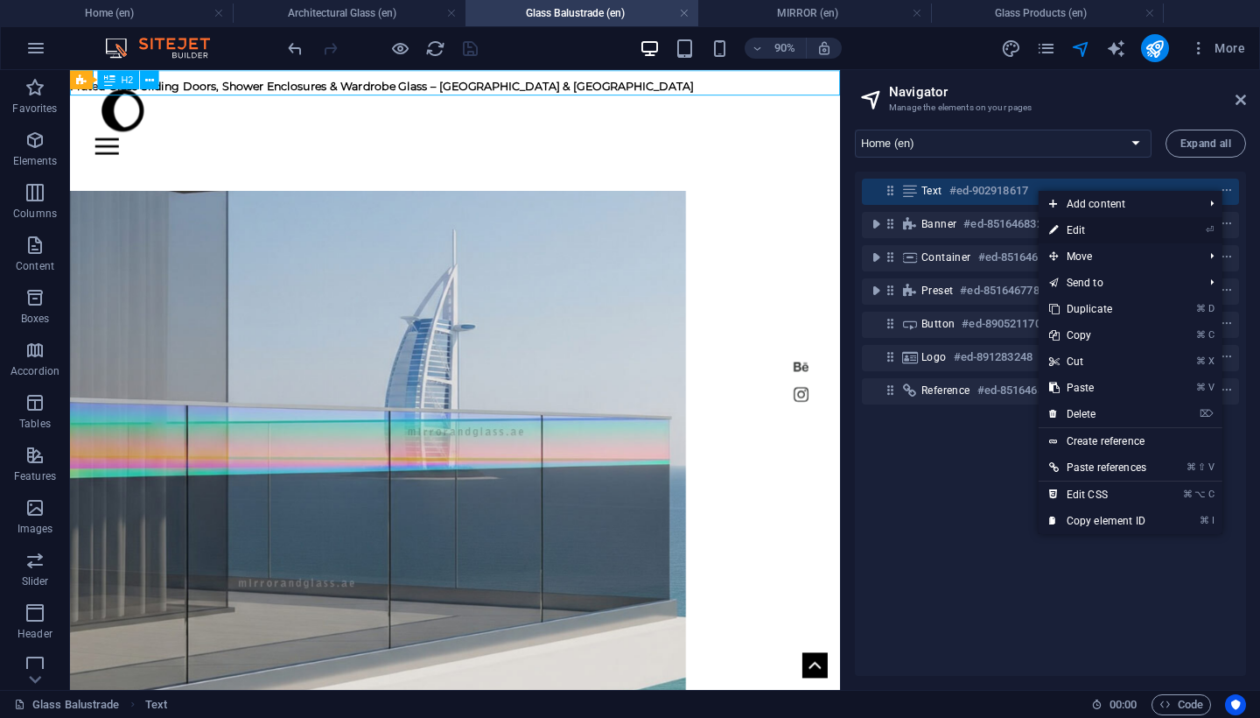
click at [1080, 228] on link "⏎ Edit" at bounding box center [1098, 230] width 118 height 26
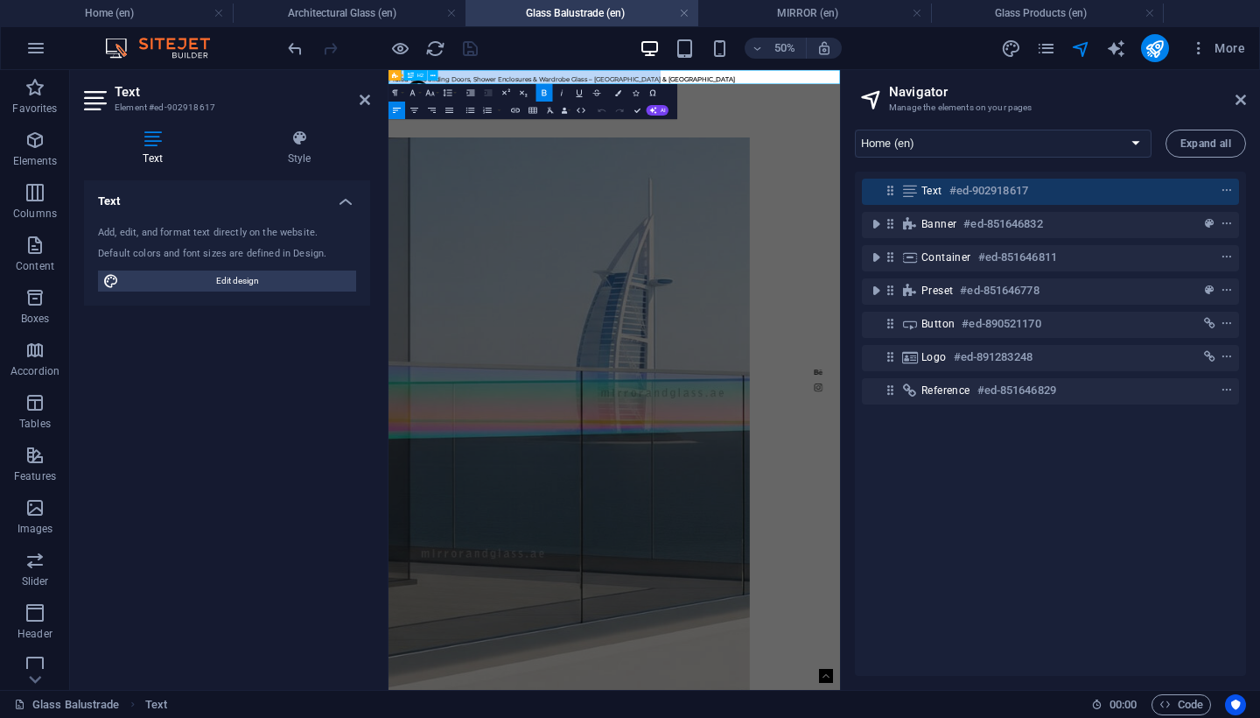
copy strong "Fluted Glass Sliding Doors, Shower Enclosures & Wardrobe Glass – [GEOGRAPHIC_DA…"
click at [395, 92] on icon "button" at bounding box center [394, 92] width 5 height 6
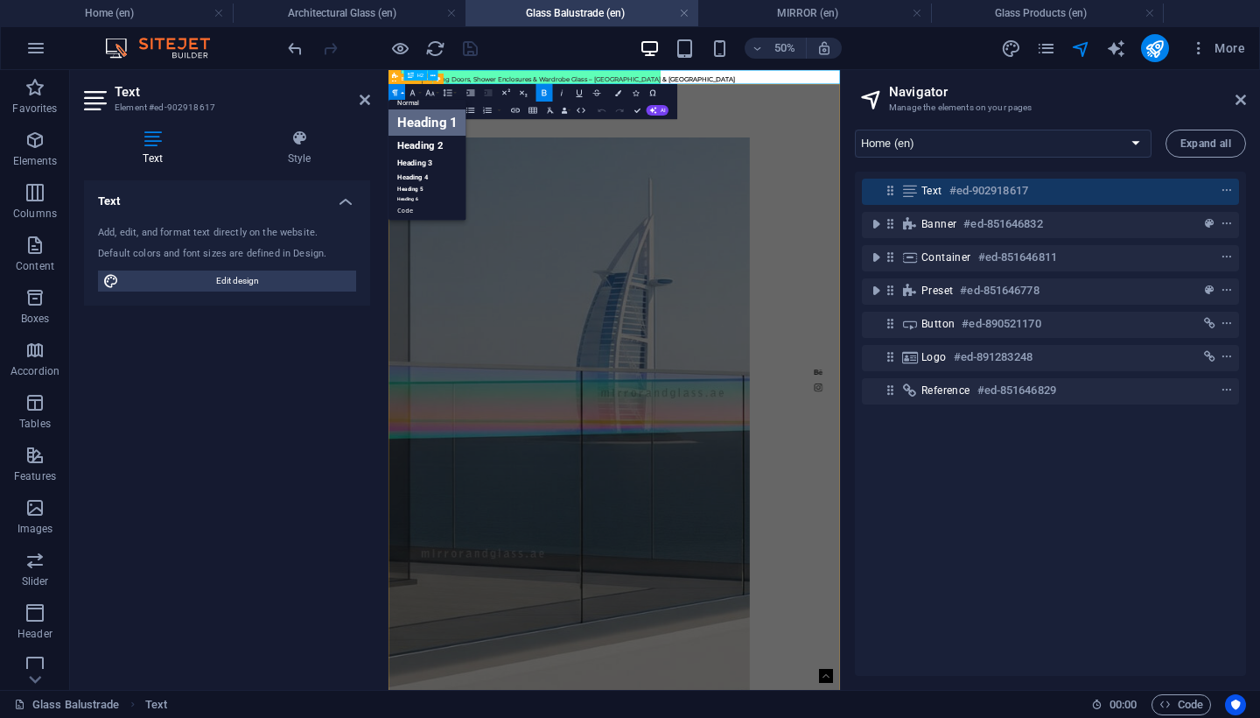
scroll to position [13, 0]
click at [426, 128] on link "Heading 1" at bounding box center [428, 123] width 78 height 26
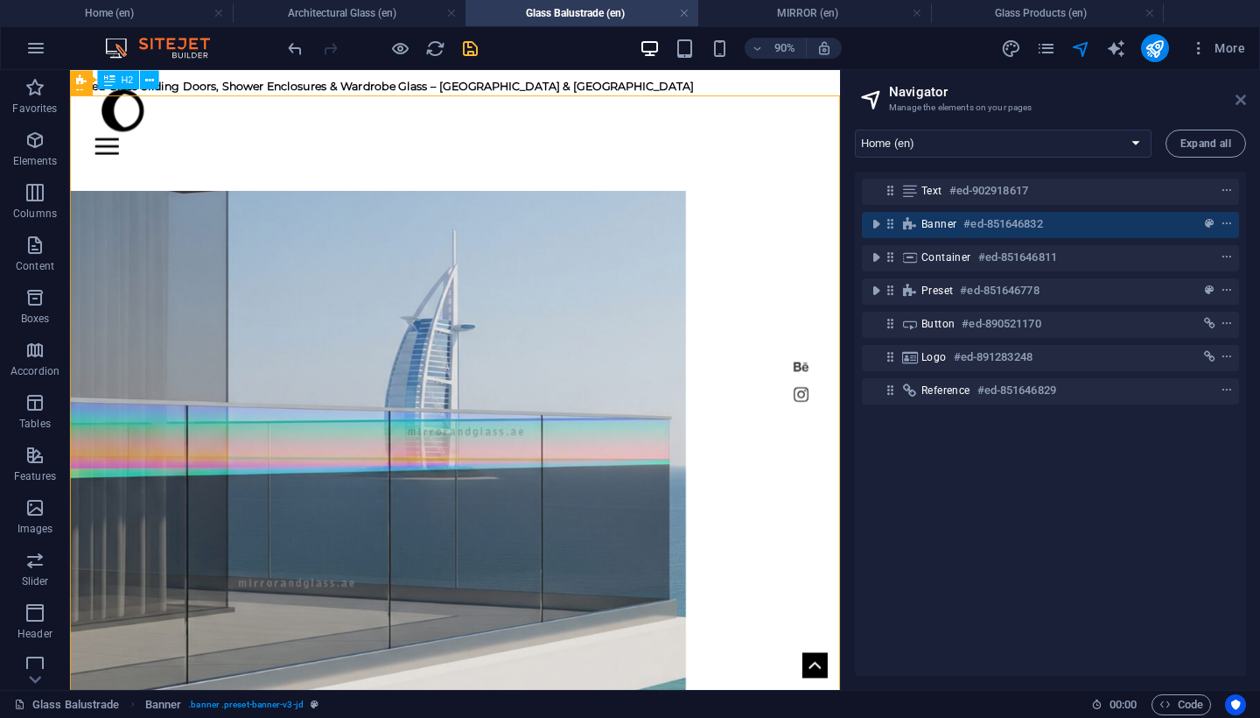
click at [1244, 97] on icon at bounding box center [1241, 100] width 11 height 14
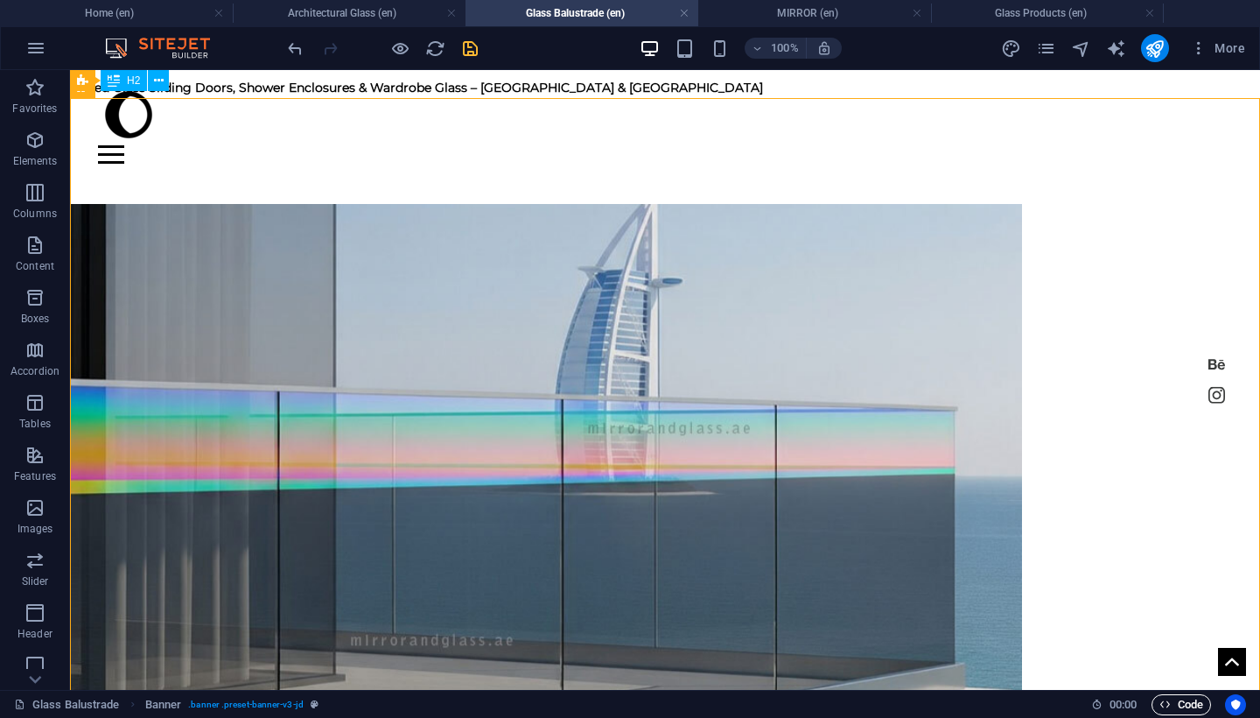
click at [1187, 699] on span "Code" at bounding box center [1182, 704] width 44 height 21
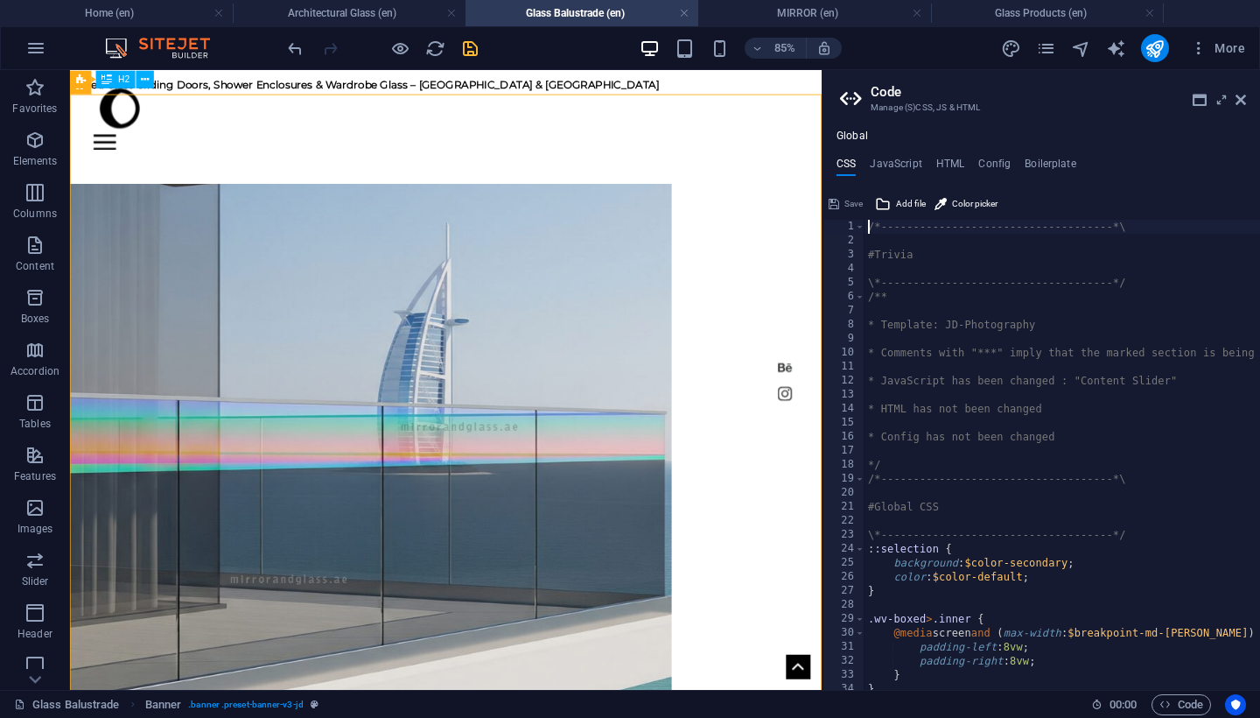
type textarea "); }"
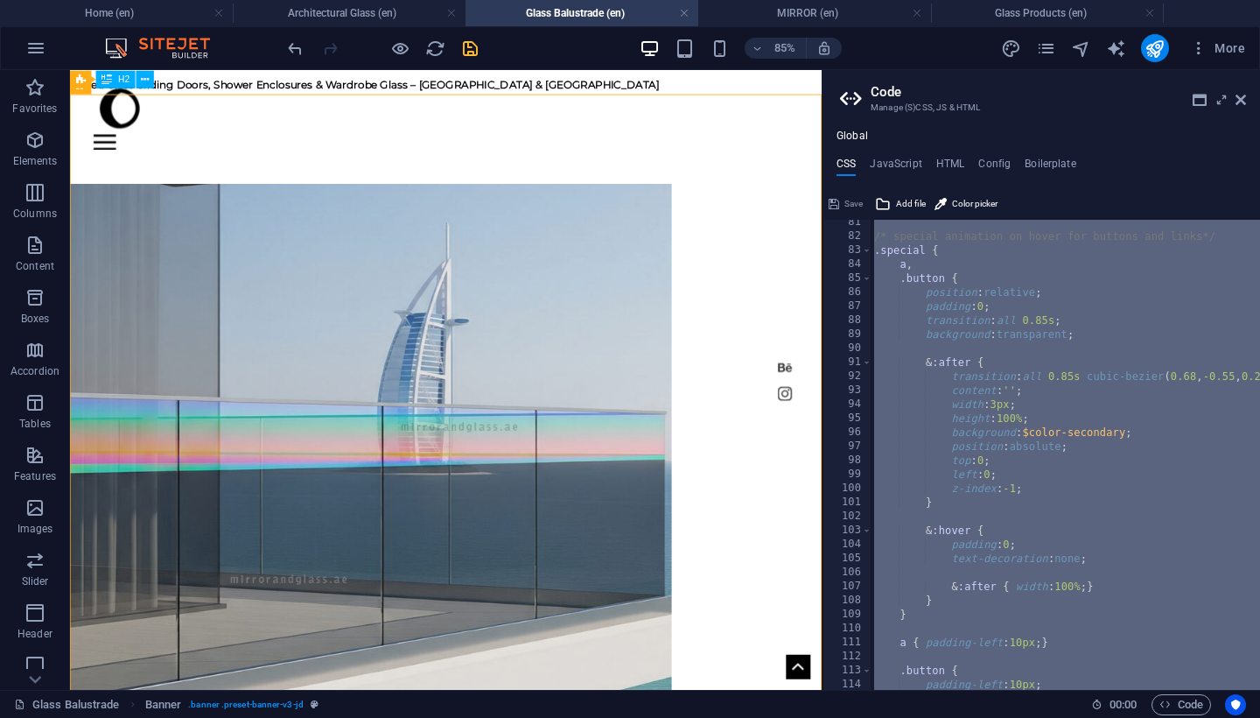
scroll to position [1125, 0]
click at [1246, 99] on aside "Code Manage (S)CSS, JS & HTML Global CSS JavaScript HTML Config Boilerplate ); …" at bounding box center [1041, 380] width 439 height 620
click at [1238, 102] on icon at bounding box center [1241, 100] width 11 height 14
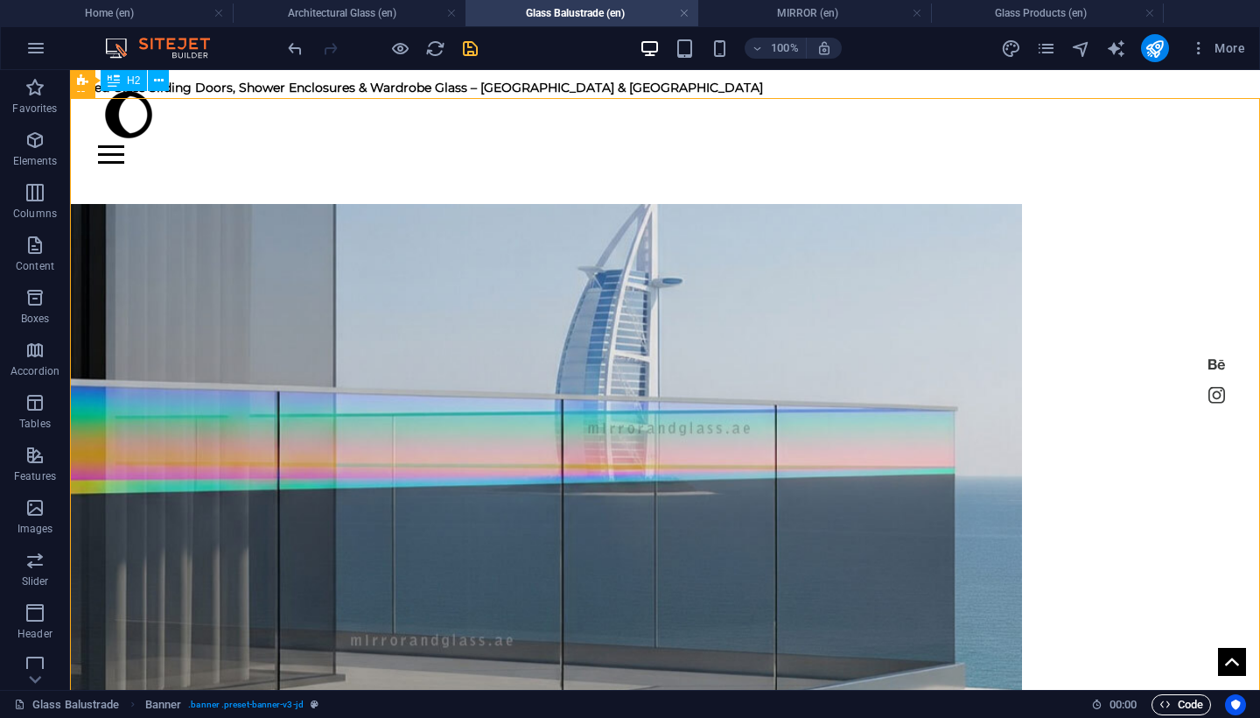
click at [1177, 704] on span "Code" at bounding box center [1182, 704] width 44 height 21
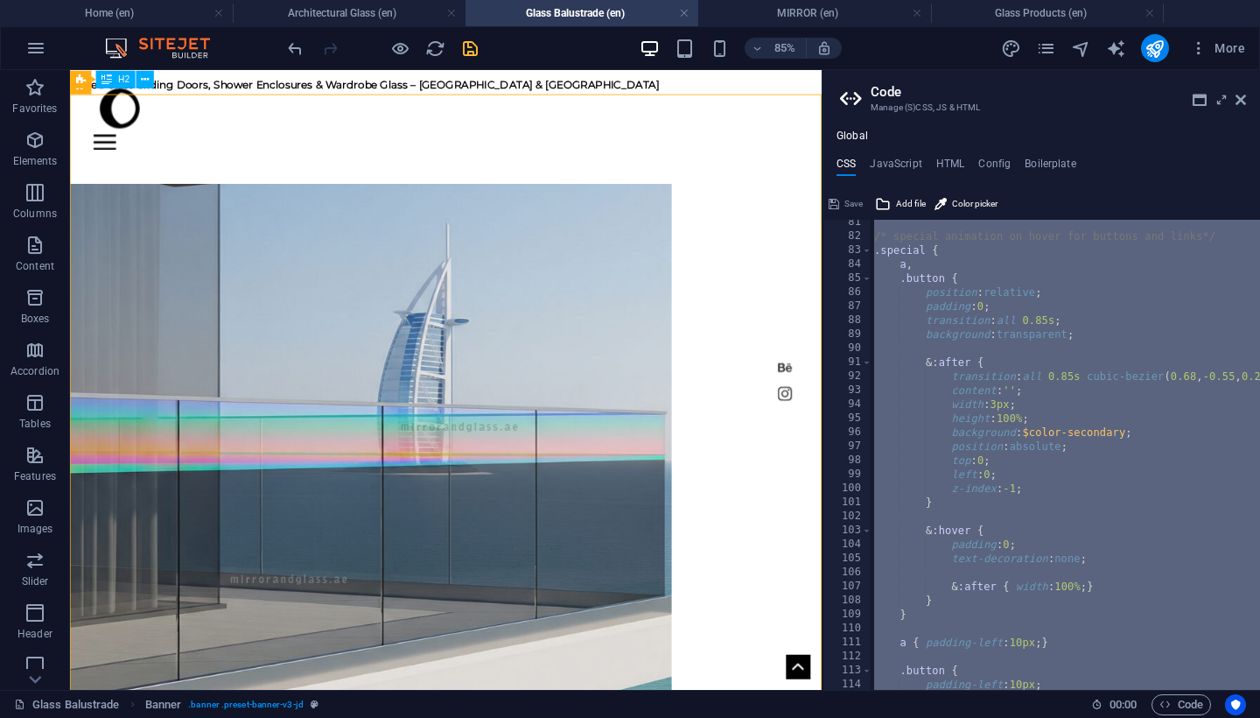
click at [1141, 605] on div "/* special animation on hover for buttons and links*/ .special { a , .button { …" at bounding box center [1157, 464] width 572 height 499
type textarea "}"
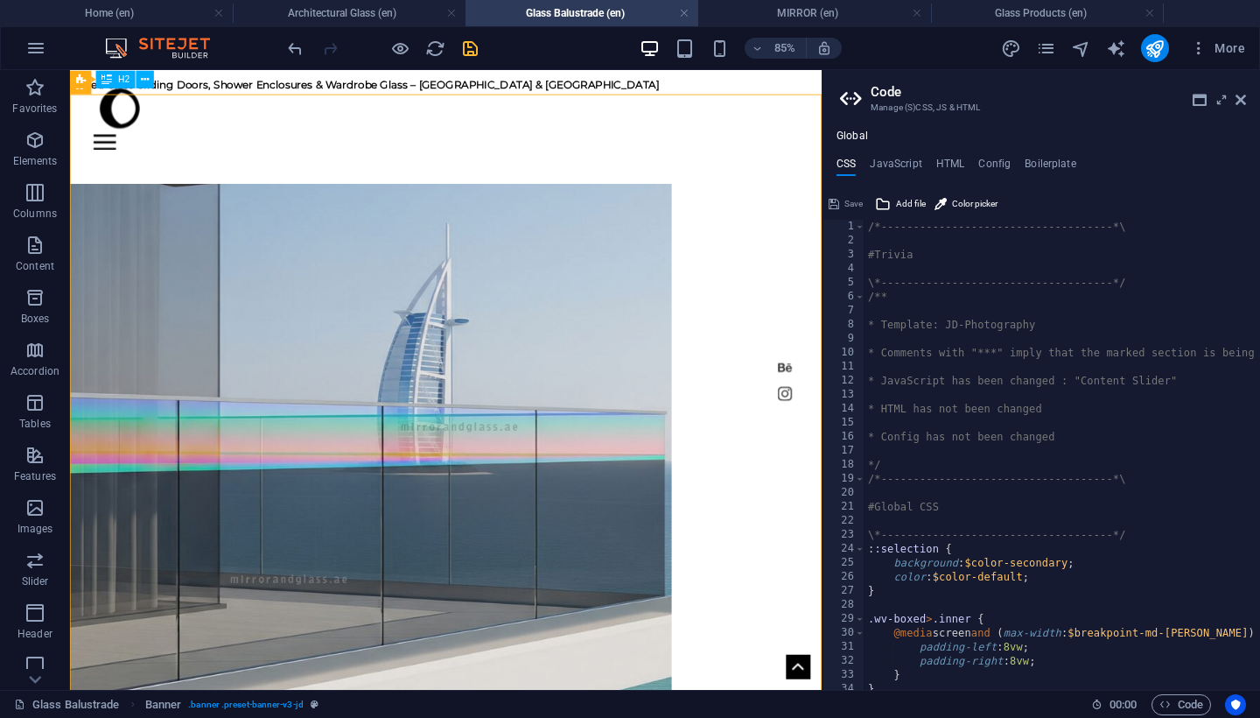
scroll to position [0, 0]
click at [943, 158] on h4 "HTML" at bounding box center [951, 167] width 29 height 19
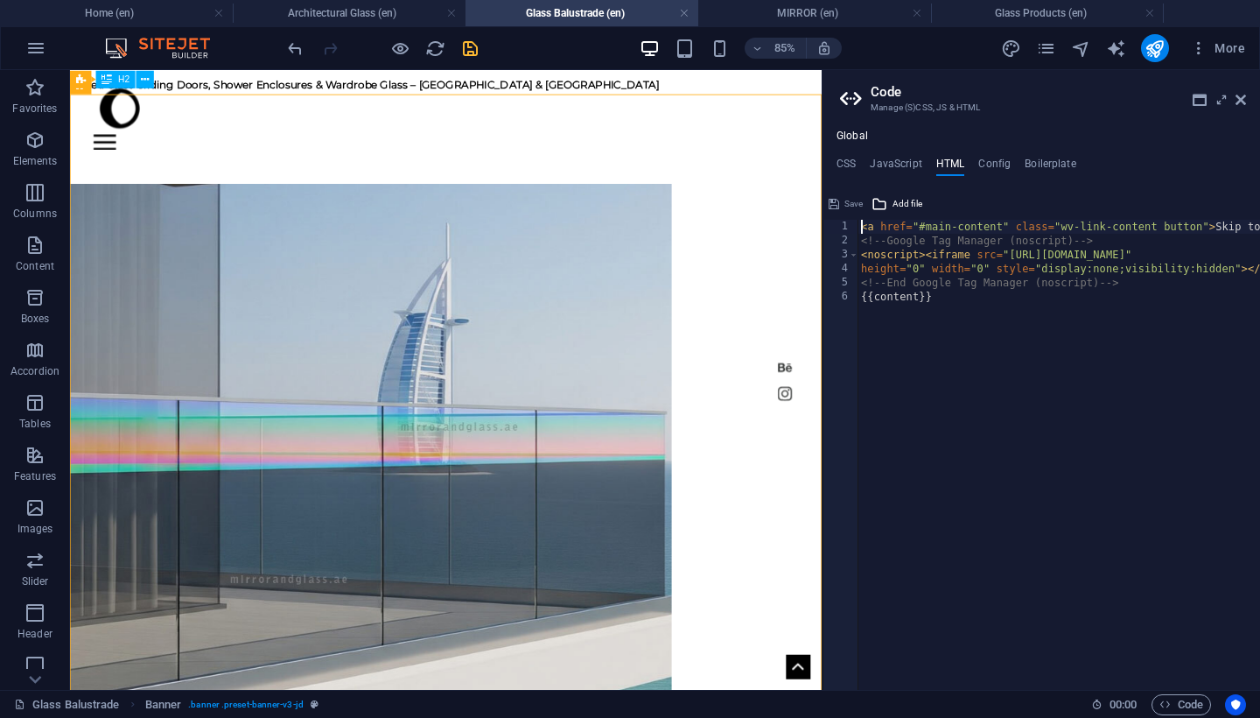
type textarea "<a href="#main-content" class="wv-link-content button">Skip to main content</a>"
click at [905, 159] on h4 "JavaScript" at bounding box center [896, 167] width 52 height 19
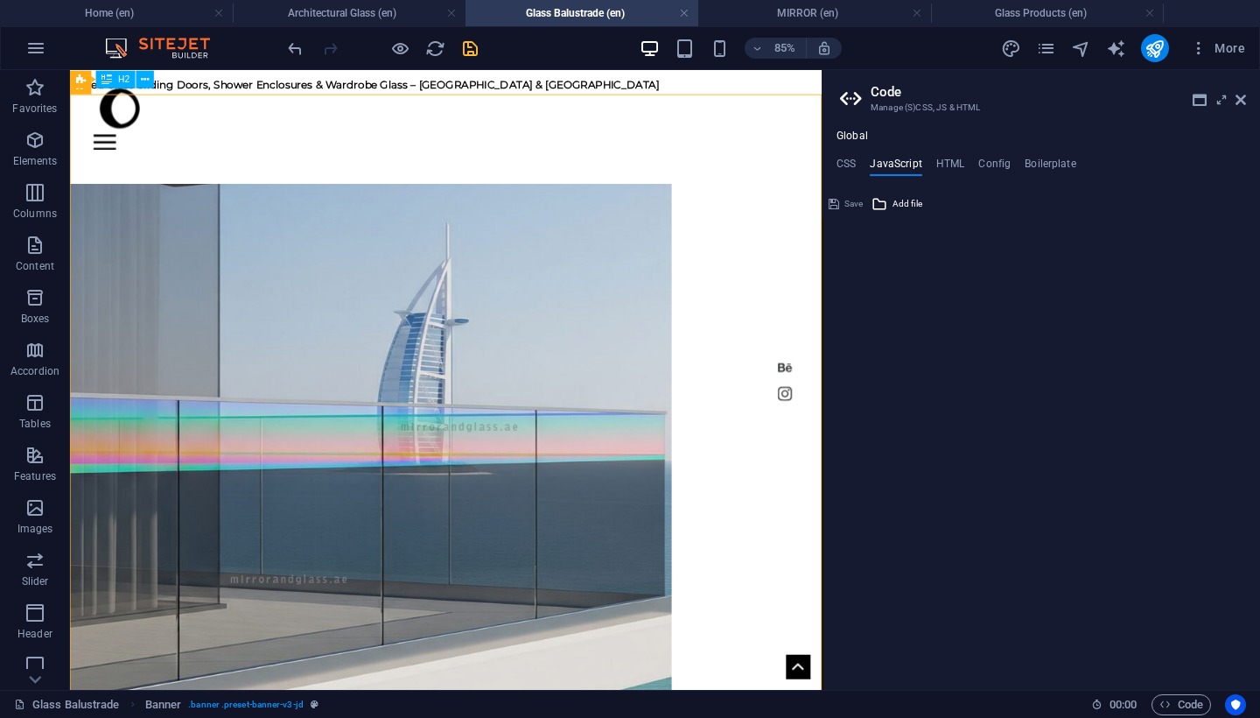
type textarea "/* JS for preset "Back to top button V3" */"
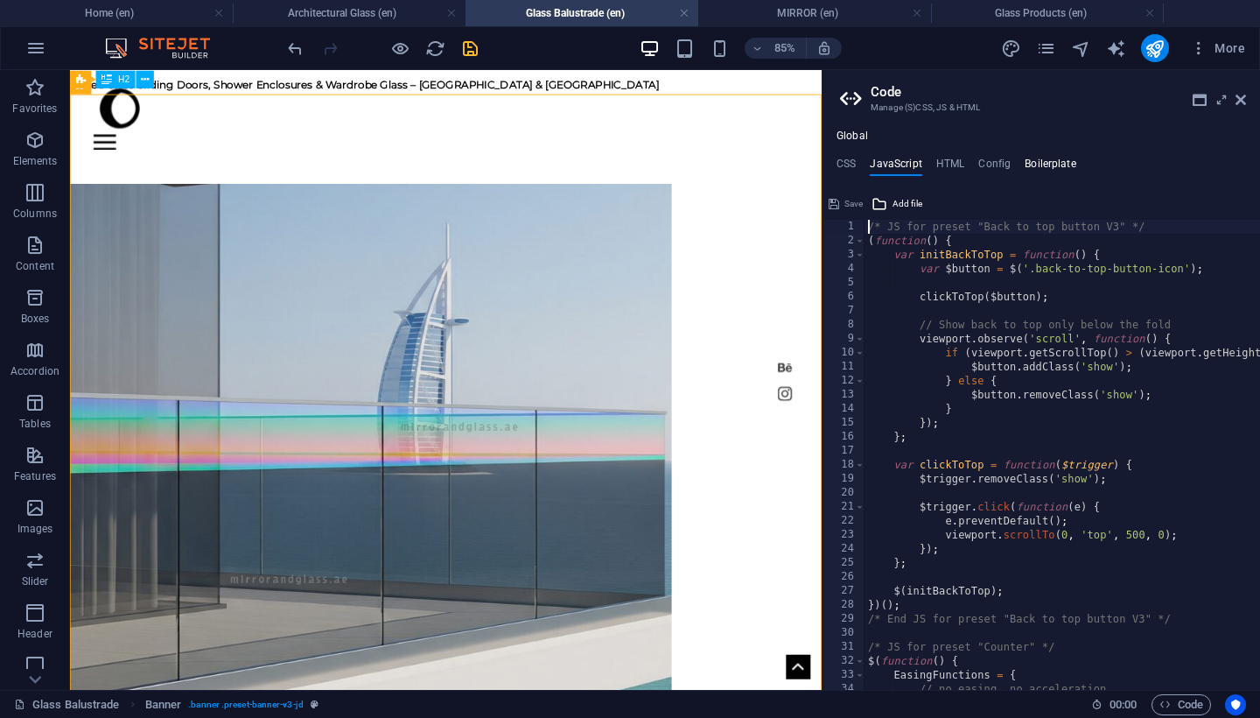
click at [1051, 162] on h4 "Boilerplate" at bounding box center [1051, 167] width 52 height 19
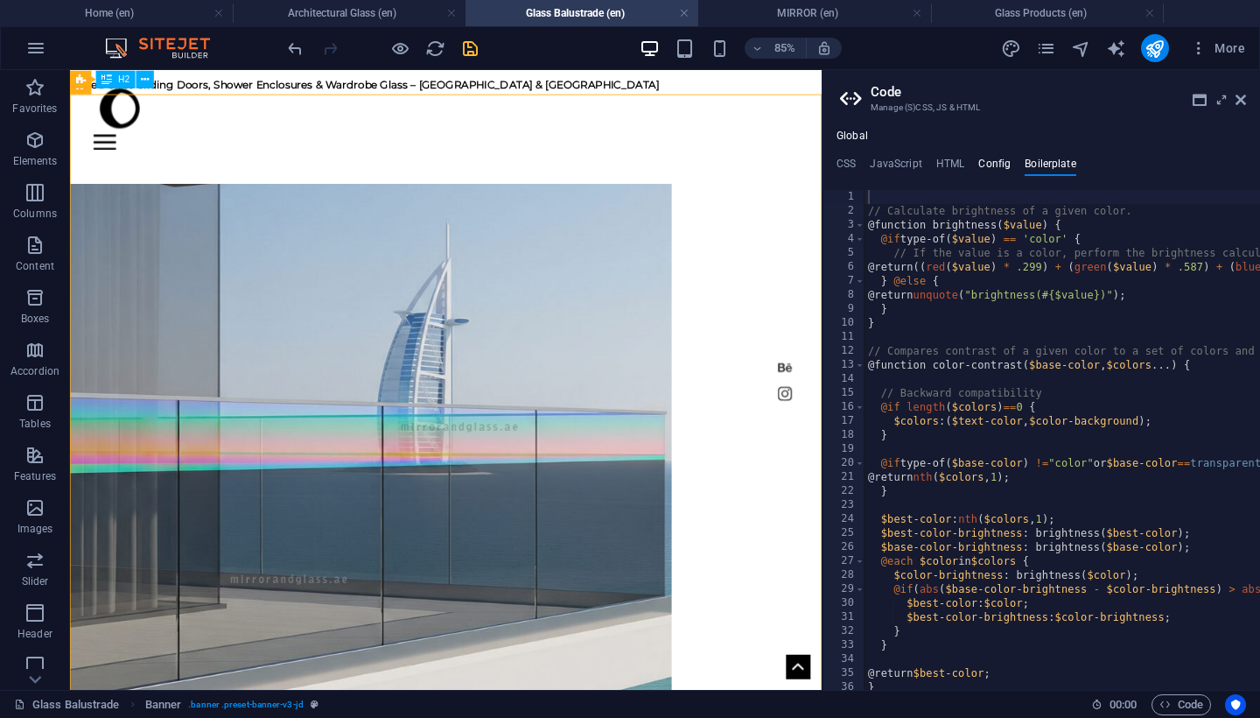
click at [985, 164] on h4 "Config" at bounding box center [995, 167] width 32 height 19
type textarea "$color-background: #ffffff;"
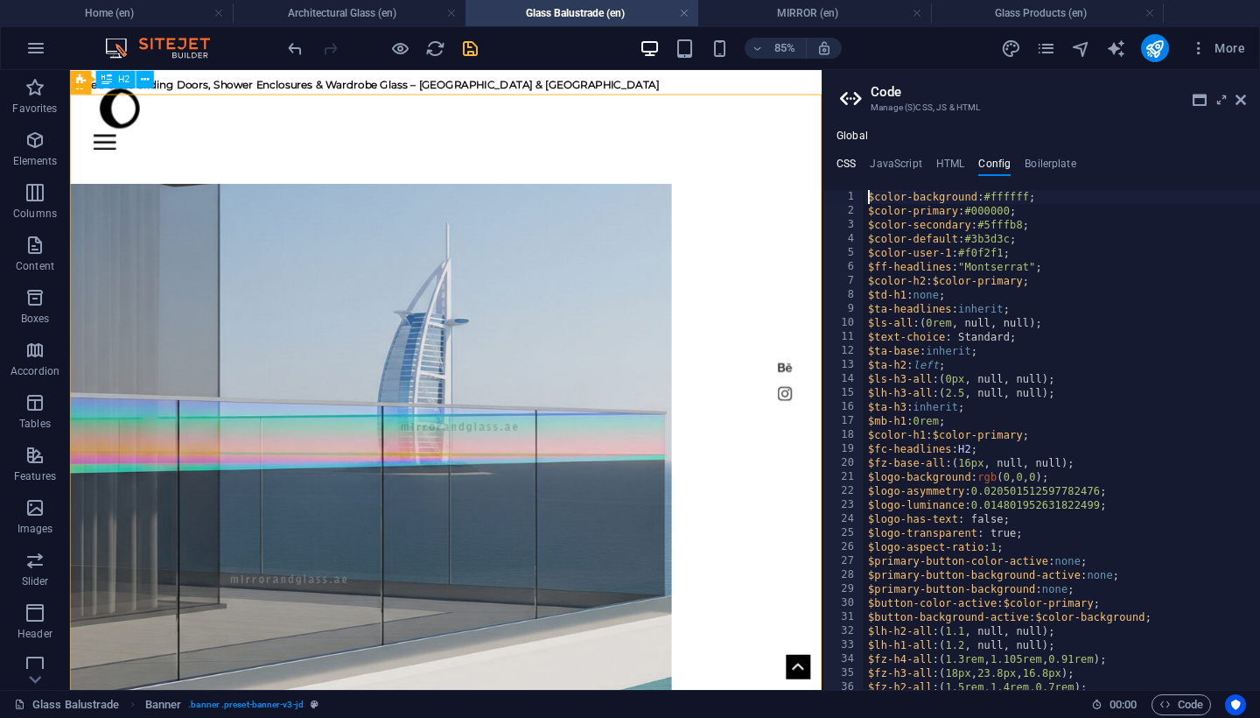
click at [846, 161] on h4 "CSS" at bounding box center [846, 167] width 19 height 19
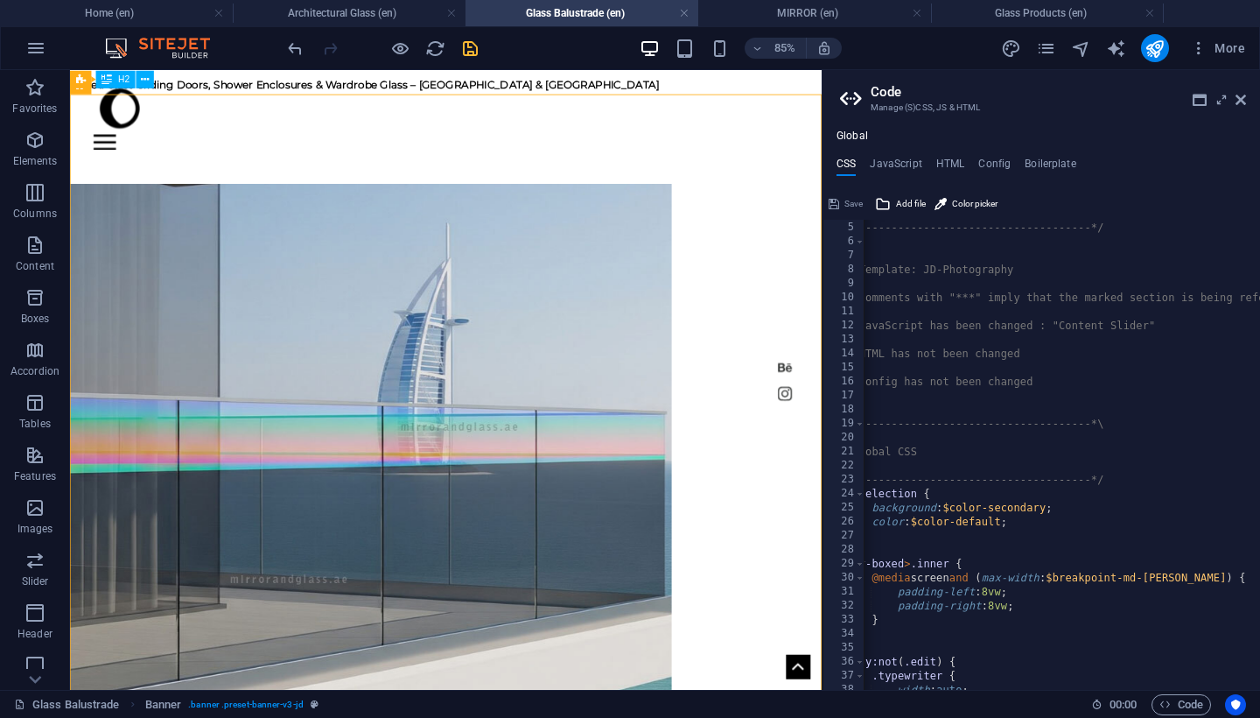
scroll to position [45, 0]
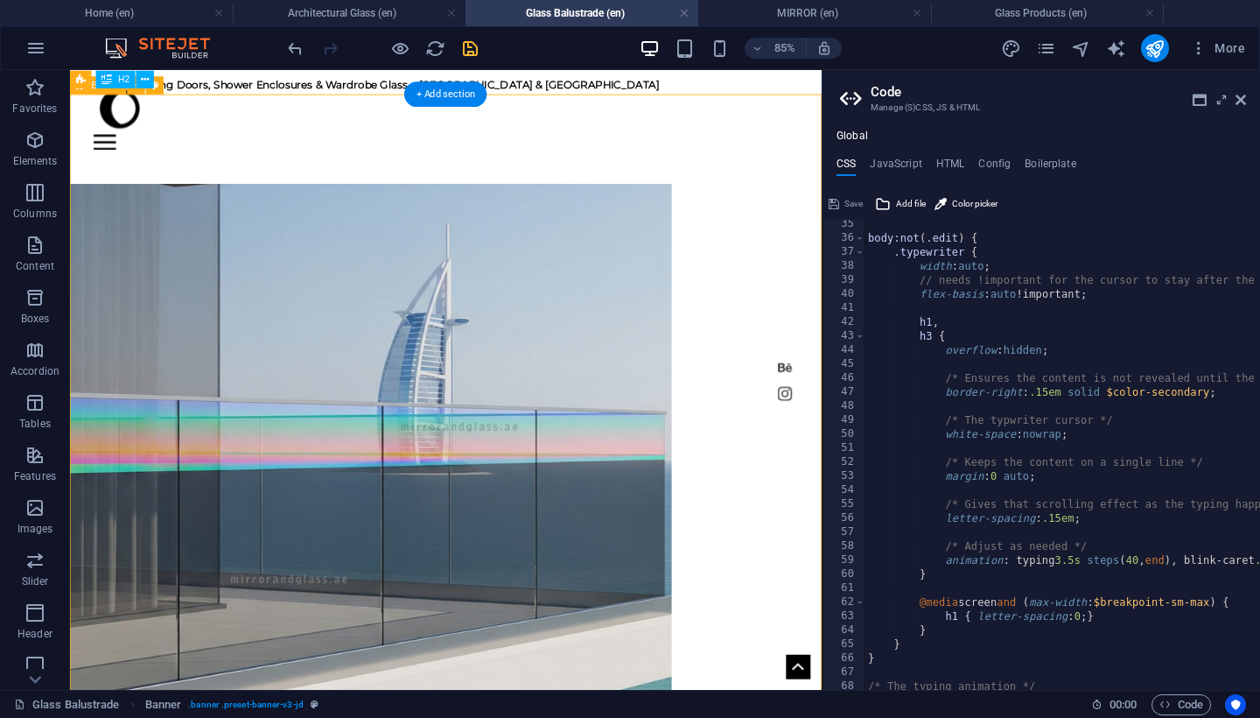
click at [862, 150] on div "Home shower About Contact GLASS" at bounding box center [512, 621] width 885 height 1047
click at [1245, 103] on icon at bounding box center [1241, 100] width 11 height 14
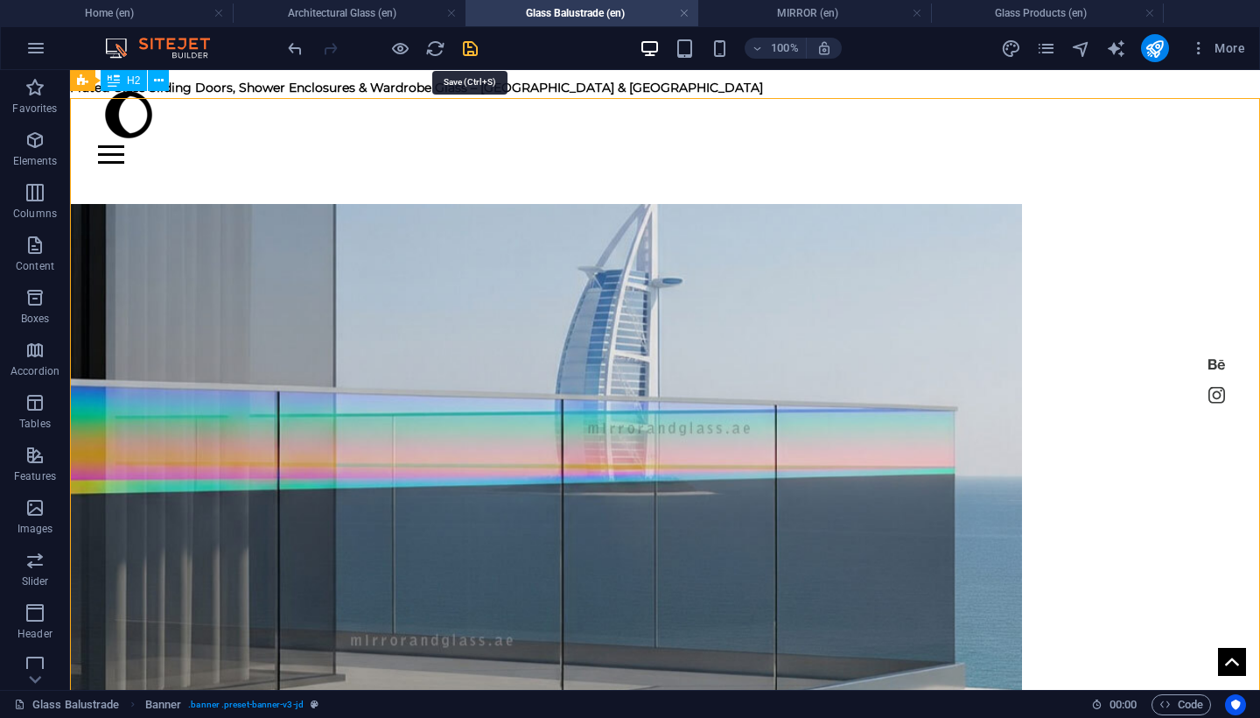
click at [468, 53] on icon "save" at bounding box center [470, 49] width 20 height 20
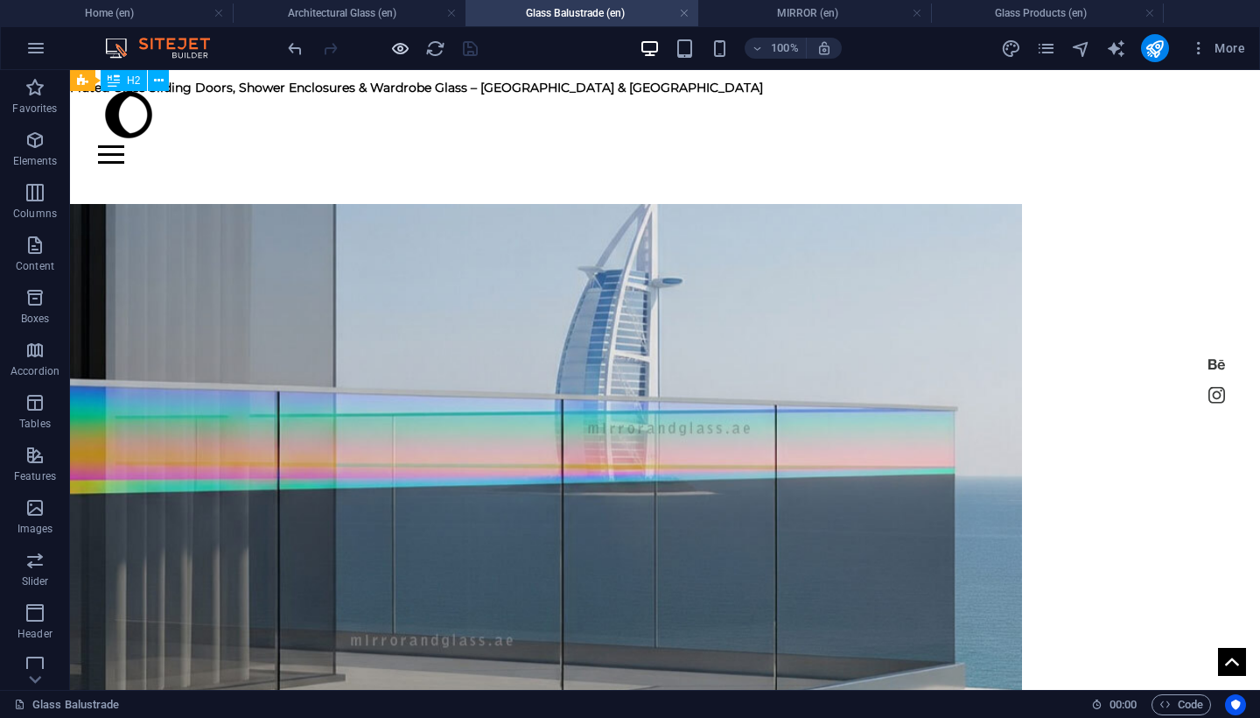
click at [399, 44] on icon "button" at bounding box center [400, 49] width 20 height 20
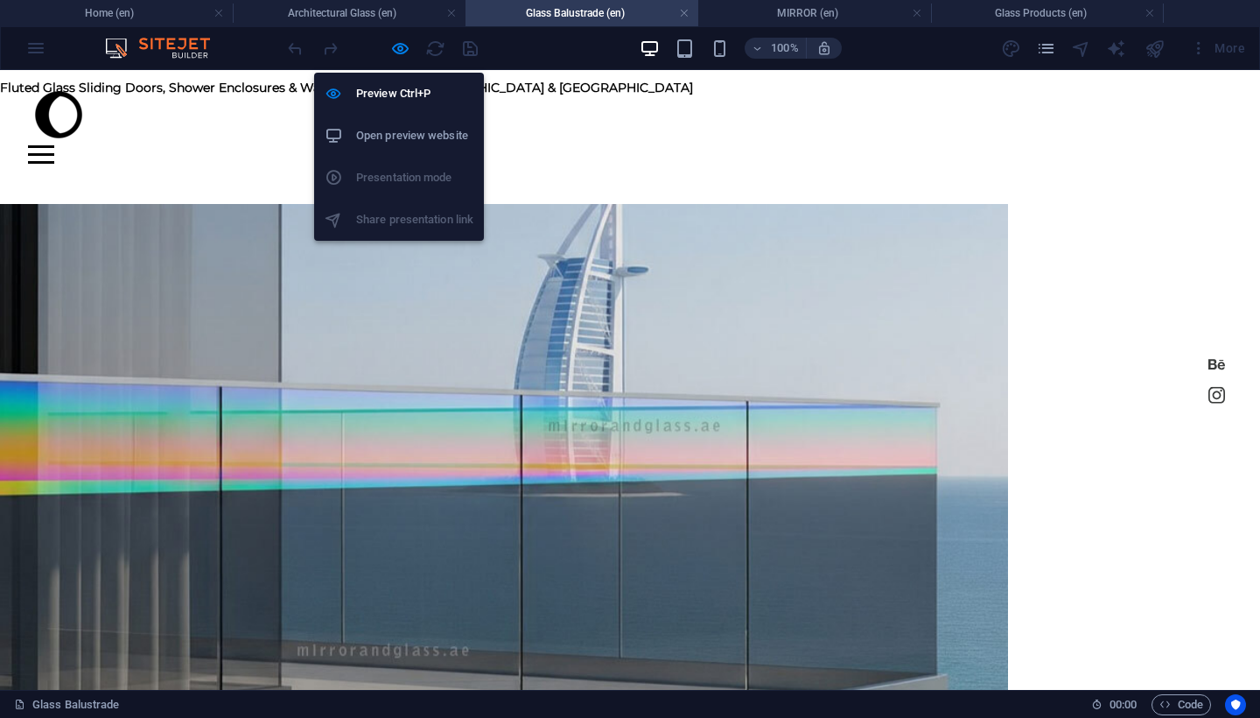
click at [428, 132] on h6 "Open preview website" at bounding box center [414, 135] width 117 height 21
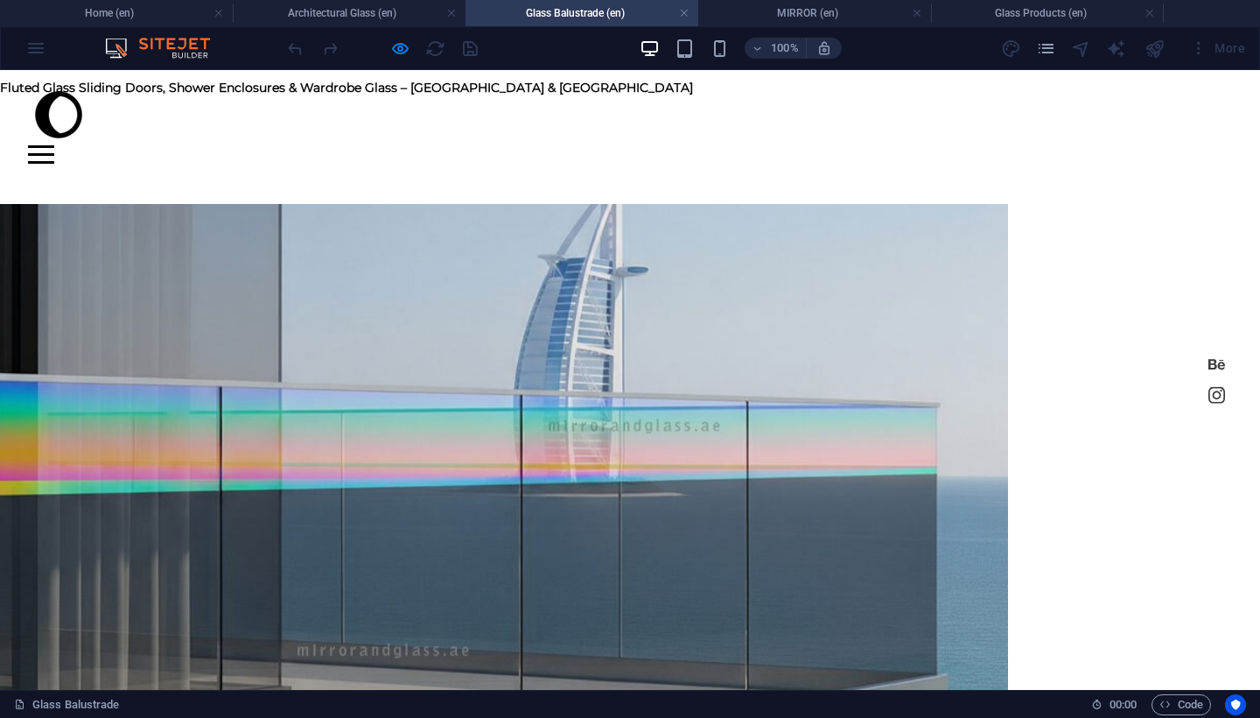
click at [667, 135] on div "Home shower About Contact" at bounding box center [630, 117] width 1260 height 94
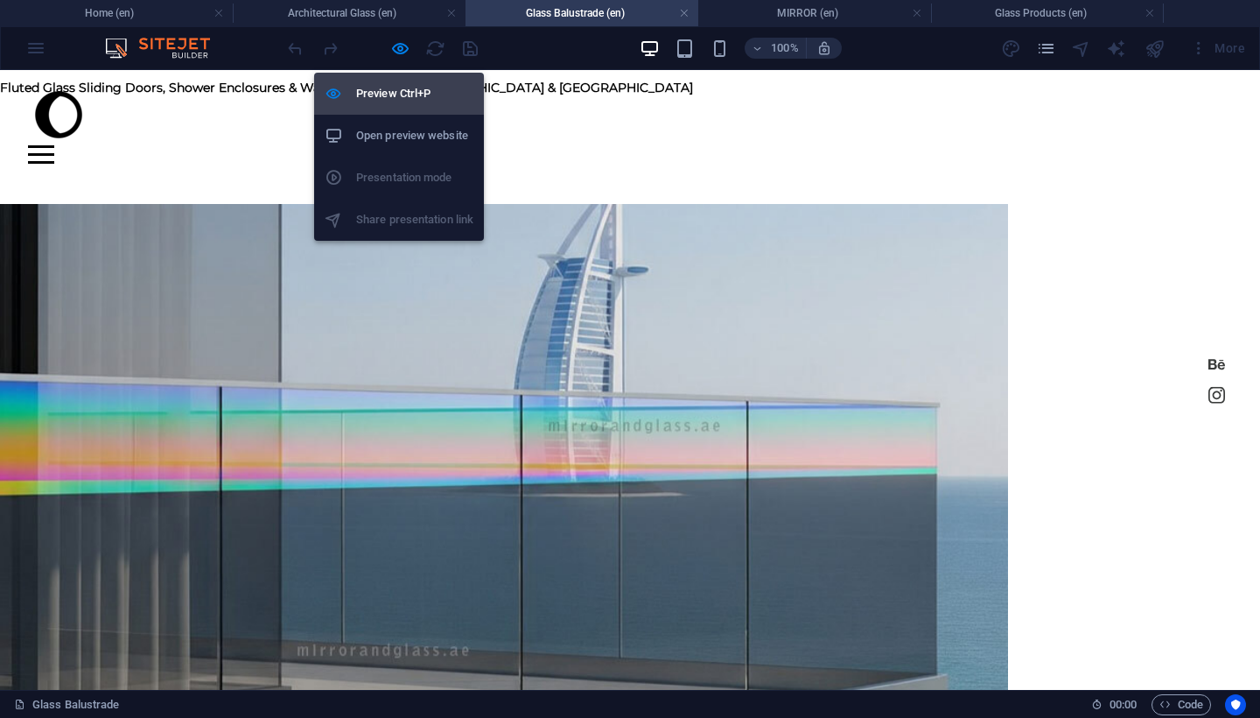
click at [400, 94] on h6 "Preview Ctrl+P" at bounding box center [414, 93] width 117 height 21
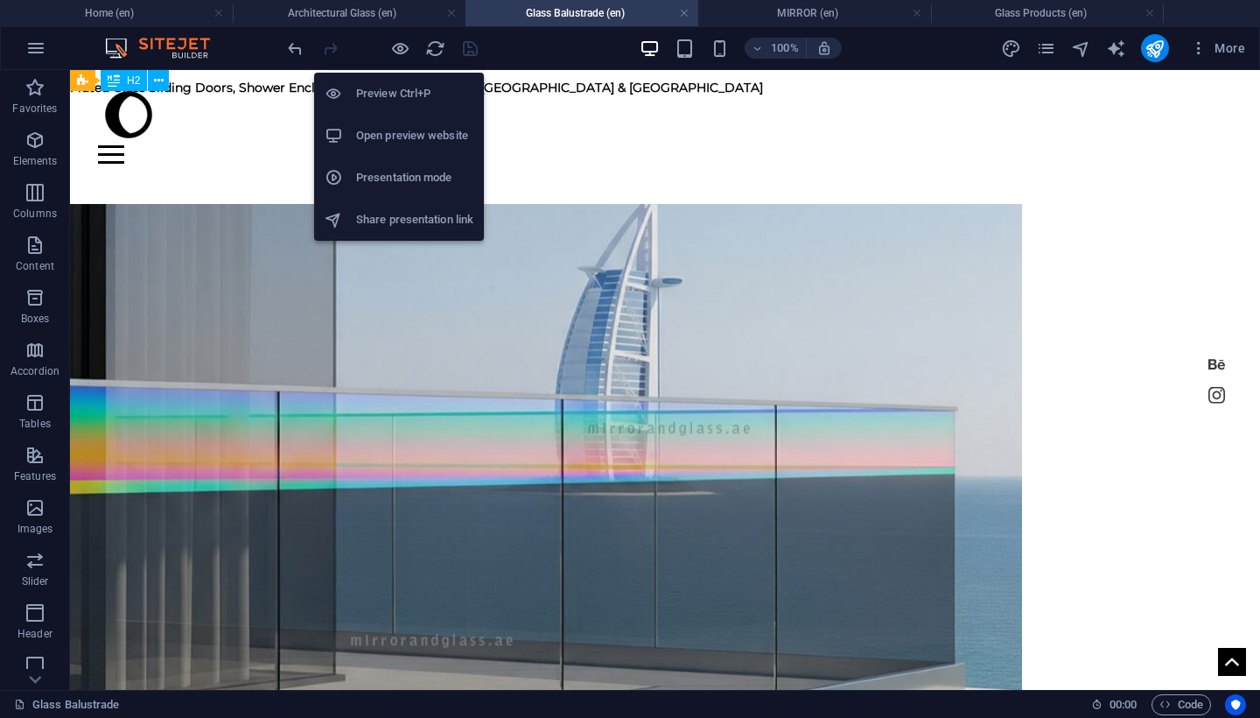
click at [404, 90] on h6 "Preview Ctrl+P" at bounding box center [414, 93] width 117 height 21
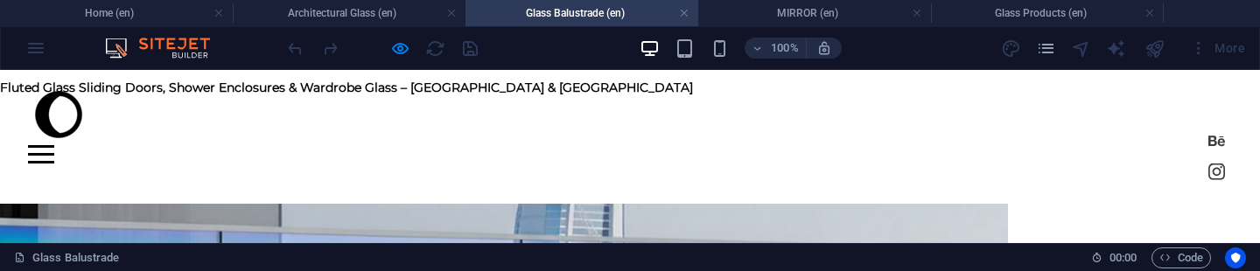
click at [483, 87] on div "Home shower About Contact" at bounding box center [630, 117] width 1260 height 94
click at [495, 89] on div "Home shower About Contact" at bounding box center [630, 117] width 1260 height 94
click at [523, 125] on div "Home shower About Contact" at bounding box center [630, 117] width 1260 height 94
click at [533, 85] on div "Home shower About Contact" at bounding box center [630, 117] width 1260 height 94
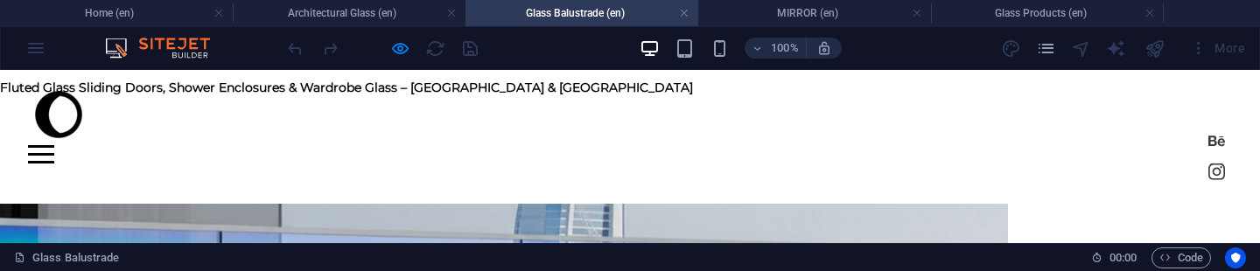
click at [533, 85] on div "Home shower About Contact" at bounding box center [630, 117] width 1260 height 94
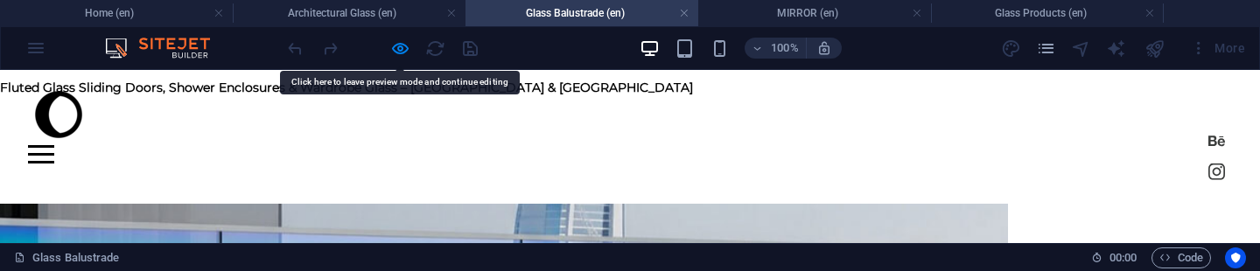
click at [568, 145] on div at bounding box center [630, 154] width 1204 height 18
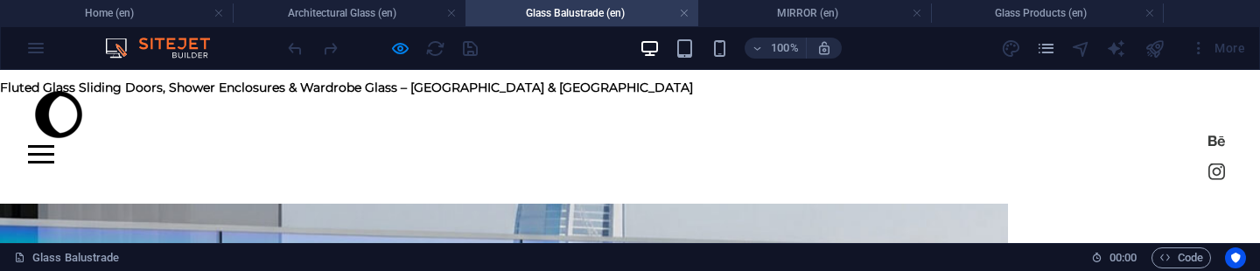
click at [317, 145] on div at bounding box center [630, 154] width 1204 height 18
click at [610, 145] on div at bounding box center [630, 154] width 1204 height 18
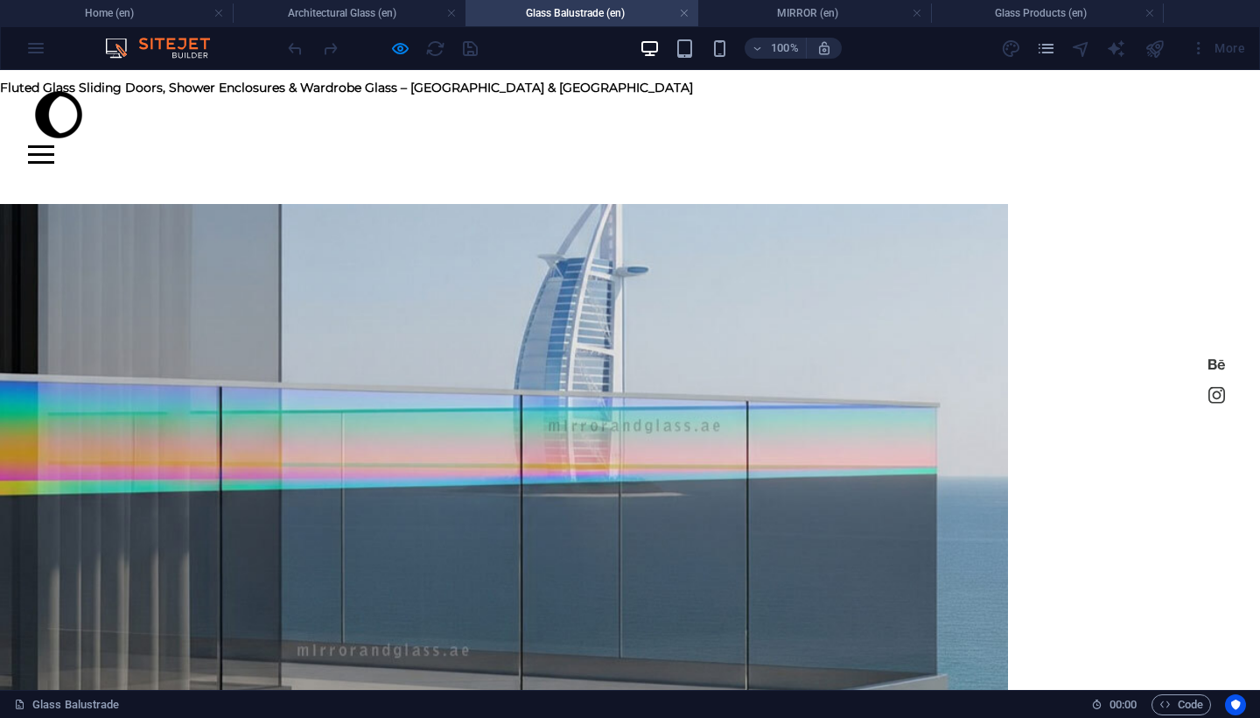
scroll to position [0, 0]
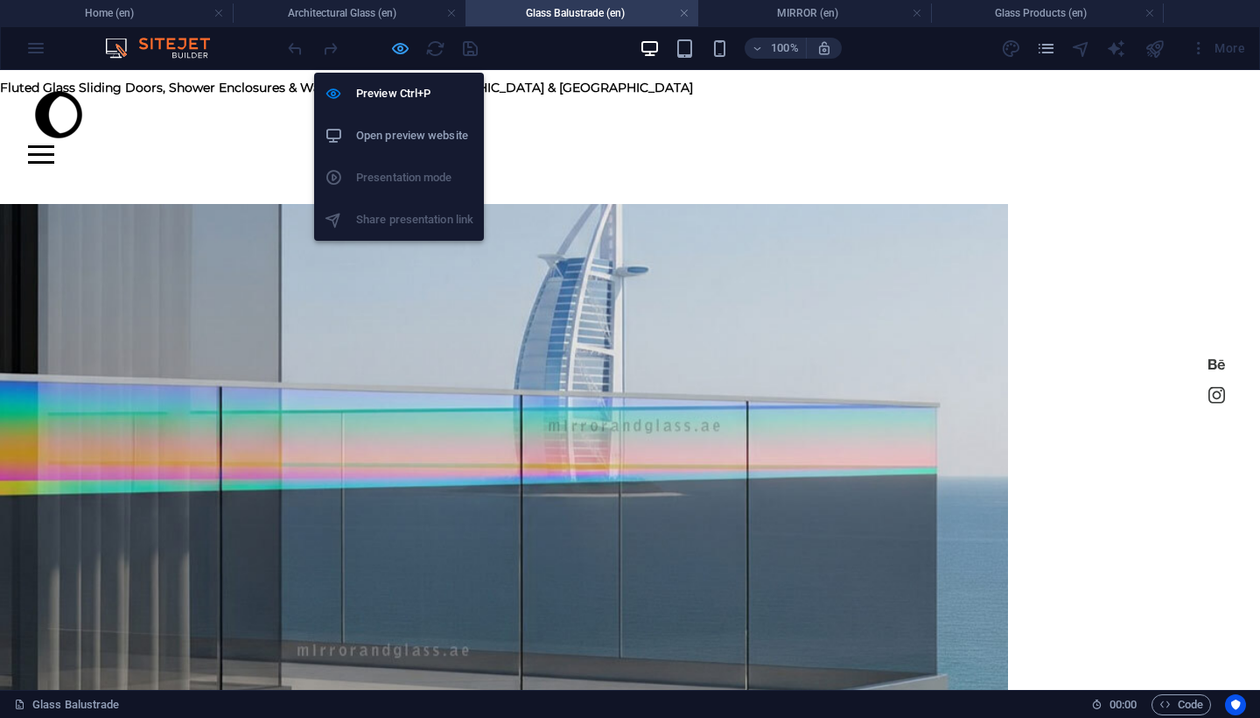
click at [400, 54] on icon "button" at bounding box center [400, 49] width 20 height 20
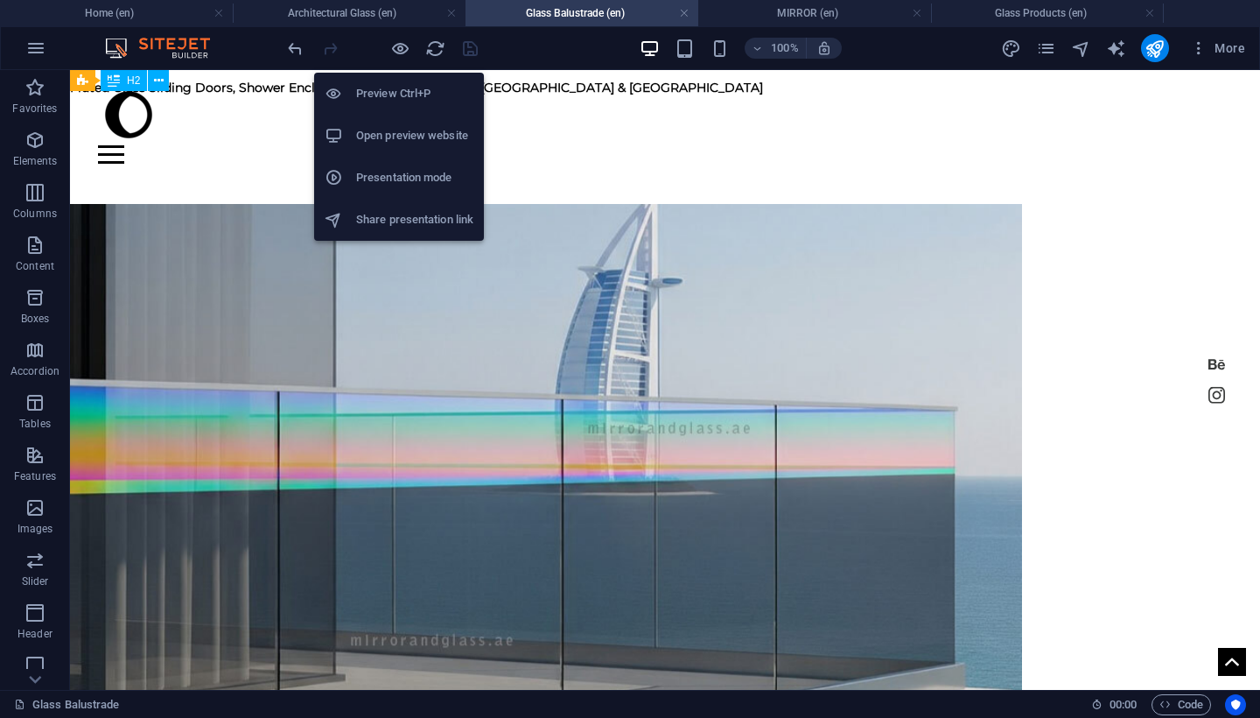
click at [427, 129] on h6 "Open preview website" at bounding box center [414, 135] width 117 height 21
click at [404, 48] on icon "button" at bounding box center [400, 49] width 20 height 20
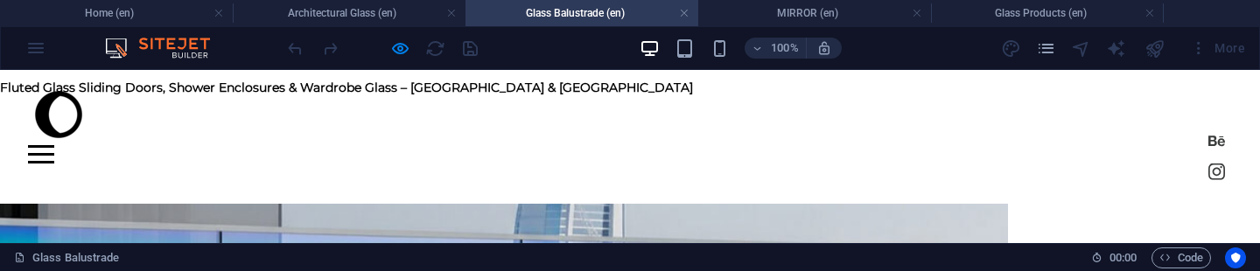
click at [590, 130] on div "Home shower About Contact" at bounding box center [630, 117] width 1260 height 94
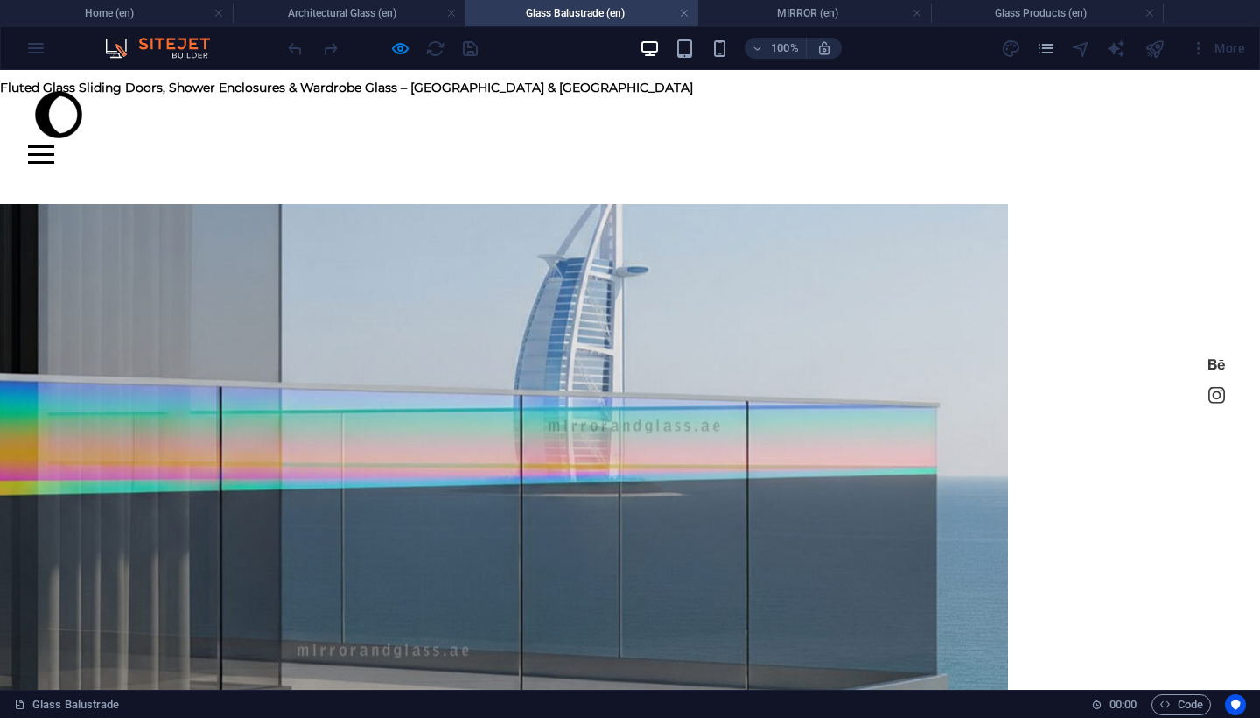
click at [607, 143] on div "Home shower About Contact" at bounding box center [630, 117] width 1260 height 94
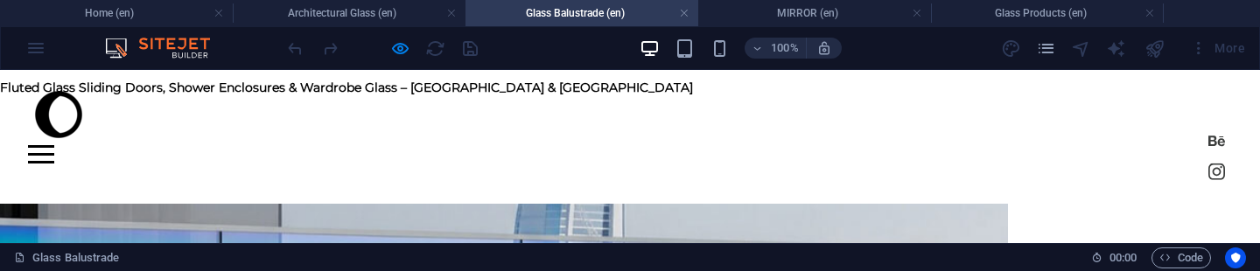
click at [872, 145] on div at bounding box center [630, 154] width 1204 height 18
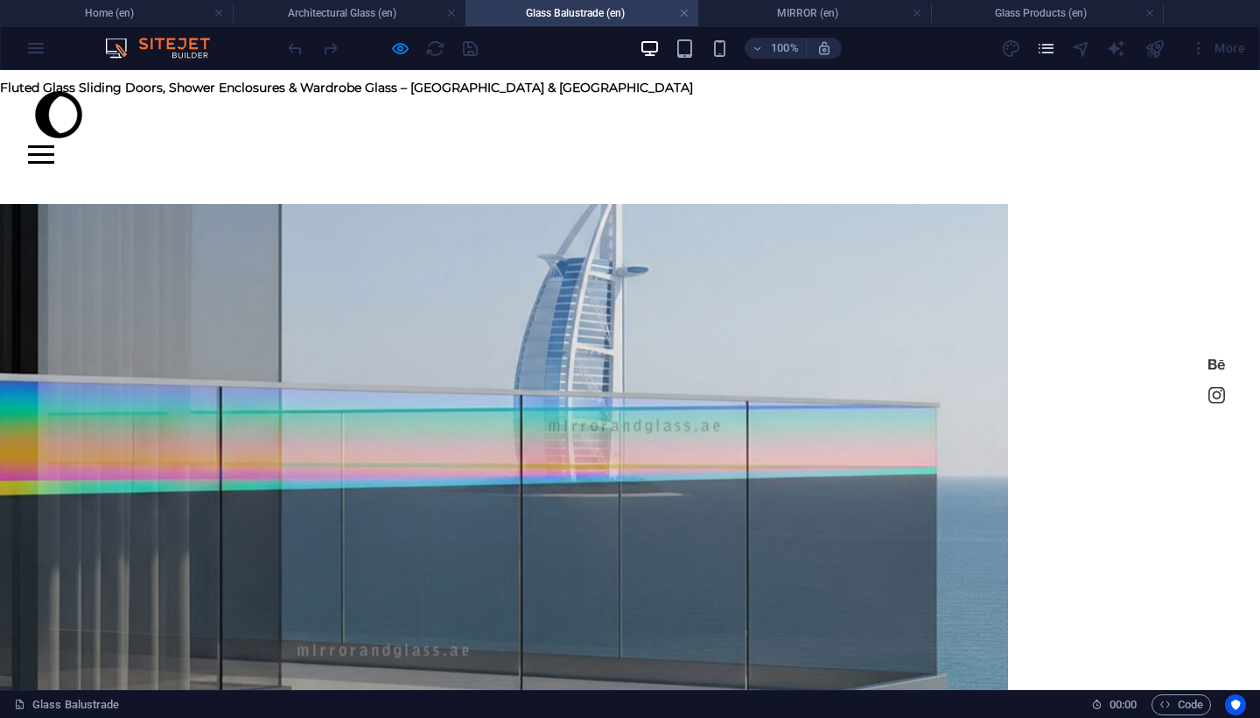
click at [1049, 51] on icon "pages" at bounding box center [1046, 49] width 20 height 20
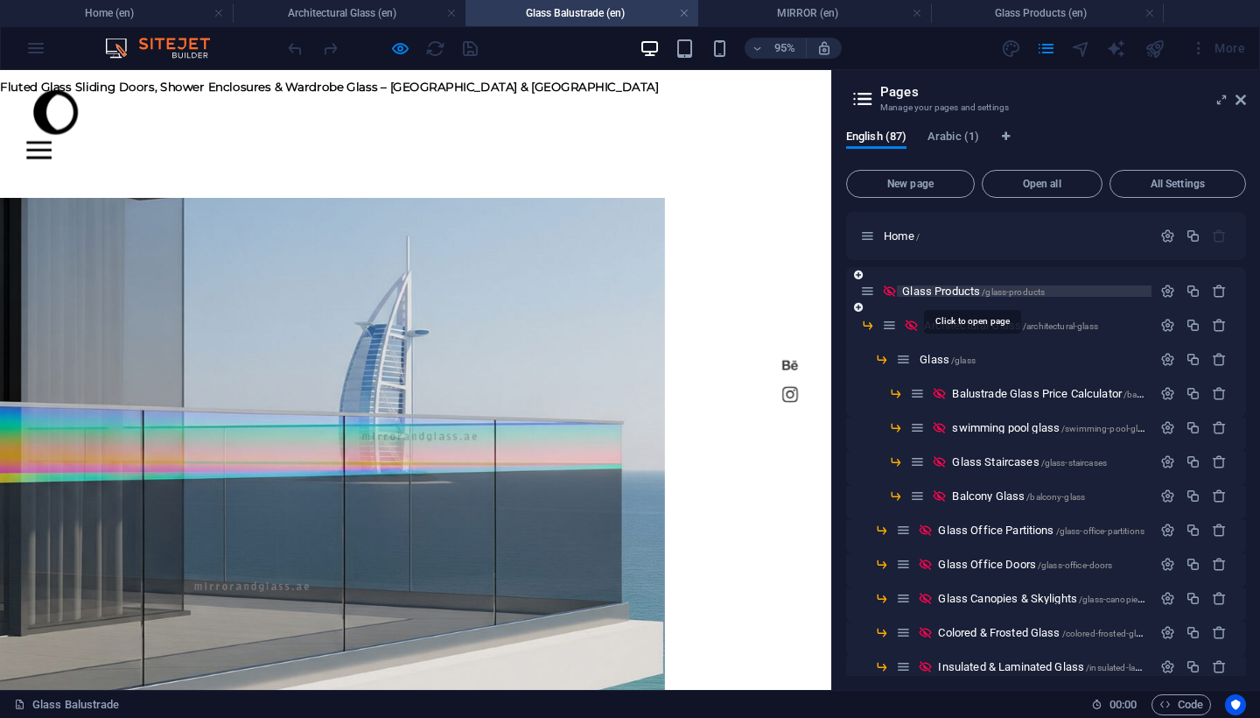
click at [952, 287] on span "Glass Products /glass-products" at bounding box center [973, 290] width 143 height 13
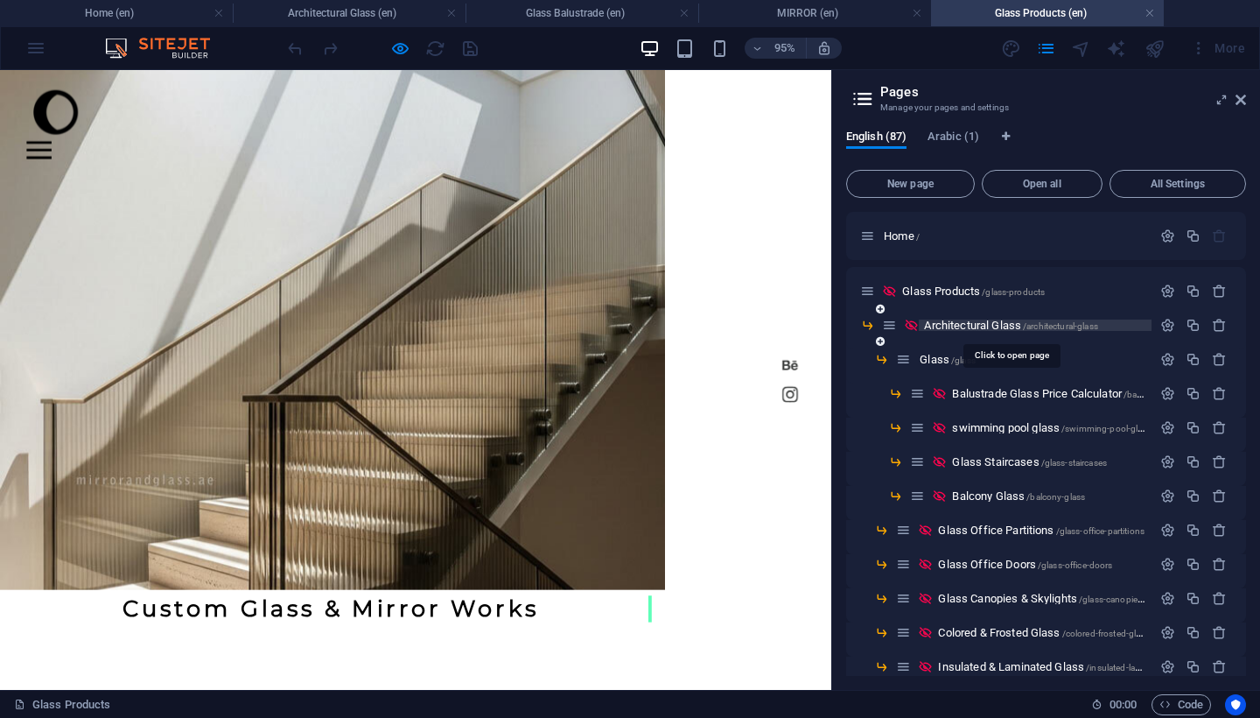
click at [968, 324] on span "Architectural Glass /architectural-glass" at bounding box center [1010, 325] width 173 height 13
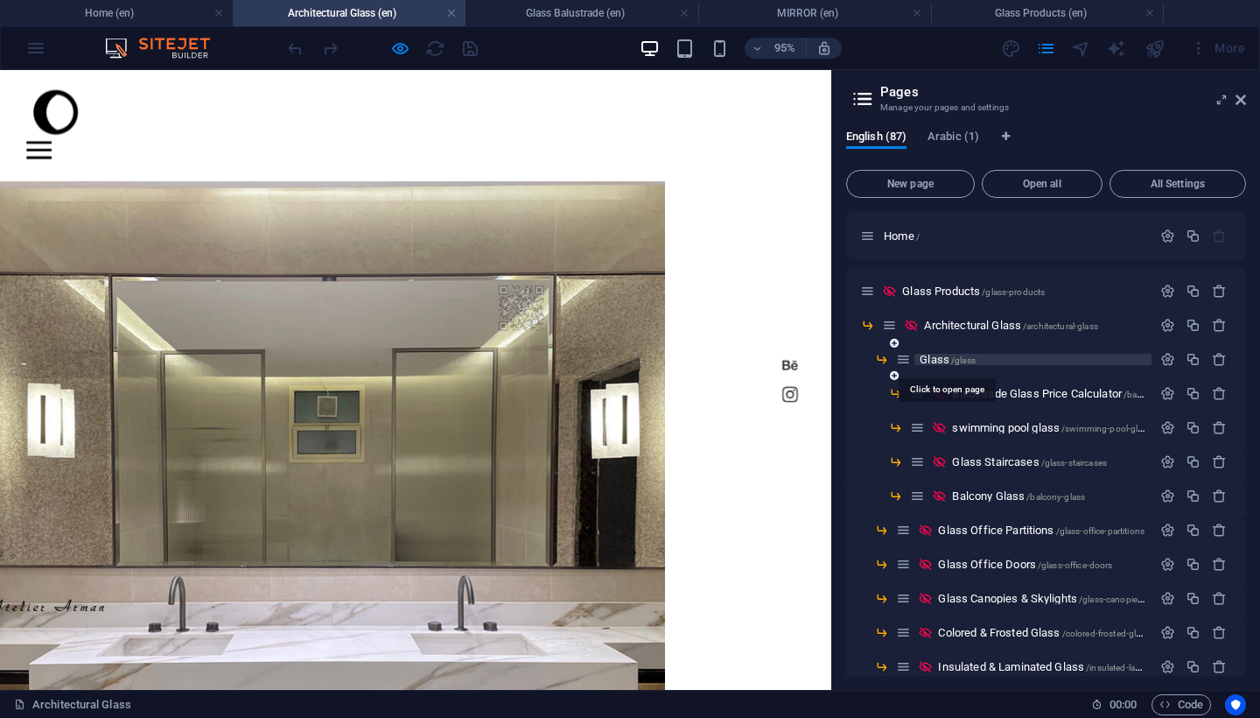
click at [930, 359] on span "Glass /glass" at bounding box center [948, 359] width 56 height 13
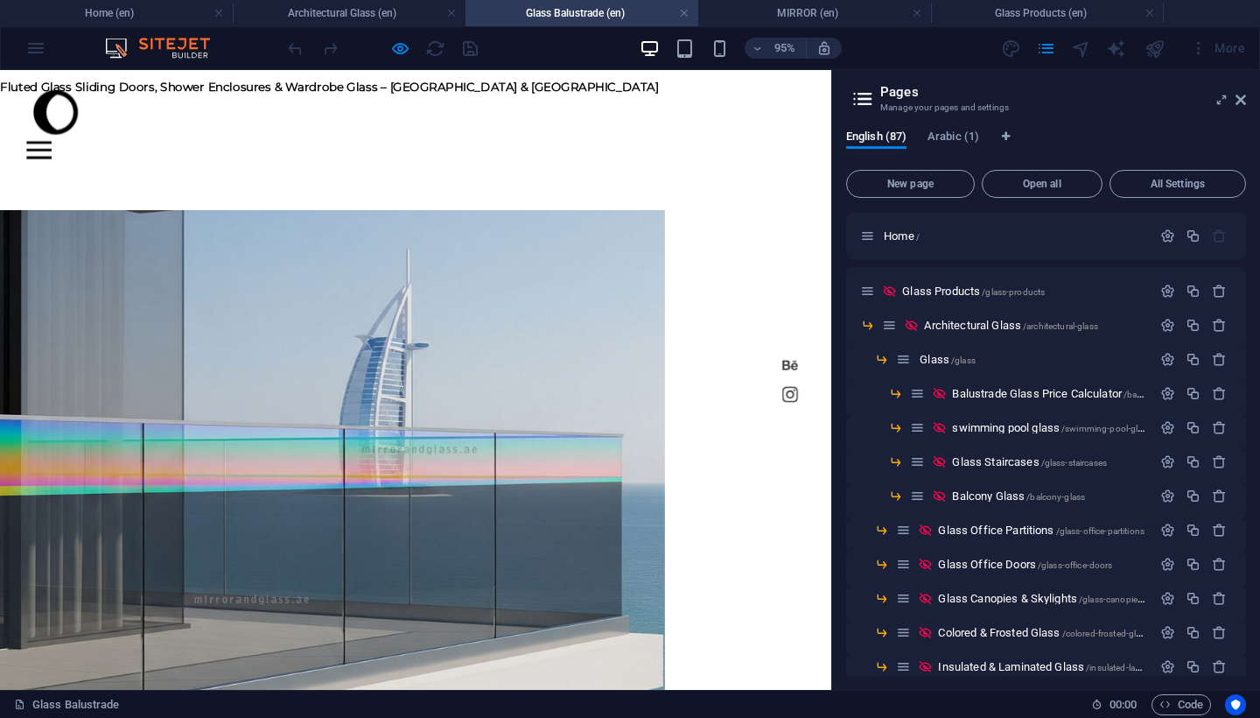
scroll to position [48, 0]
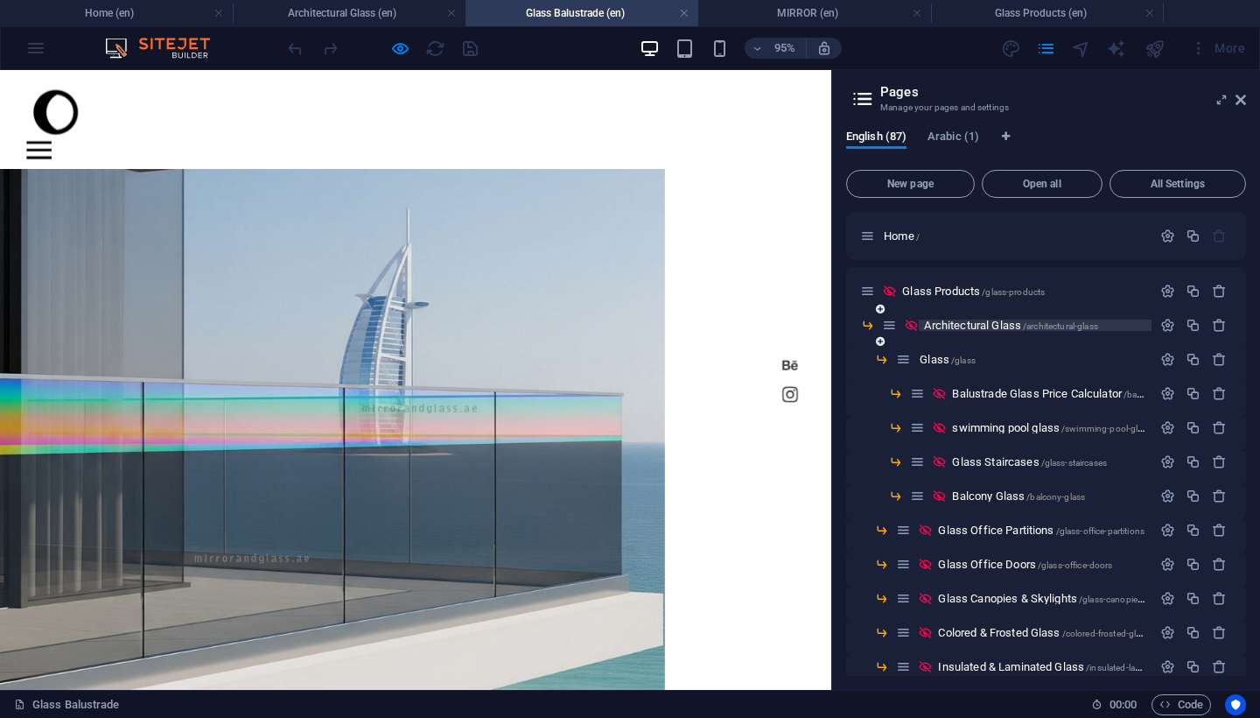
click at [942, 325] on span "Architectural Glass /architectural-glass" at bounding box center [1010, 325] width 173 height 13
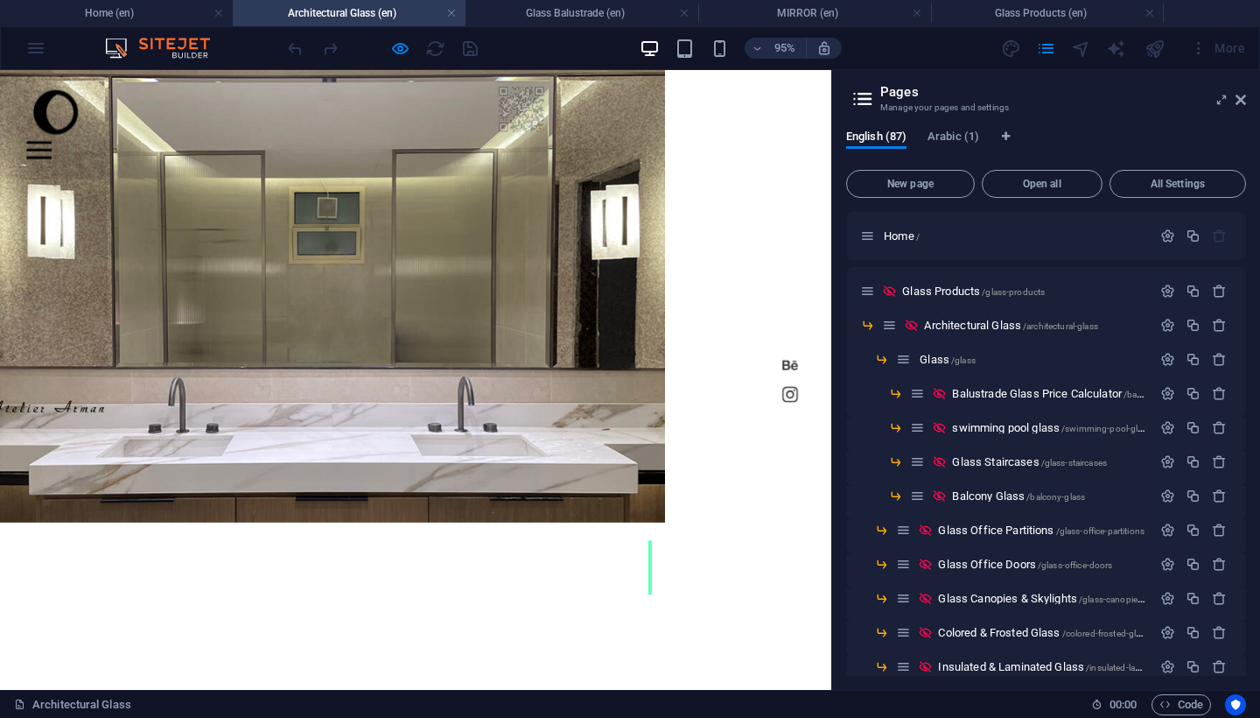
scroll to position [198, 0]
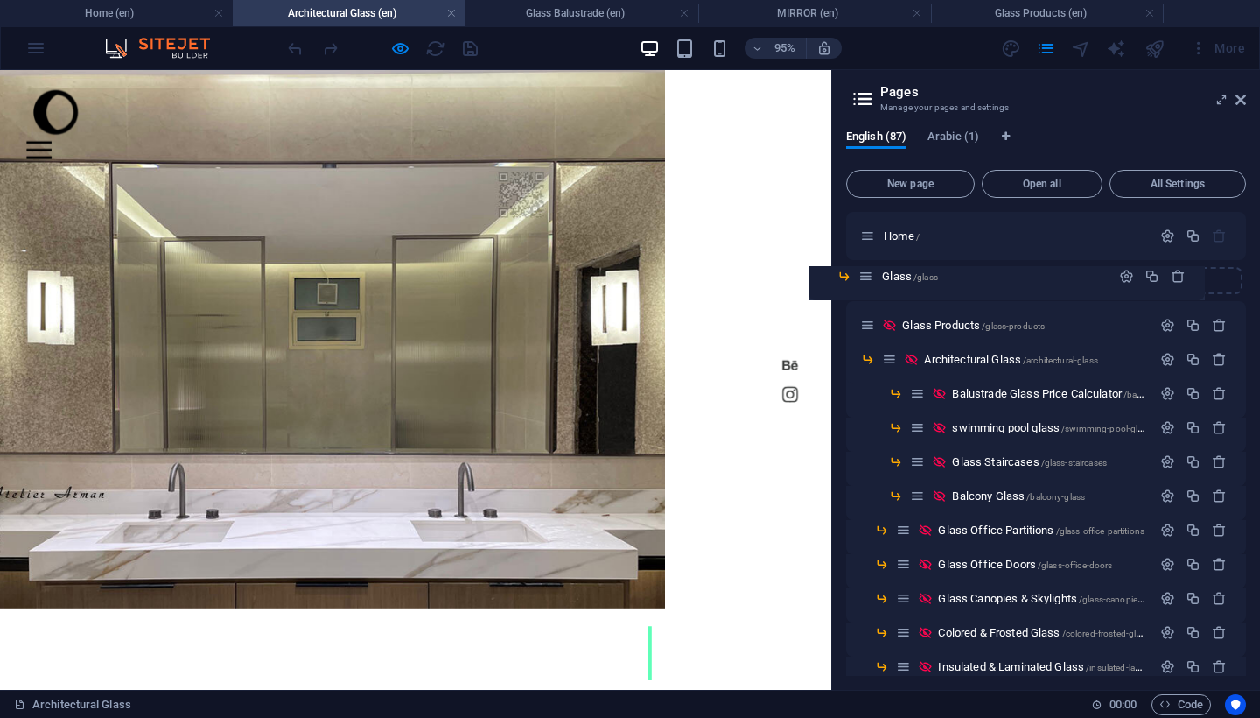
drag, startPoint x: 906, startPoint y: 361, endPoint x: 864, endPoint y: 275, distance: 95.5
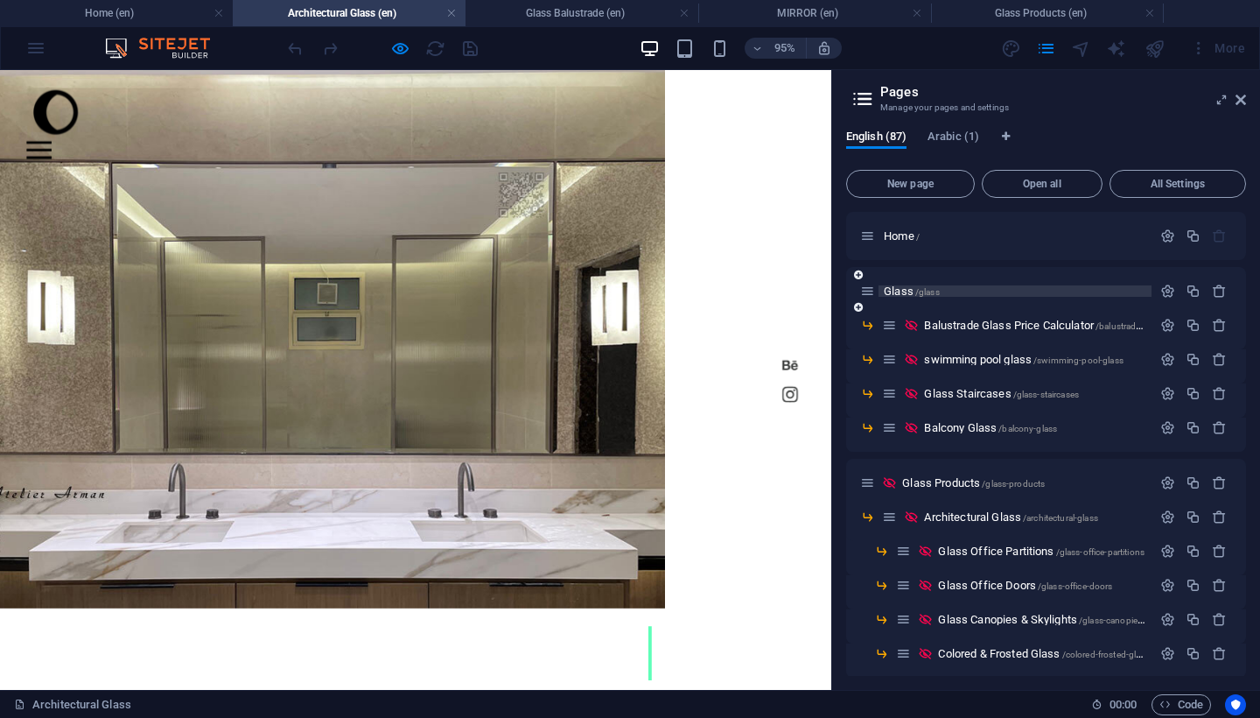
click at [903, 293] on span "Glass /glass" at bounding box center [912, 290] width 56 height 13
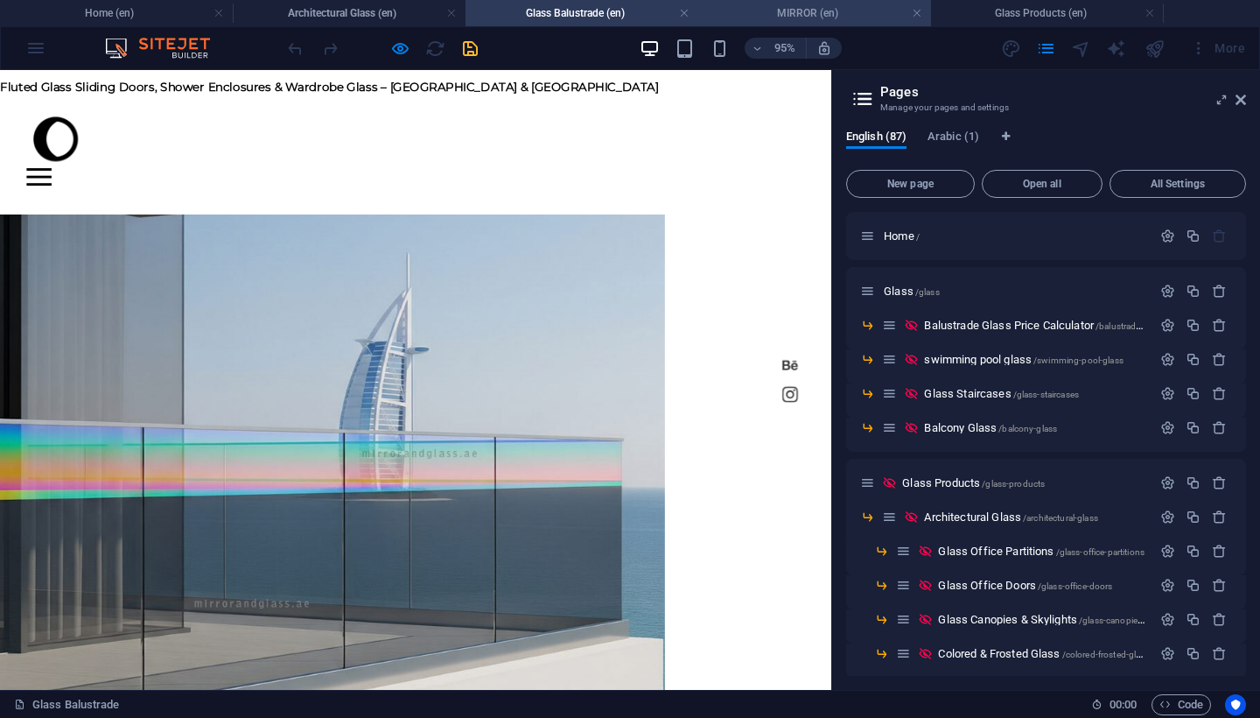
scroll to position [0, 0]
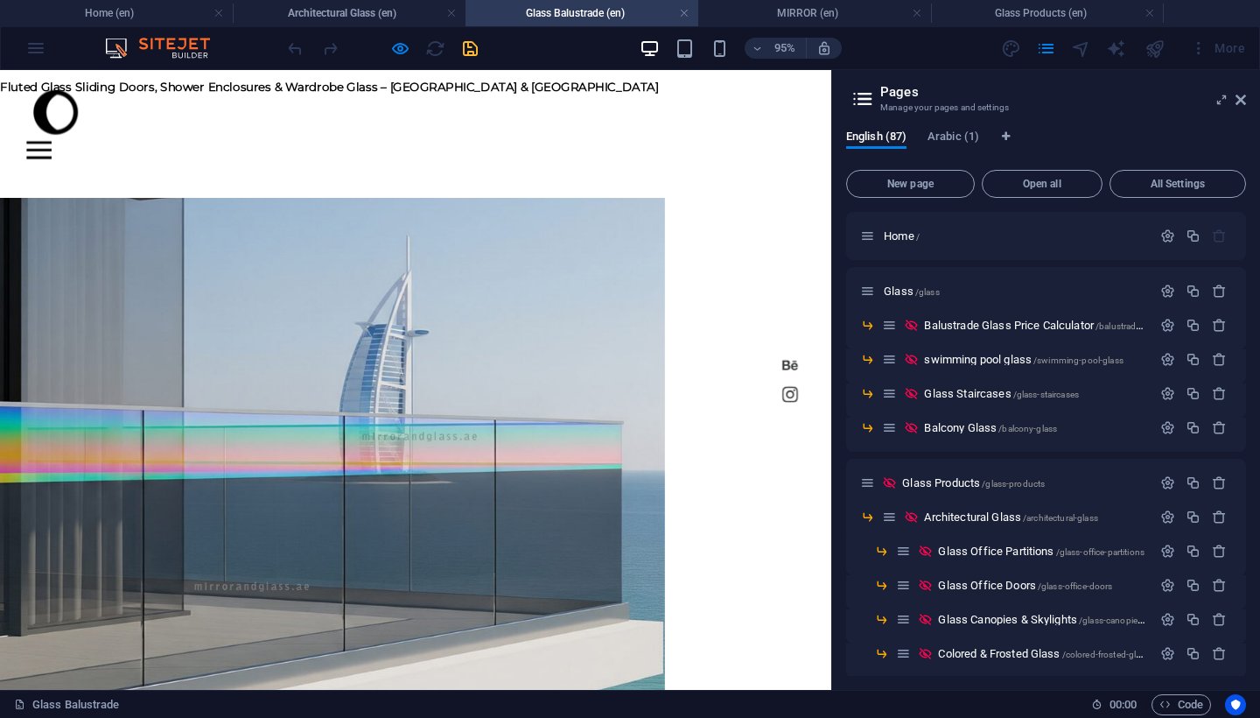
click at [1149, 49] on div at bounding box center [1155, 48] width 28 height 28
click at [805, 150] on div "Home shower About Contact GLASS" at bounding box center [437, 583] width 875 height 970
click at [804, 146] on div "Home shower About Contact GLASS" at bounding box center [437, 583] width 875 height 970
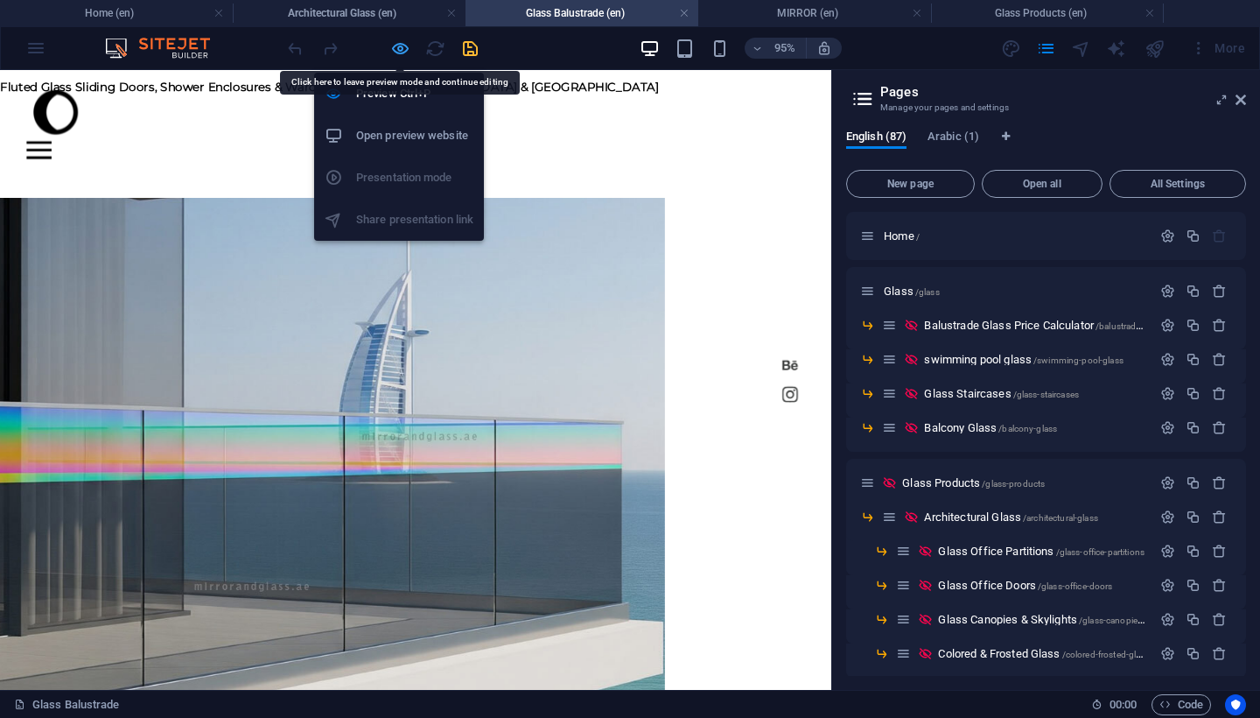
click at [407, 52] on icon "button" at bounding box center [400, 49] width 20 height 20
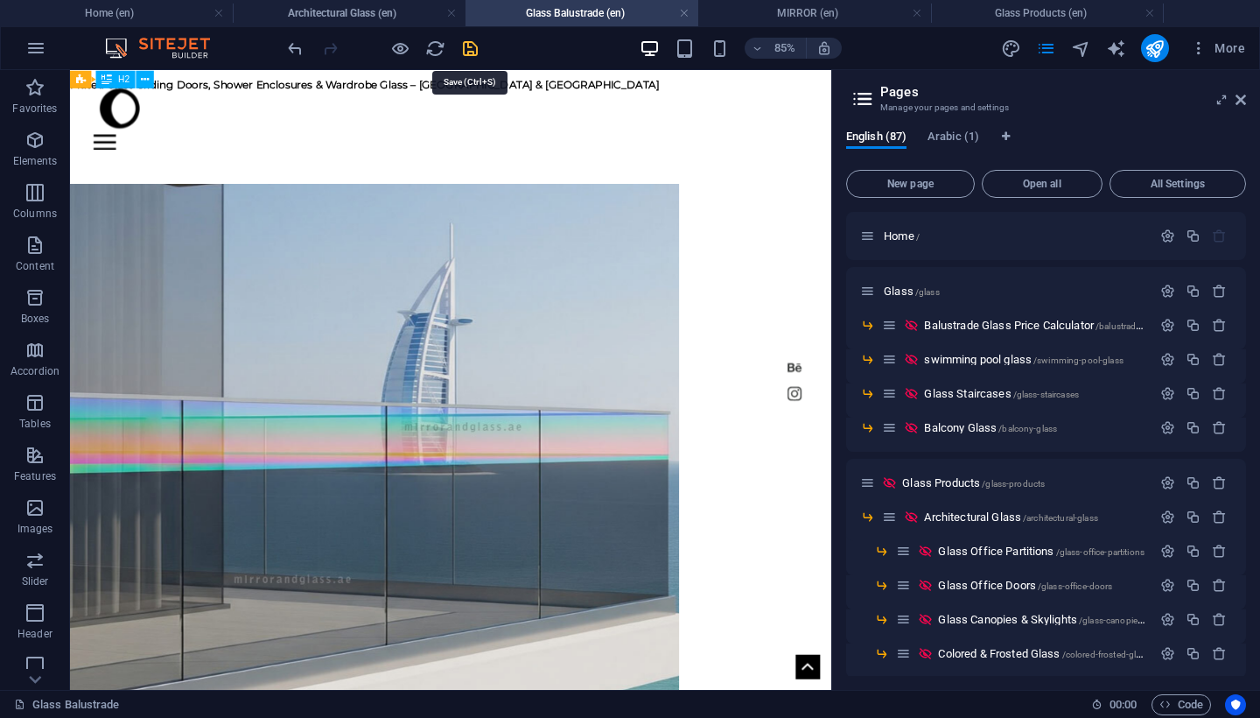
drag, startPoint x: 467, startPoint y: 49, endPoint x: 866, endPoint y: 89, distance: 401.2
click at [467, 49] on icon "save" at bounding box center [470, 49] width 20 height 20
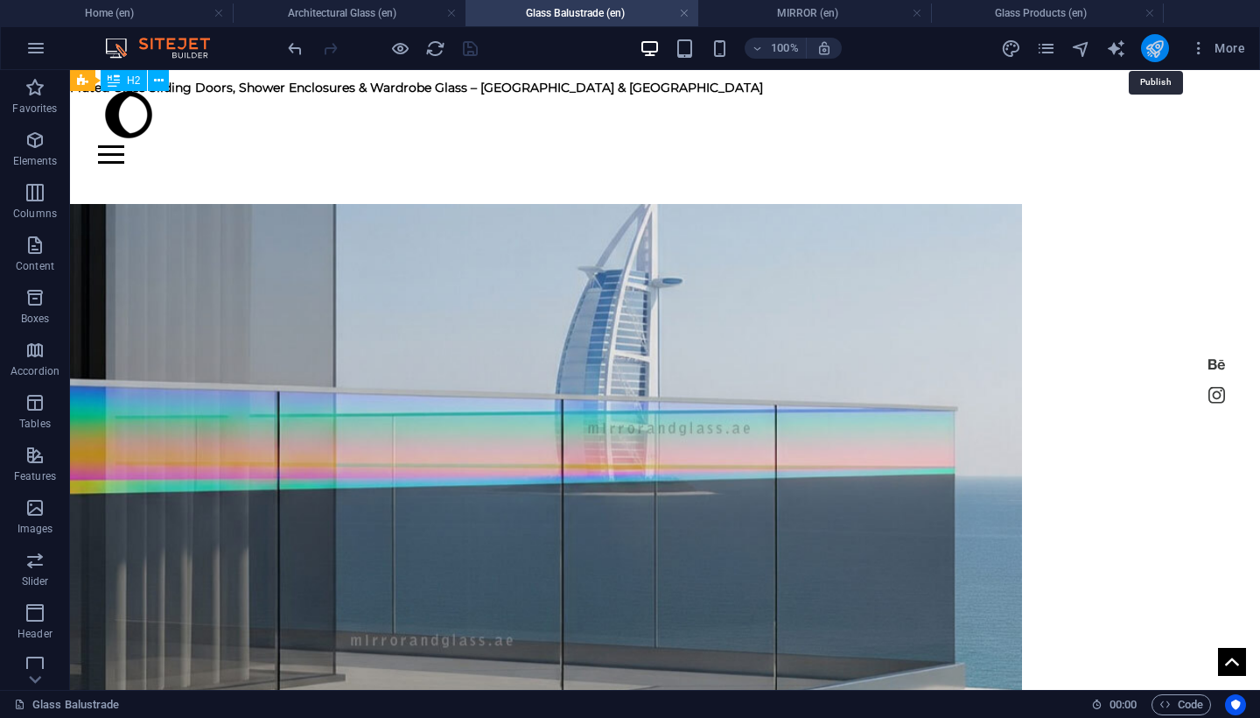
click at [1156, 53] on icon "publish" at bounding box center [1155, 49] width 20 height 20
